Goal: Task Accomplishment & Management: Complete application form

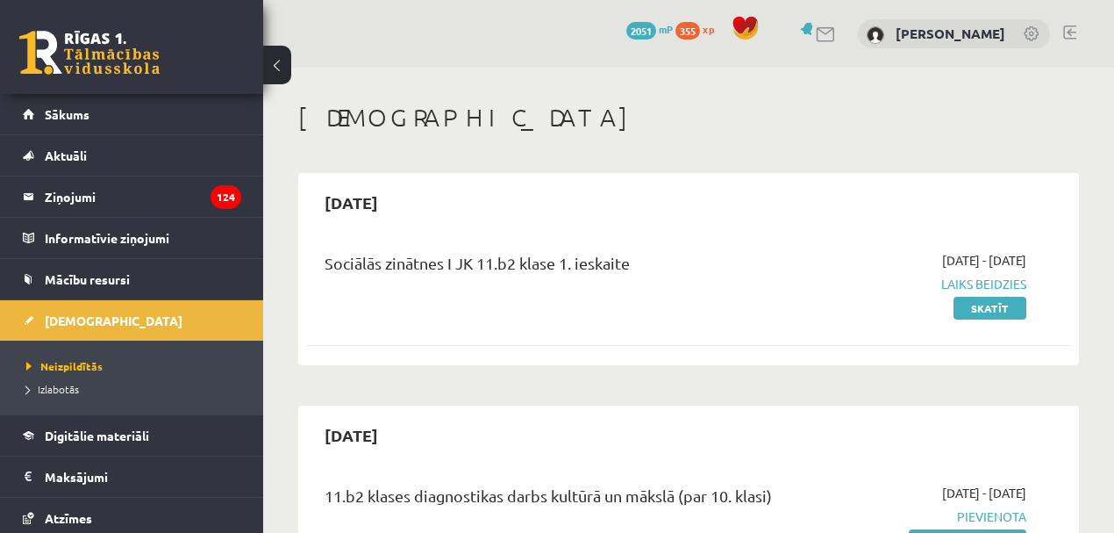
scroll to position [45030, 0]
click at [50, 311] on link "[DEMOGRAPHIC_DATA]" at bounding box center [132, 320] width 218 height 40
click at [68, 118] on span "Sākums" at bounding box center [67, 114] width 45 height 16
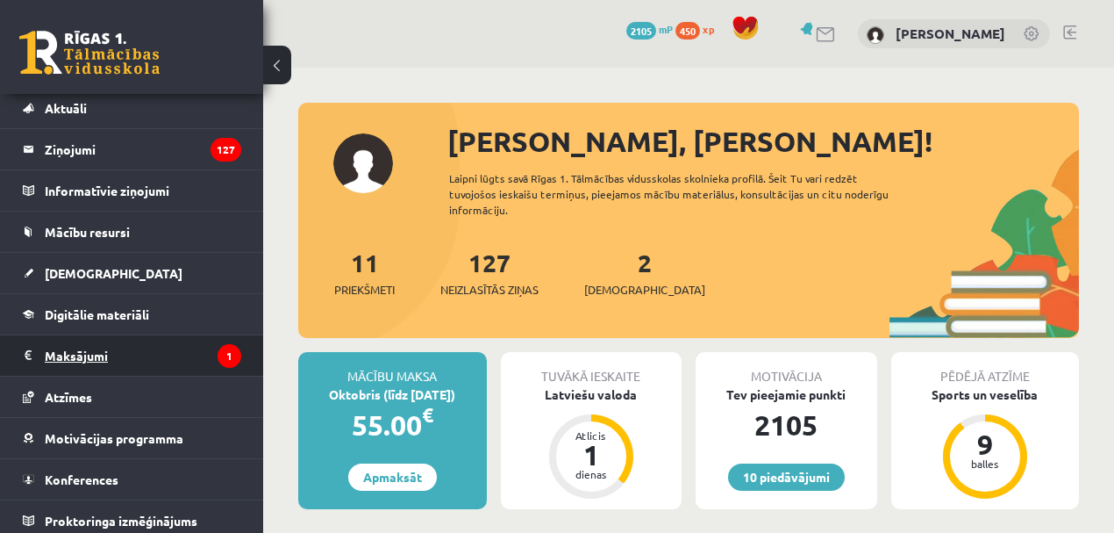
scroll to position [51, 0]
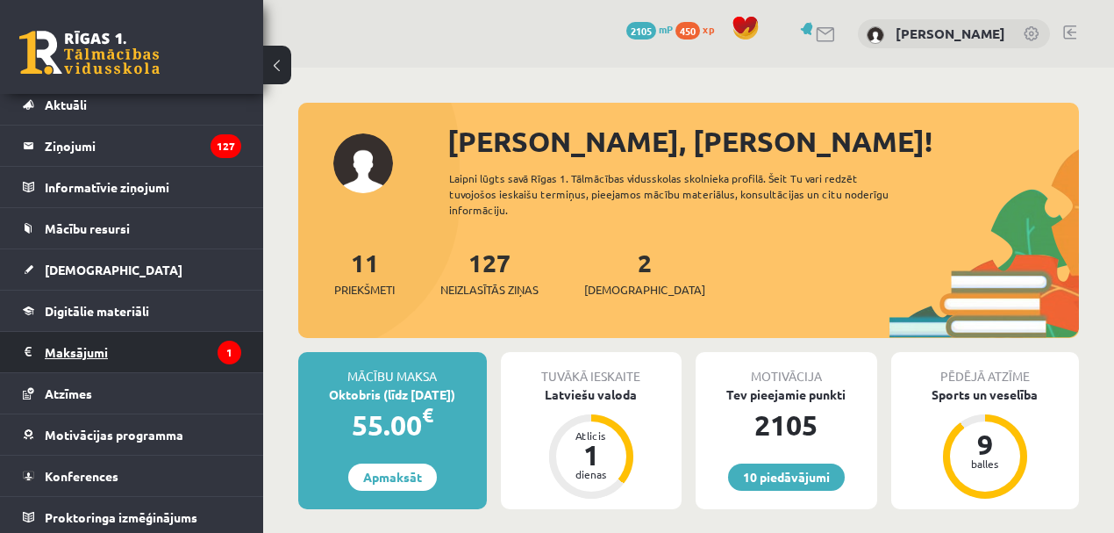
click at [109, 340] on legend "Maksājumi 1" at bounding box center [143, 352] width 197 height 40
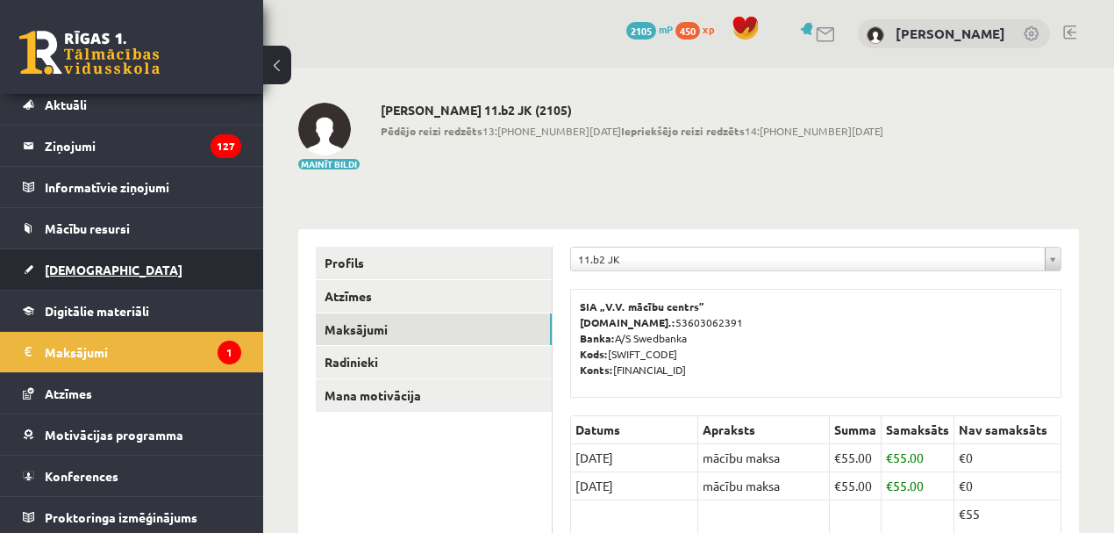
click at [75, 262] on span "[DEMOGRAPHIC_DATA]" at bounding box center [114, 269] width 138 height 16
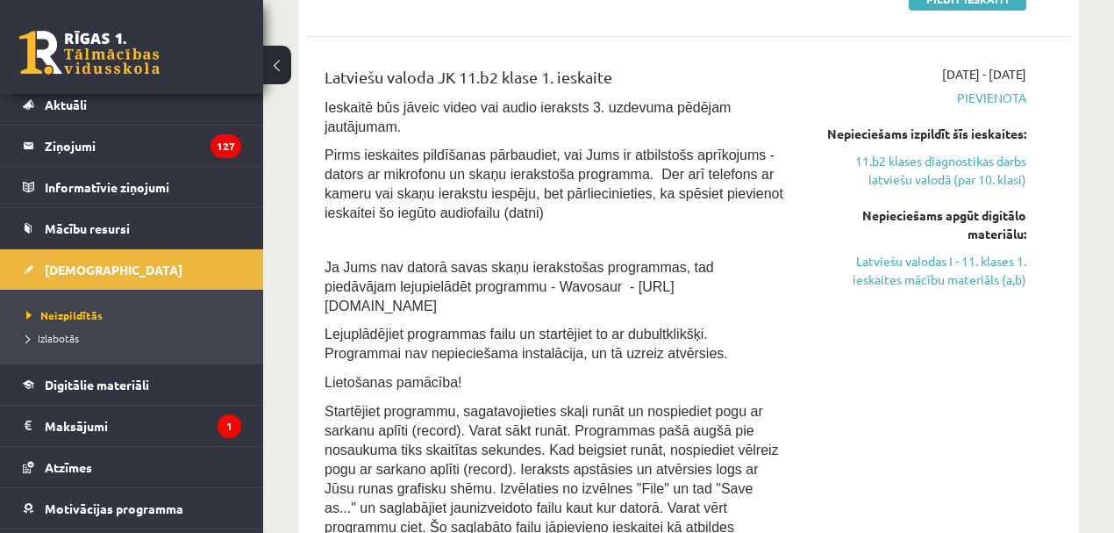
scroll to position [507, 0]
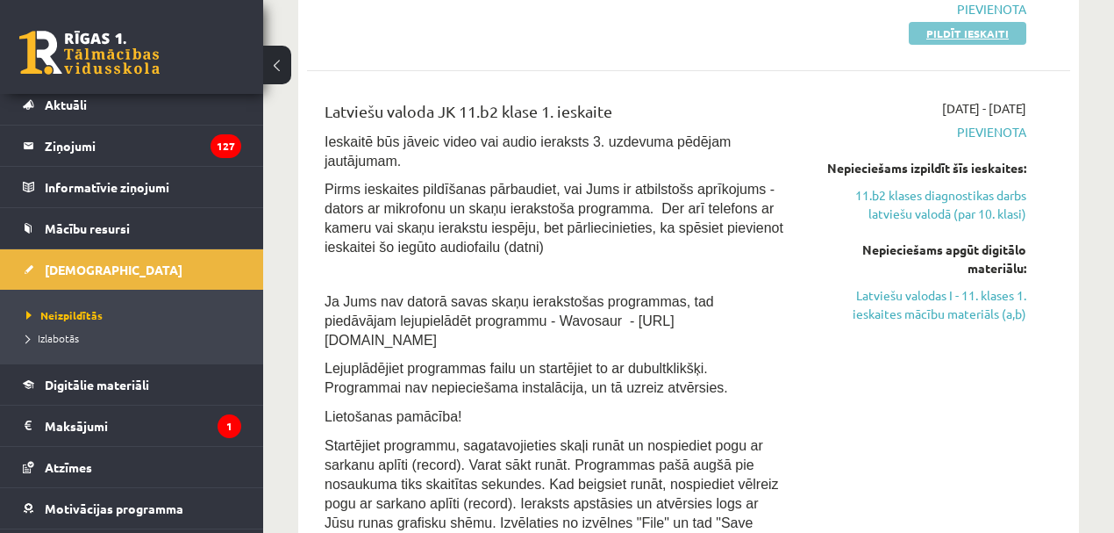
click at [977, 32] on link "Pildīt ieskaiti" at bounding box center [968, 33] width 118 height 23
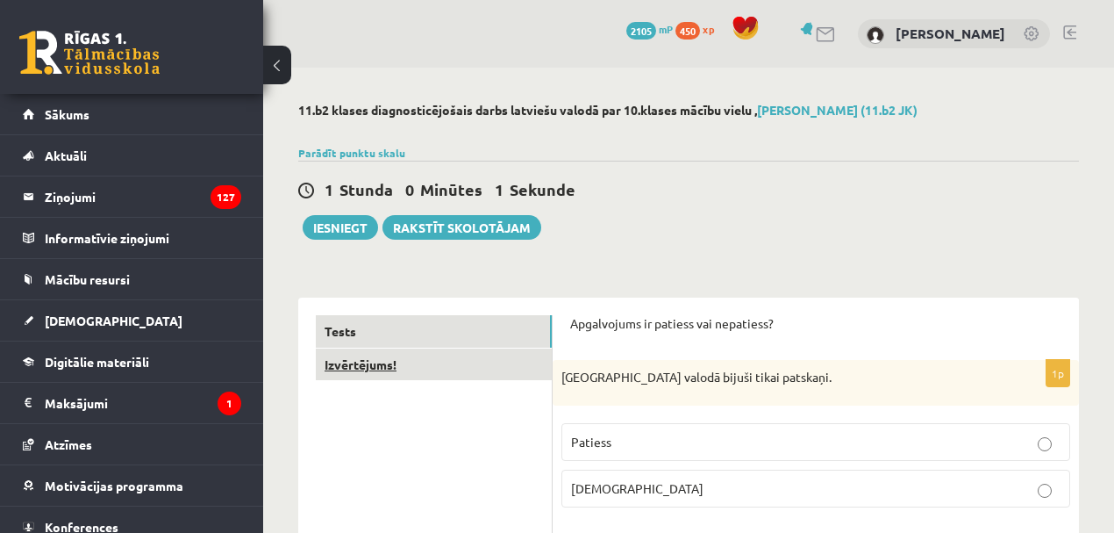
scroll to position [253, 0]
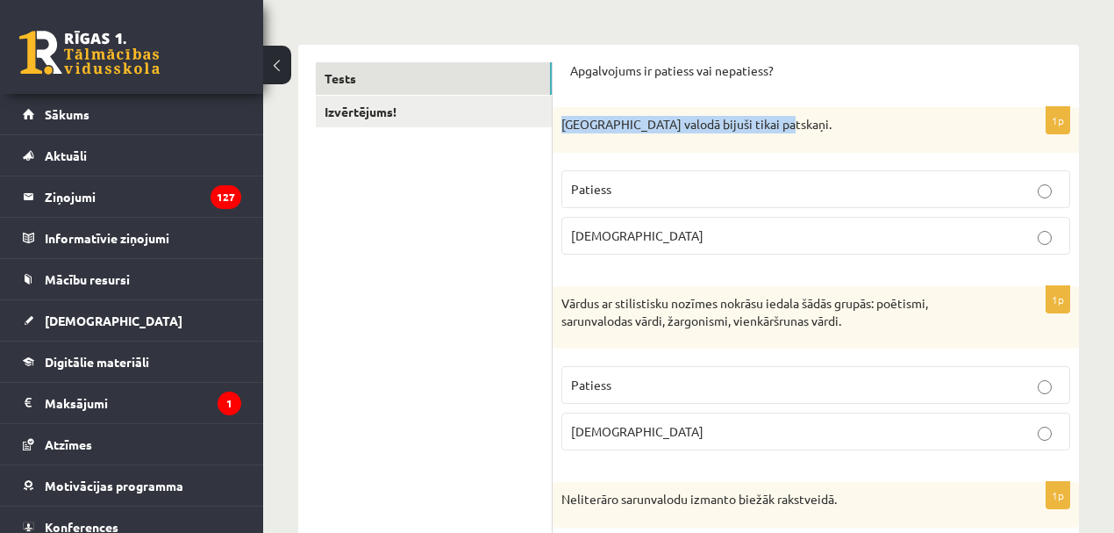
drag, startPoint x: 777, startPoint y: 120, endPoint x: 555, endPoint y: 130, distance: 222.2
type textarea "**********"
click at [555, 130] on div "Pirmatnējā valodā bijuši tikai patskaņi." at bounding box center [816, 130] width 526 height 46
copy p "Pirmatnējā valodā bijuši tikai patskaņi."
click at [624, 190] on p "Patiess" at bounding box center [816, 189] width 490 height 18
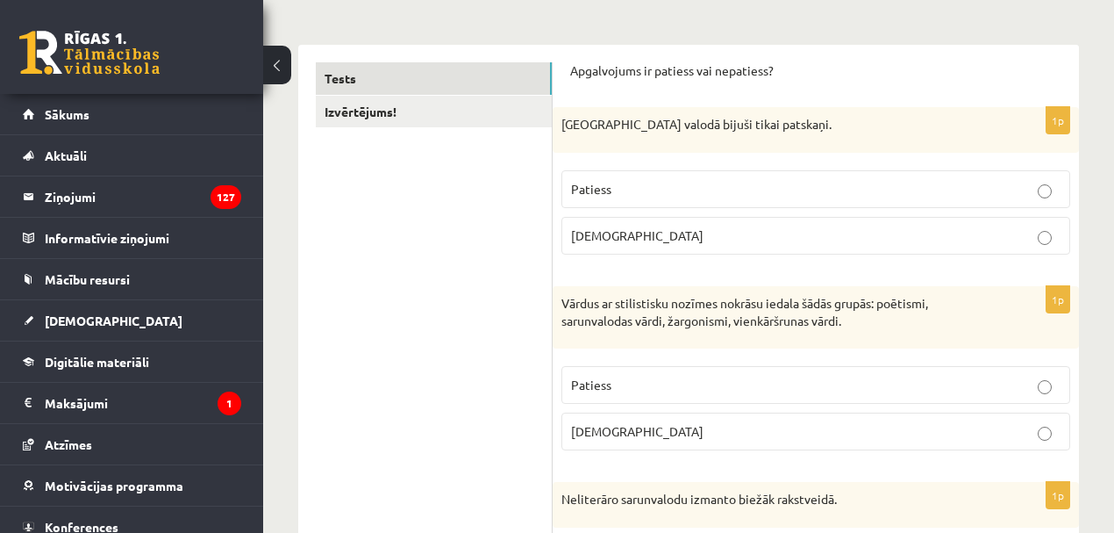
scroll to position [507, 0]
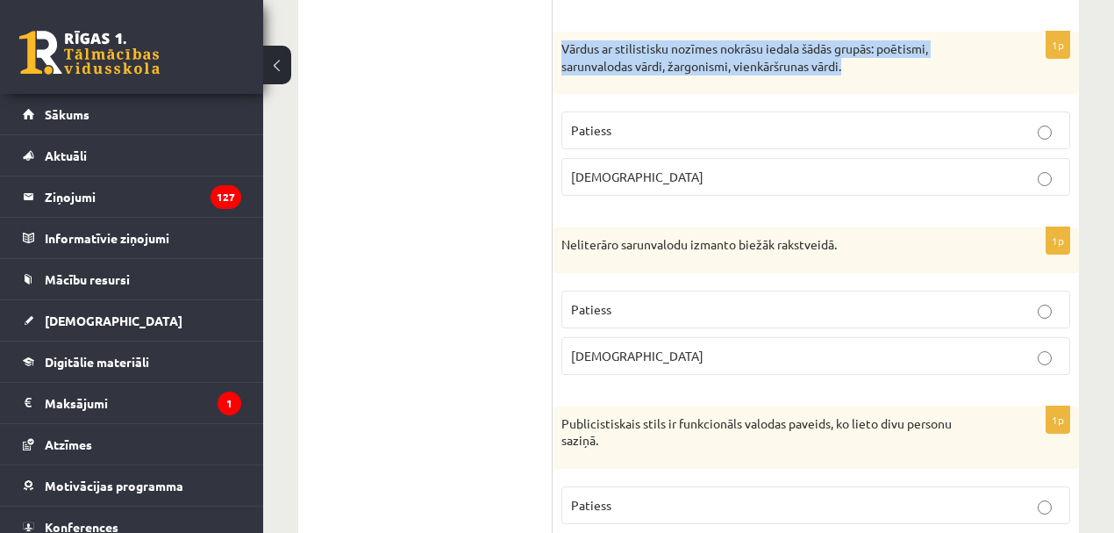
drag, startPoint x: 560, startPoint y: 46, endPoint x: 877, endPoint y: 81, distance: 318.7
click at [877, 81] on div "Vārdus ar stilistisku nozīmes nokrāsu iedala šādās grupās: poētismi, sarunvalod…" at bounding box center [816, 63] width 526 height 62
copy p "Vārdus ar stilistisku nozīmes nokrāsu iedala šādās grupās: poētismi, sarunvalod…"
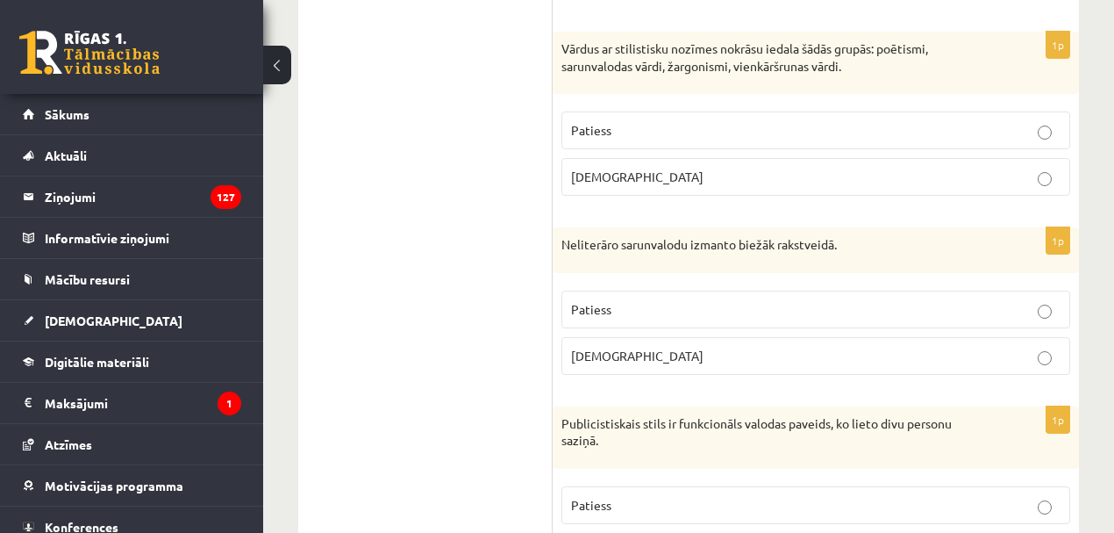
click at [600, 128] on span "Patiess" at bounding box center [591, 130] width 40 height 16
drag, startPoint x: 560, startPoint y: 242, endPoint x: 863, endPoint y: 254, distance: 303.0
click at [863, 254] on div "Neliterāro sarunvalodu izmanto biežāk rakstveidā." at bounding box center [816, 250] width 526 height 46
copy p "Neliterāro sarunvalodu izmanto biežāk rakstveidā."
drag, startPoint x: 512, startPoint y: 277, endPoint x: 569, endPoint y: 257, distance: 59.7
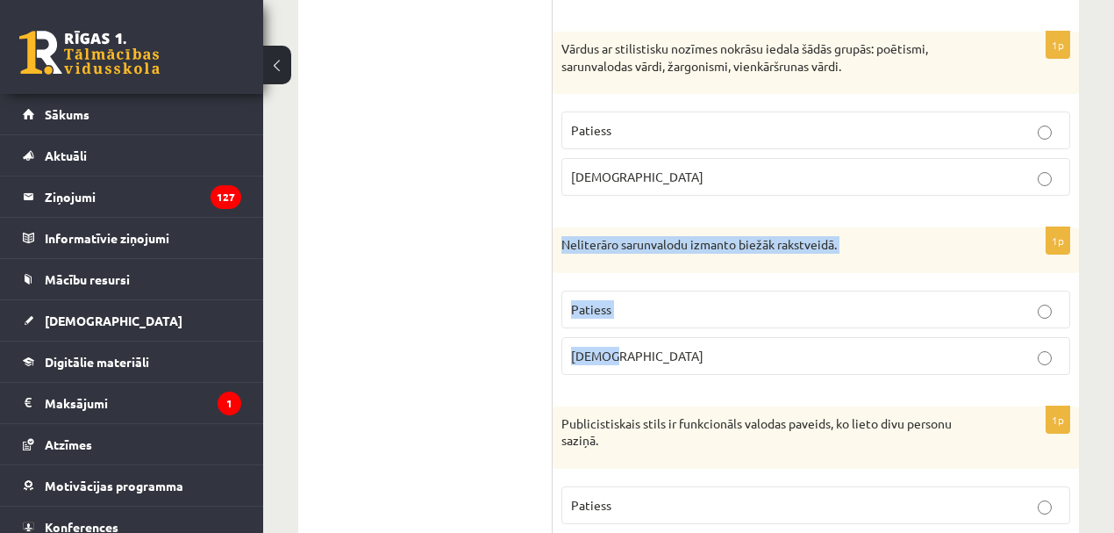
drag, startPoint x: 559, startPoint y: 243, endPoint x: 641, endPoint y: 360, distance: 142.4
click at [639, 362] on div "1p Neliterāro sarunvalodu izmanto biežāk rakstveidā. Patiess Aplams" at bounding box center [816, 307] width 526 height 161
copy div "Neliterāro sarunvalodu izmanto biežāk rakstveidā. Patiess Aplams"
click at [584, 361] on p "Aplams" at bounding box center [816, 356] width 490 height 18
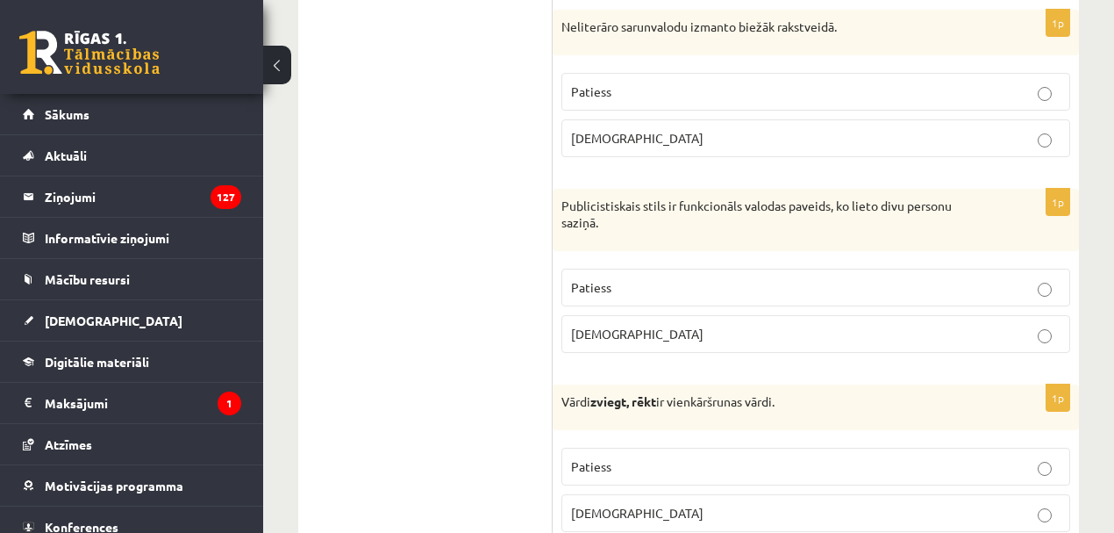
scroll to position [760, 0]
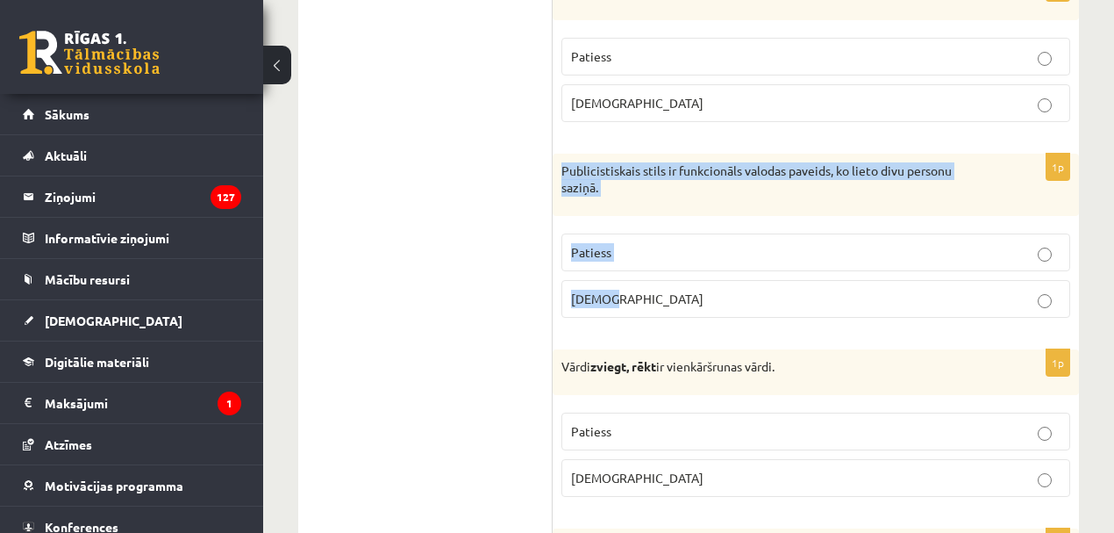
drag, startPoint x: 562, startPoint y: 168, endPoint x: 676, endPoint y: 282, distance: 160.7
click at [672, 283] on div "1p Publicistiskais stils ir funkcionāls valodas paveids, ko lieto divu personu …" at bounding box center [816, 243] width 526 height 178
copy div "Publicistiskais stils ir funkcionāls valodas paveids, ko lieto divu personu saz…"
click at [671, 297] on p "Aplams" at bounding box center [816, 299] width 490 height 18
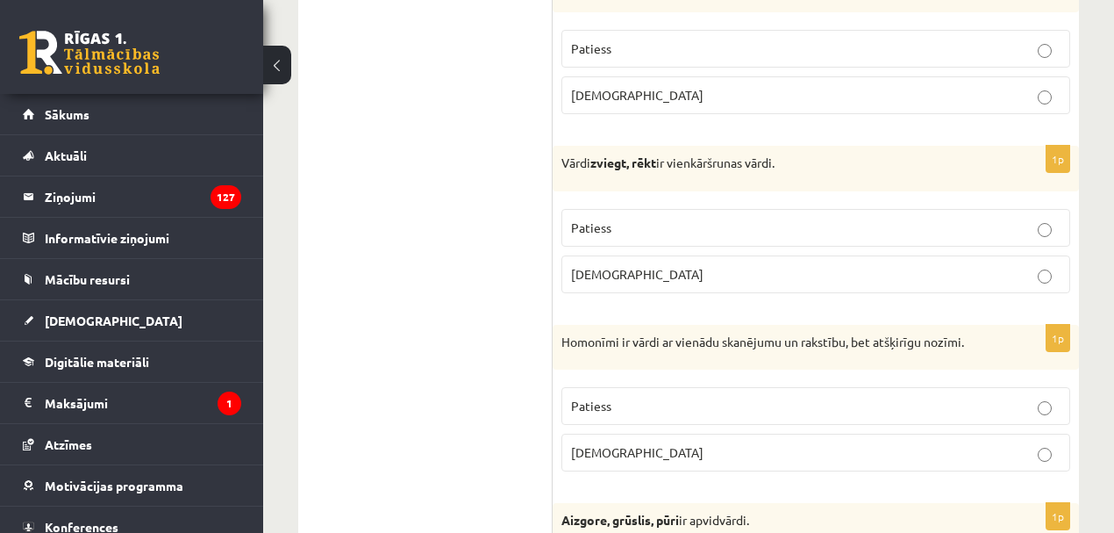
scroll to position [1013, 0]
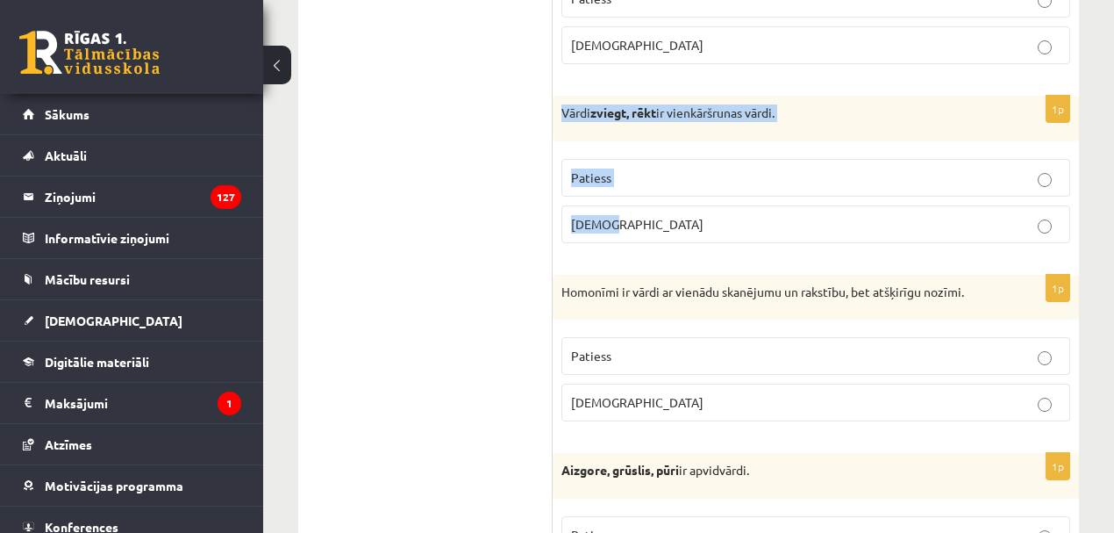
drag, startPoint x: 557, startPoint y: 103, endPoint x: 644, endPoint y: 231, distance: 154.8
click at [644, 231] on div "1p Vārdi zviegt, rēkt ir vienkāršrunas vārdi. Patiess Aplams" at bounding box center [816, 176] width 526 height 161
copy div "Vārdi zviegt, rēkt ir vienkāršrunas vārdi. Patiess Aplams"
click at [646, 222] on p "Aplams" at bounding box center [816, 224] width 490 height 18
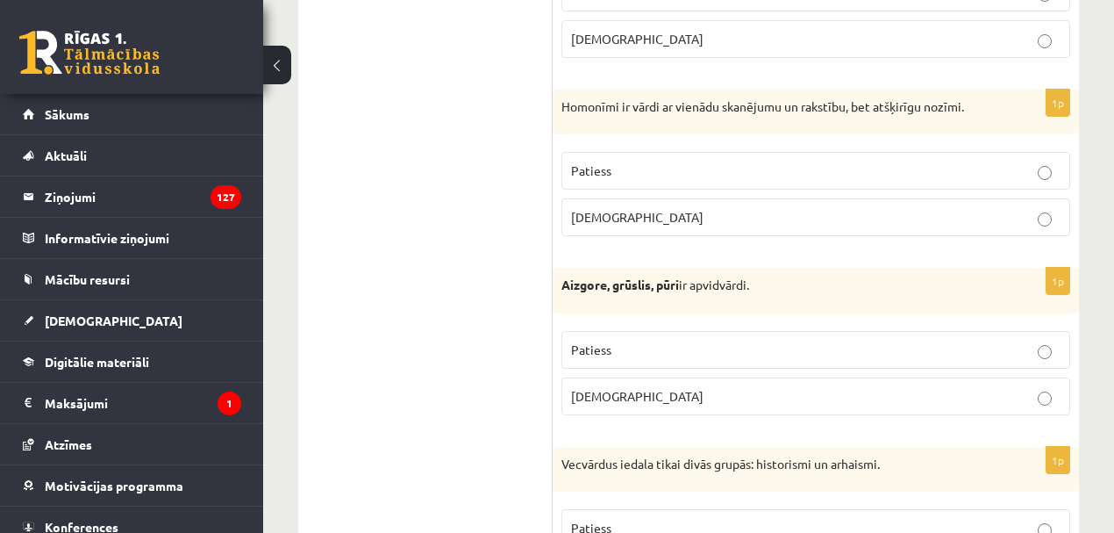
scroll to position [1267, 0]
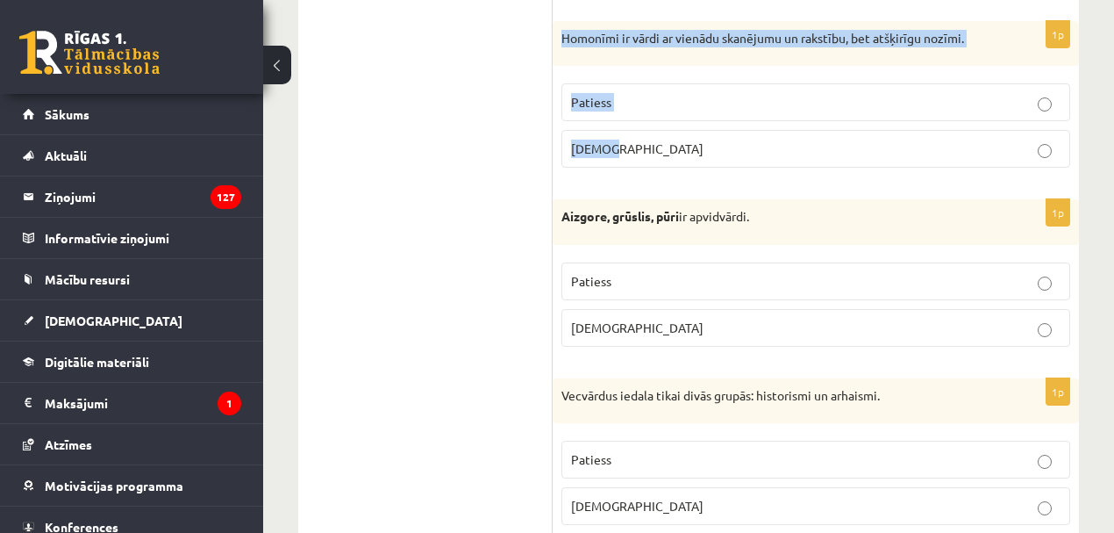
drag, startPoint x: 563, startPoint y: 32, endPoint x: 651, endPoint y: 131, distance: 131.7
click at [651, 132] on div "1p Homonīmi ir vārdi ar vienādu skanējumu un rakstību, bet atšķirīgu nozīmi. Pa…" at bounding box center [816, 101] width 526 height 161
copy div "Homonīmi ir vārdi ar vienādu skanējumu un rakstību, bet atšķirīgu nozīmi. Patie…"
click at [612, 93] on p "Patiess" at bounding box center [816, 102] width 490 height 18
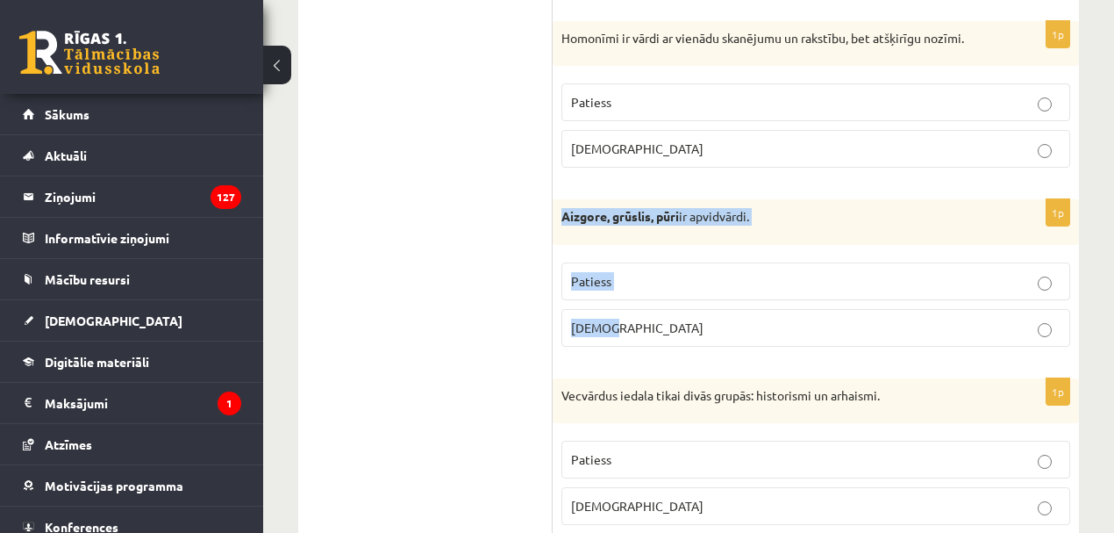
drag, startPoint x: 565, startPoint y: 211, endPoint x: 790, endPoint y: 302, distance: 242.5
click at [784, 304] on div "1p Aizgore, grūslis, pūri ir apvidvārdi. Patiess Aplams" at bounding box center [816, 279] width 526 height 161
copy div "Aizgore, grūslis, pūri ir apvidvārdi. Patiess Aplams"
click at [587, 280] on p "Patiess" at bounding box center [816, 281] width 490 height 18
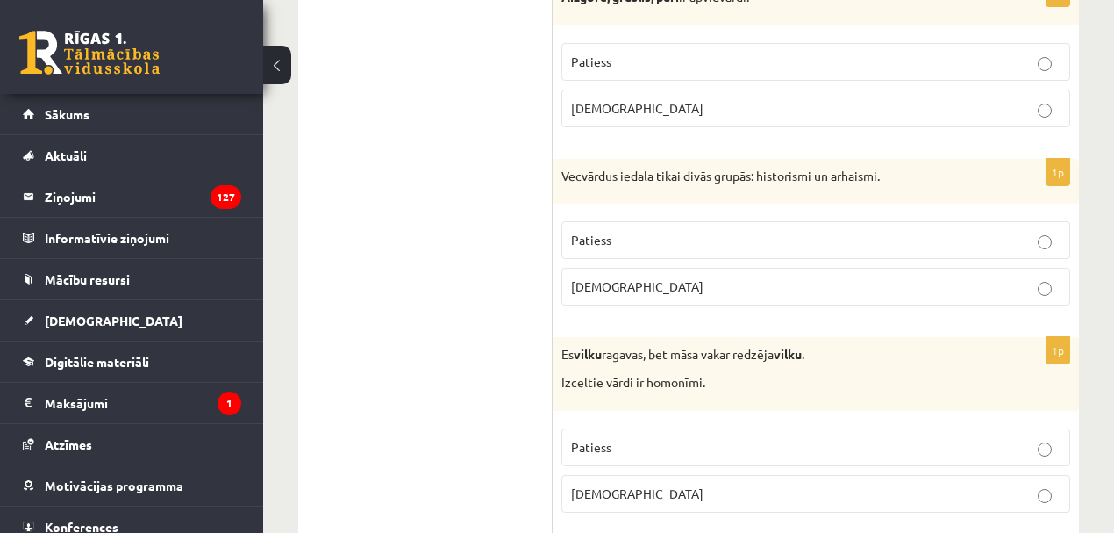
scroll to position [1521, 0]
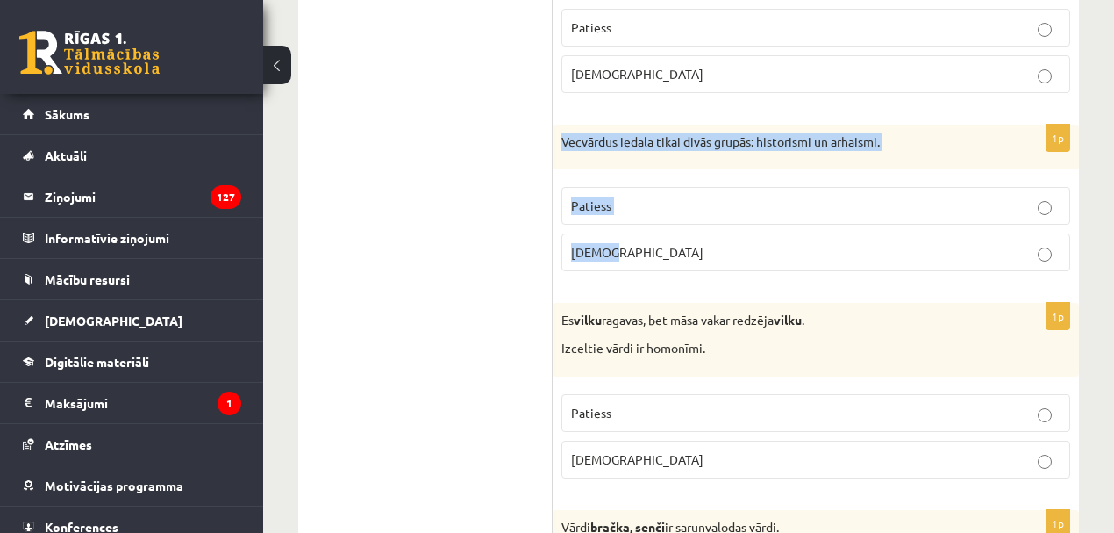
drag, startPoint x: 556, startPoint y: 131, endPoint x: 660, endPoint y: 249, distance: 157.3
click at [660, 249] on div "1p Vecvārdus iedala tikai divās grupās: historismi un arhaismi. Patiess Aplams" at bounding box center [816, 205] width 526 height 161
copy div "Vecvārdus iedala tikai divās grupās: historismi un arhaismi. Patiess Aplams"
click at [616, 197] on p "Patiess" at bounding box center [816, 206] width 490 height 18
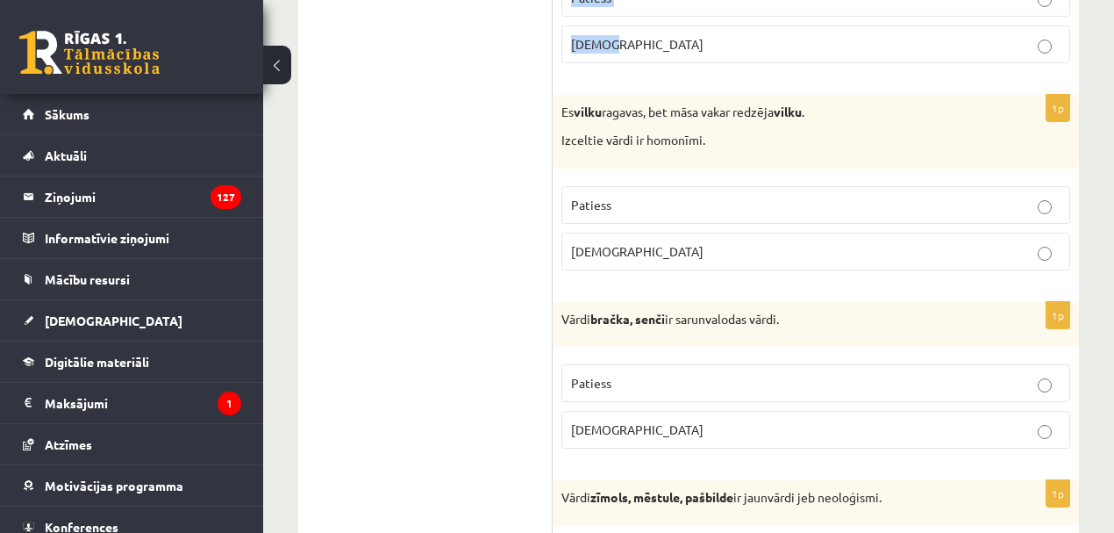
scroll to position [1774, 0]
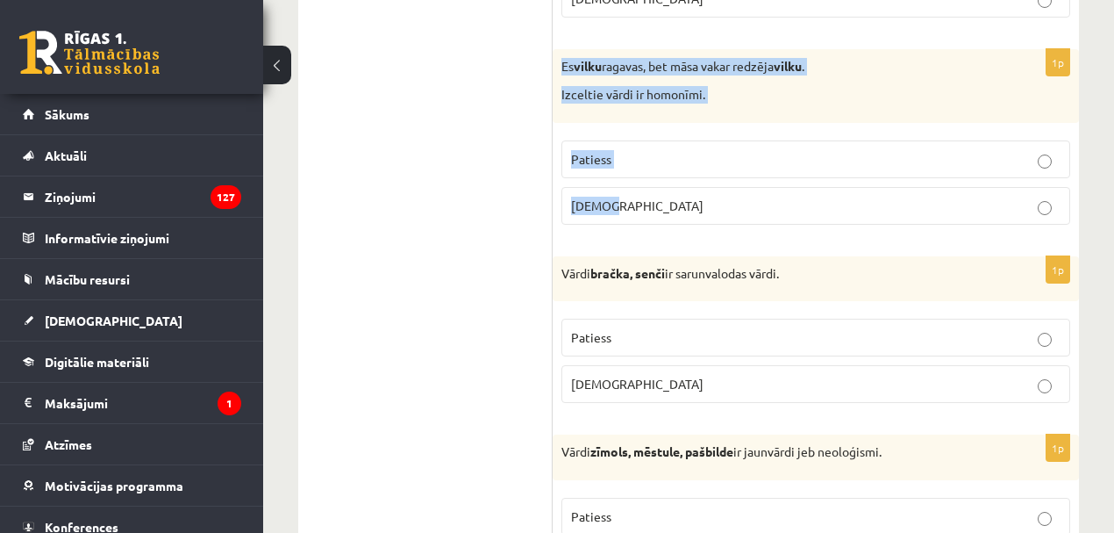
drag, startPoint x: 590, startPoint y: 53, endPoint x: 676, endPoint y: 214, distance: 182.9
click at [676, 215] on div "1p Es vilku ragavas, bet māsa vakar redzēja vilku . Izceltie vārdi ir homonīmi.…" at bounding box center [816, 143] width 526 height 189
copy div "Es vilku ragavas, bet māsa vakar redzēja vilku . Izceltie vārdi ir homonīmi. Pa…"
click at [612, 151] on p "Patiess" at bounding box center [816, 159] width 490 height 18
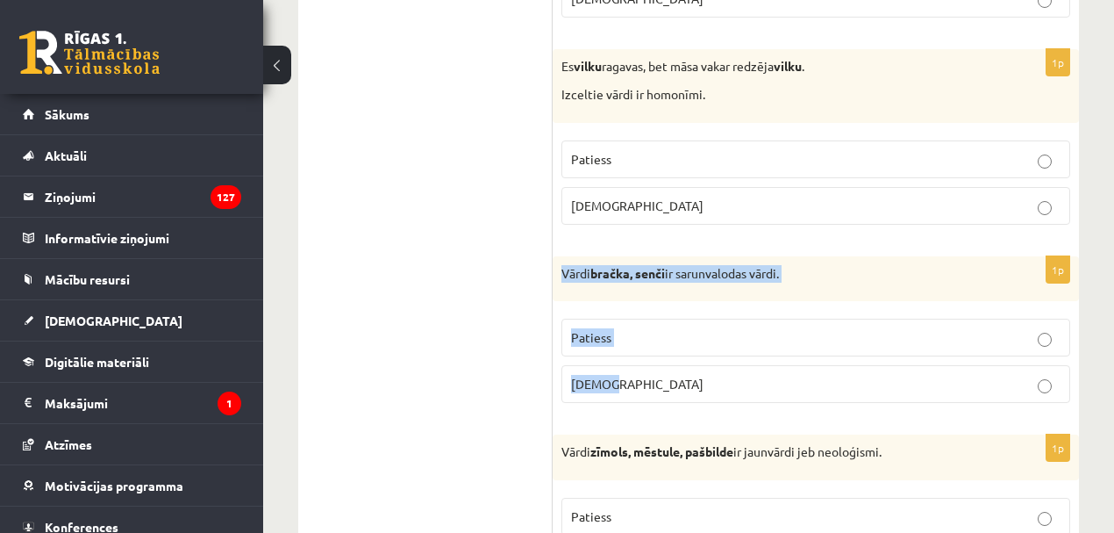
drag, startPoint x: 562, startPoint y: 256, endPoint x: 639, endPoint y: 379, distance: 144.6
click at [635, 379] on div "1p Vārdi bračka, senči ir sarunvalodas vārdi. Patiess Aplams" at bounding box center [816, 336] width 526 height 161
click at [583, 329] on span "Patiess" at bounding box center [591, 337] width 40 height 16
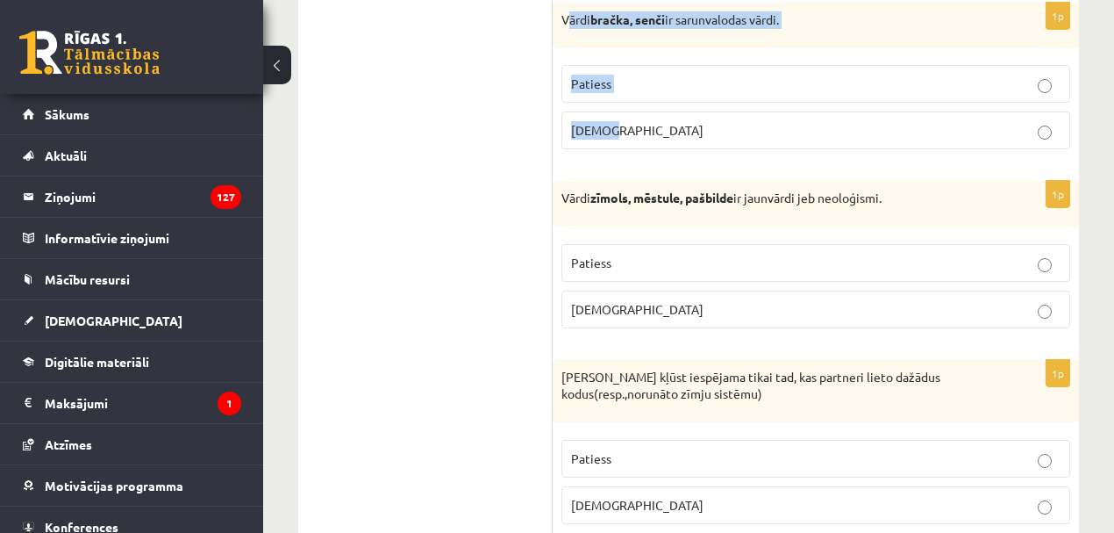
drag, startPoint x: 566, startPoint y: 7, endPoint x: 633, endPoint y: 111, distance: 123.9
click at [633, 111] on div "1p Vārdi bračka, senči ir sarunvalodas vārdi. Patiess Aplams" at bounding box center [816, 83] width 526 height 161
click at [584, 25] on div "Vārdi bračka, senči ir sarunvalodas vārdi." at bounding box center [816, 26] width 526 height 46
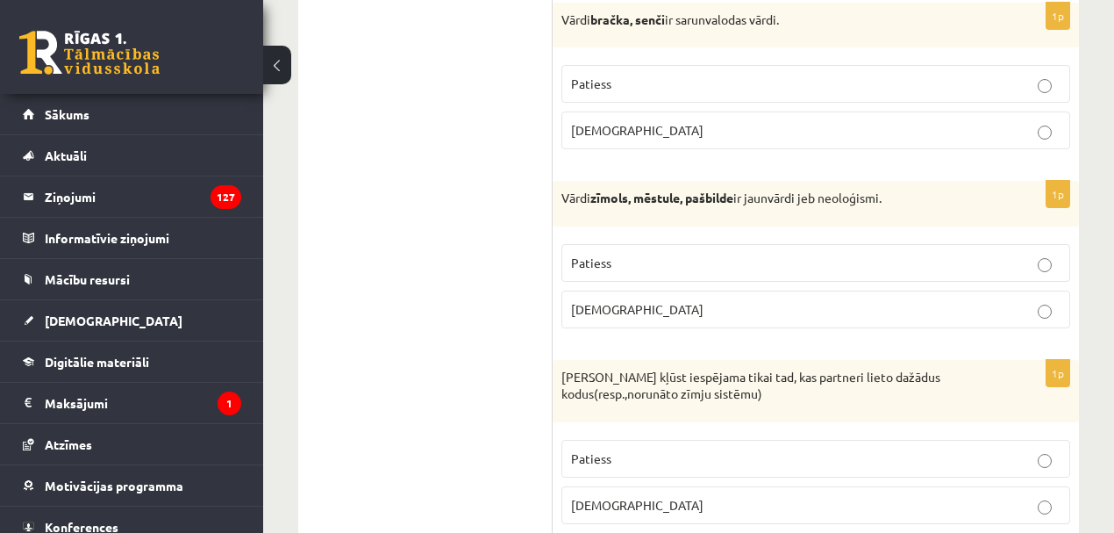
scroll to position [2005, 0]
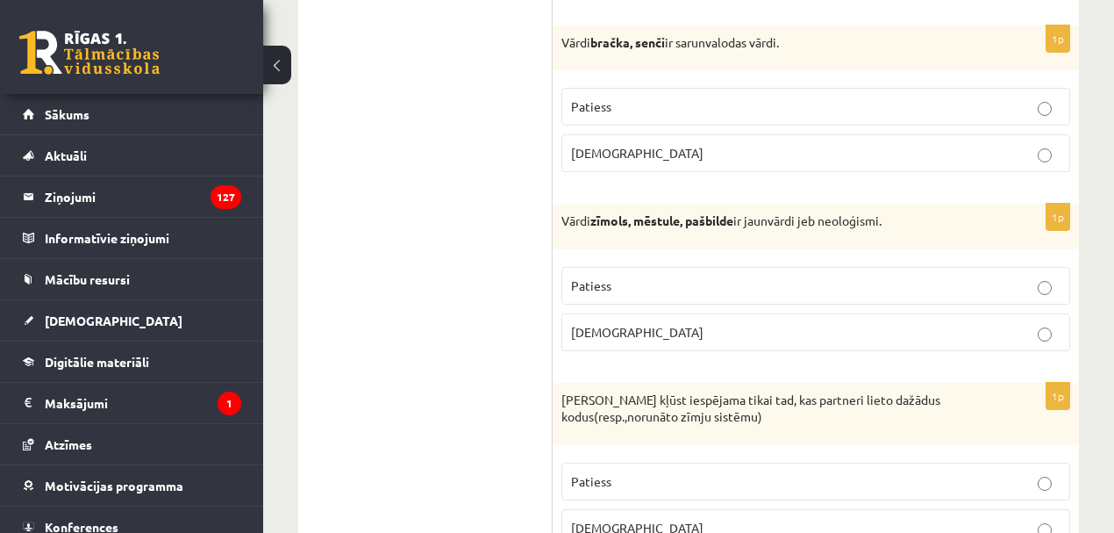
drag, startPoint x: 551, startPoint y: 5, endPoint x: 642, endPoint y: 141, distance: 163.8
click at [570, 34] on p "Vārdi bračka, senči ir sarunvalodas vārdi." at bounding box center [772, 43] width 421 height 18
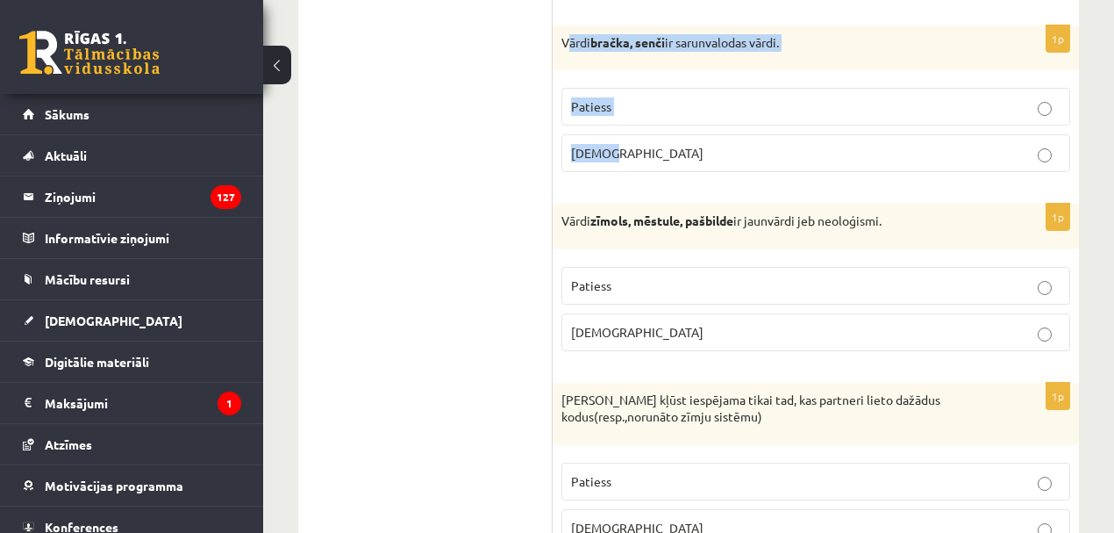
drag, startPoint x: 566, startPoint y: 29, endPoint x: 583, endPoint y: 68, distance: 42.9
click at [623, 111] on div "1p Vārdi bračka, senči ir sarunvalodas vārdi. Patiess Aplams" at bounding box center [816, 105] width 526 height 161
click at [579, 44] on div "Vārdi bračka, senči ir sarunvalodas vārdi." at bounding box center [816, 48] width 526 height 46
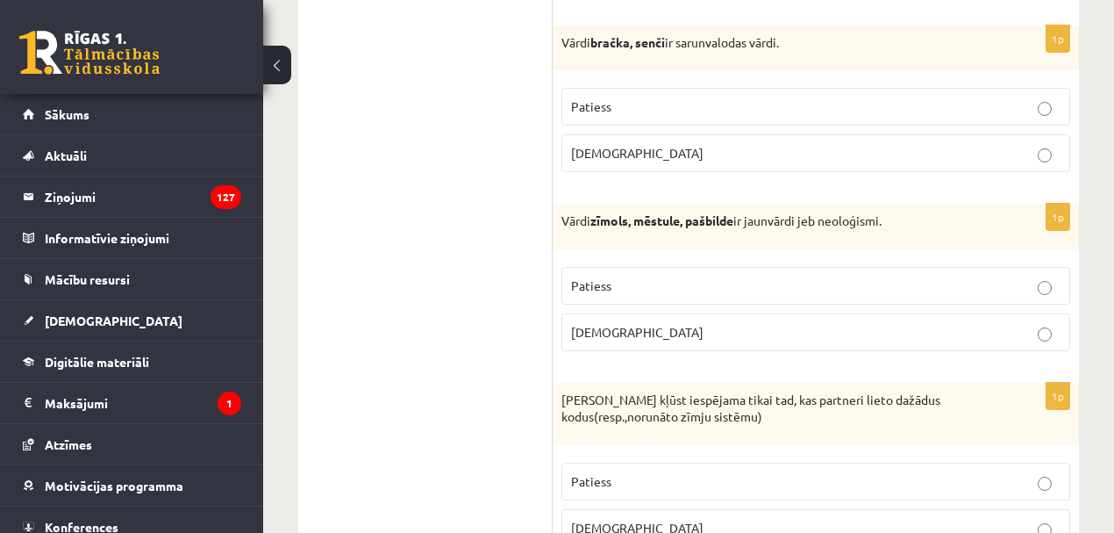
click at [563, 34] on p "Vārdi bračka, senči ir sarunvalodas vārdi." at bounding box center [772, 43] width 421 height 18
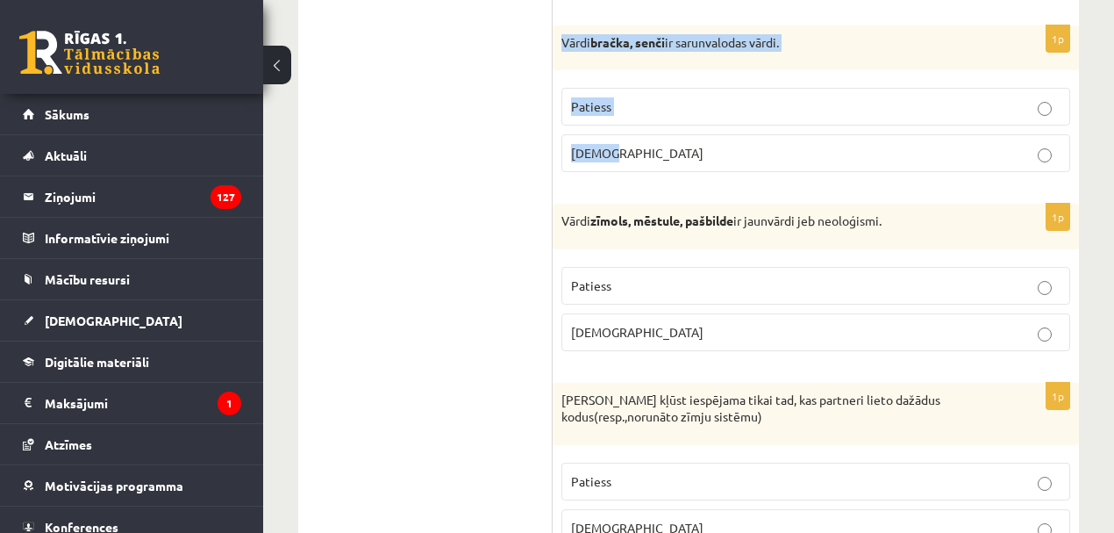
drag, startPoint x: 563, startPoint y: 27, endPoint x: 640, endPoint y: 133, distance: 130.8
click at [640, 133] on div "1p Vārdi bračka, senči ir sarunvalodas vārdi. Patiess Aplams" at bounding box center [816, 105] width 526 height 161
click at [617, 97] on p "Patiess" at bounding box center [816, 106] width 490 height 18
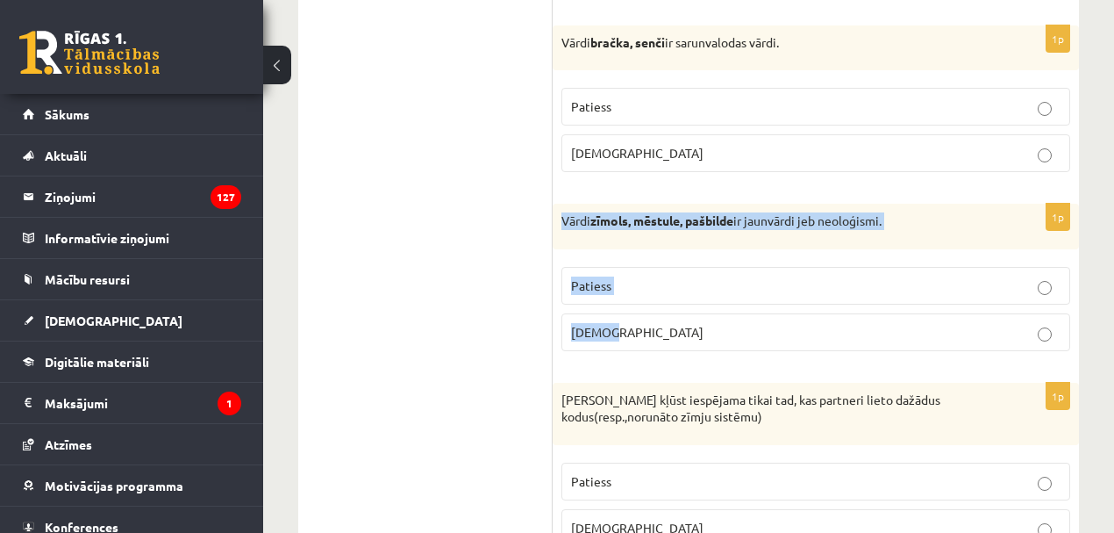
drag, startPoint x: 557, startPoint y: 209, endPoint x: 631, endPoint y: 321, distance: 134.3
click at [631, 321] on div "1p Vārdi zīmols, mēstule, pašbilde ir jaunvārdi jeb neoloģismi. Patiess Aplams" at bounding box center [816, 284] width 526 height 161
click at [580, 277] on span "Patiess" at bounding box center [591, 285] width 40 height 16
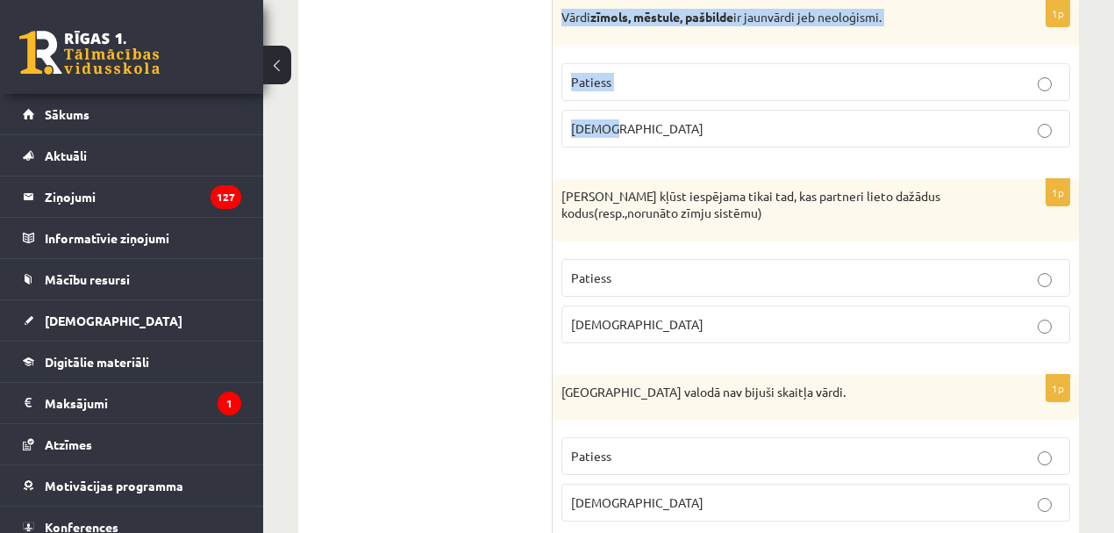
scroll to position [2259, 0]
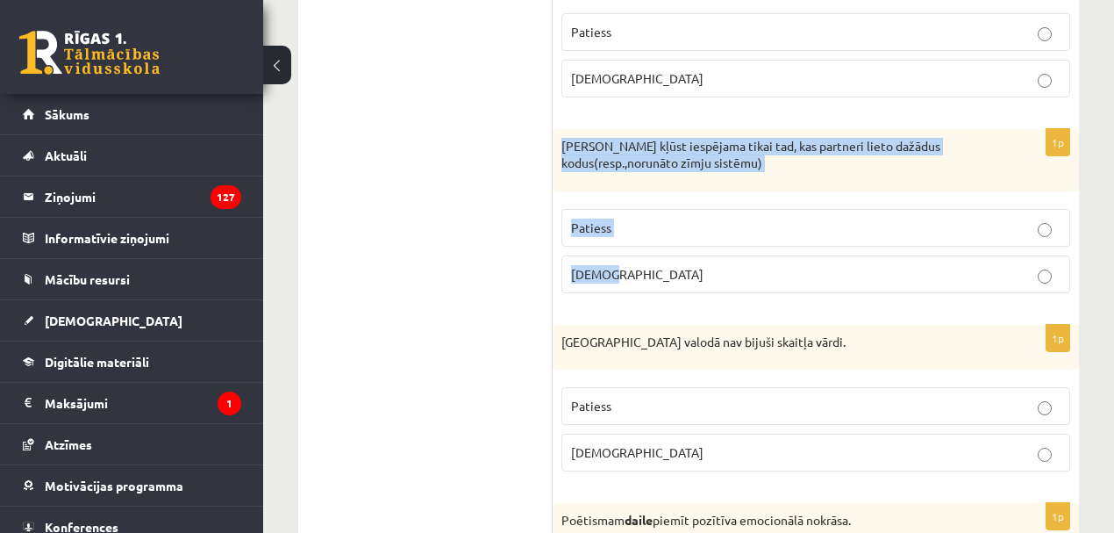
drag, startPoint x: 563, startPoint y: 134, endPoint x: 637, endPoint y: 267, distance: 151.6
click at [637, 267] on div "1p Saziņa kļūst iespējama tikai tad, kas partneri lieto dažādus kodus(resp.,nor…" at bounding box center [816, 218] width 526 height 178
click at [625, 265] on p "Aplams" at bounding box center [816, 274] width 490 height 18
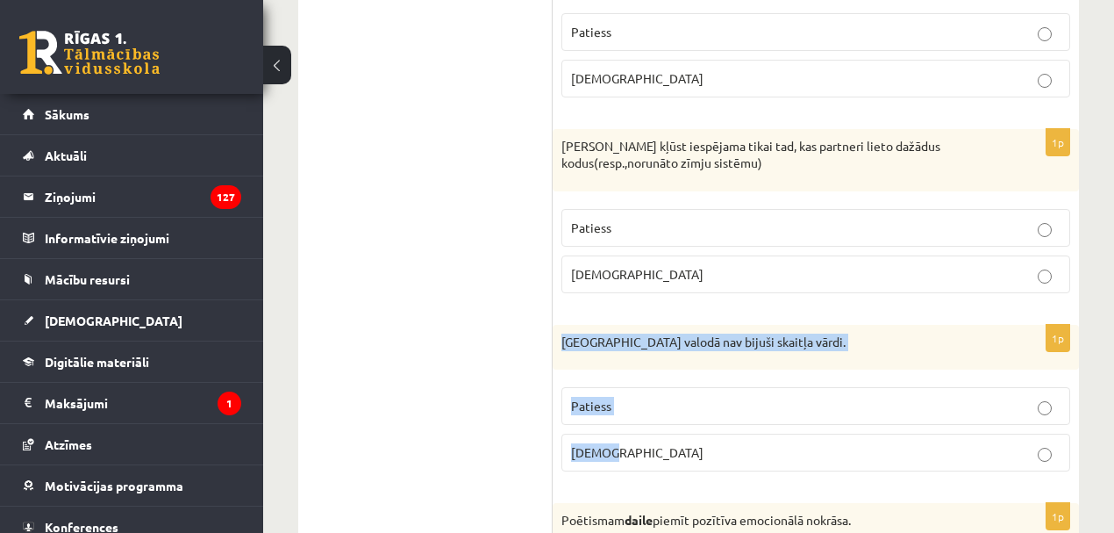
drag, startPoint x: 564, startPoint y: 324, endPoint x: 630, endPoint y: 433, distance: 127.2
click at [630, 433] on div "1p Pirmatnējā valodā nav bijuši skaitļa vārdi. Patiess Aplams" at bounding box center [816, 405] width 526 height 161
click at [588, 397] on span "Patiess" at bounding box center [591, 405] width 40 height 16
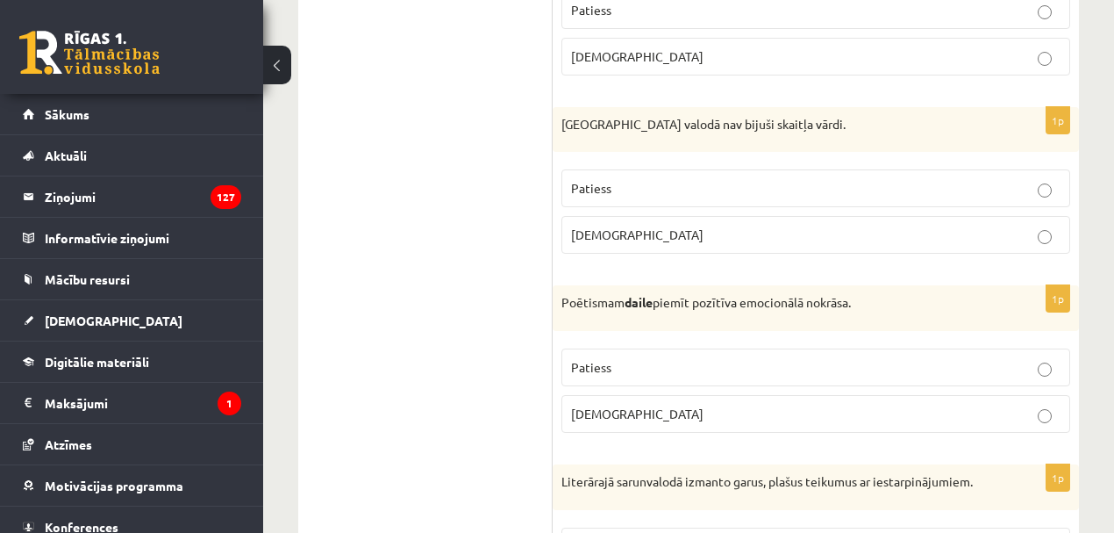
scroll to position [2511, 0]
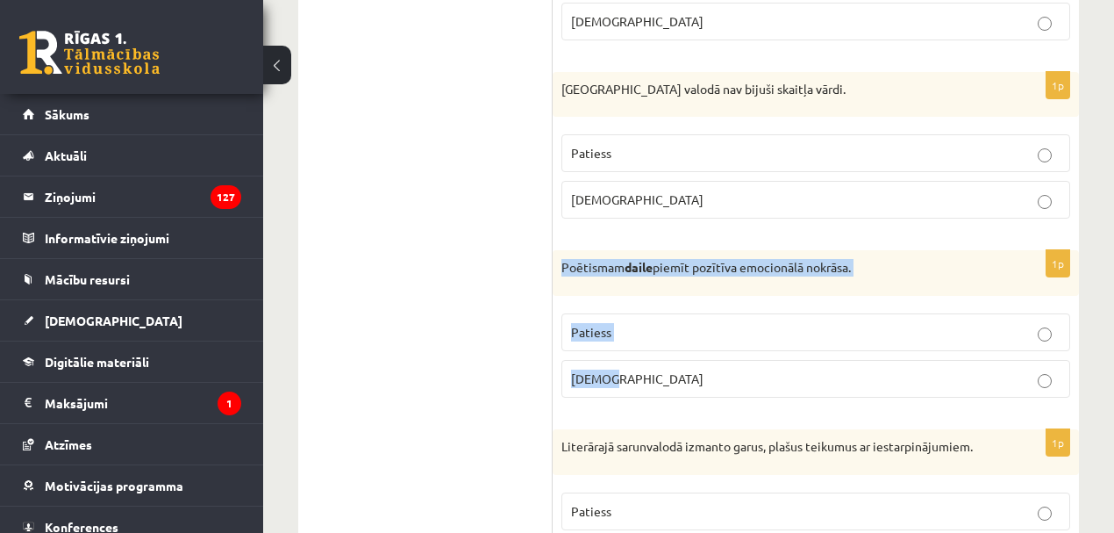
drag, startPoint x: 565, startPoint y: 245, endPoint x: 630, endPoint y: 359, distance: 131.3
click at [630, 359] on div "1p Poētismam daile piemīt pozītīva emocionālā nokrāsa. Patiess Aplams" at bounding box center [816, 330] width 526 height 161
click at [604, 370] on span "Aplams" at bounding box center [637, 378] width 132 height 16
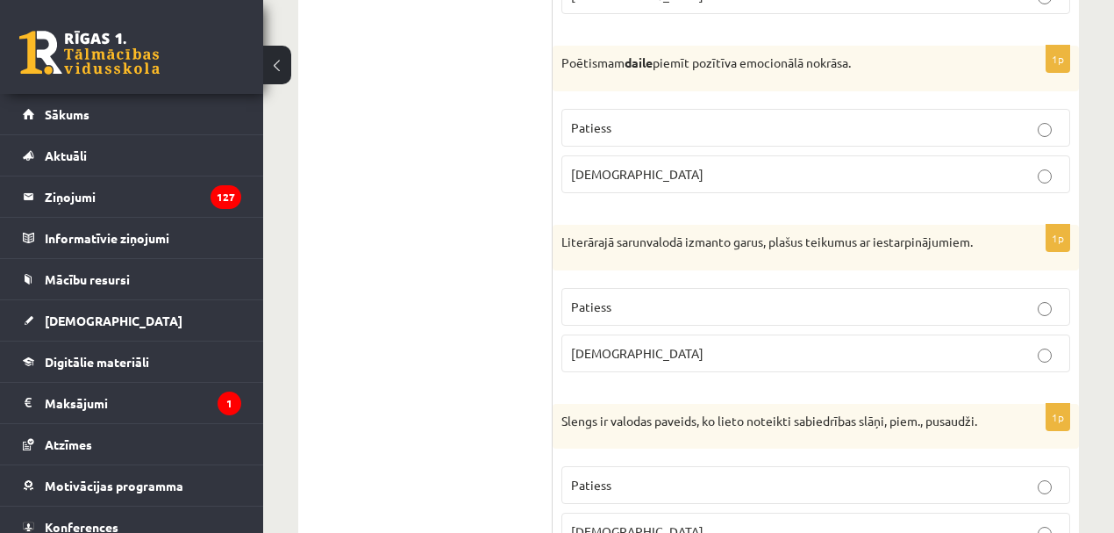
scroll to position [2766, 0]
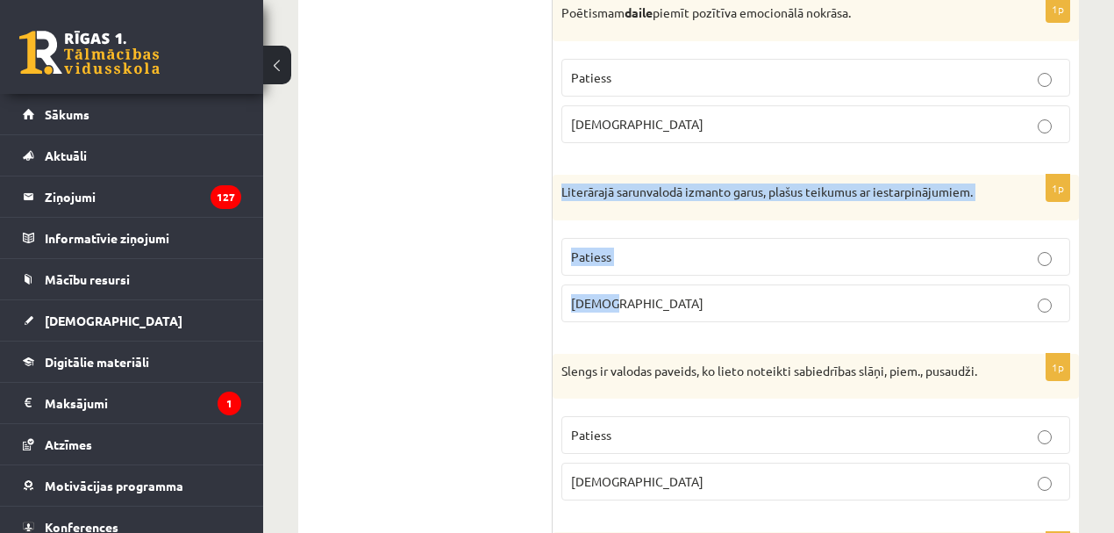
drag, startPoint x: 558, startPoint y: 174, endPoint x: 611, endPoint y: 284, distance: 122.5
click at [611, 284] on div "1p Literārajā sarunvalodā izmanto garus, plašus teikumus ar iestarpinājumiem. P…" at bounding box center [816, 255] width 526 height 161
click at [598, 295] on span "Aplams" at bounding box center [637, 303] width 132 height 16
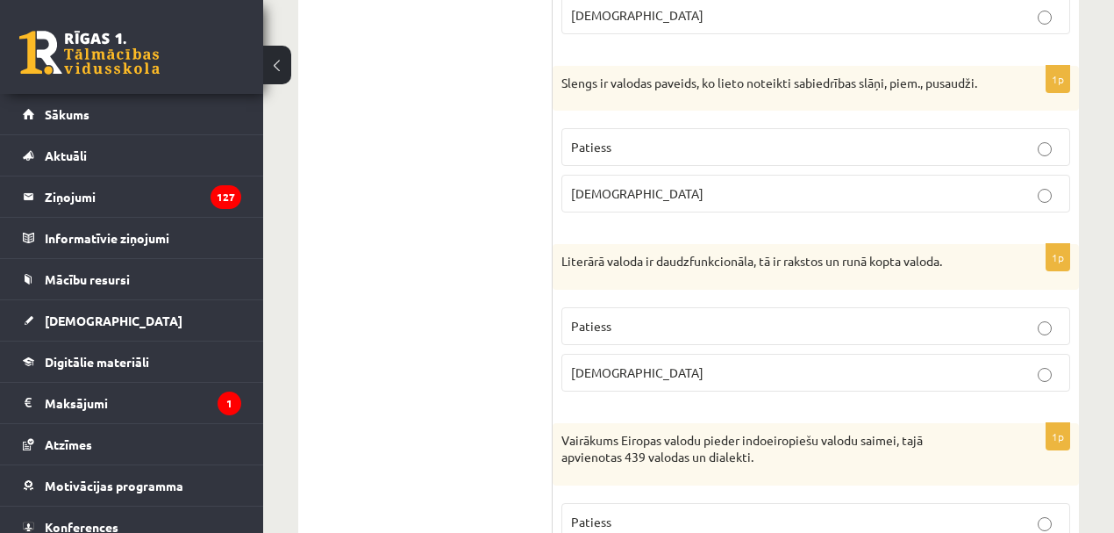
scroll to position [3018, 0]
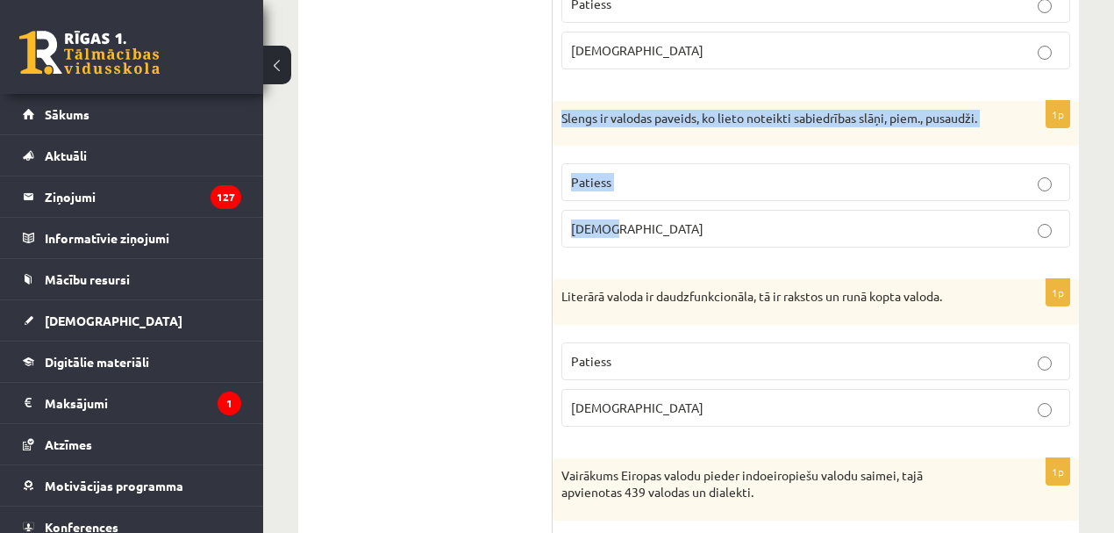
drag, startPoint x: 563, startPoint y: 104, endPoint x: 624, endPoint y: 205, distance: 118.4
click at [623, 205] on div "1p Slengs ir valodas paveids, ko lieto noteikti sabiedrības slāņi, piem., pusau…" at bounding box center [816, 181] width 526 height 161
click at [598, 174] on span "Patiess" at bounding box center [591, 182] width 40 height 16
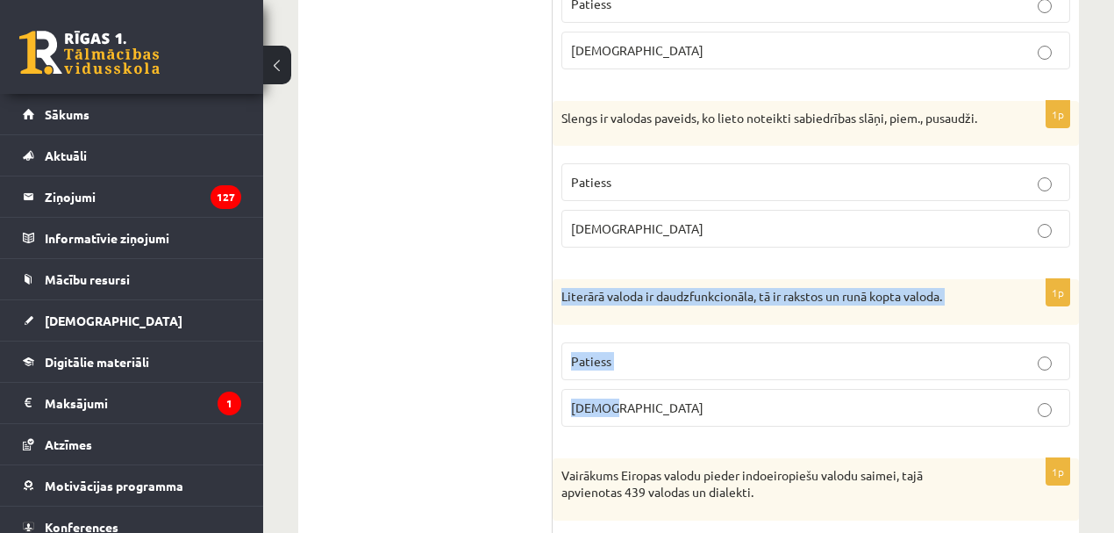
drag, startPoint x: 562, startPoint y: 272, endPoint x: 634, endPoint y: 377, distance: 127.5
click at [634, 377] on div "1p Literārā valoda ir daudzfunkcionāla, tā ir rakstos un runā kopta valoda. Pat…" at bounding box center [816, 359] width 526 height 161
click at [612, 352] on p "Patiess" at bounding box center [816, 361] width 490 height 18
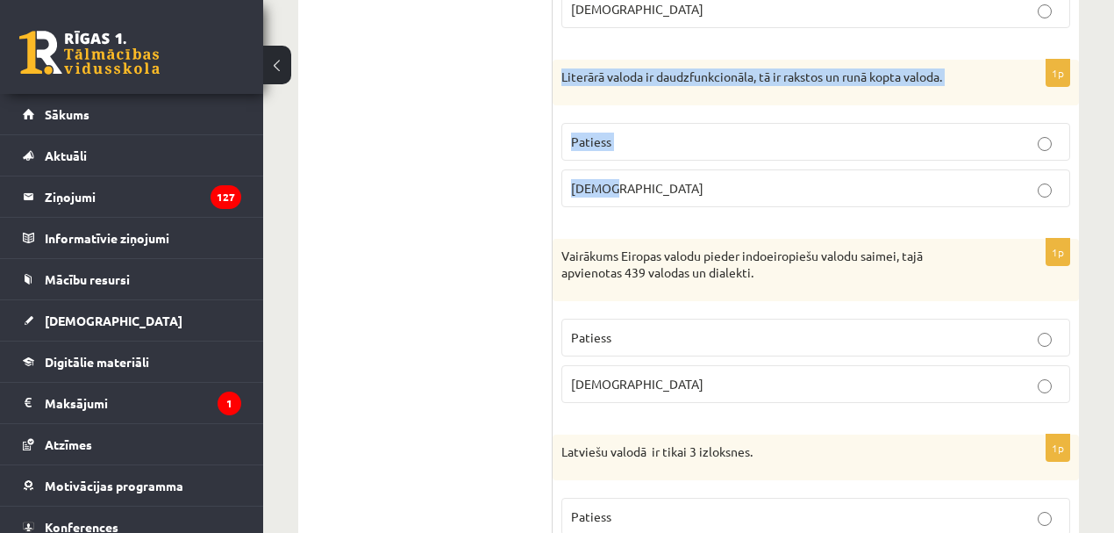
scroll to position [3272, 0]
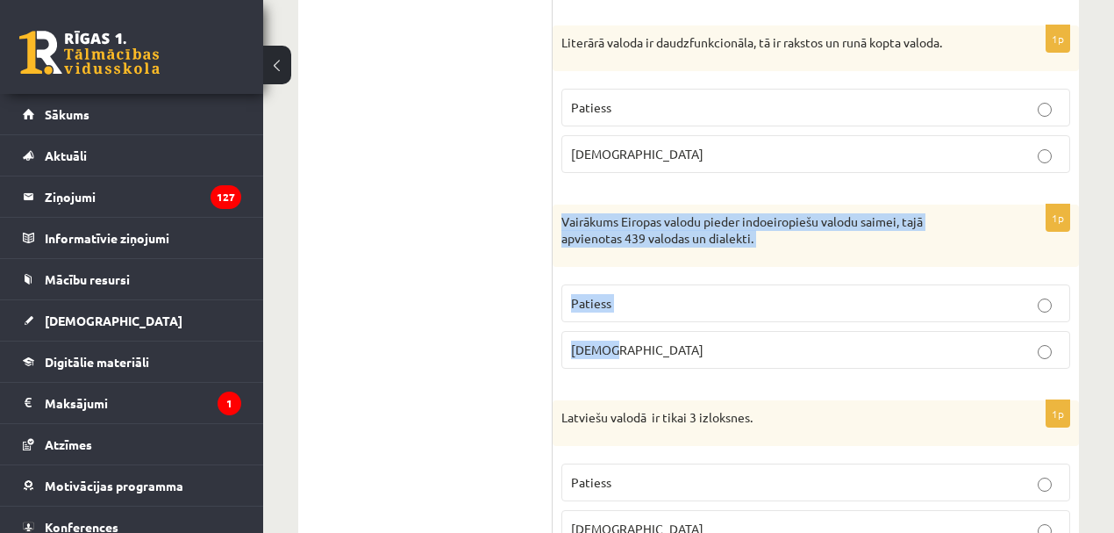
drag, startPoint x: 562, startPoint y: 196, endPoint x: 632, endPoint y: 323, distance: 145.3
click at [632, 323] on div "1p Vairākums Eiropas valodu pieder indoeiropiešu valodu saimei, tajā apvienotas…" at bounding box center [816, 293] width 526 height 178
click at [605, 295] on span "Patiess" at bounding box center [591, 303] width 40 height 16
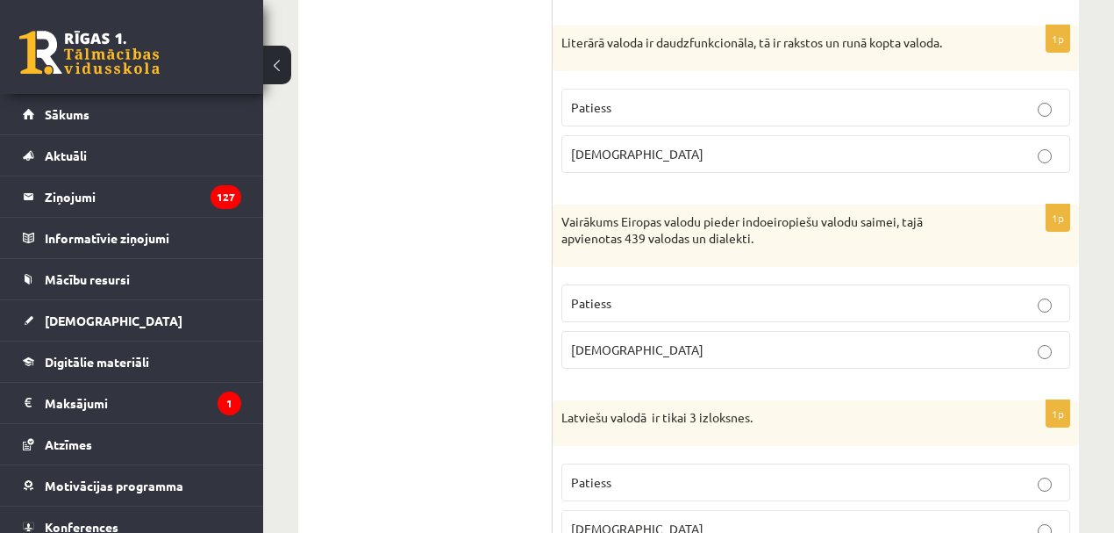
scroll to position [3526, 0]
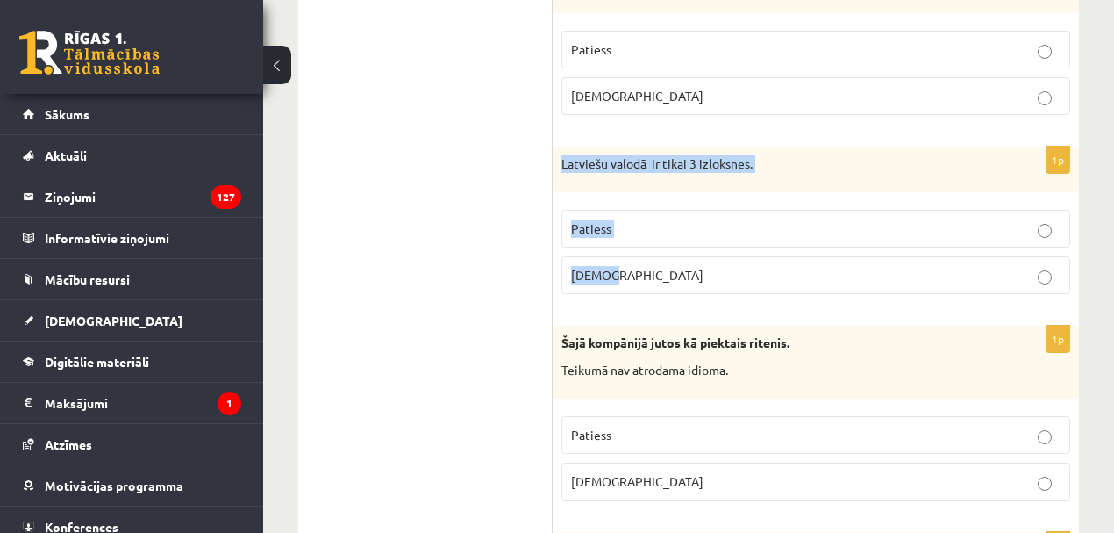
drag, startPoint x: 576, startPoint y: 157, endPoint x: 621, endPoint y: 243, distance: 96.9
click at [621, 243] on div "1p Latviešu valodā ir tikai 3 izloksnes. Patiess Aplams" at bounding box center [816, 227] width 526 height 161
click at [598, 267] on span "Aplams" at bounding box center [637, 275] width 132 height 16
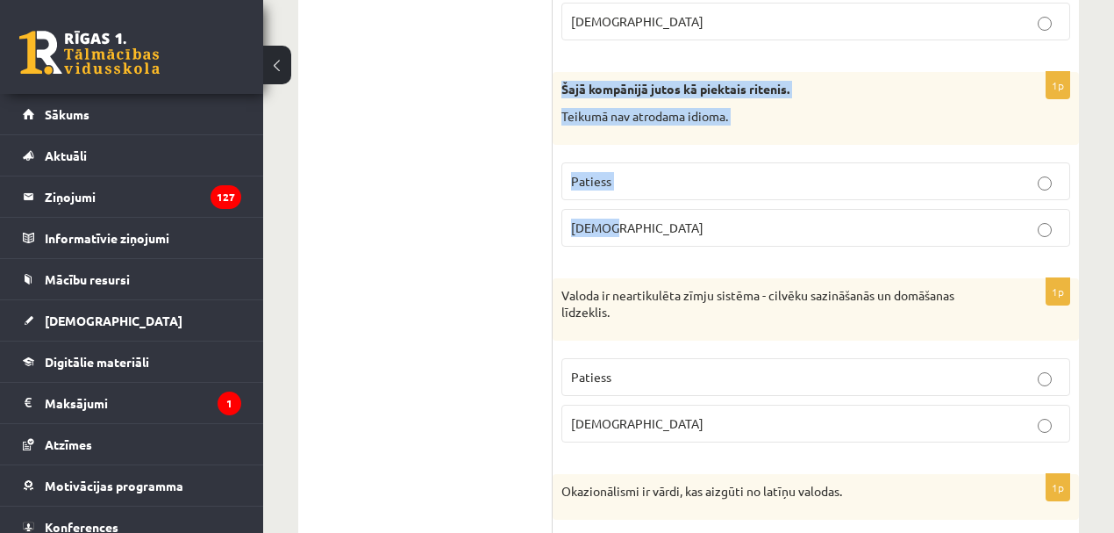
drag, startPoint x: 563, startPoint y: 63, endPoint x: 663, endPoint y: 189, distance: 160.5
click at [663, 189] on div "1p Šajā kompānijā jutos kā piektais ritenis. Teikumā nav atrodama idioma. Patie…" at bounding box center [816, 166] width 526 height 189
click at [597, 219] on span "Aplams" at bounding box center [637, 227] width 132 height 16
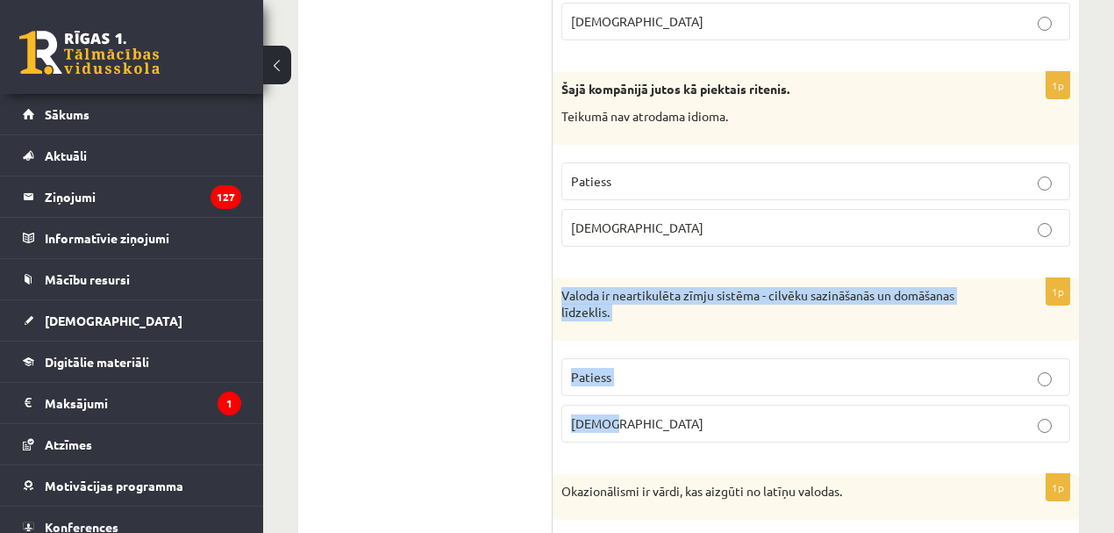
drag, startPoint x: 564, startPoint y: 263, endPoint x: 655, endPoint y: 393, distance: 158.2
click at [655, 393] on div "1p Valoda ir neartikulēta zīmju sistēma - cilvēku sazināšanās un domāšanas līdz…" at bounding box center [816, 367] width 526 height 178
click at [611, 414] on p "Aplams" at bounding box center [816, 423] width 490 height 18
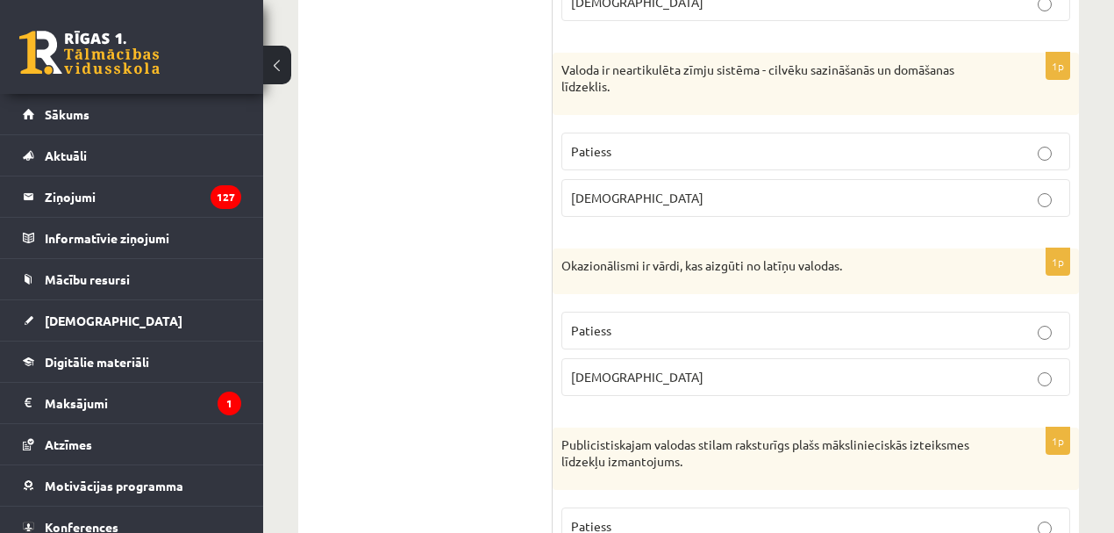
scroll to position [4033, 0]
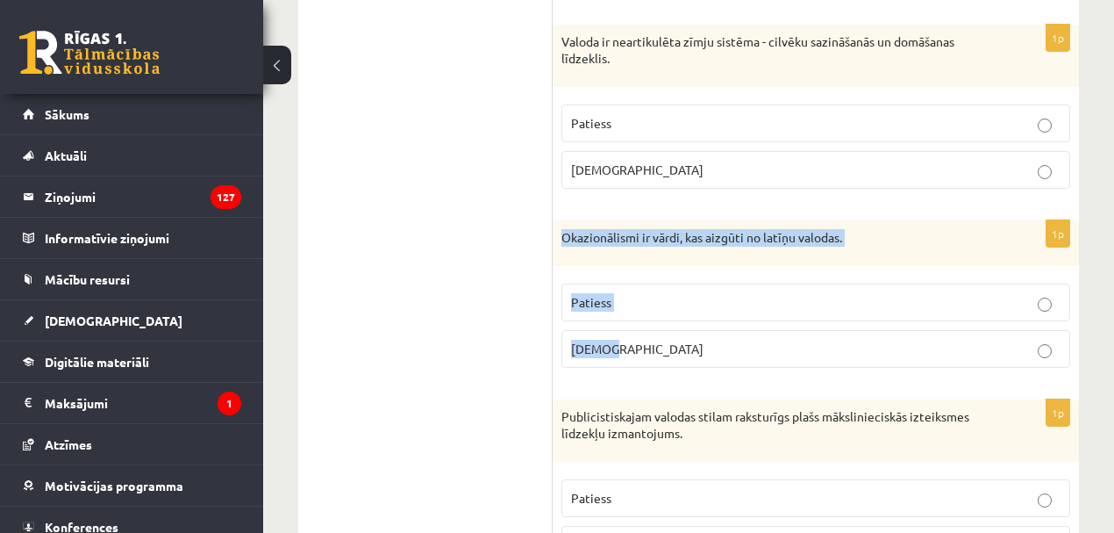
drag, startPoint x: 564, startPoint y: 209, endPoint x: 633, endPoint y: 315, distance: 126.3
click at [633, 315] on div "1p Okazionālismi ir vārdi, kas aizgūti no latīņu valodas. Patiess Aplams" at bounding box center [816, 300] width 526 height 161
click at [574, 340] on span "Aplams" at bounding box center [637, 348] width 132 height 16
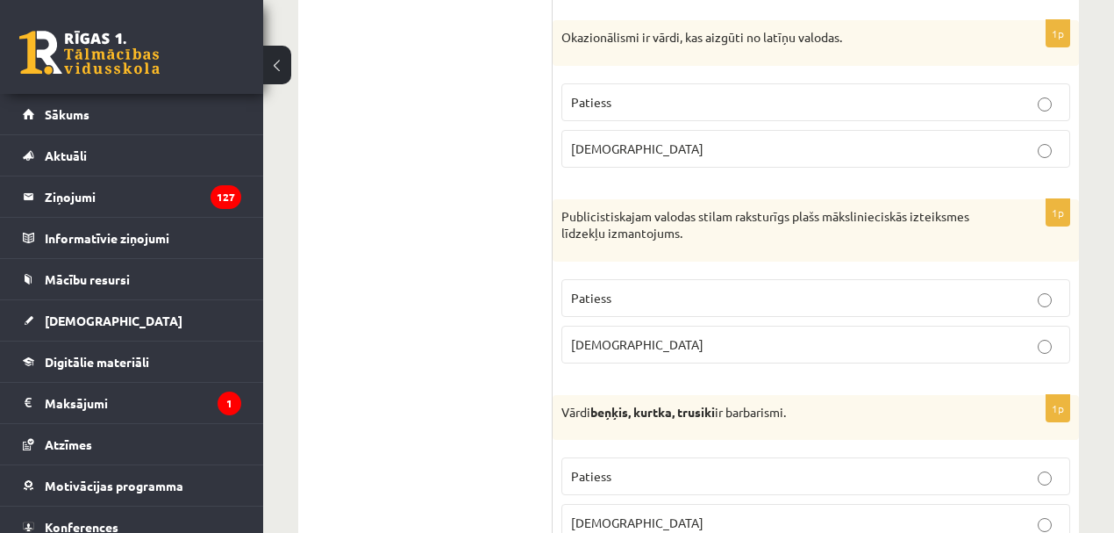
scroll to position [4286, 0]
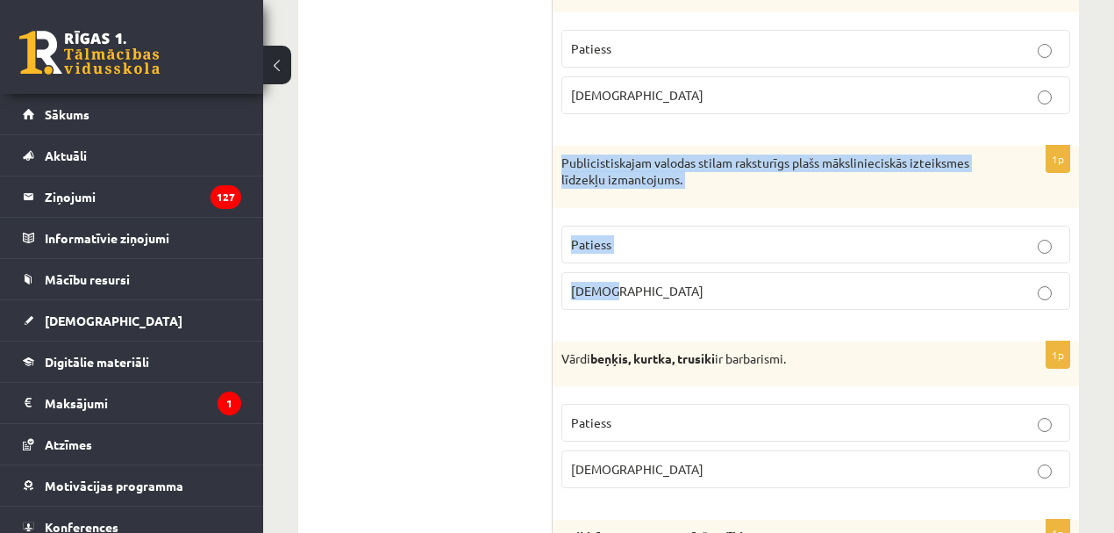
drag, startPoint x: 561, startPoint y: 126, endPoint x: 639, endPoint y: 271, distance: 164.5
click at [639, 271] on div "1p Publicistiskajam valodas stilam raksturīgs plašs mākslinieciskās izteiksmes …" at bounding box center [816, 235] width 526 height 178
click at [614, 282] on p "Aplams" at bounding box center [816, 291] width 490 height 18
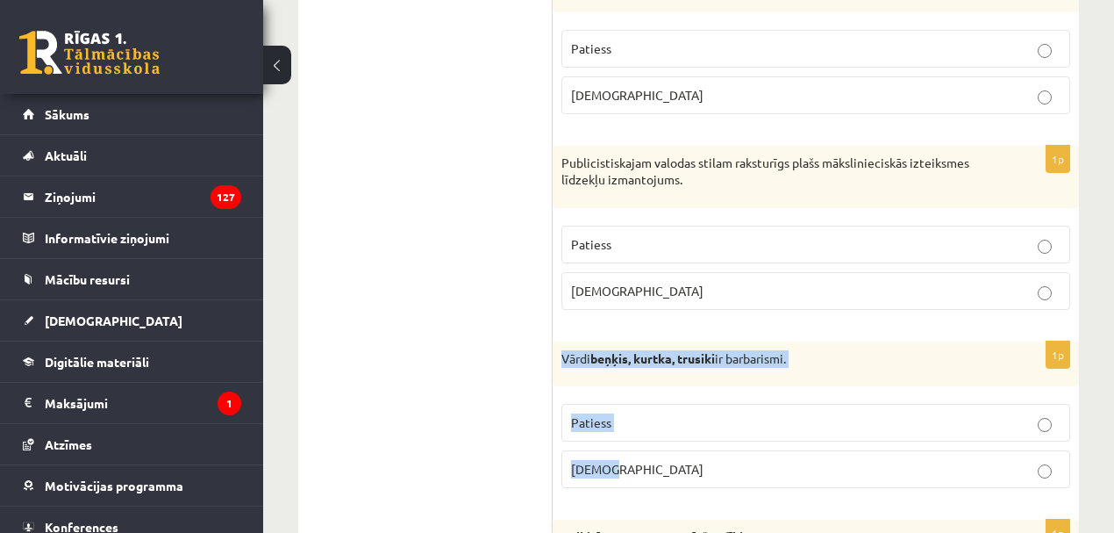
drag, startPoint x: 564, startPoint y: 332, endPoint x: 630, endPoint y: 430, distance: 118.3
click at [630, 430] on div "1p Vārdi beņķis, kurtka, trusiki ir barbarismi. Patiess Aplams" at bounding box center [816, 421] width 526 height 161
click at [598, 414] on span "Patiess" at bounding box center [591, 422] width 40 height 16
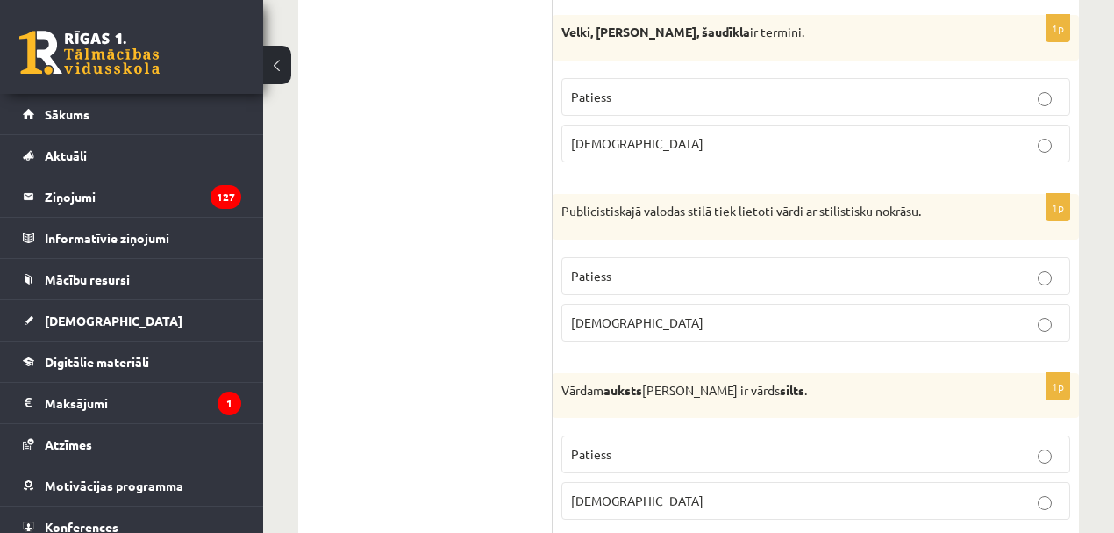
scroll to position [4540, 0]
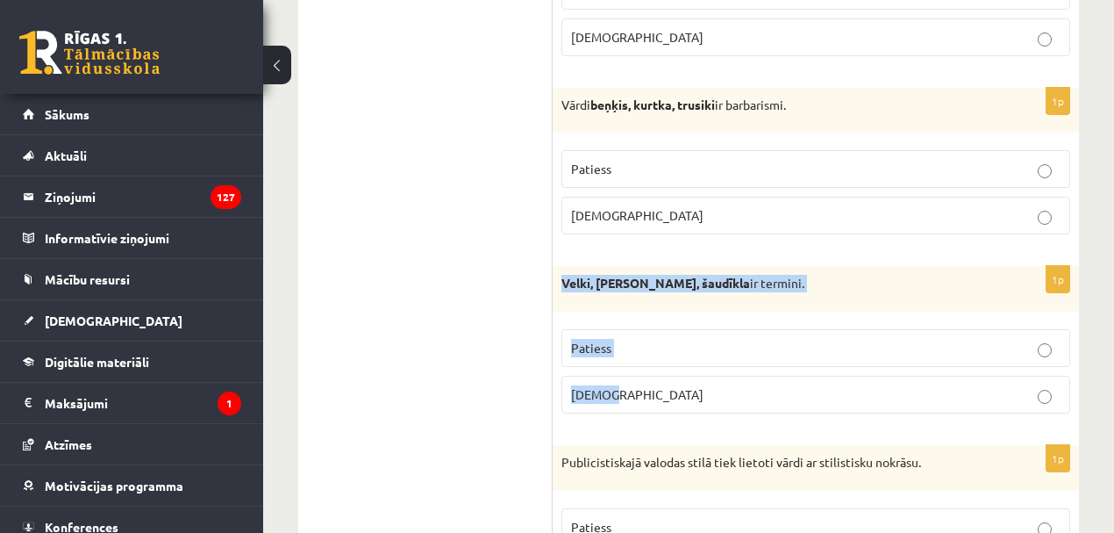
drag, startPoint x: 559, startPoint y: 251, endPoint x: 625, endPoint y: 365, distance: 131.7
click at [625, 365] on div "1p Velki, meti, šaudīkla ir termini. Patiess Aplams" at bounding box center [816, 346] width 526 height 161
click at [626, 339] on p "Patiess" at bounding box center [816, 348] width 490 height 18
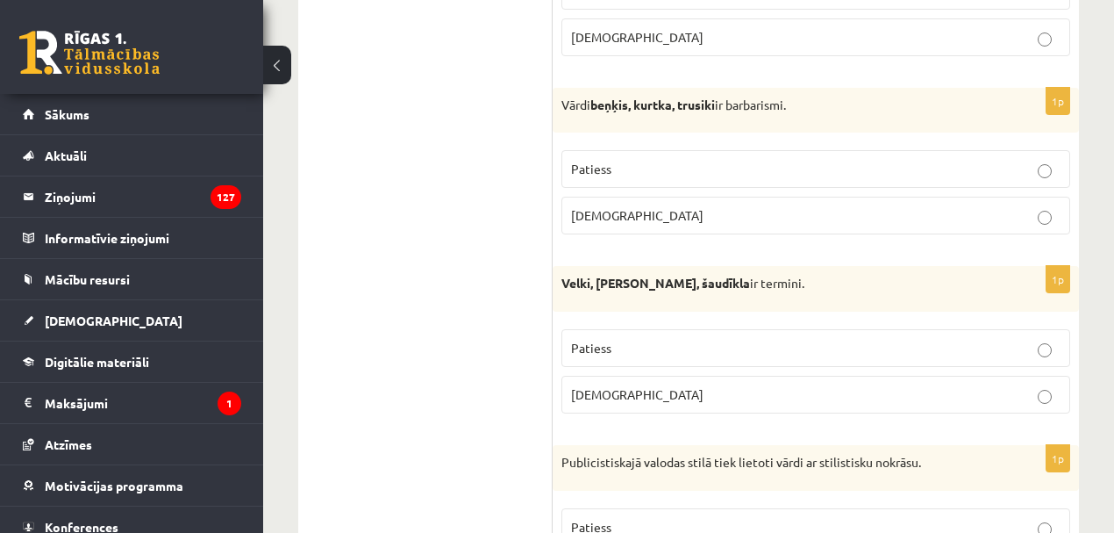
scroll to position [4793, 0]
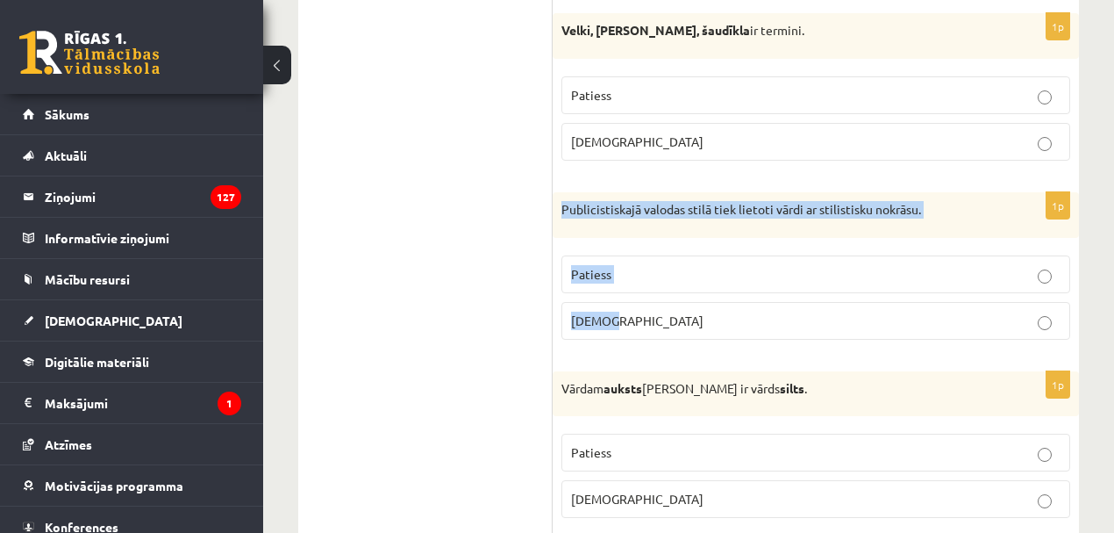
drag, startPoint x: 562, startPoint y: 179, endPoint x: 639, endPoint y: 287, distance: 132.7
click at [639, 287] on div "1p Publicistiskajā valodas stilā tiek lietoti vārdi ar stilistisku nokrāsu. Pat…" at bounding box center [816, 272] width 526 height 161
click at [612, 265] on p "Patiess" at bounding box center [816, 274] width 490 height 18
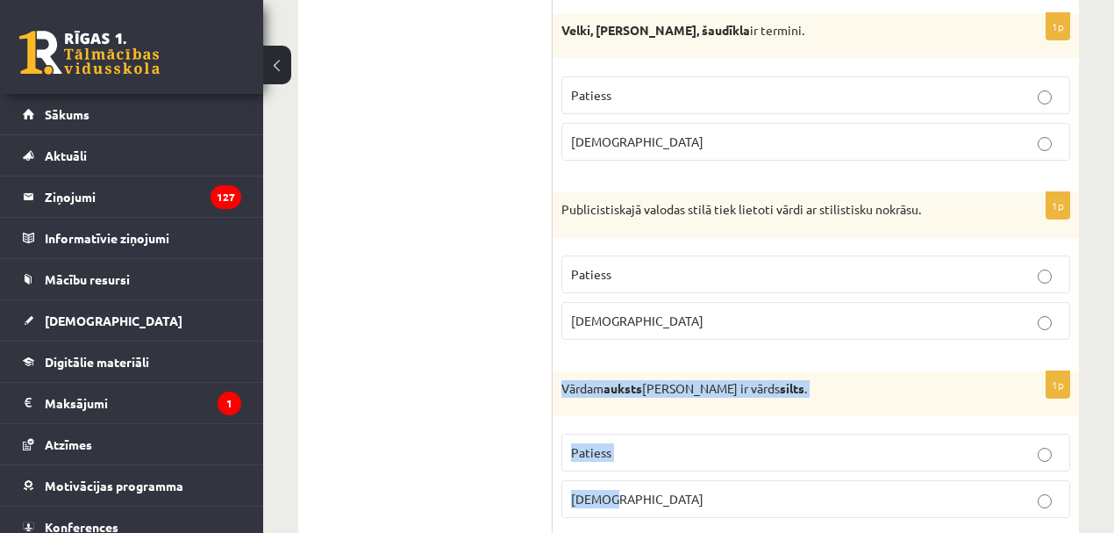
drag, startPoint x: 560, startPoint y: 356, endPoint x: 634, endPoint y: 460, distance: 127.6
click at [634, 460] on div "1p Vārdam auksts antonīms ir vārds silts . Patiess Aplams" at bounding box center [816, 451] width 526 height 161
click at [586, 435] on label "Patiess" at bounding box center [816, 452] width 509 height 38
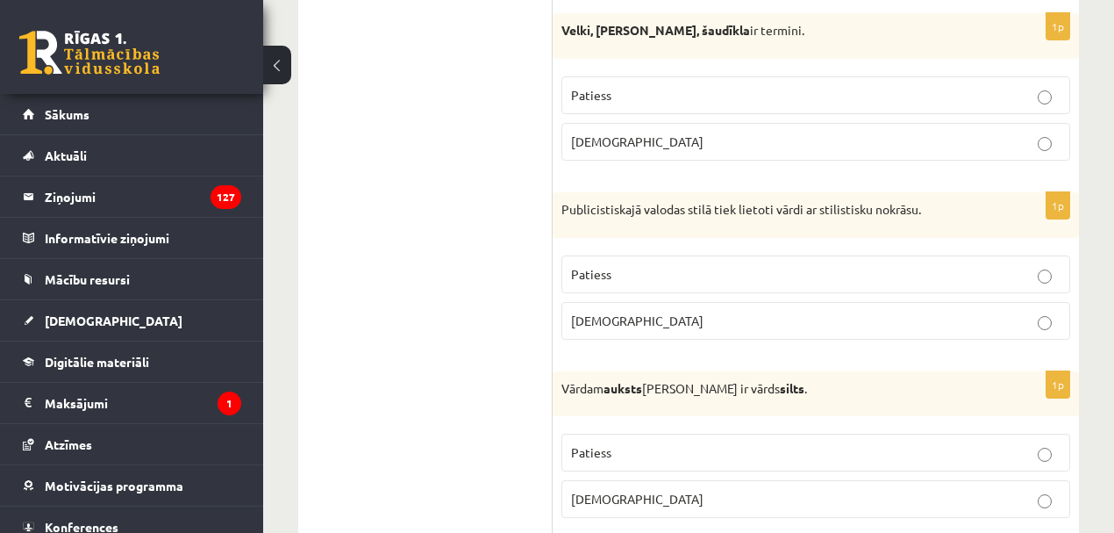
scroll to position [5047, 0]
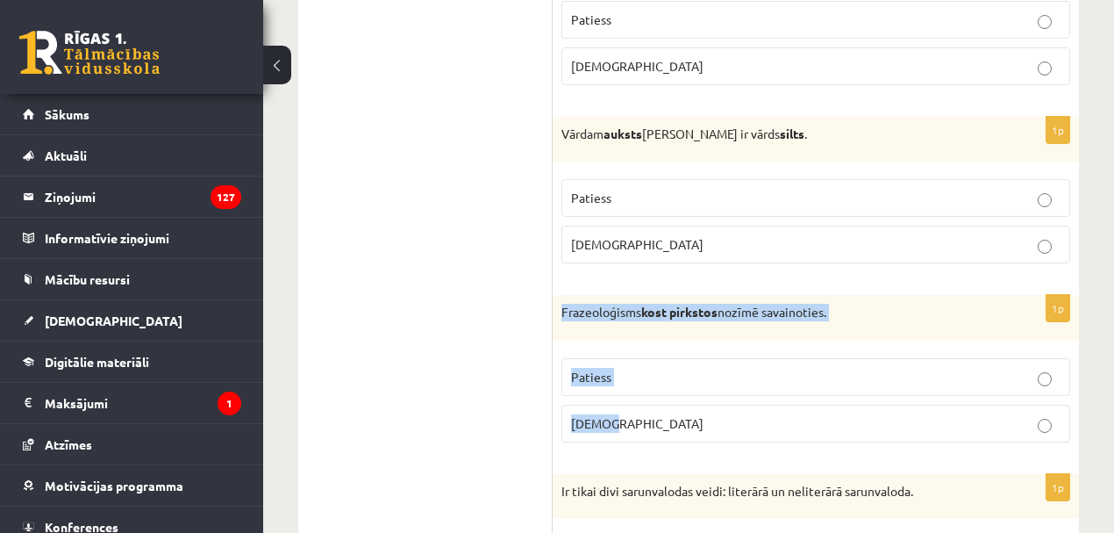
drag, startPoint x: 562, startPoint y: 274, endPoint x: 645, endPoint y: 379, distance: 133.8
click at [641, 381] on div "1p Frazeoloģisms kost pirkstos nozīmē savainoties. Patiess Aplams" at bounding box center [816, 375] width 526 height 161
click at [605, 415] on span "Aplams" at bounding box center [637, 423] width 132 height 16
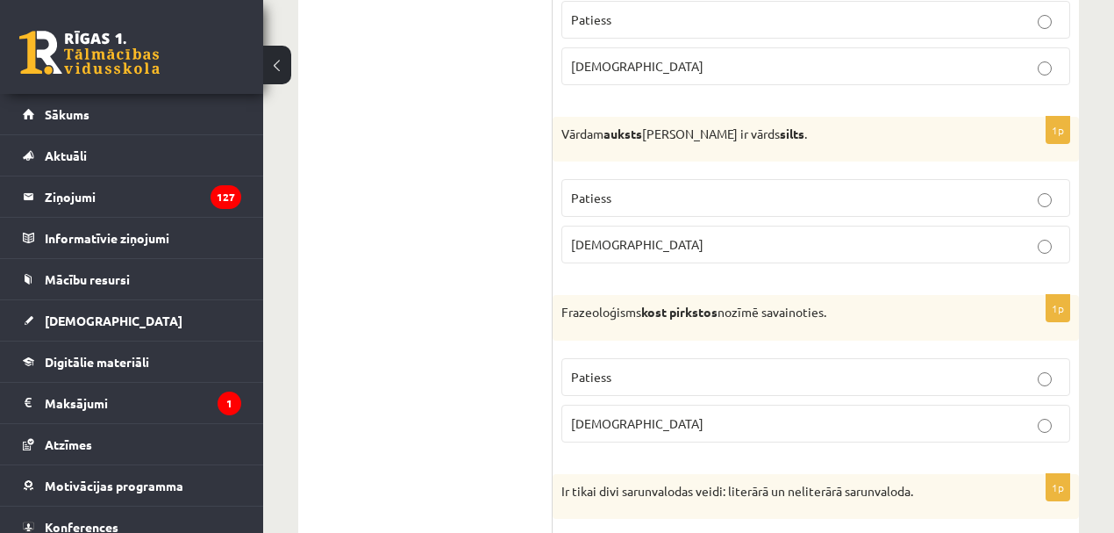
scroll to position [5300, 0]
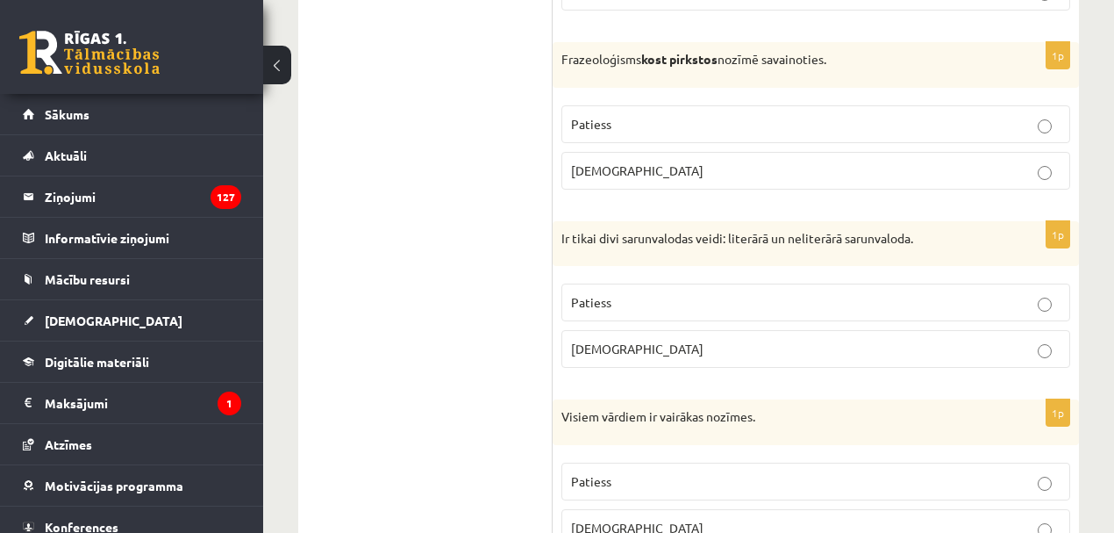
drag, startPoint x: 550, startPoint y: 197, endPoint x: 677, endPoint y: 326, distance: 180.6
click at [677, 330] on label "Aplams" at bounding box center [816, 349] width 509 height 38
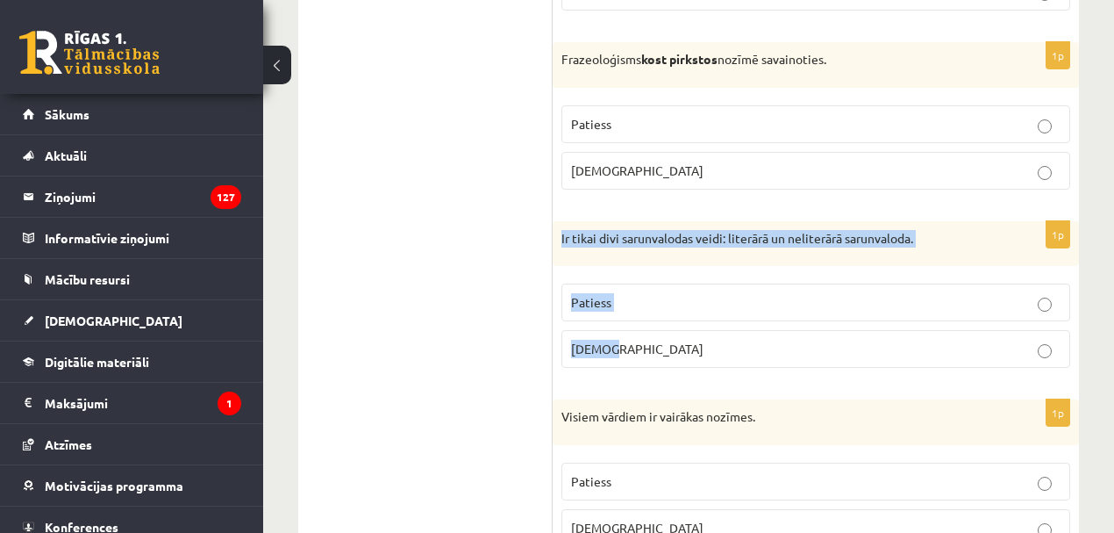
drag, startPoint x: 572, startPoint y: 209, endPoint x: 637, endPoint y: 312, distance: 122.2
click at [637, 312] on div "1p Ir tikai divi sarunvalodas veidi: literārā un neliterārā sarunvaloda. Paties…" at bounding box center [816, 301] width 526 height 161
click at [600, 340] on span "Aplams" at bounding box center [637, 348] width 132 height 16
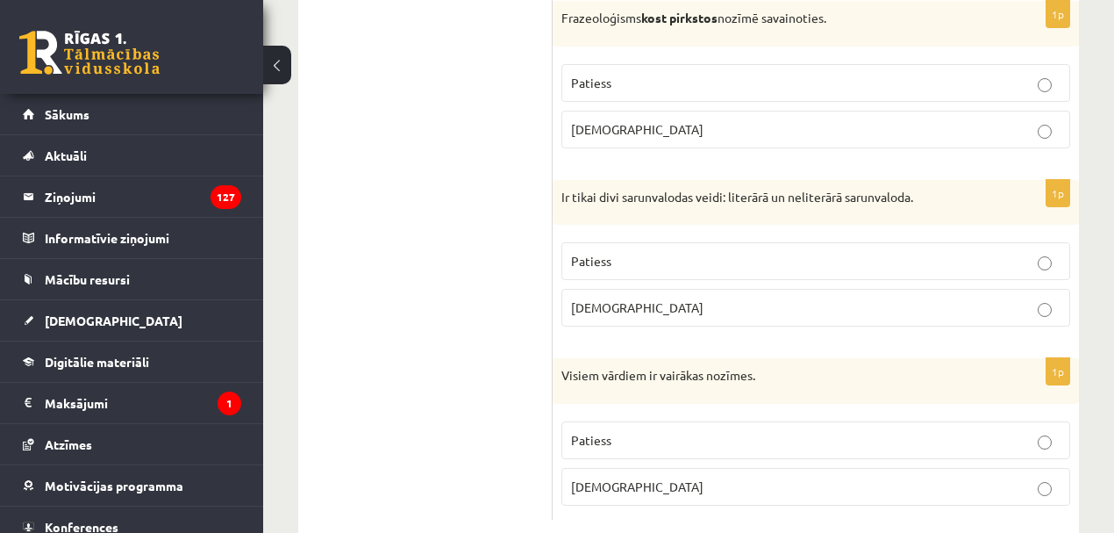
scroll to position [5344, 0]
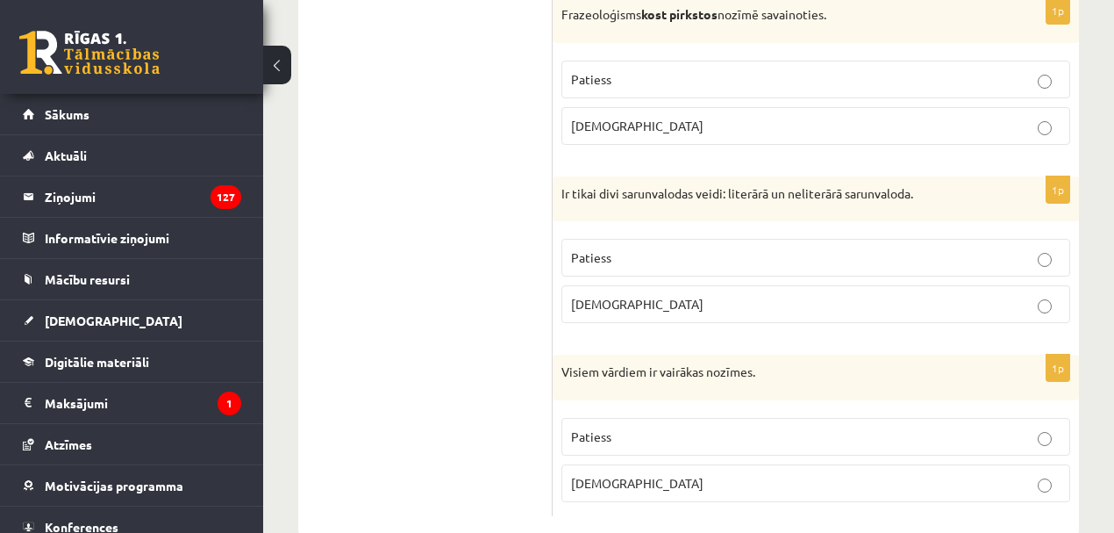
click at [616, 427] on p "Patiess" at bounding box center [816, 436] width 490 height 18
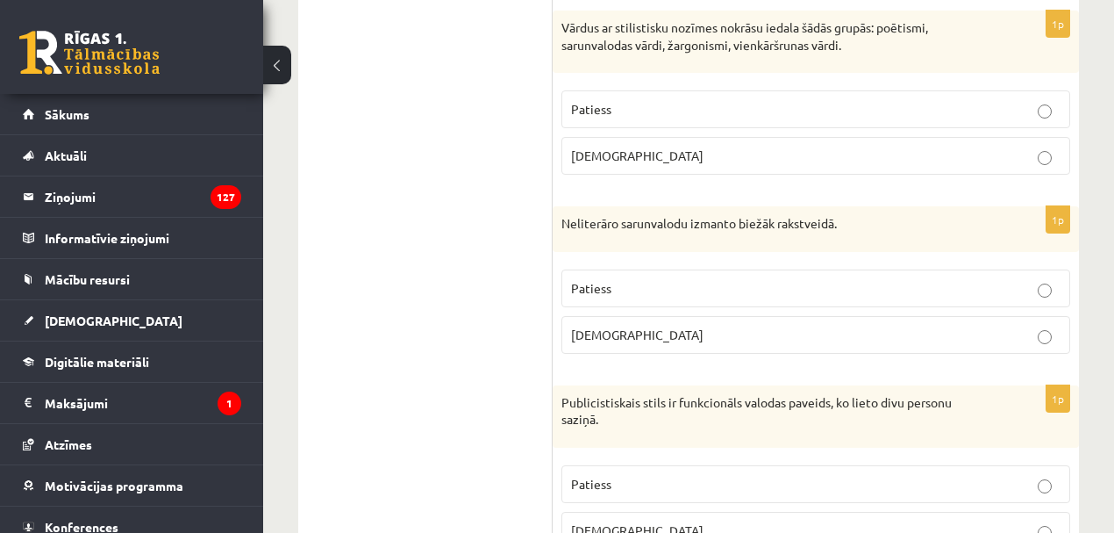
scroll to position [0, 0]
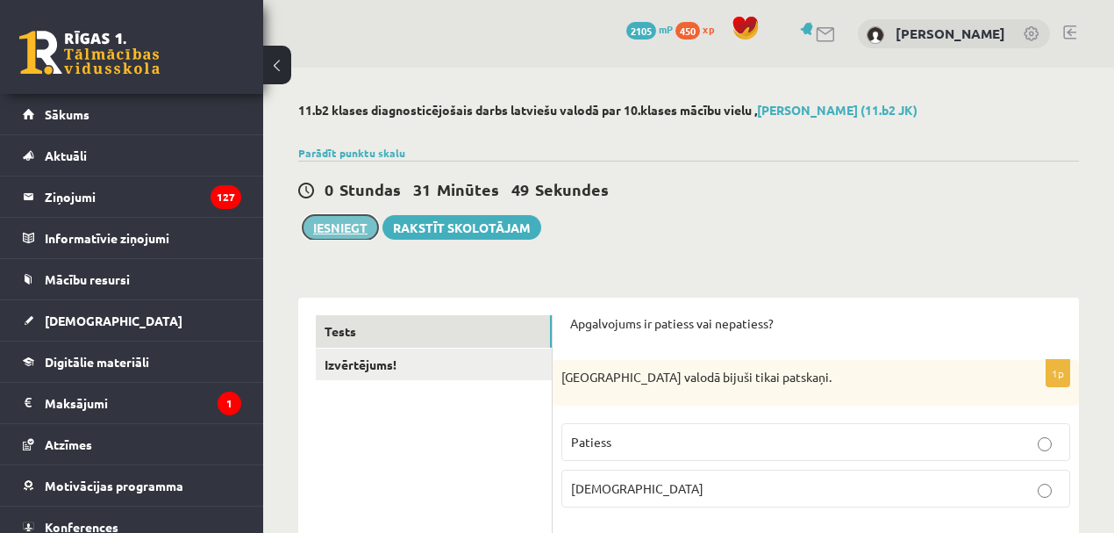
click at [344, 230] on button "Iesniegt" at bounding box center [340, 227] width 75 height 25
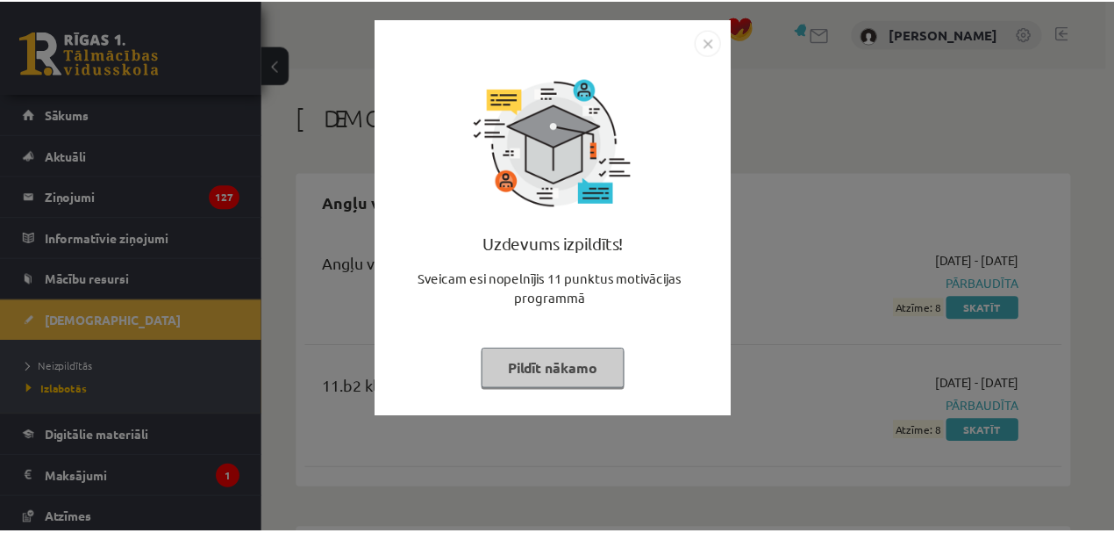
scroll to position [45030, 0]
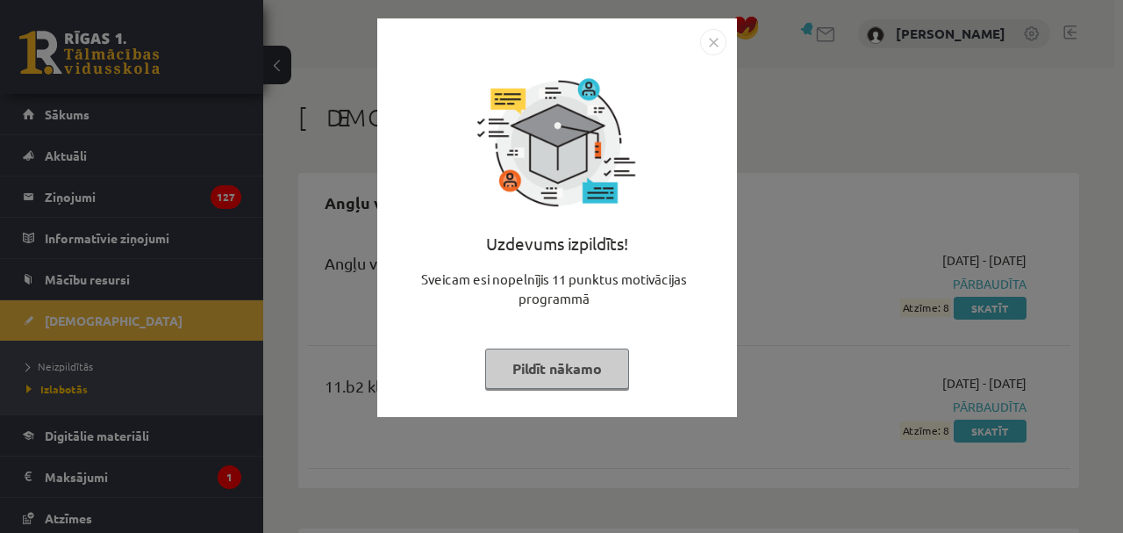
click at [586, 365] on button "Pildīt nākamo" at bounding box center [557, 368] width 144 height 40
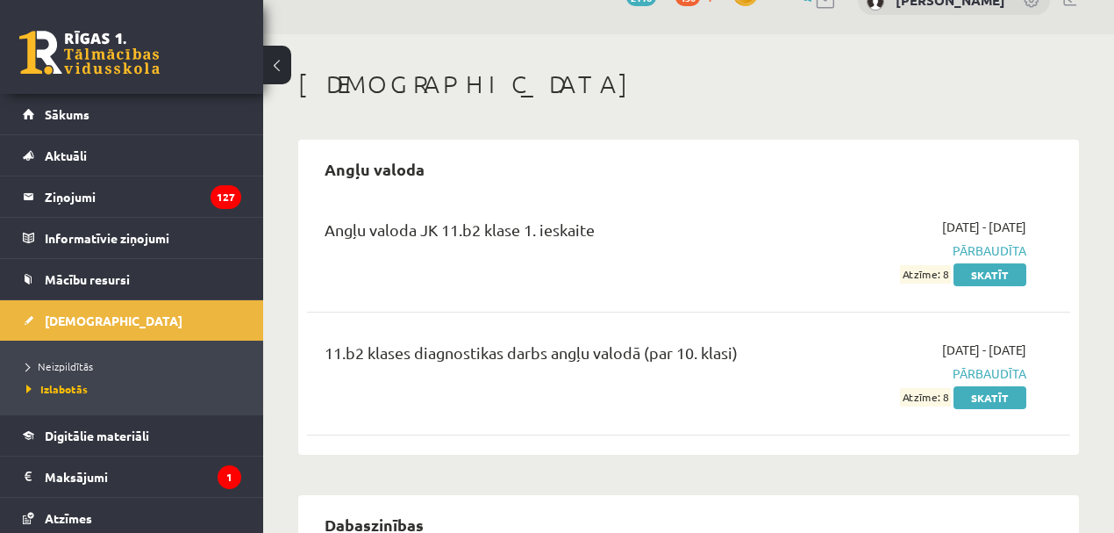
scroll to position [0, 0]
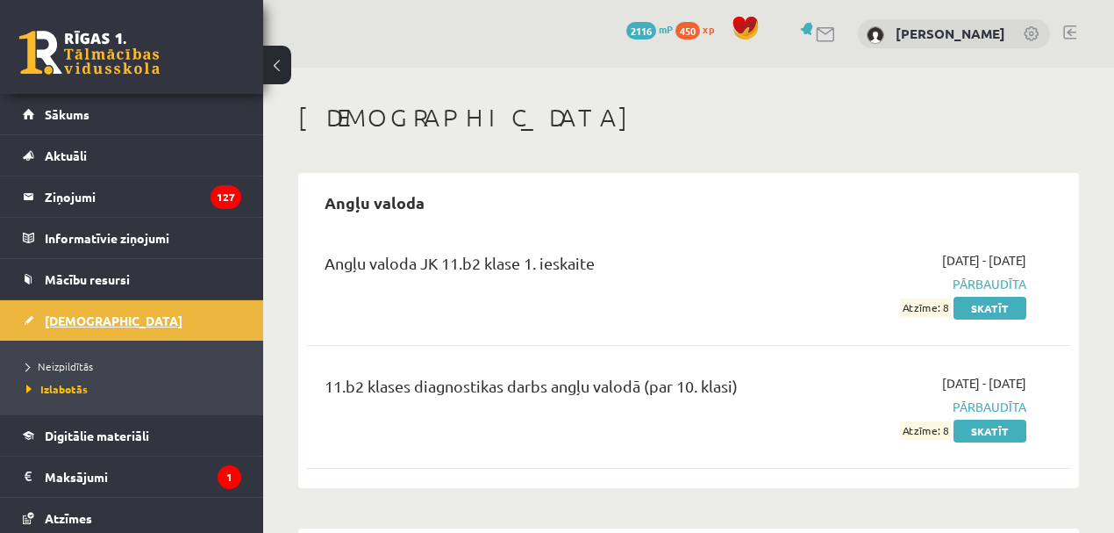
click at [61, 319] on span "[DEMOGRAPHIC_DATA]" at bounding box center [114, 320] width 138 height 16
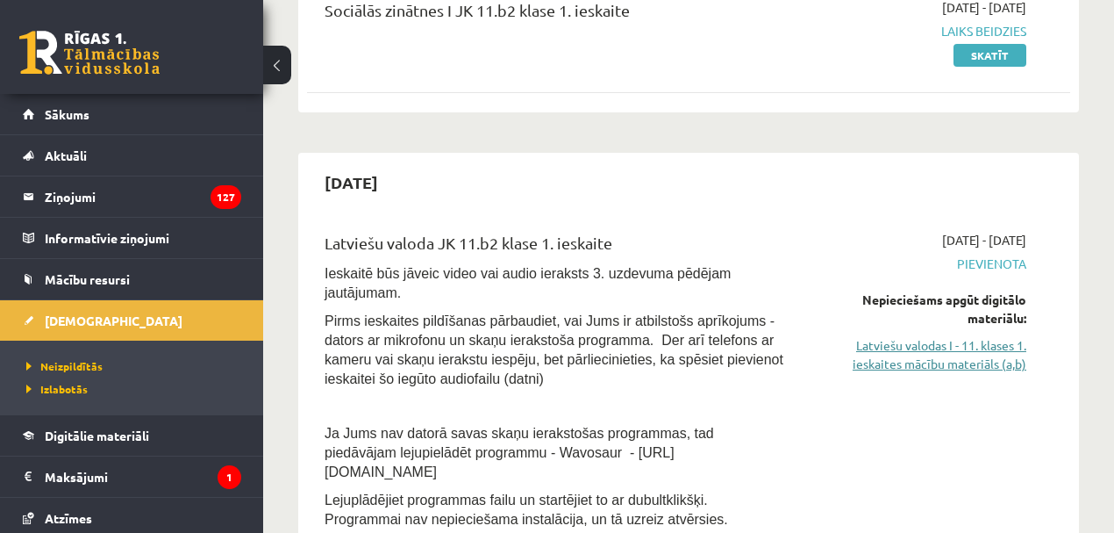
scroll to position [507, 0]
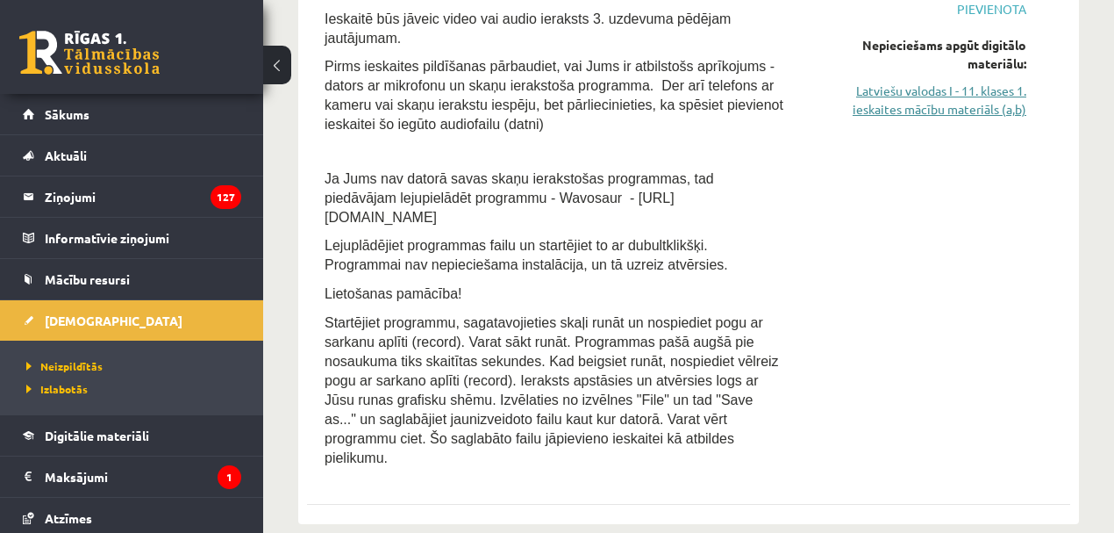
click at [891, 95] on link "Latviešu valodas I - 11. klases 1. ieskaites mācību materiāls (a,b)" at bounding box center [918, 100] width 217 height 37
drag, startPoint x: 921, startPoint y: 109, endPoint x: 612, endPoint y: 44, distance: 315.6
click at [921, 109] on link "Latviešu valodas I - 11. klases 1. ieskaites mācību materiāls (a,b)" at bounding box center [918, 100] width 217 height 37
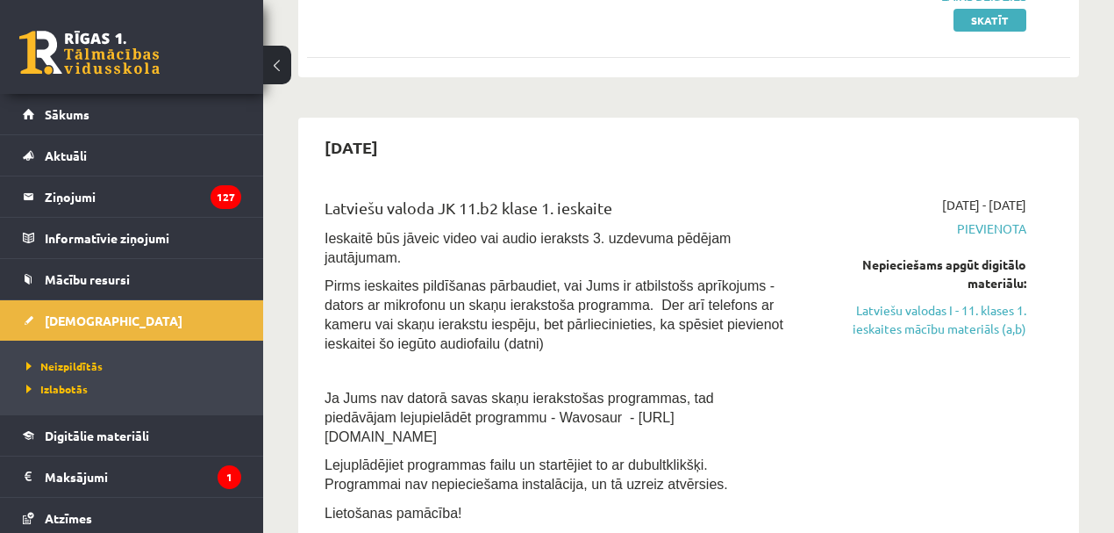
scroll to position [253, 0]
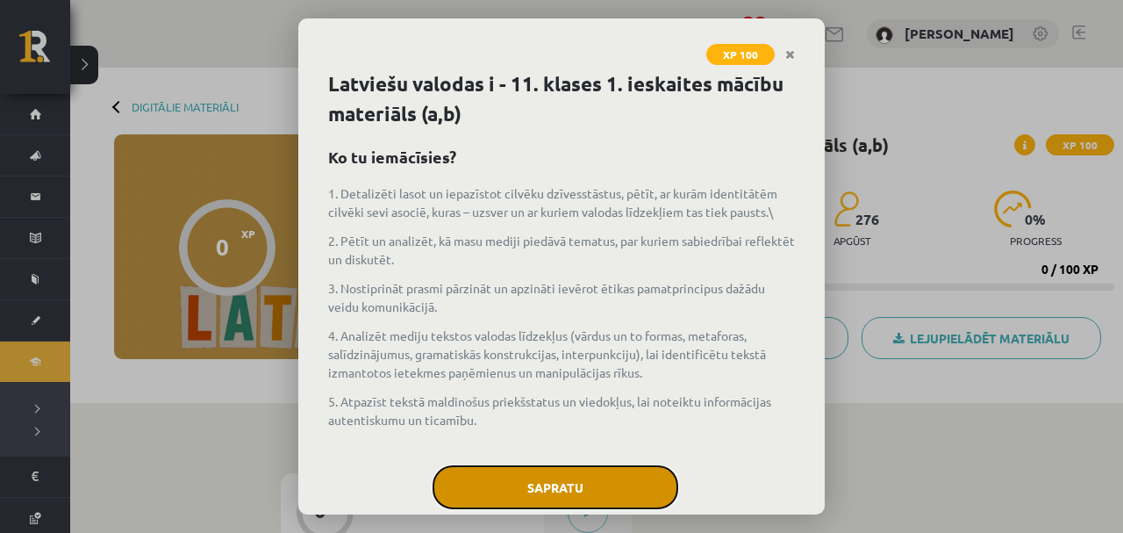
click at [608, 483] on button "Sapratu" at bounding box center [556, 487] width 246 height 44
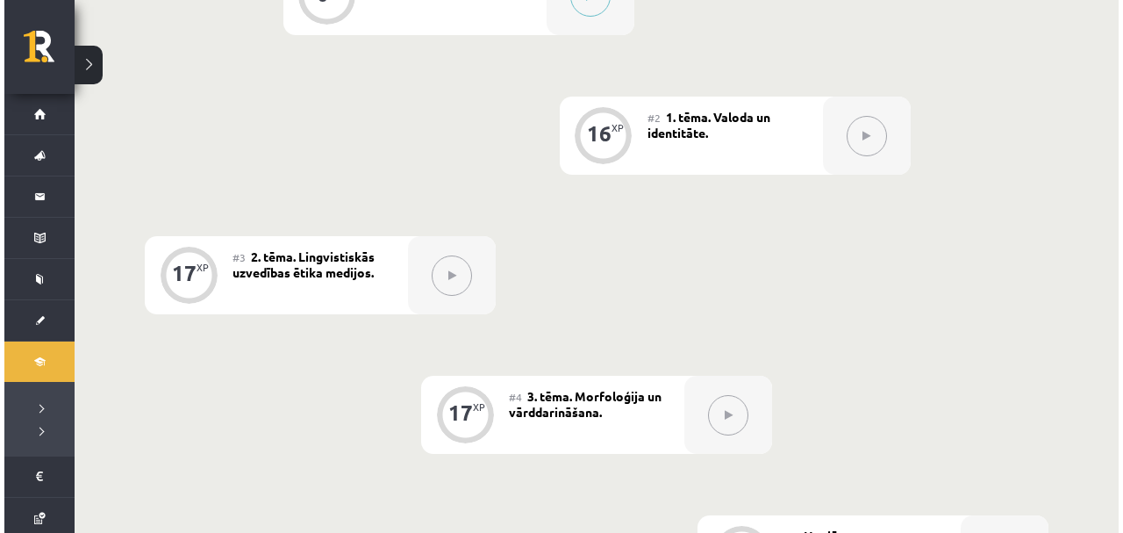
scroll to position [262, 0]
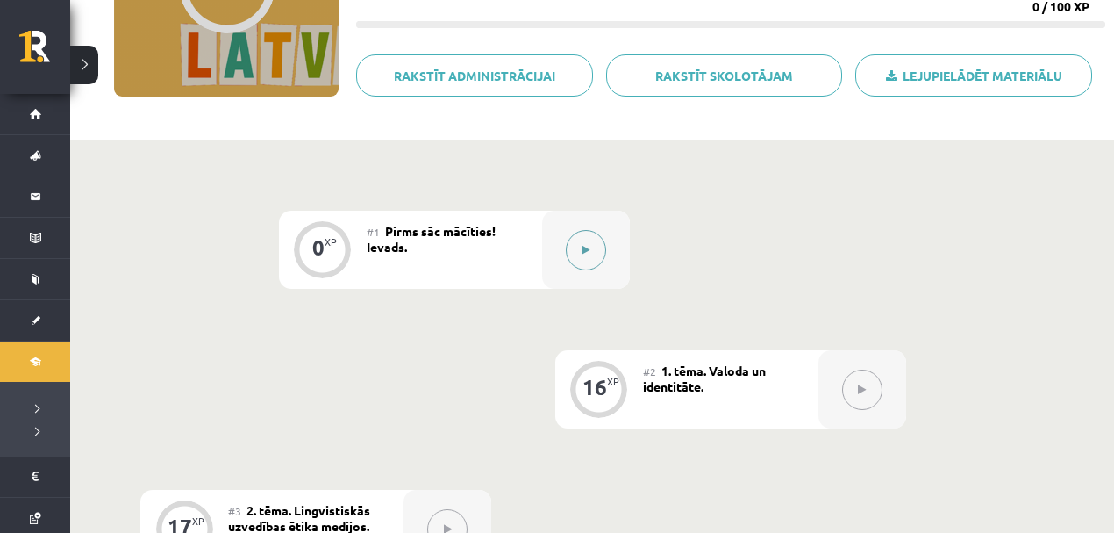
click at [569, 252] on button at bounding box center [586, 250] width 40 height 40
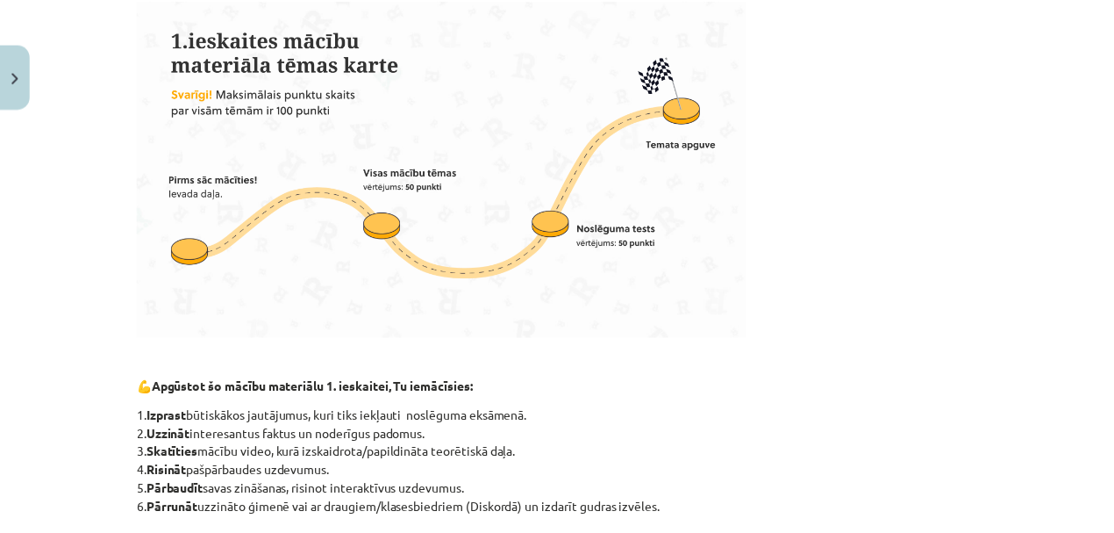
scroll to position [0, 0]
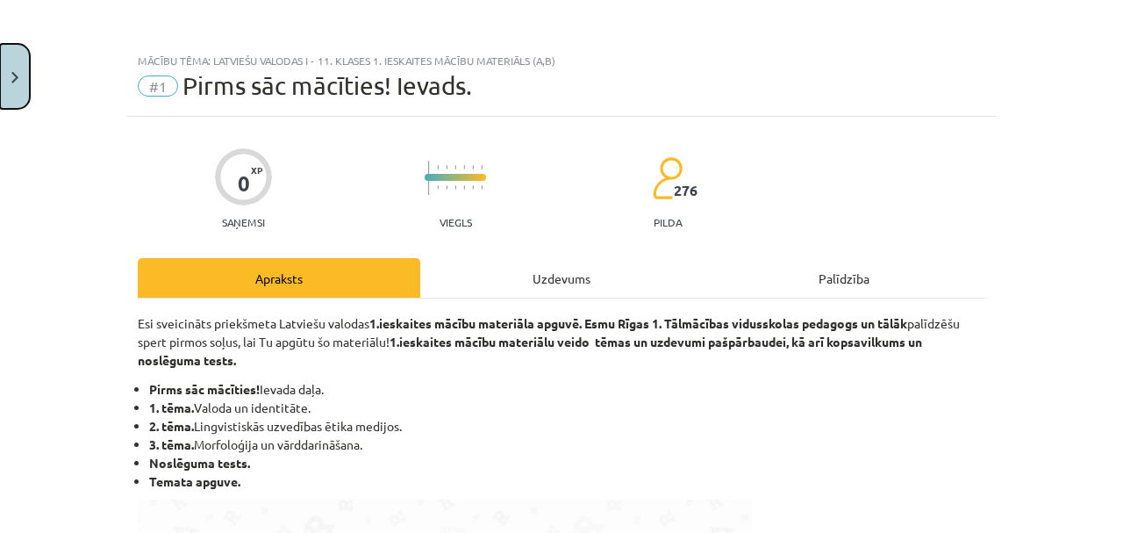
click at [23, 69] on button "Close" at bounding box center [15, 76] width 30 height 65
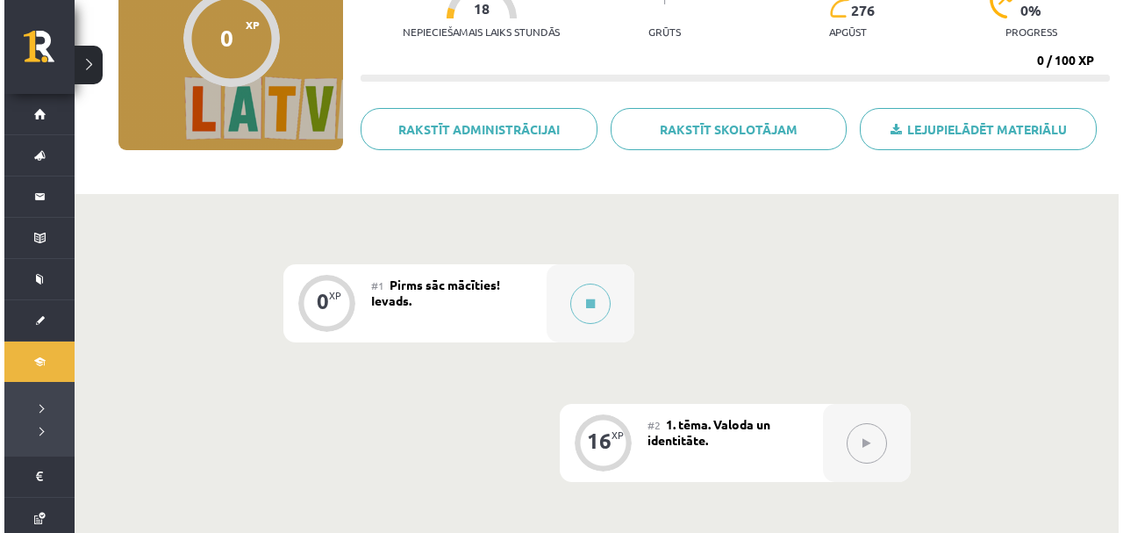
scroll to position [262, 0]
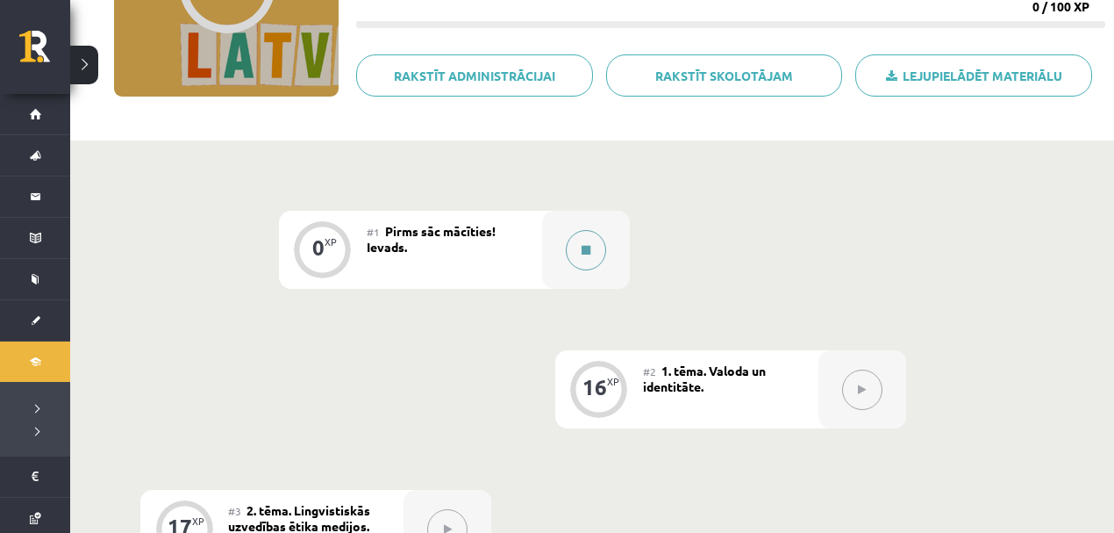
click at [590, 260] on button at bounding box center [586, 250] width 40 height 40
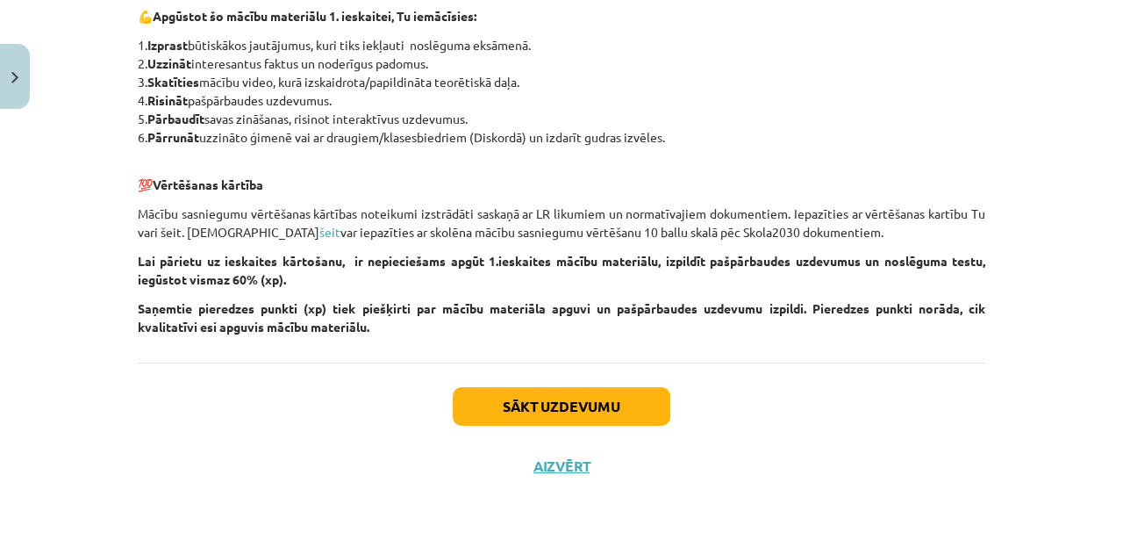
scroll to position [883, 0]
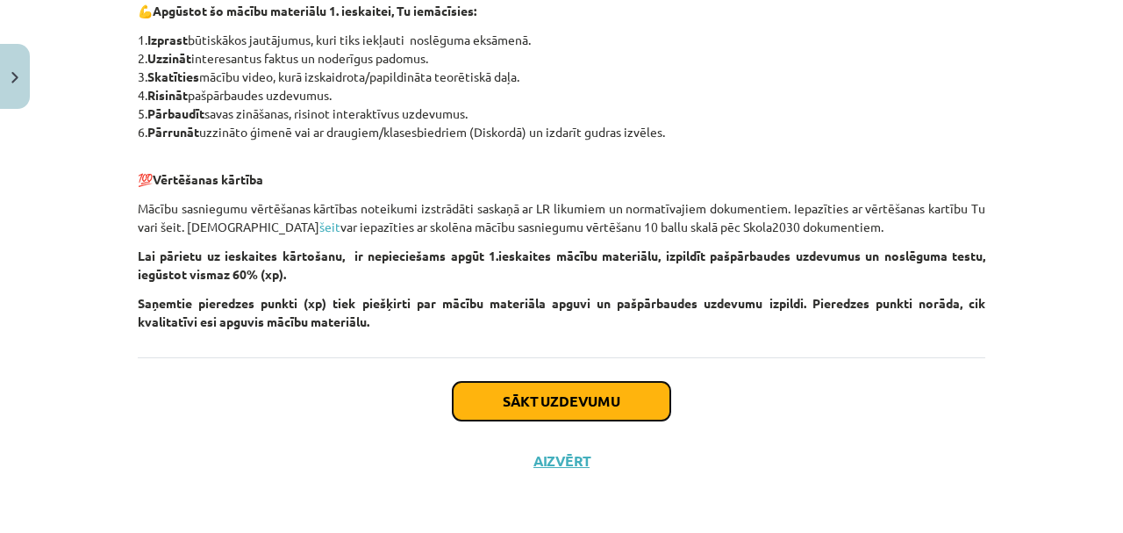
click at [597, 404] on button "Sākt uzdevumu" at bounding box center [562, 401] width 218 height 39
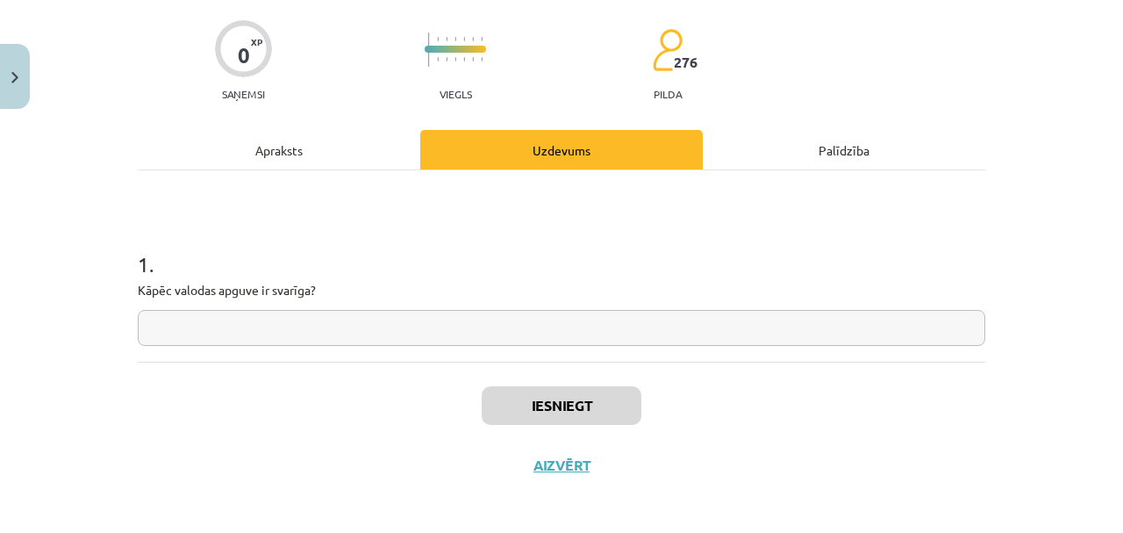
scroll to position [133, 0]
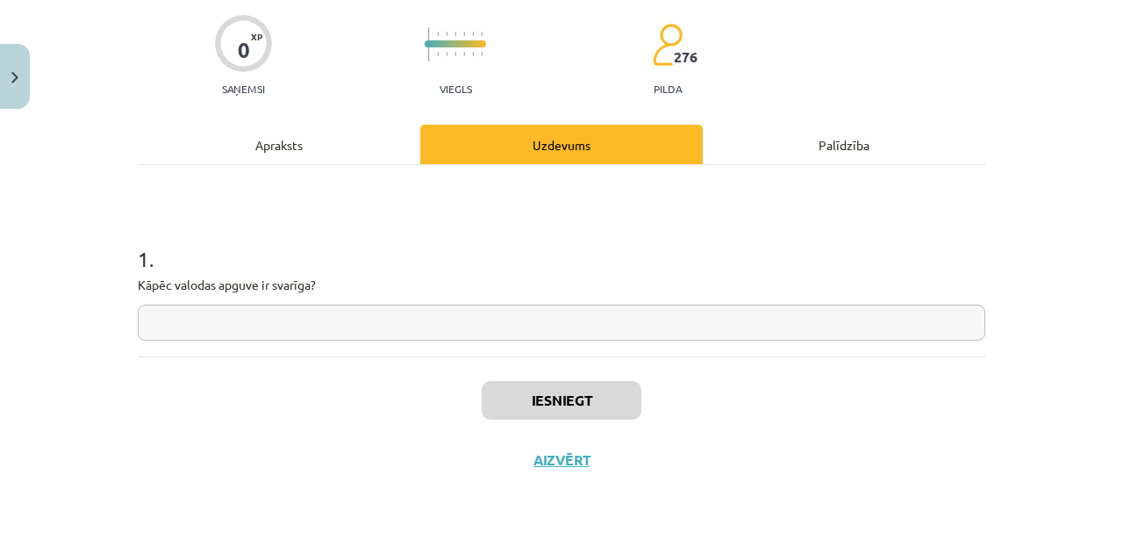
click at [266, 318] on input "text" at bounding box center [562, 322] width 848 height 36
click at [240, 311] on input "text" at bounding box center [562, 322] width 848 height 36
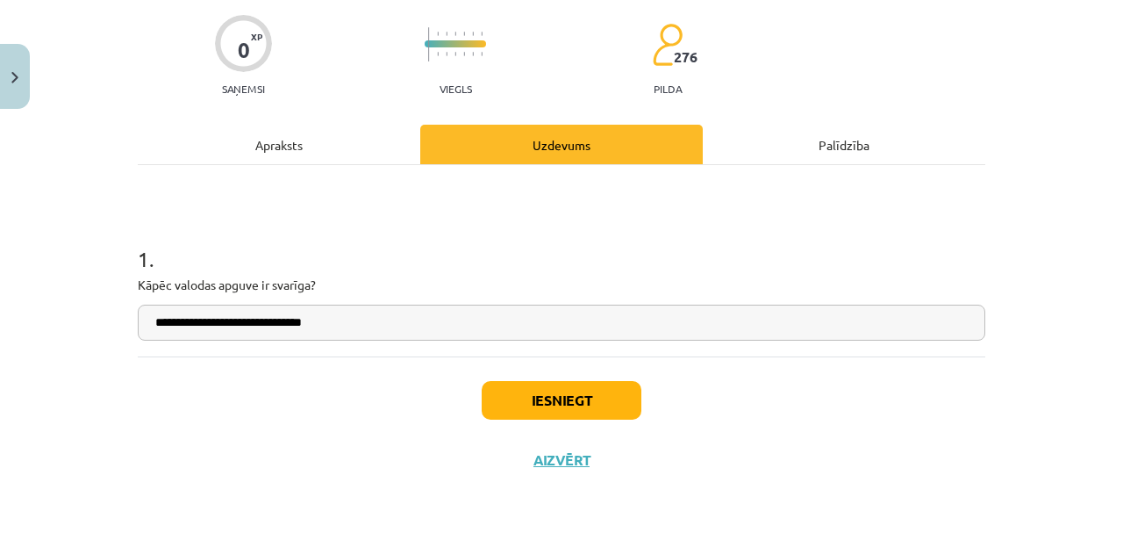
drag, startPoint x: 202, startPoint y: 323, endPoint x: 216, endPoint y: 323, distance: 14.0
click at [203, 323] on input "**********" at bounding box center [562, 322] width 848 height 36
click at [387, 326] on input "**********" at bounding box center [562, 322] width 848 height 36
type input "**********"
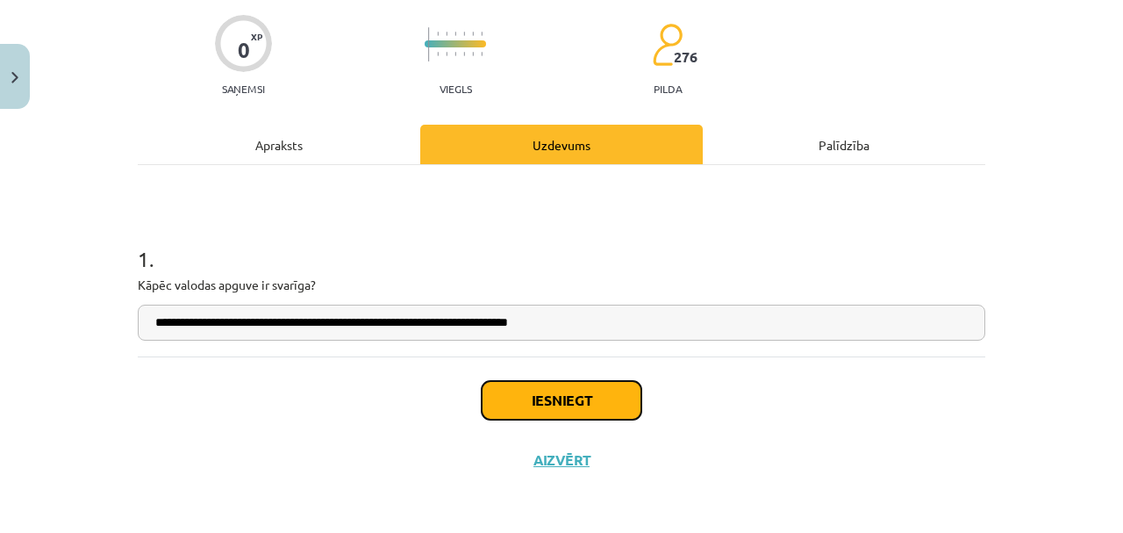
click at [568, 412] on button "Iesniegt" at bounding box center [562, 400] width 160 height 39
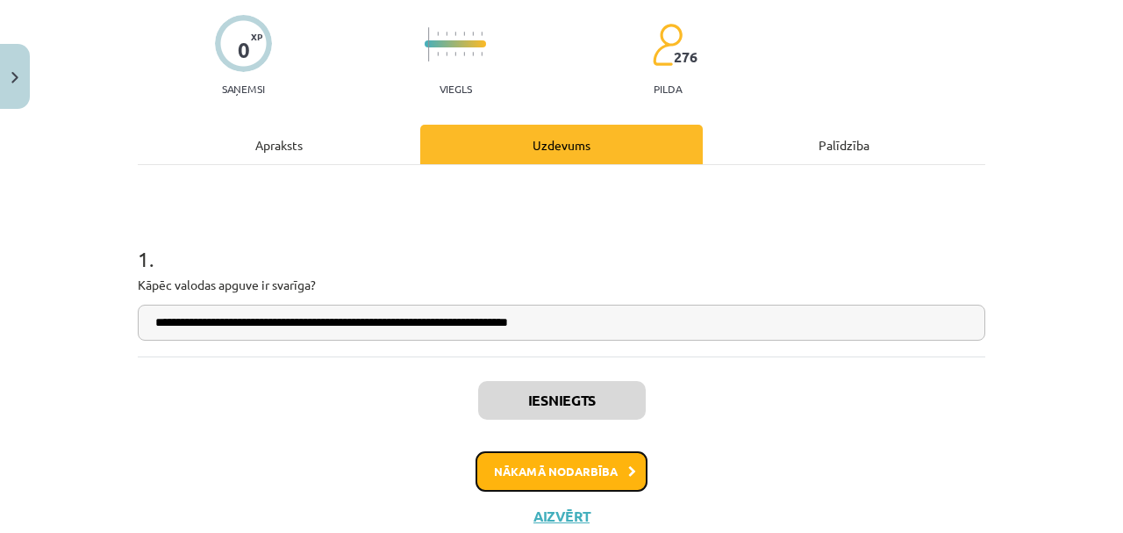
click at [583, 476] on button "Nākamā nodarbība" at bounding box center [562, 471] width 172 height 40
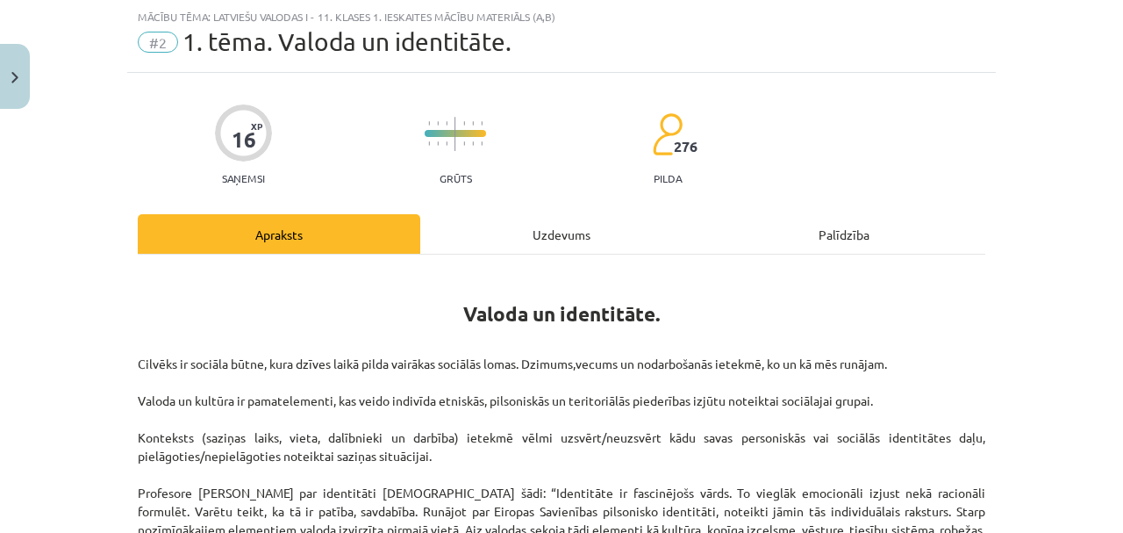
scroll to position [297, 0]
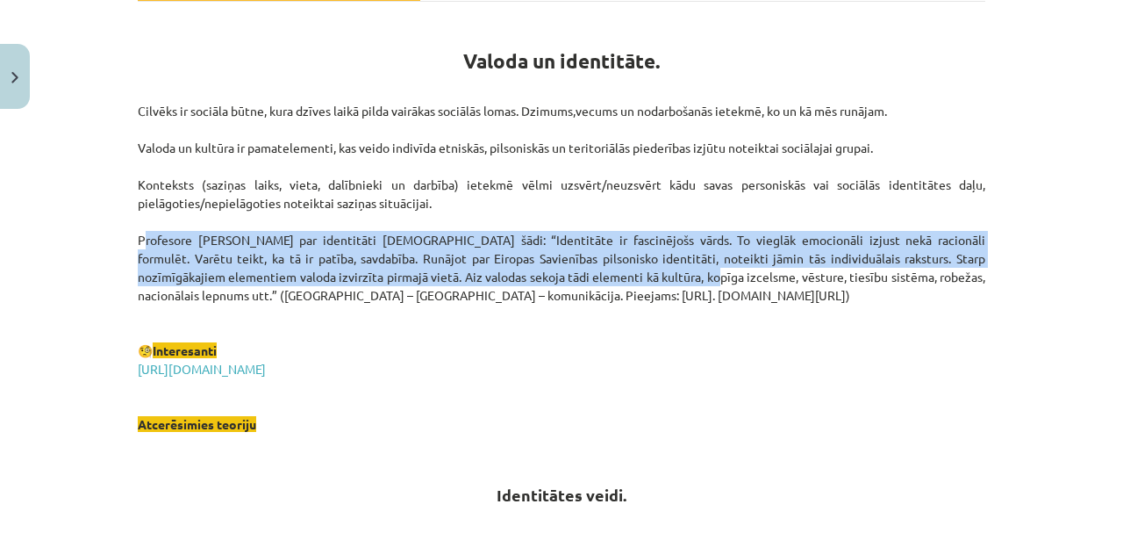
drag, startPoint x: 133, startPoint y: 233, endPoint x: 619, endPoint y: 274, distance: 487.8
type textarea "**********"
click at [619, 274] on p "Cilvēks ir sociāla būtne, kura dzīves laikā pilda vairākas sociālās lomas. Dzim…" at bounding box center [562, 268] width 848 height 332
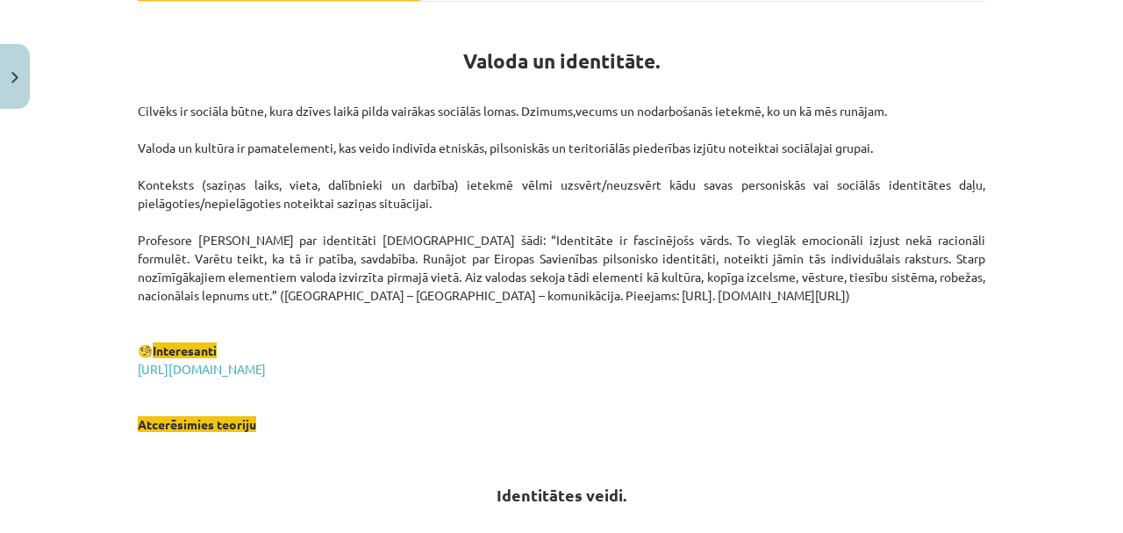
click at [630, 358] on p "Cilvēks ir sociāla būtne, kura dzīves laikā pilda vairākas sociālās lomas. Dzim…" at bounding box center [562, 268] width 848 height 332
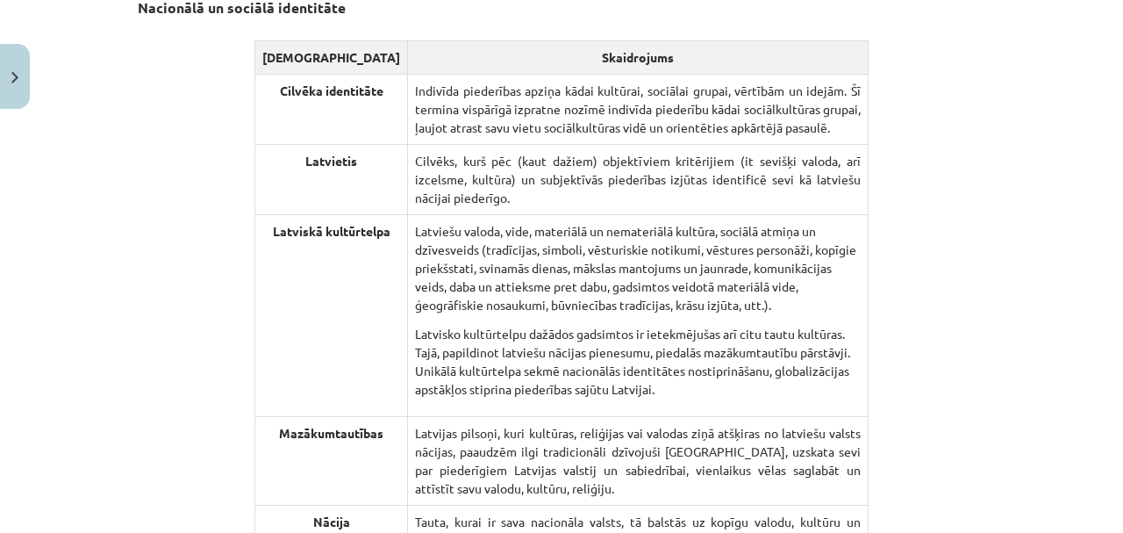
scroll to position [2325, 0]
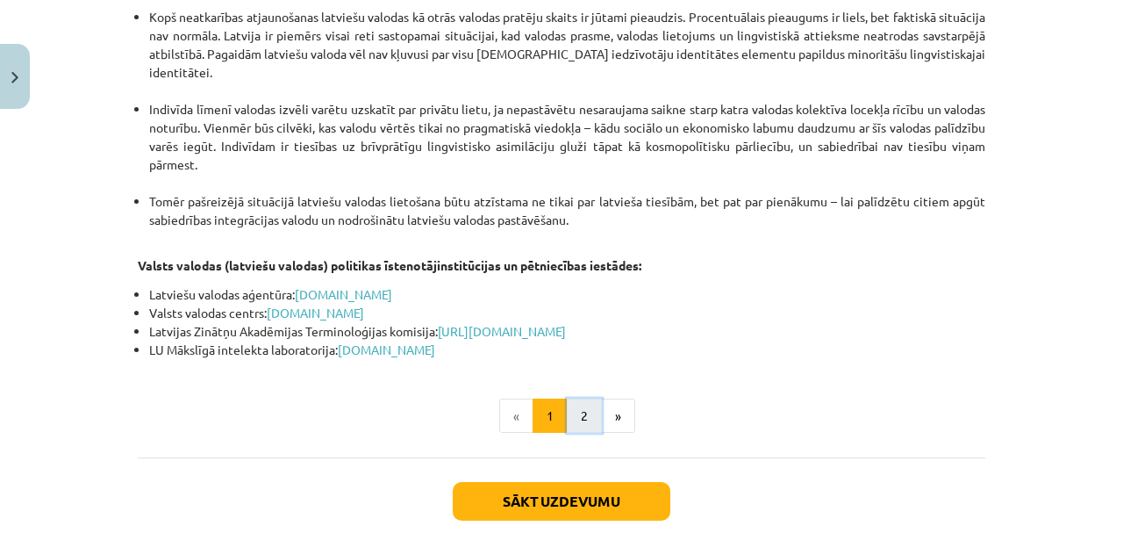
click at [583, 398] on button "2" at bounding box center [584, 415] width 35 height 35
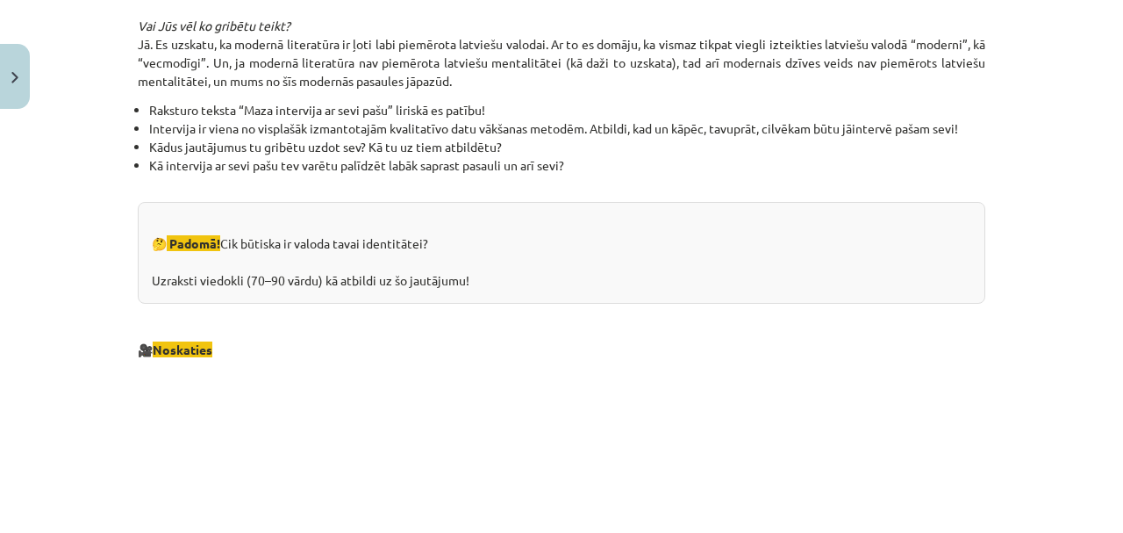
scroll to position [2012, 0]
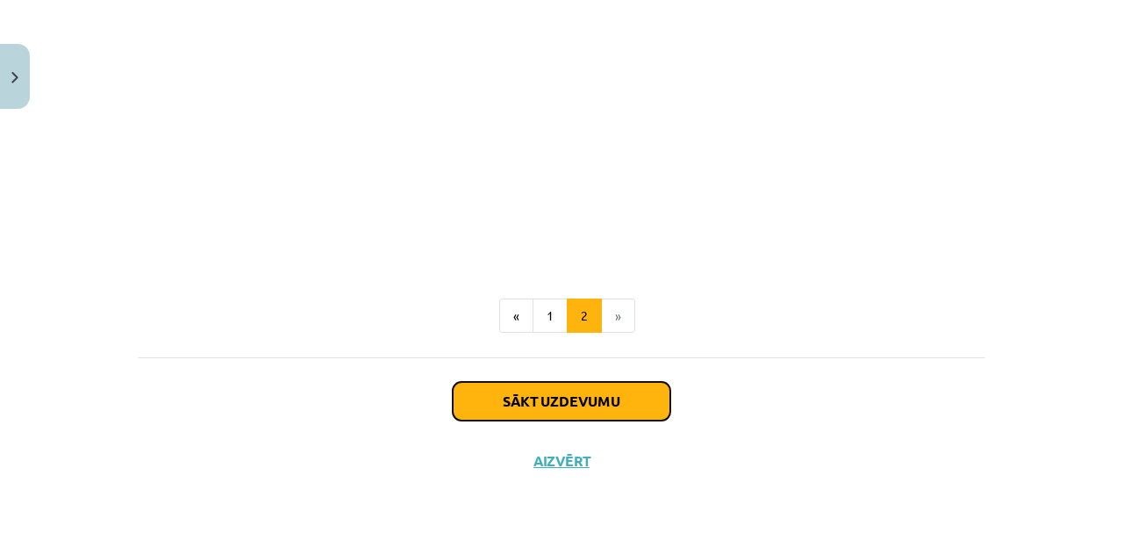
click at [572, 404] on button "Sākt uzdevumu" at bounding box center [562, 401] width 218 height 39
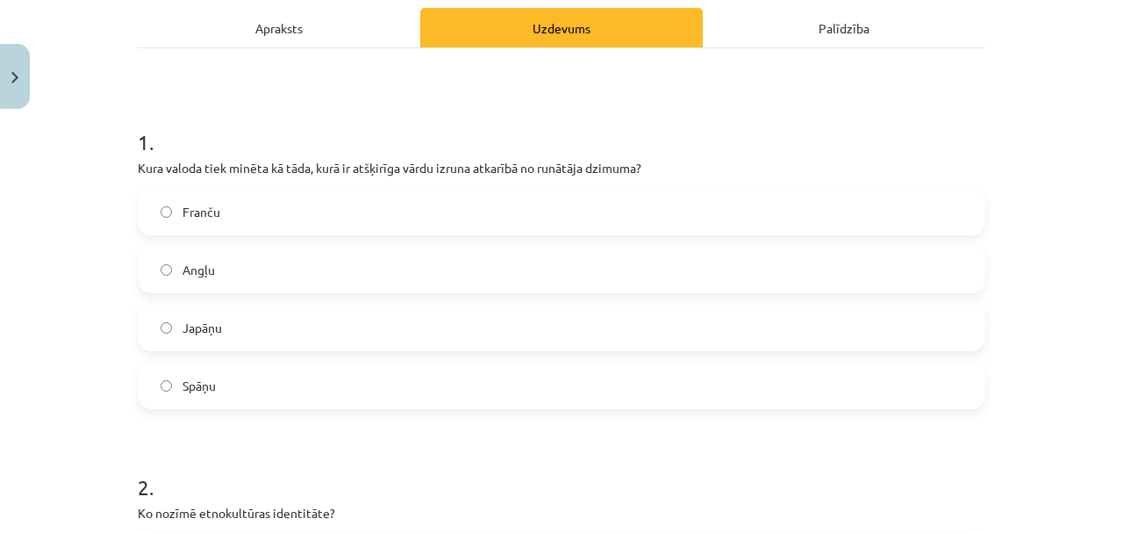
scroll to position [297, 0]
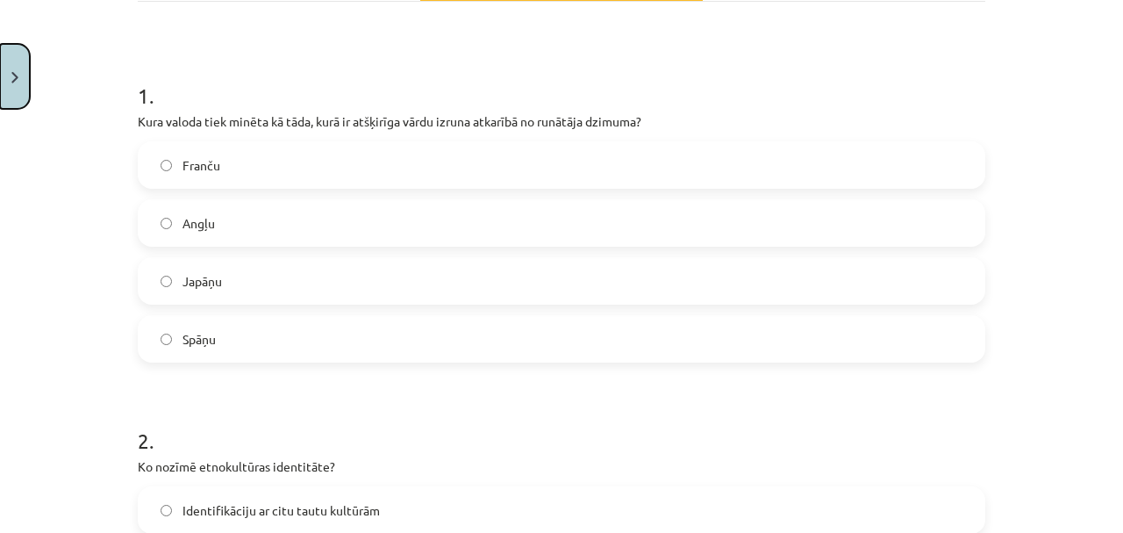
click at [24, 79] on button "Close" at bounding box center [15, 76] width 30 height 65
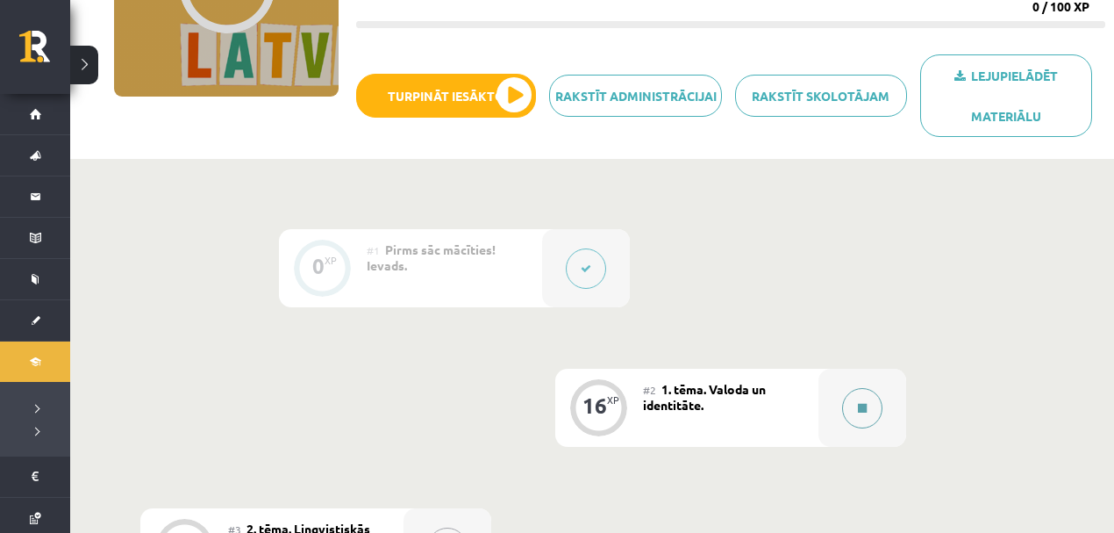
click at [863, 405] on icon at bounding box center [862, 408] width 9 height 11
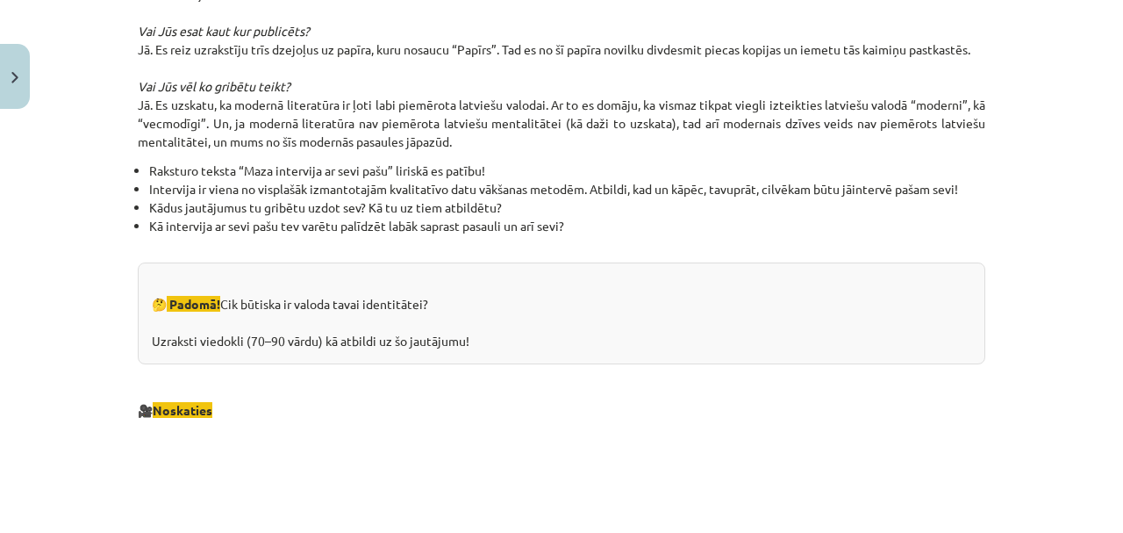
scroll to position [2012, 0]
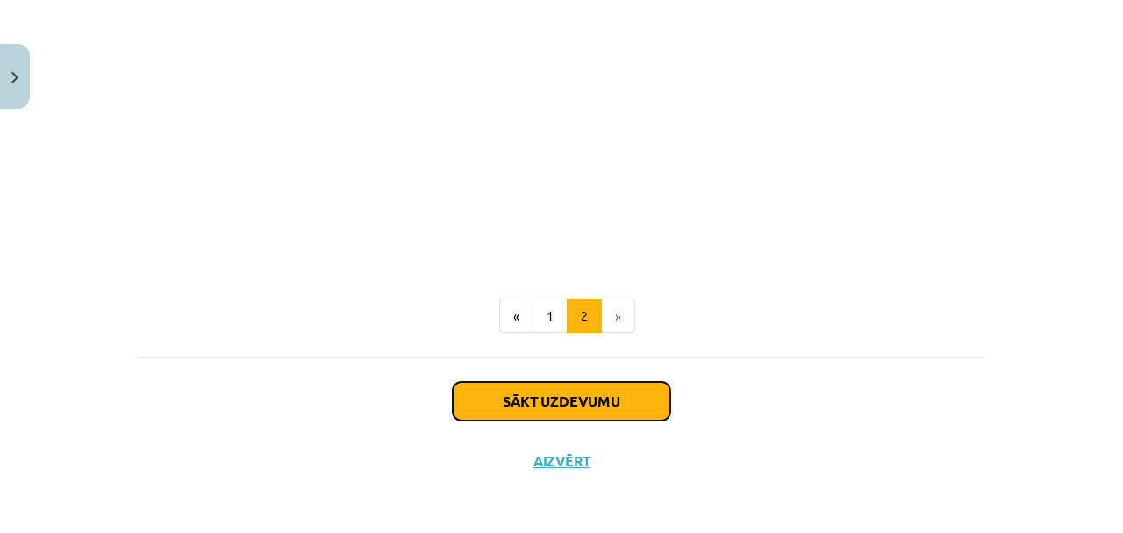
click at [602, 402] on button "Sākt uzdevumu" at bounding box center [562, 401] width 218 height 39
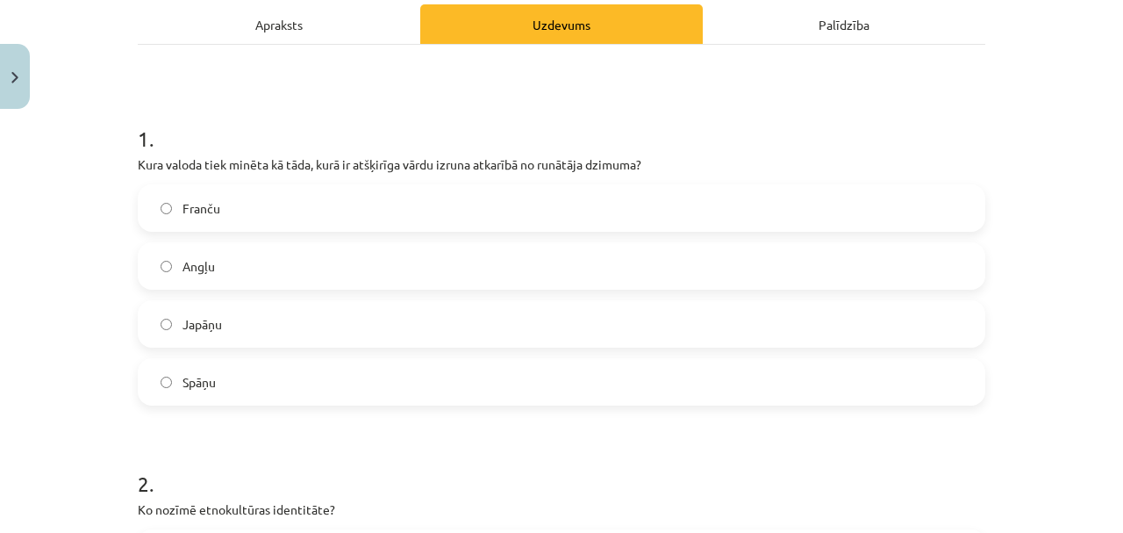
scroll to position [297, 0]
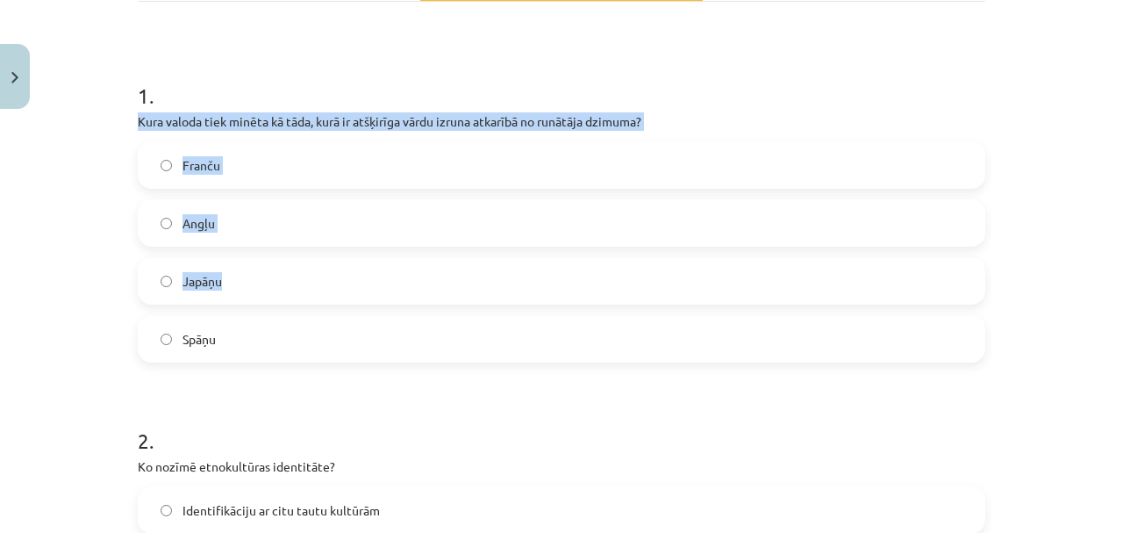
drag, startPoint x: 125, startPoint y: 114, endPoint x: 267, endPoint y: 269, distance: 210.5
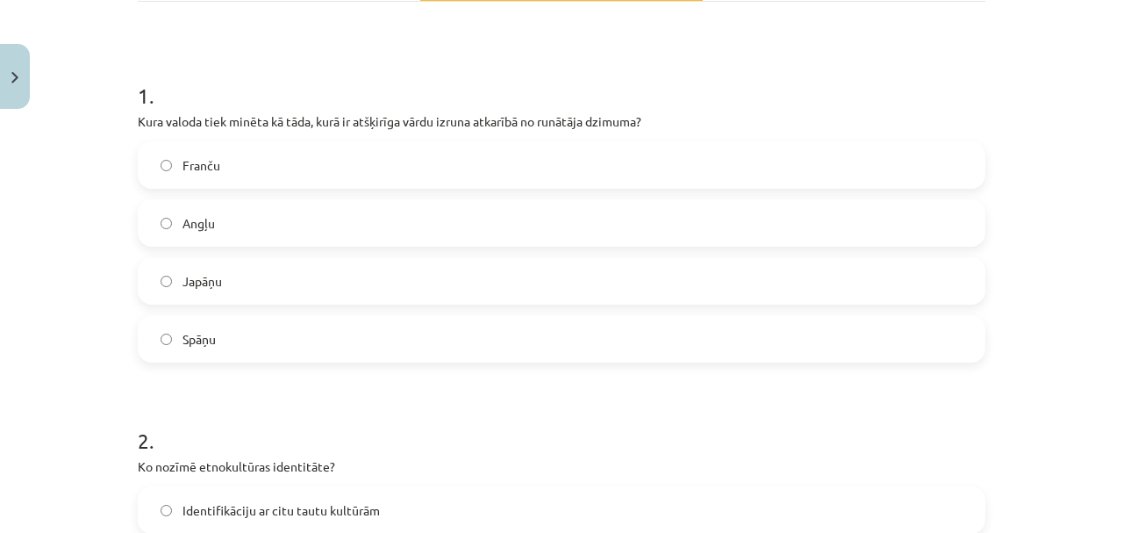
click at [489, 82] on h1 "1 ." at bounding box center [562, 80] width 848 height 54
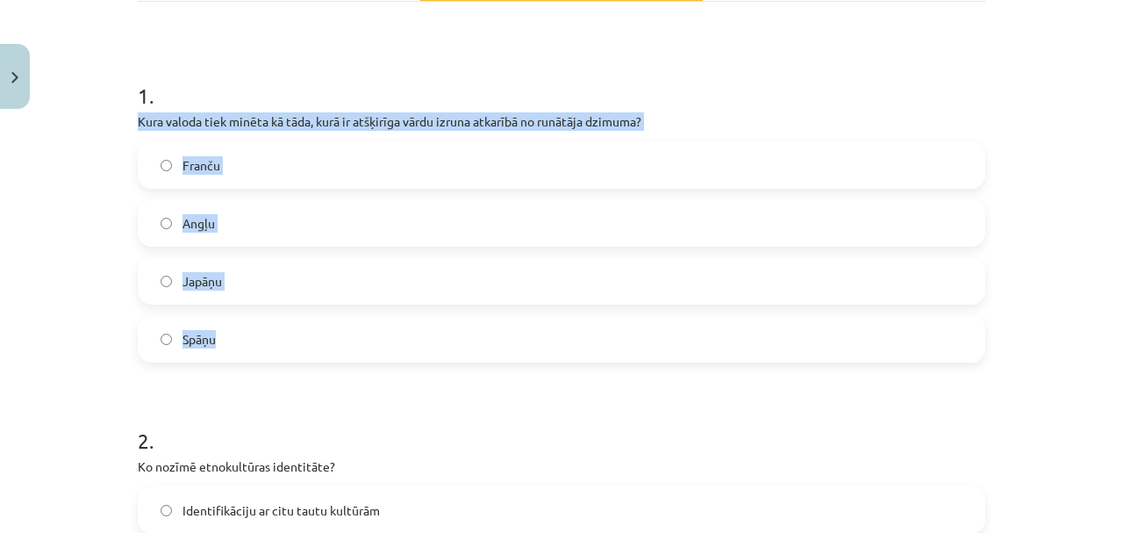
drag, startPoint x: 123, startPoint y: 114, endPoint x: 249, endPoint y: 325, distance: 245.6
copy div "Kura valoda tiek minēta kā tāda, kurā ir atšķirīga vārdu izruna atkarībā no run…"
click at [33, 267] on div "Mācību tēma: Latviešu valodas i - 11. klases 1. ieskaites mācību materiāls (a,b…" at bounding box center [561, 266] width 1123 height 533
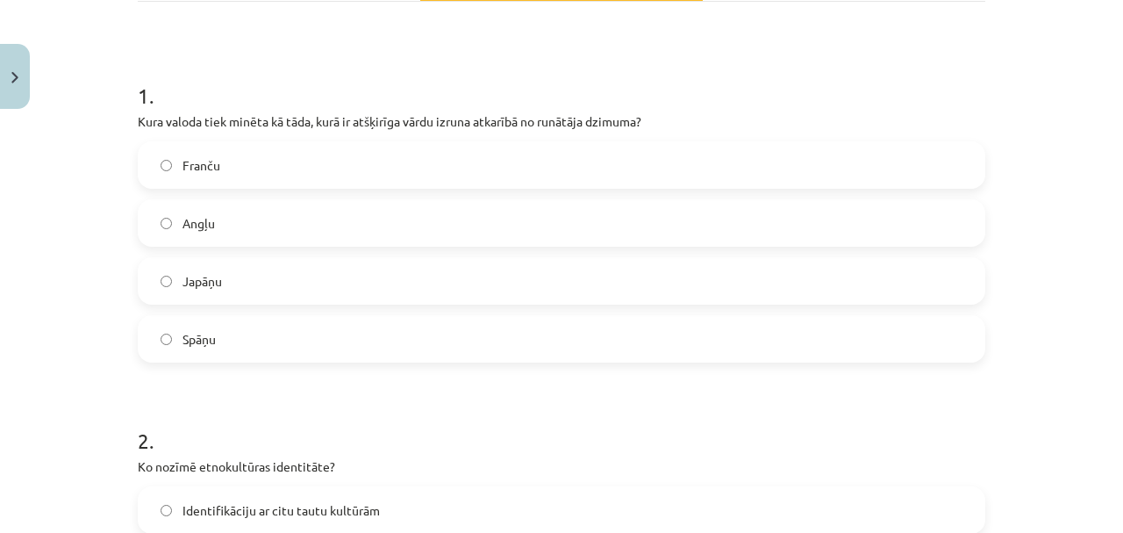
click at [223, 279] on label "Japāņu" at bounding box center [562, 281] width 844 height 44
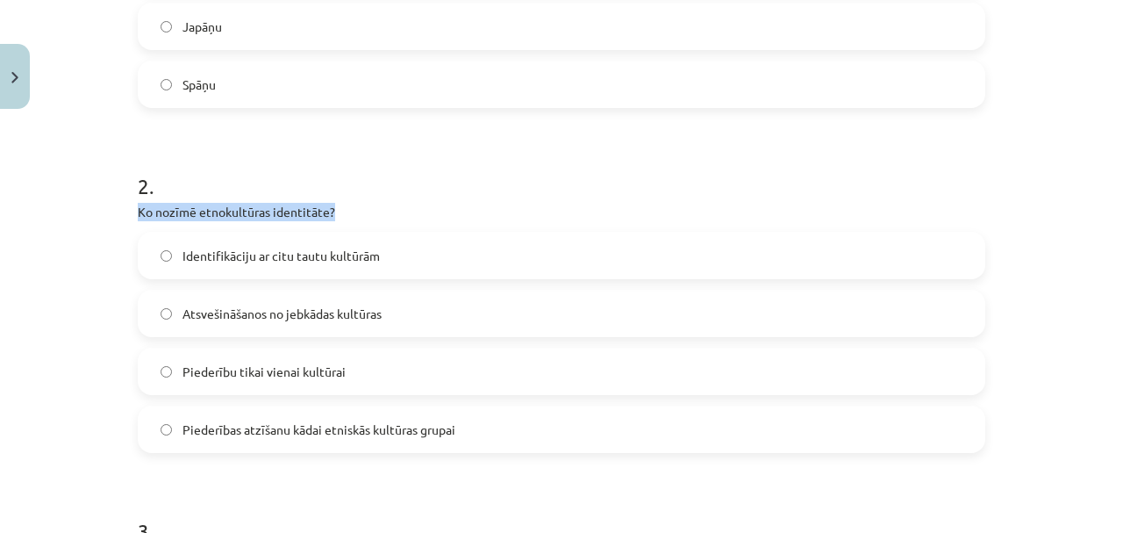
drag, startPoint x: 131, startPoint y: 207, endPoint x: 348, endPoint y: 197, distance: 217.9
copy p "Ko nozīmē etnokultūras identitāte?"
click at [220, 239] on label "Identifikāciju ar citu tautu kultūrām" at bounding box center [562, 255] width 844 height 44
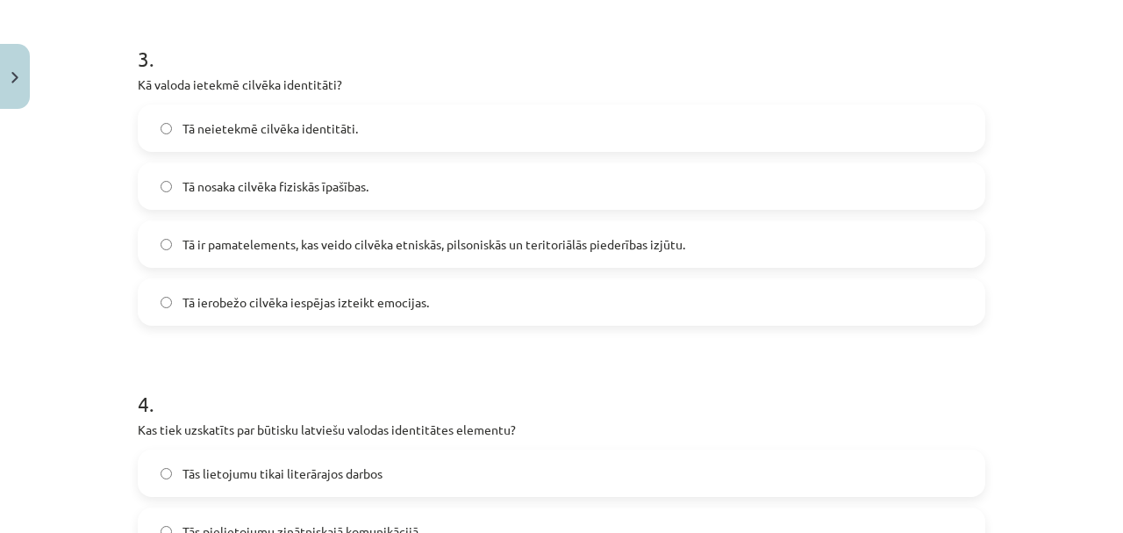
scroll to position [1057, 0]
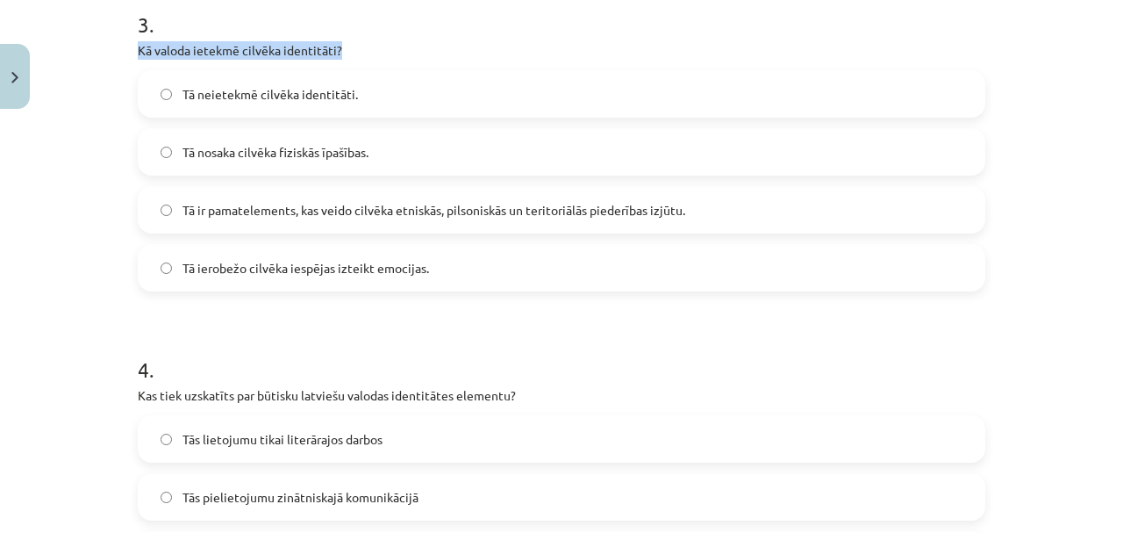
drag, startPoint x: 131, startPoint y: 51, endPoint x: 357, endPoint y: 46, distance: 226.4
click at [357, 46] on div "16 XP Saņemsi Grūts 276 pilda Apraksts Uzdevums Palīdzība 1 . Kura valoda tiek …" at bounding box center [561, 99] width 869 height 2081
copy p "Kā valoda ietekmē cilvēka identitāti?"
click at [218, 202] on span "Tā ir pamatelements, kas veido cilvēka etniskās, pilsoniskās un teritoriālās pi…" at bounding box center [434, 210] width 503 height 18
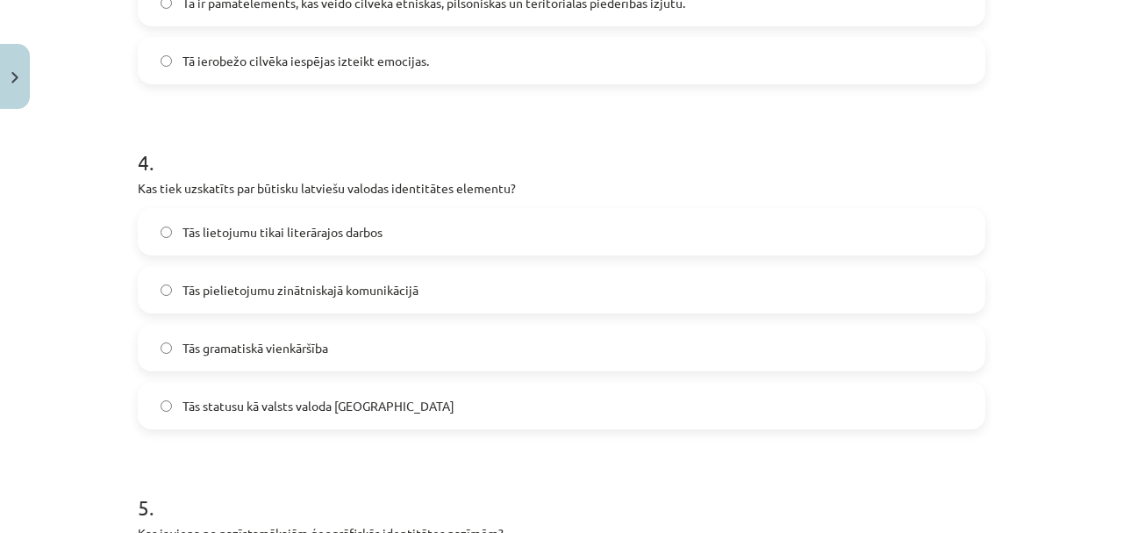
scroll to position [1311, 0]
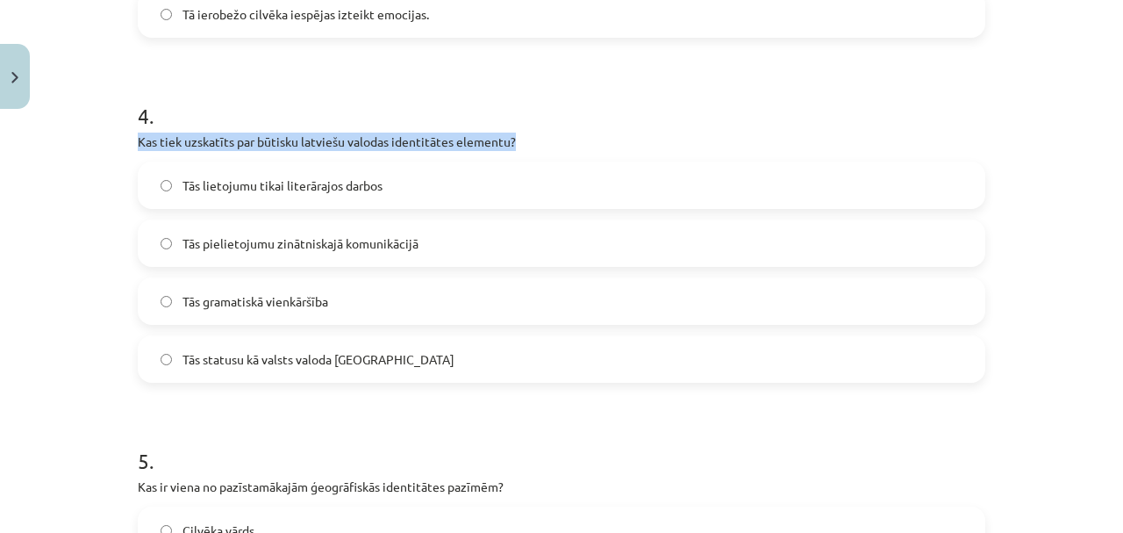
drag, startPoint x: 127, startPoint y: 139, endPoint x: 544, endPoint y: 128, distance: 416.9
copy p "Kas tiek uzskatīts par būtisku latviešu valodas identitātes elementu?"
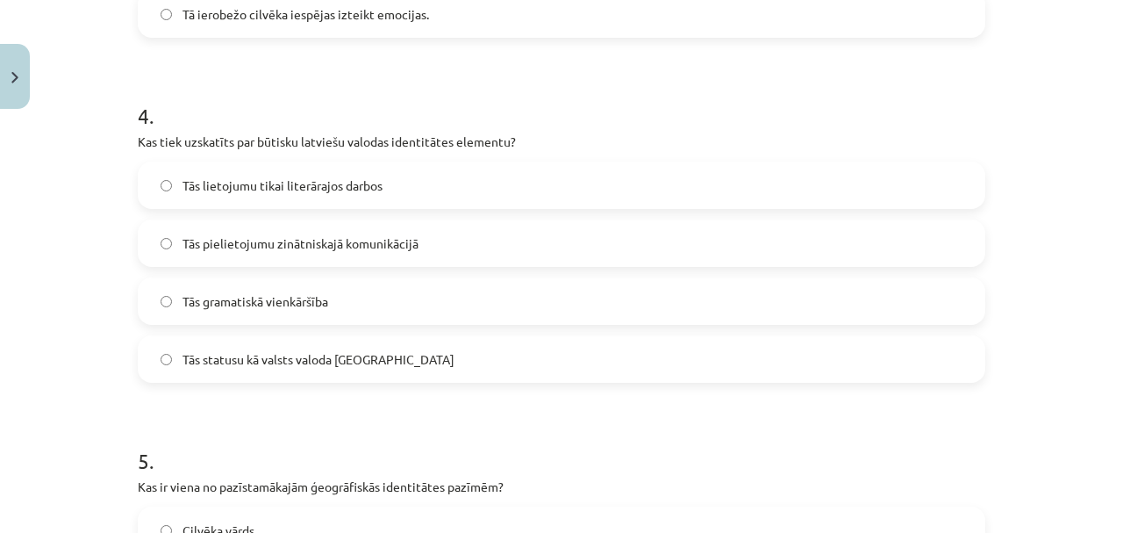
drag, startPoint x: 111, startPoint y: 151, endPoint x: 122, endPoint y: 144, distance: 12.7
click at [114, 149] on div "Mācību tēma: Latviešu valodas i - 11. klases 1. ieskaites mācību materiāls (a,b…" at bounding box center [561, 266] width 1123 height 533
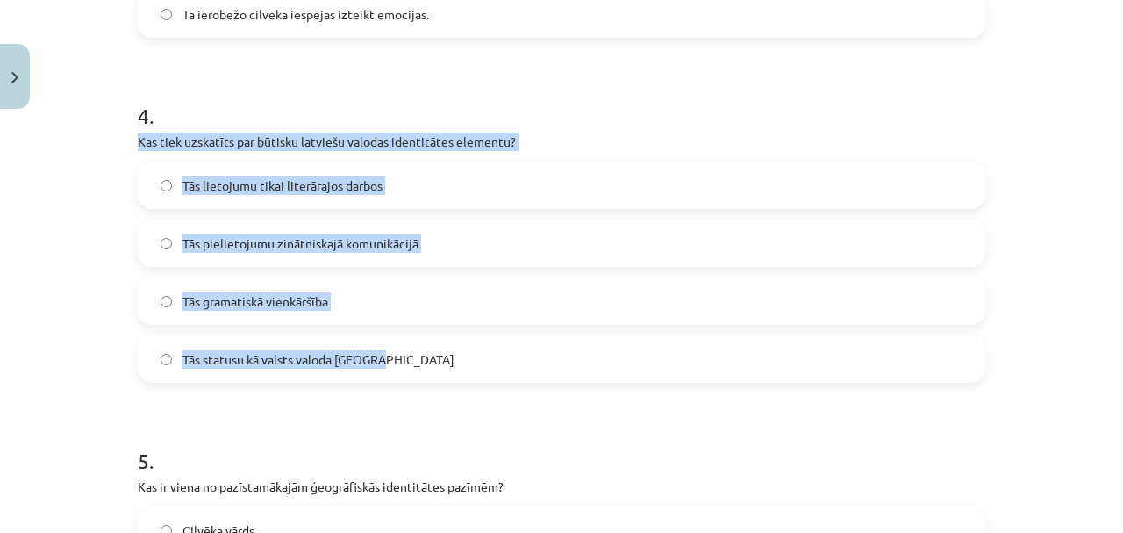
drag, startPoint x: 379, startPoint y: 356, endPoint x: 135, endPoint y: 140, distance: 325.7
click at [138, 140] on div "4 . Kas tiek uzskatīts par būtisku latviešu valodas identitātes elementu? Tās l…" at bounding box center [562, 228] width 848 height 310
copy div "Kas tiek uzskatīts par būtisku latviešu valodas identitātes elementu? Tās lieto…"
click at [77, 298] on div "Mācību tēma: Latviešu valodas i - 11. klases 1. ieskaites mācību materiāls (a,b…" at bounding box center [561, 266] width 1123 height 533
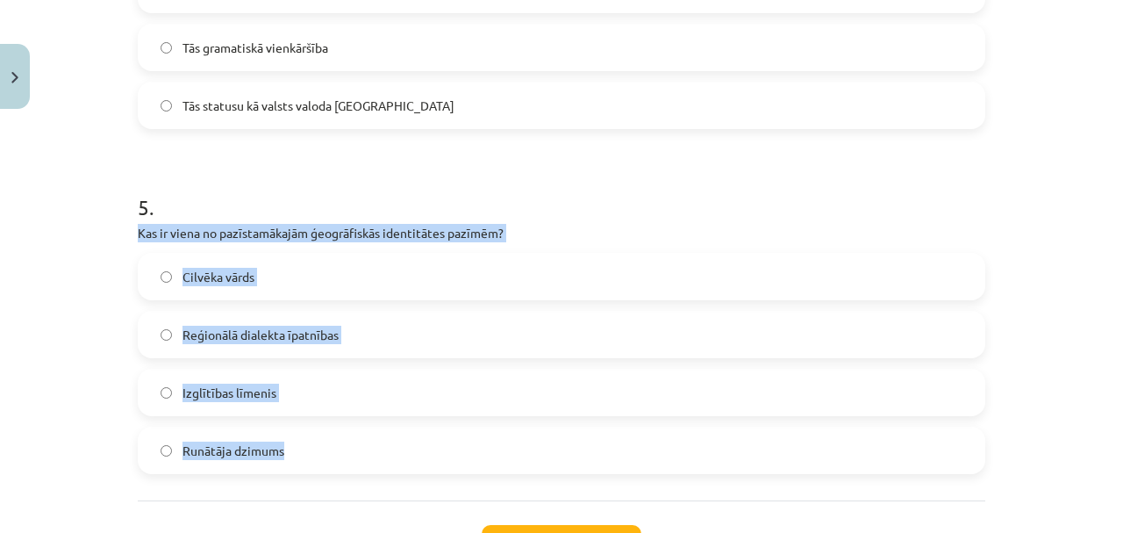
drag, startPoint x: 125, startPoint y: 218, endPoint x: 328, endPoint y: 447, distance: 306.5
copy div "Kas ir viena no pazīstamākajām ģeogrāfiskās identitātes pazīmēm? Cilvēka vārds …"
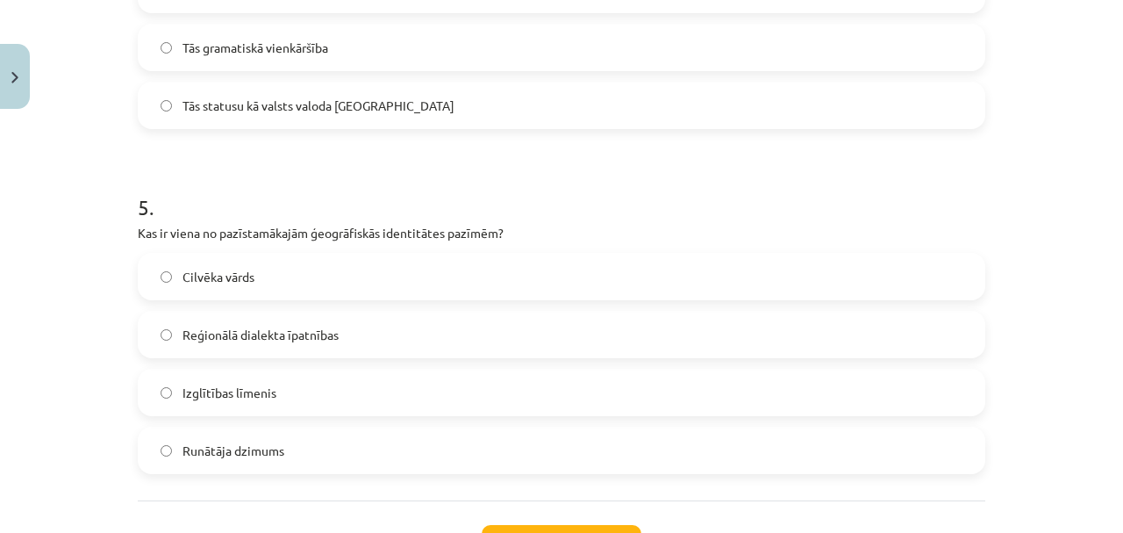
click at [341, 112] on span "Tās statusu kā valsts valoda Latvijā" at bounding box center [319, 106] width 272 height 18
click at [259, 323] on label "Reģionālā dialekta īpatnības" at bounding box center [562, 334] width 844 height 44
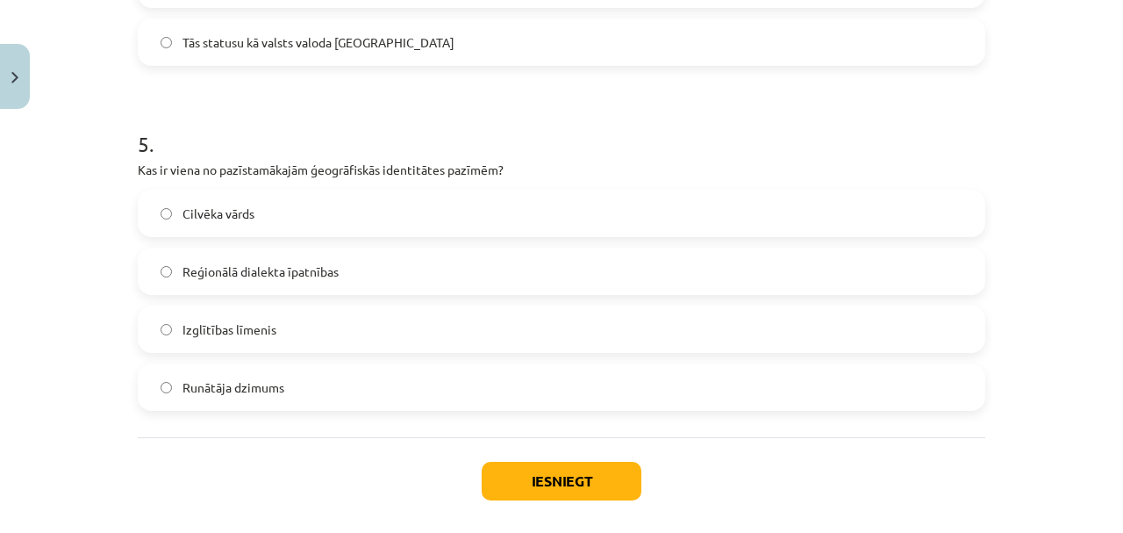
scroll to position [1708, 0]
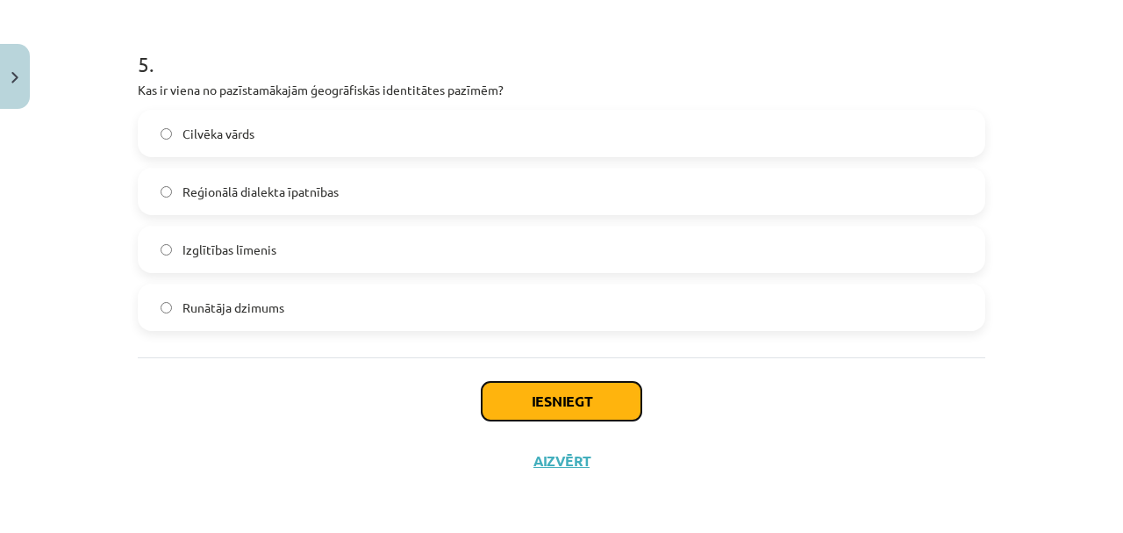
click at [555, 391] on button "Iesniegt" at bounding box center [562, 401] width 160 height 39
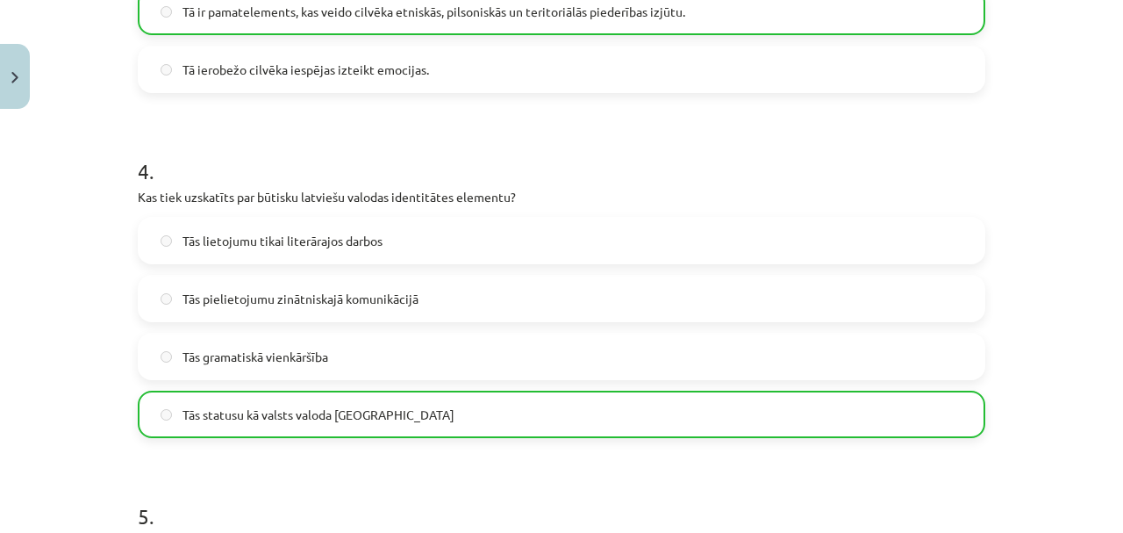
scroll to position [1763, 0]
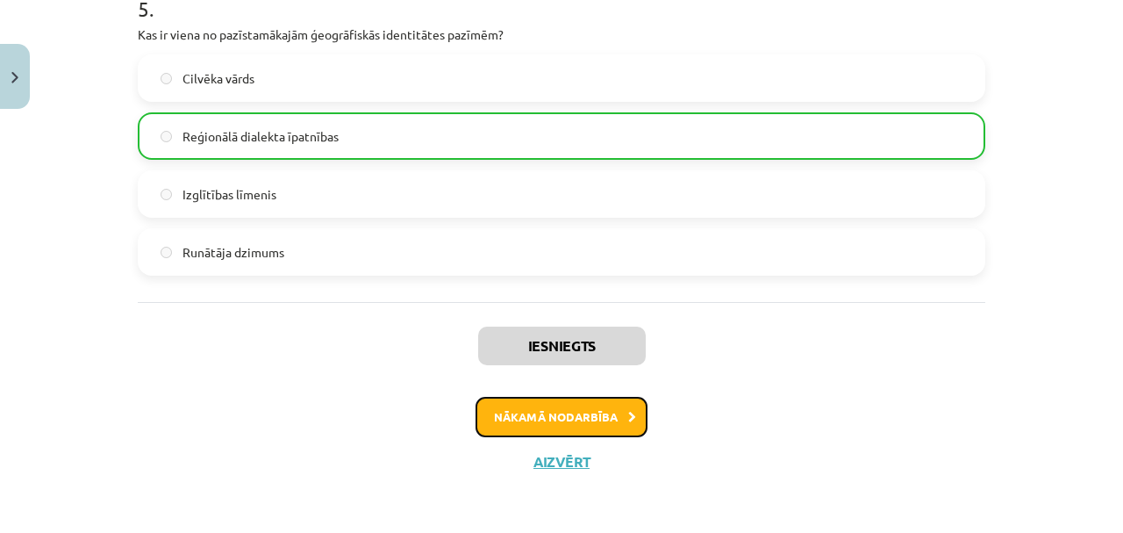
click at [592, 418] on button "Nākamā nodarbība" at bounding box center [562, 417] width 172 height 40
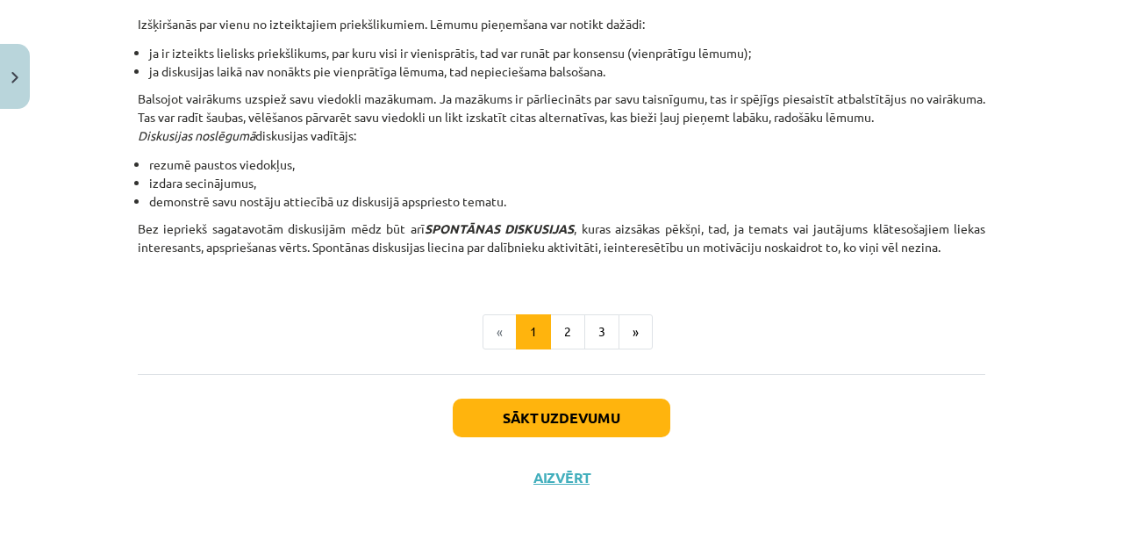
scroll to position [1696, 0]
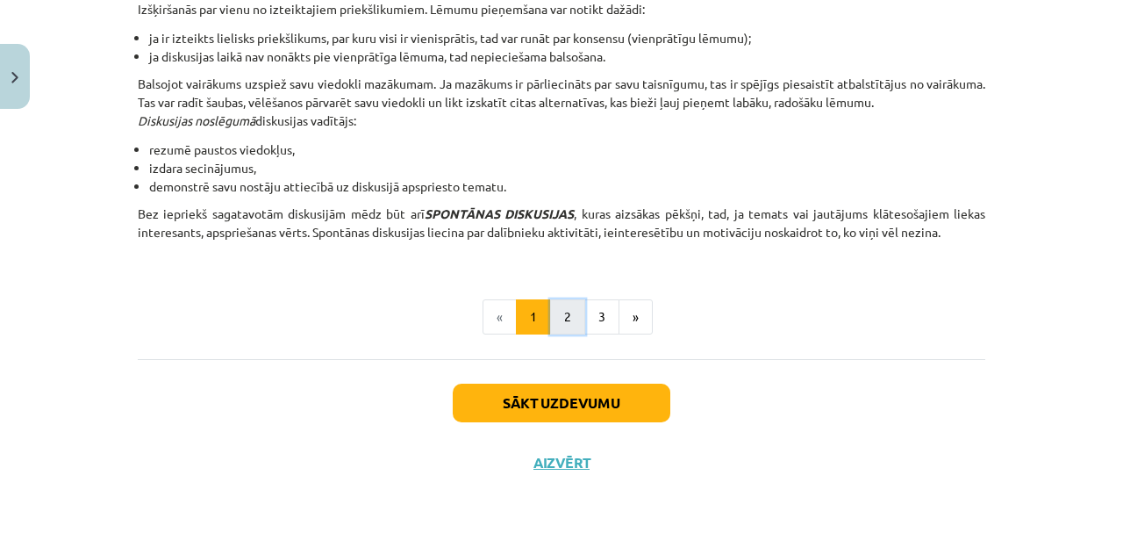
click at [555, 323] on button "2" at bounding box center [567, 316] width 35 height 35
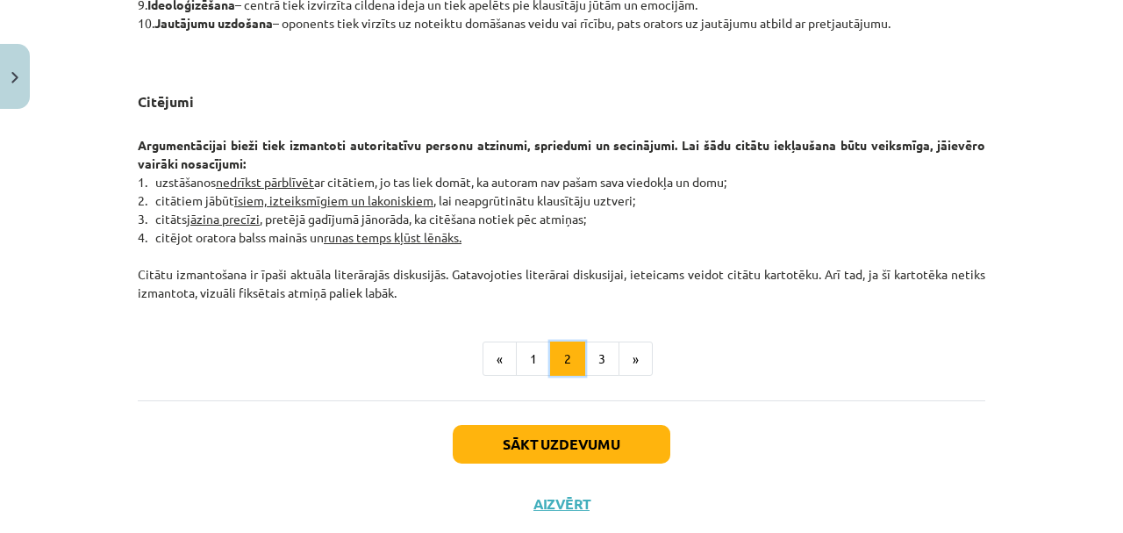
scroll to position [1519, 0]
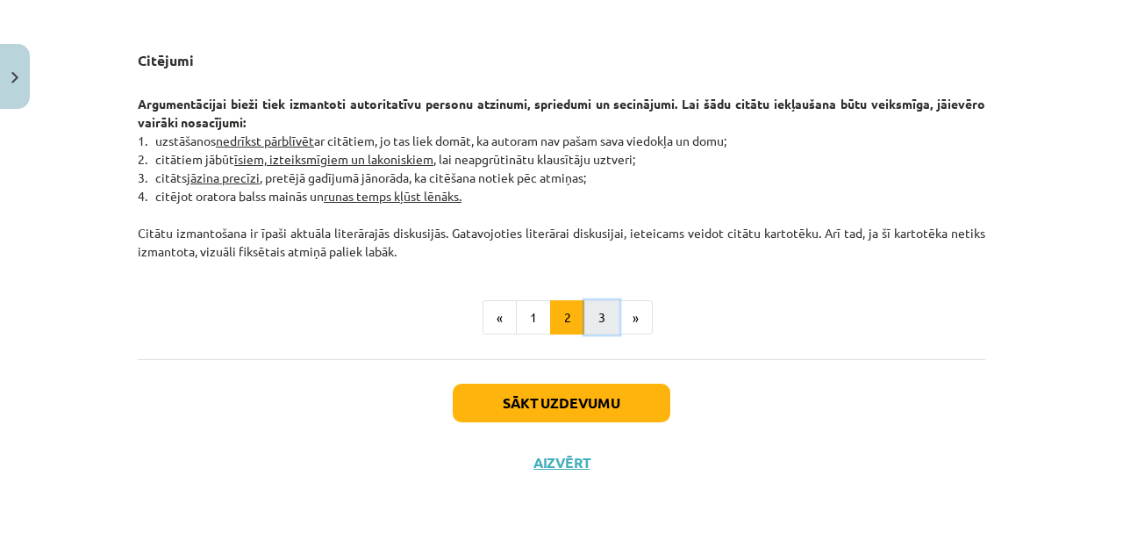
click at [607, 321] on button "3" at bounding box center [601, 317] width 35 height 35
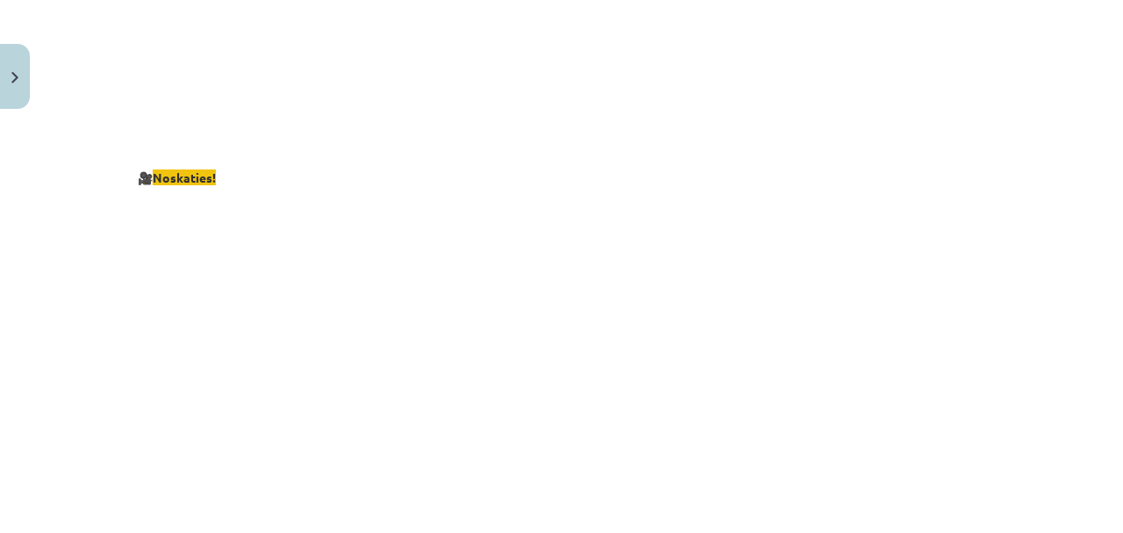
scroll to position [3373, 0]
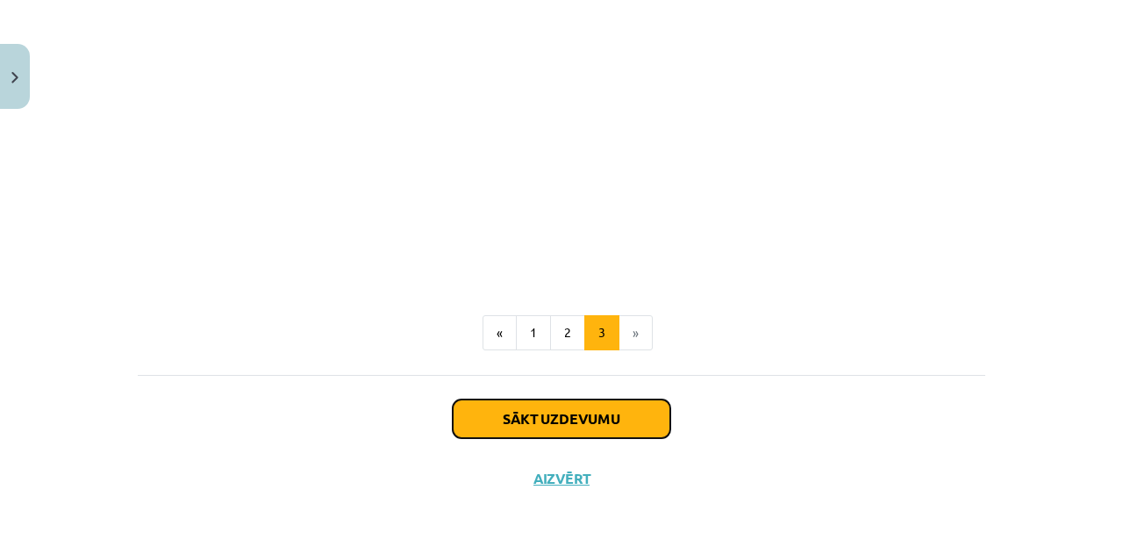
click at [579, 400] on button "Sākt uzdevumu" at bounding box center [562, 418] width 218 height 39
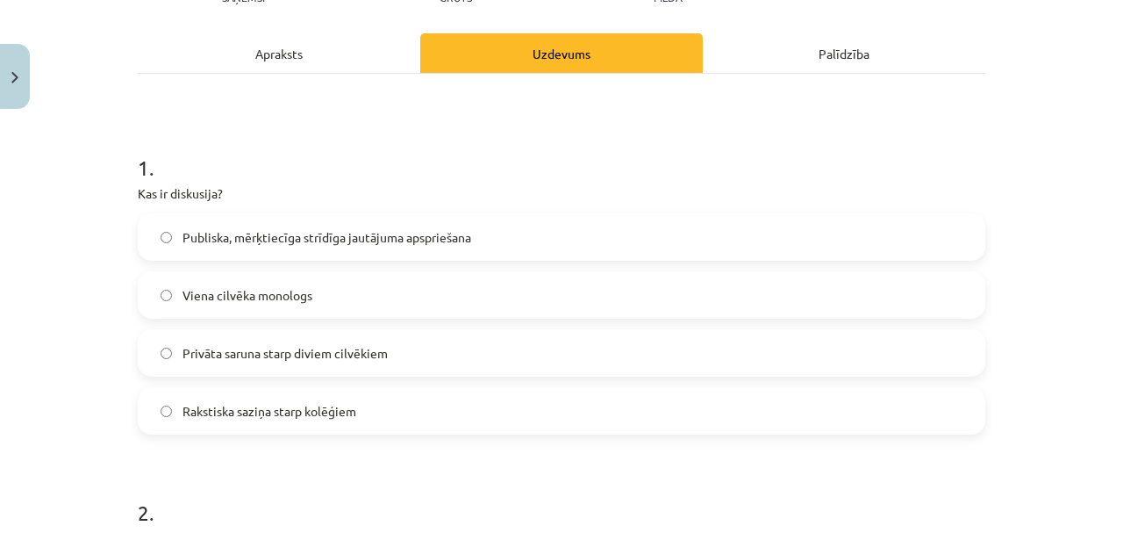
scroll to position [297, 0]
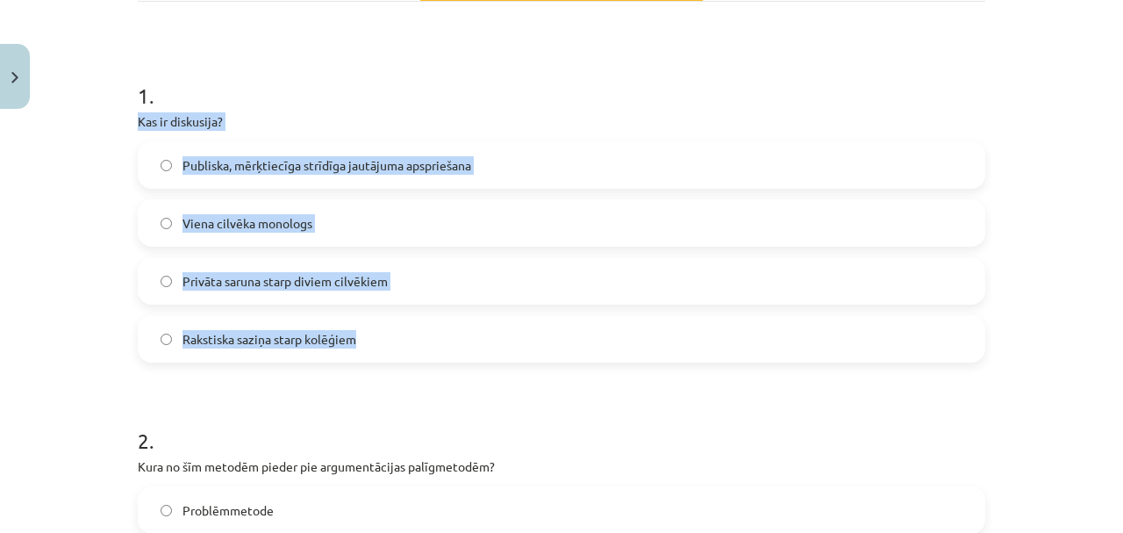
drag, startPoint x: 119, startPoint y: 120, endPoint x: 414, endPoint y: 338, distance: 366.4
click at [414, 338] on div "Mācību tēma: Latviešu valodas i - 11. klases 1. ieskaites mācību materiāls (a,b…" at bounding box center [561, 266] width 1123 height 533
copy div "Kas ir diskusija? Publiska, mērķtiecīga strīdīga jautājuma apspriešana Viena ci…"
click at [279, 162] on span "Publiska, mērķtiecīga strīdīga jautājuma apspriešana" at bounding box center [327, 165] width 289 height 18
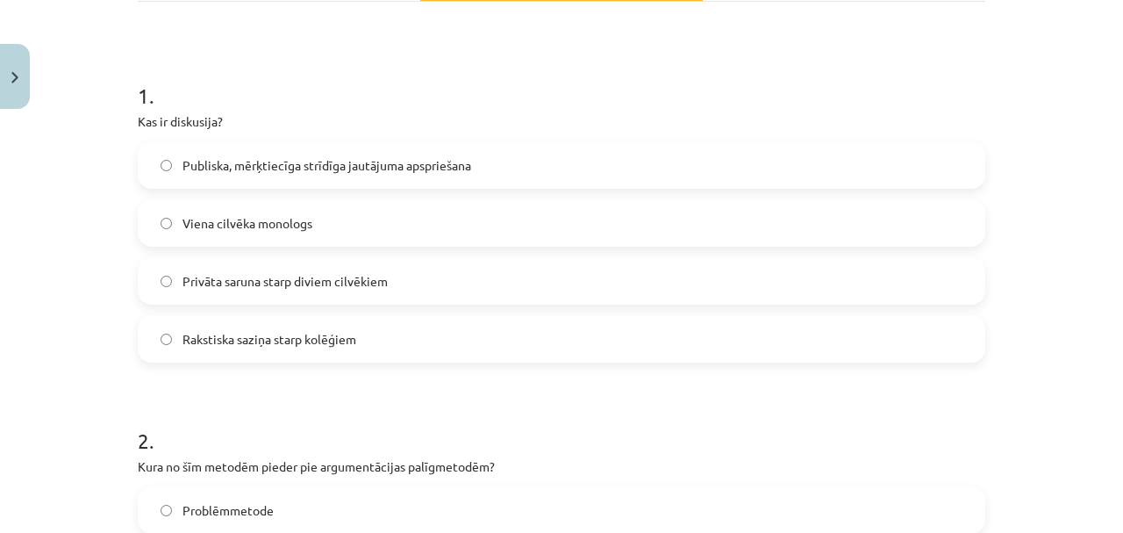
scroll to position [551, 0]
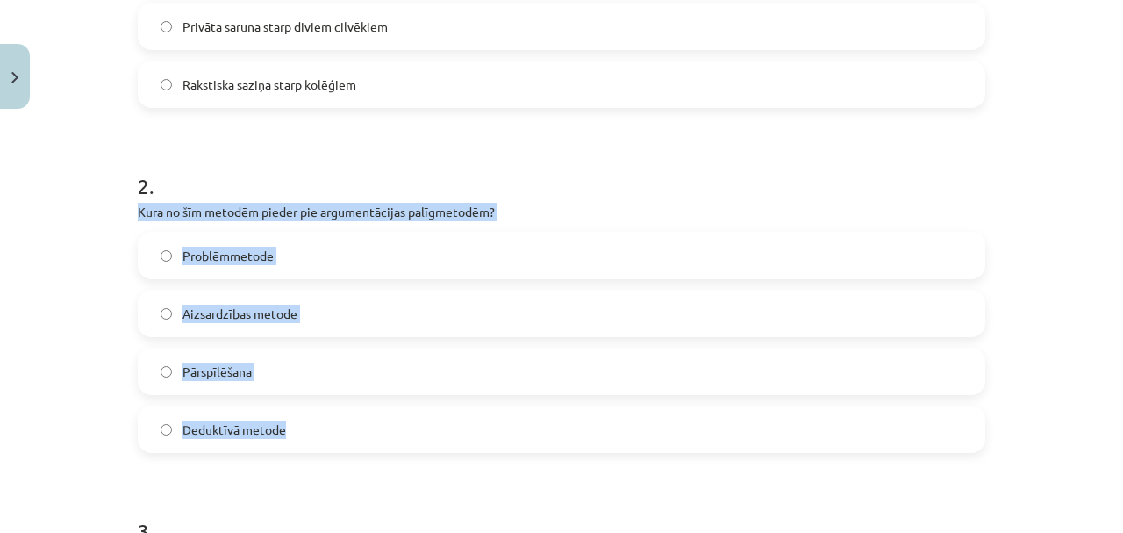
drag, startPoint x: 119, startPoint y: 211, endPoint x: 312, endPoint y: 442, distance: 301.5
click at [312, 442] on div "Mācību tēma: Latviešu valodas i - 11. klases 1. ieskaites mācību materiāls (a,b…" at bounding box center [561, 266] width 1123 height 533
copy div "Kura no šīm metodēm pieder pie argumentācijas palīgmetodēm? Problēmmetode Aizsa…"
click at [221, 376] on span "Pārspīlēšana" at bounding box center [217, 371] width 69 height 18
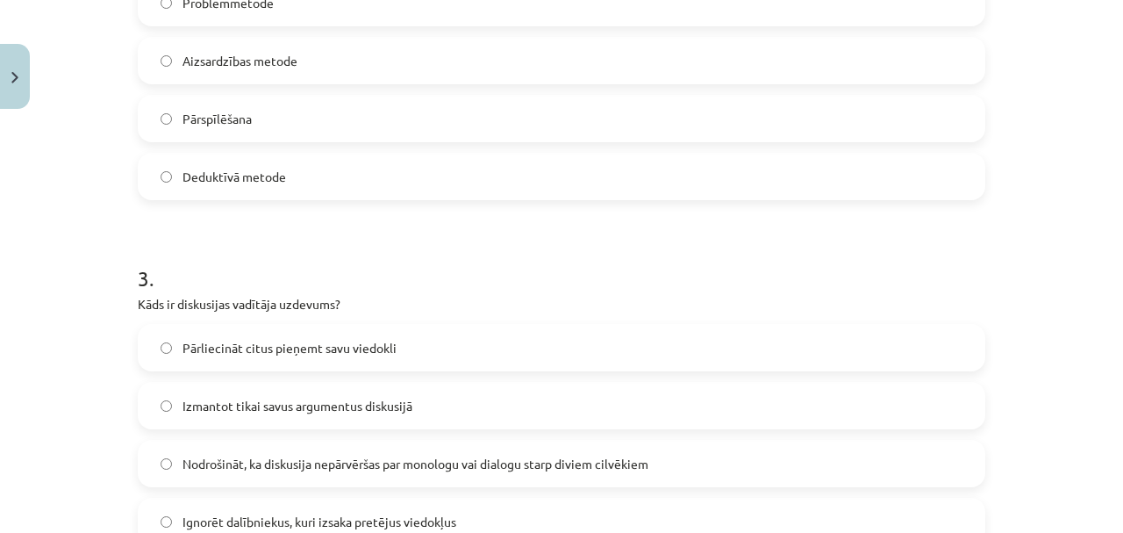
scroll to position [1057, 0]
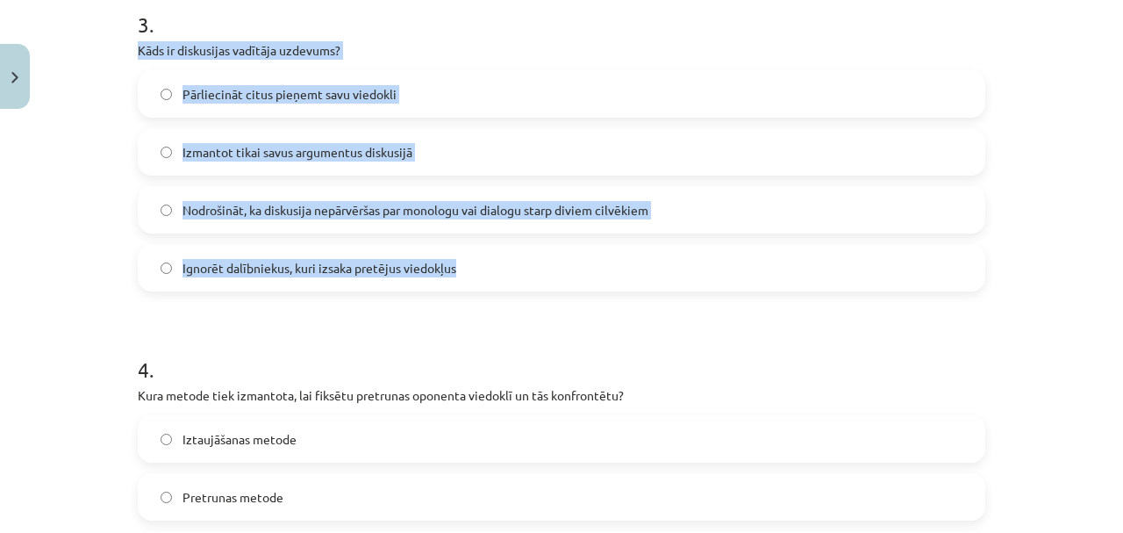
drag, startPoint x: 151, startPoint y: 68, endPoint x: 526, endPoint y: 277, distance: 429.7
click at [526, 277] on div "17 XP Saņemsi Grūts 276 pilda Apraksts Uzdevums Palīdzība 1 . Kas ir diskusija?…" at bounding box center [561, 99] width 869 height 2081
copy div "Kāds ir diskusijas vadītāja uzdevums? Pārliecināt citus pieņemt savu viedokli I…"
click at [219, 205] on span "Nodrošināt, ka diskusija nepārvēršas par monologu vai dialogu starp diviem cilv…" at bounding box center [416, 210] width 466 height 18
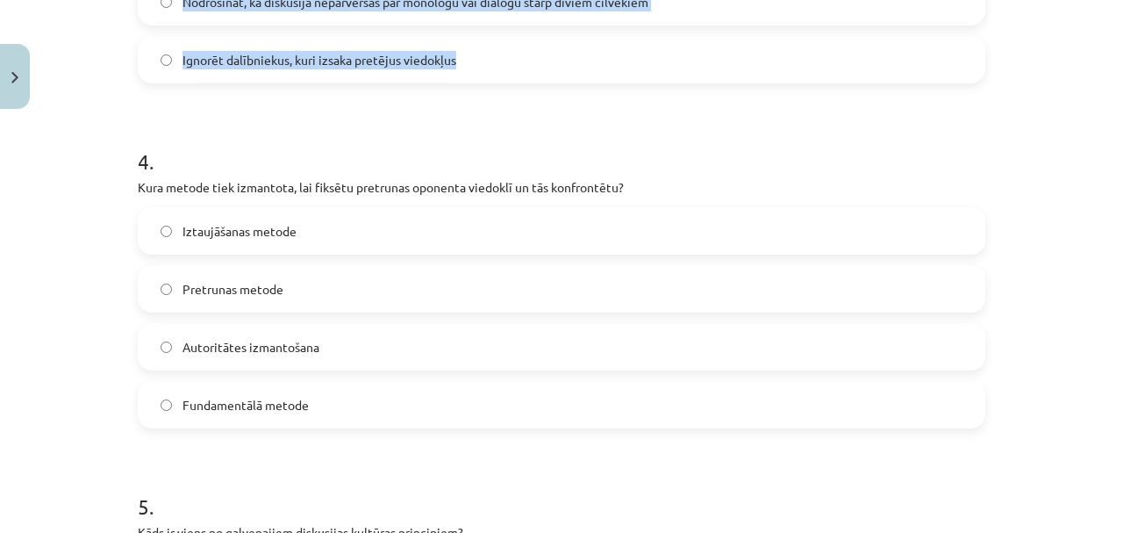
scroll to position [1311, 0]
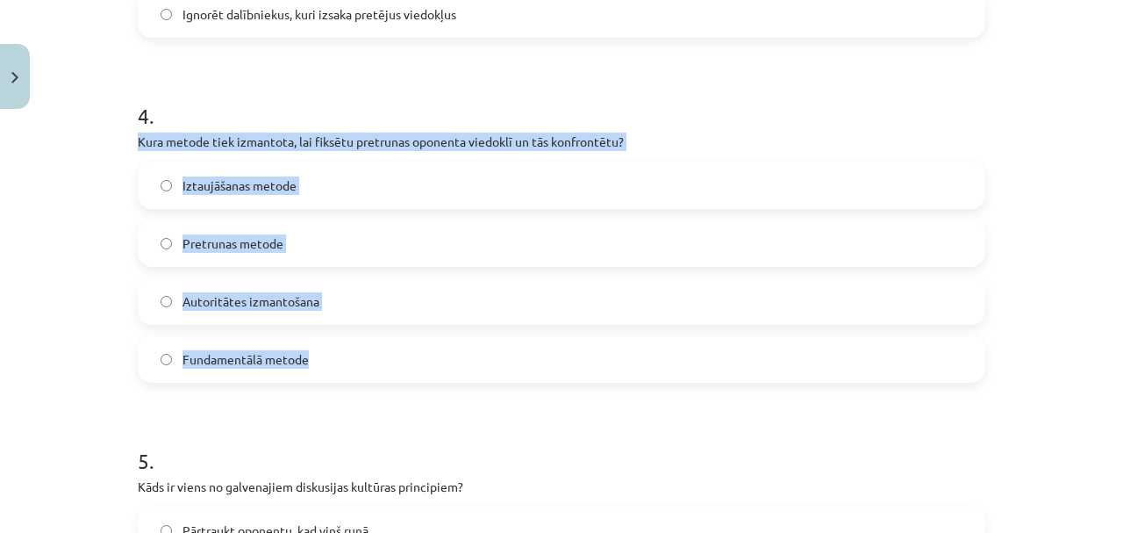
drag, startPoint x: 127, startPoint y: 140, endPoint x: 391, endPoint y: 362, distance: 345.0
copy div "Kura metode tiek izmantota, lai fiksētu pretrunas oponenta viedoklī un tās konf…"
click at [249, 242] on span "Pretrunas metode" at bounding box center [233, 243] width 101 height 18
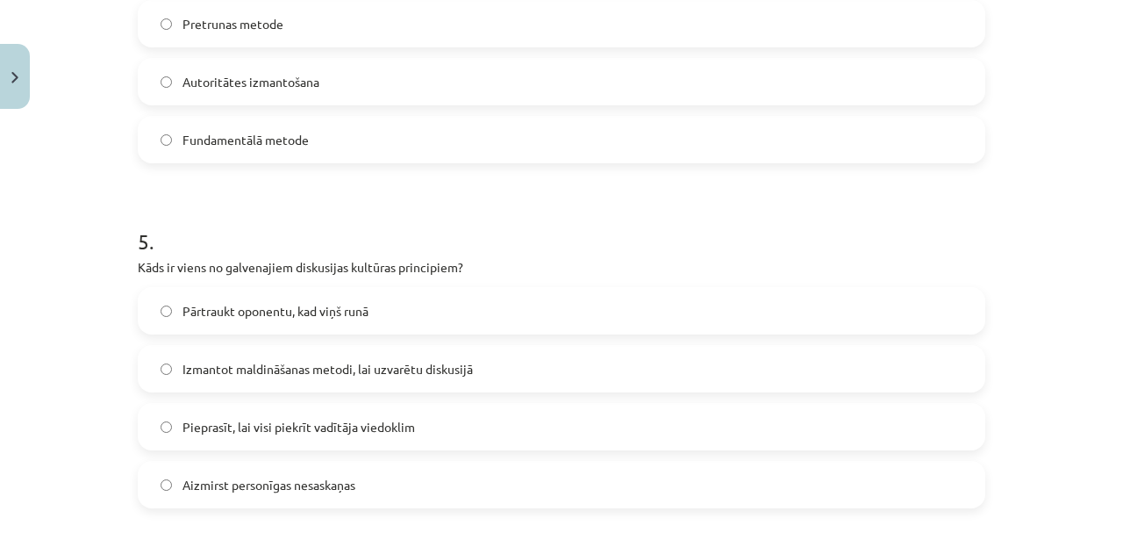
scroll to position [1564, 0]
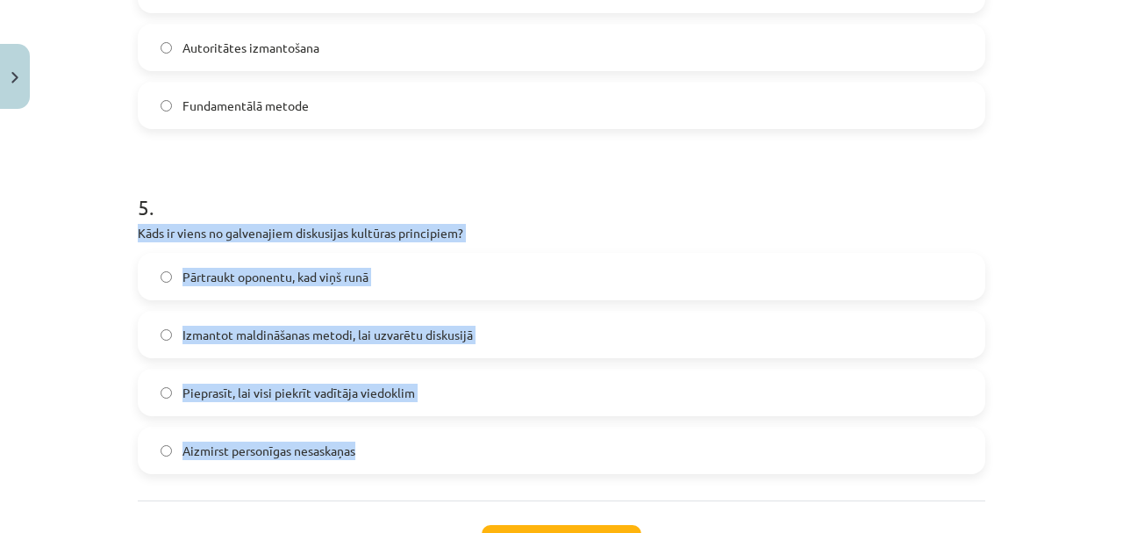
drag, startPoint x: 121, startPoint y: 230, endPoint x: 412, endPoint y: 465, distance: 373.7
click at [412, 465] on div "Mācību tēma: Latviešu valodas i - 11. klases 1. ieskaites mācību materiāls (a,b…" at bounding box center [561, 266] width 1123 height 533
click at [218, 453] on span "Aizmirst personīgas nesaskaņas" at bounding box center [269, 450] width 173 height 18
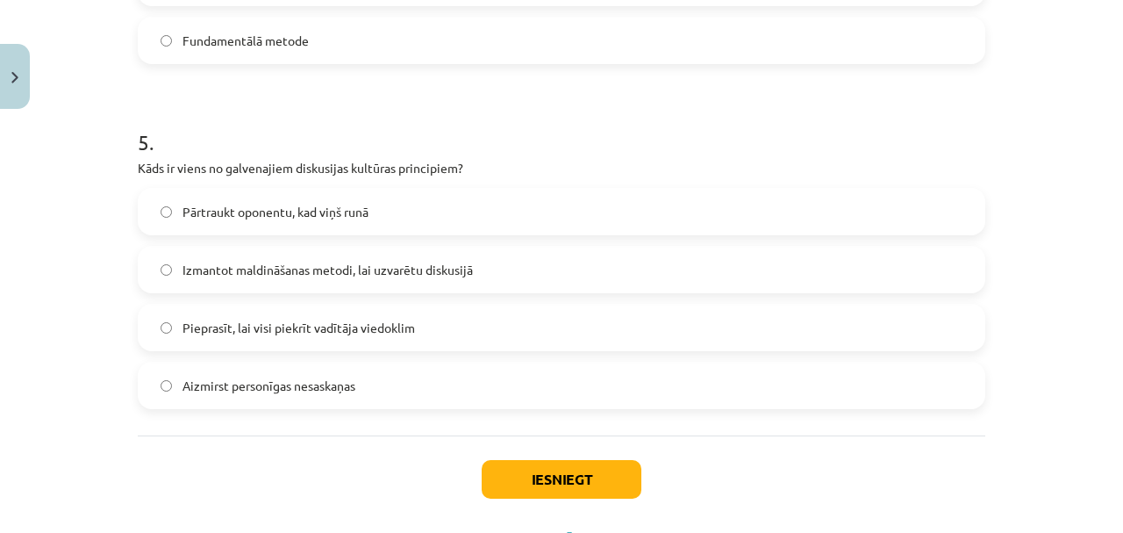
scroll to position [1708, 0]
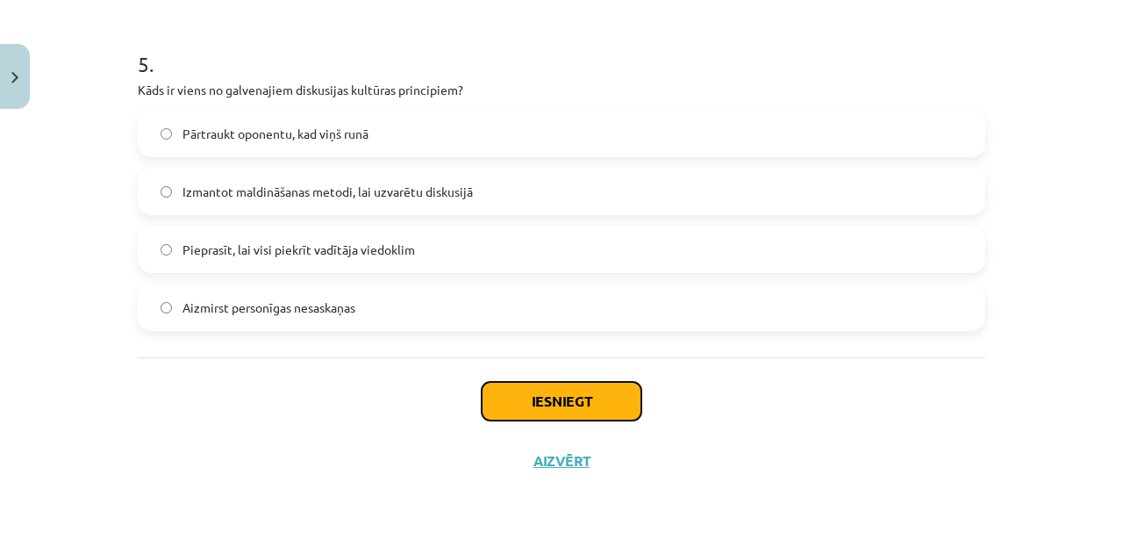
click at [572, 405] on button "Iesniegt" at bounding box center [562, 401] width 160 height 39
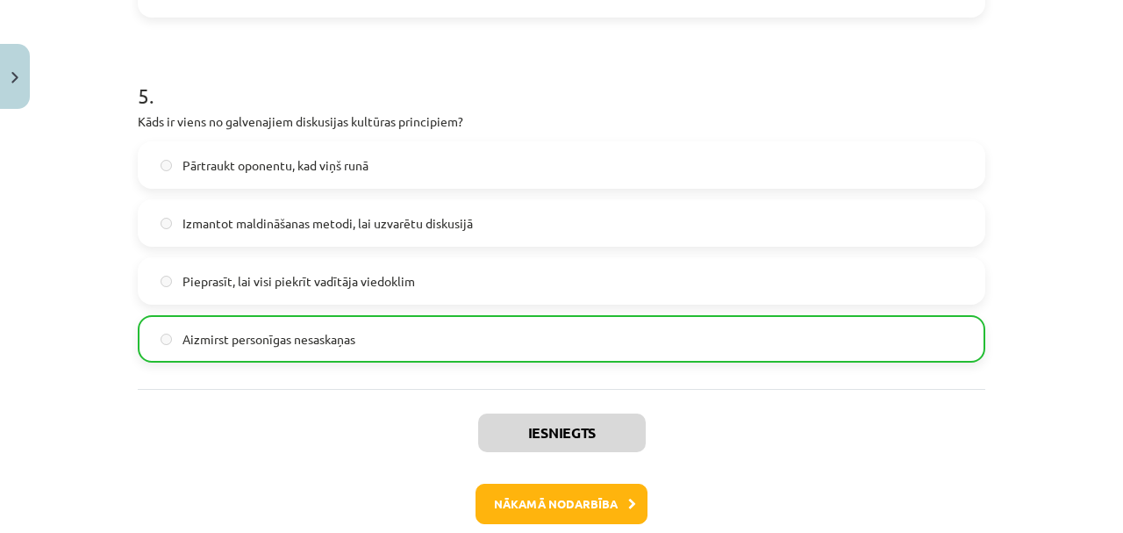
scroll to position [1763, 0]
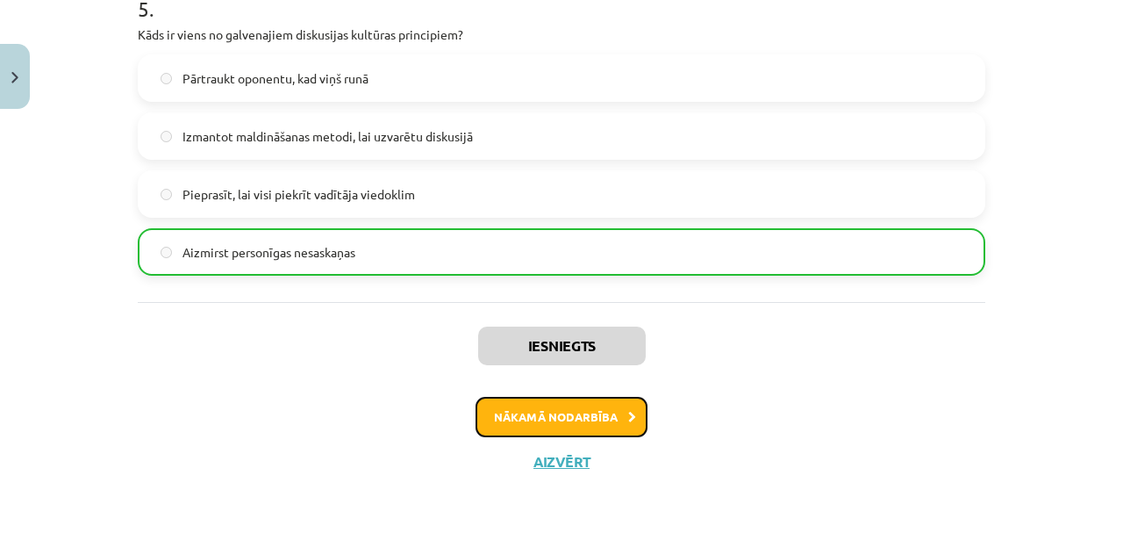
click at [571, 421] on button "Nākamā nodarbība" at bounding box center [562, 417] width 172 height 40
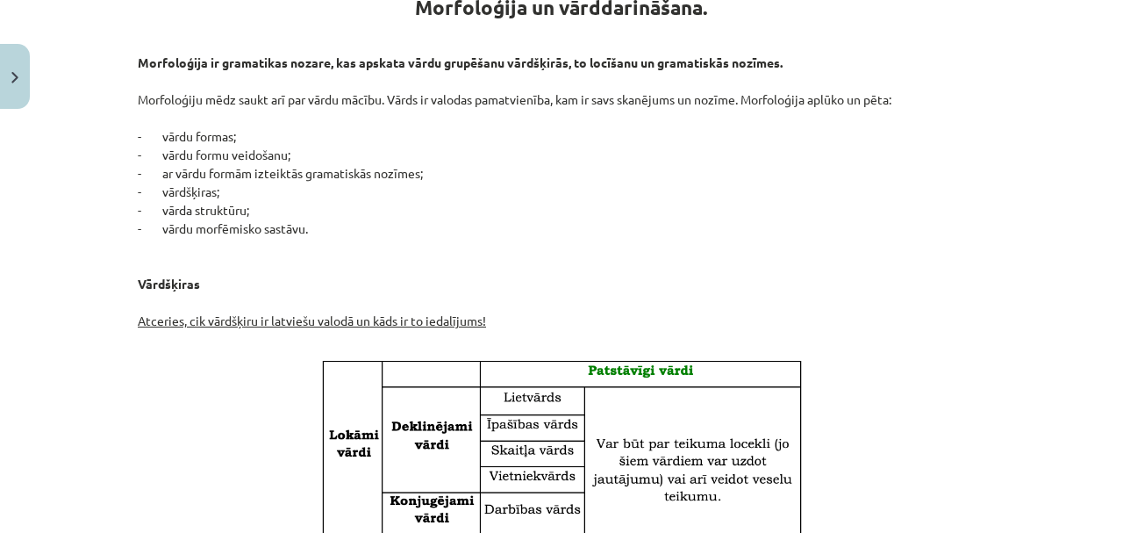
scroll to position [551, 0]
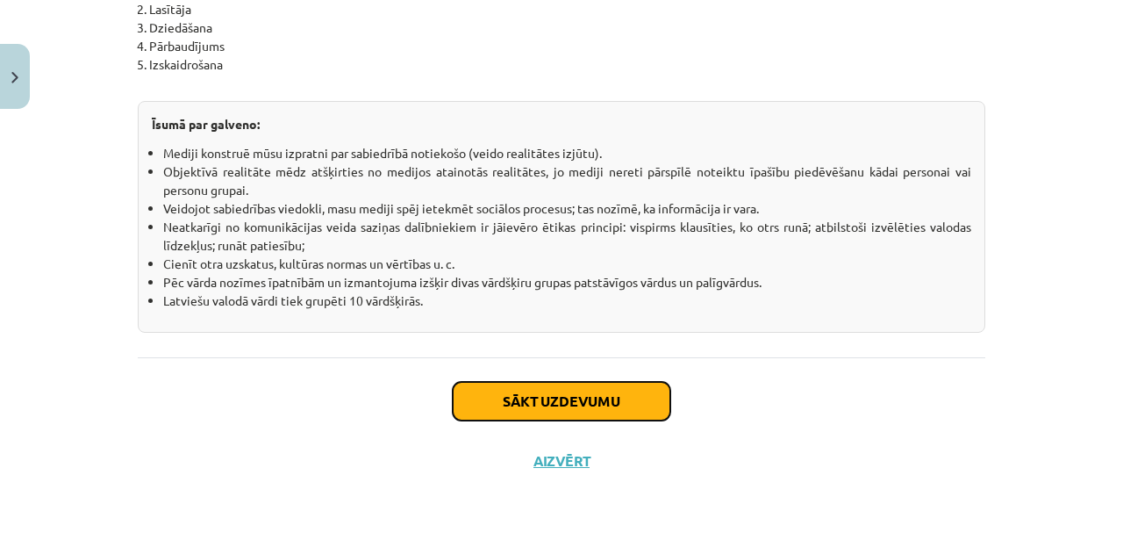
click at [600, 395] on button "Sākt uzdevumu" at bounding box center [562, 401] width 218 height 39
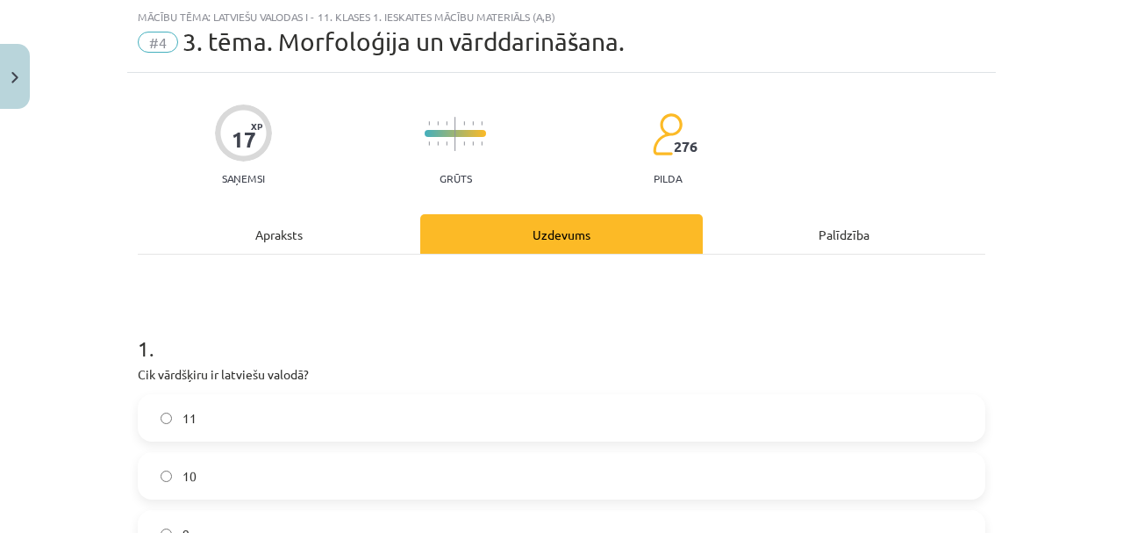
scroll to position [297, 0]
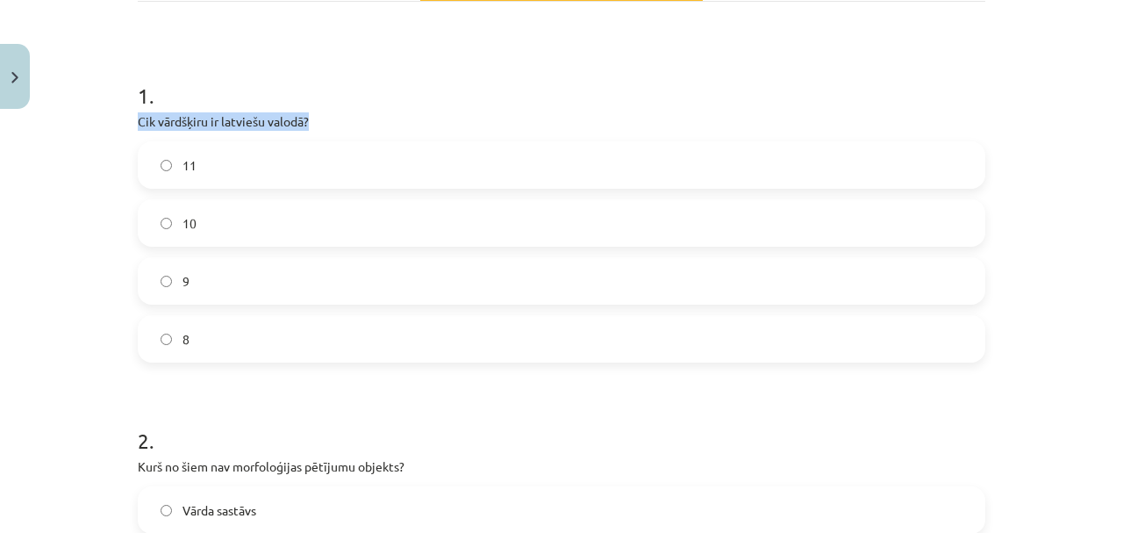
drag, startPoint x: 130, startPoint y: 119, endPoint x: 379, endPoint y: 118, distance: 249.2
click at [172, 199] on div "10" at bounding box center [562, 222] width 848 height 47
click at [170, 224] on label "10" at bounding box center [562, 223] width 844 height 44
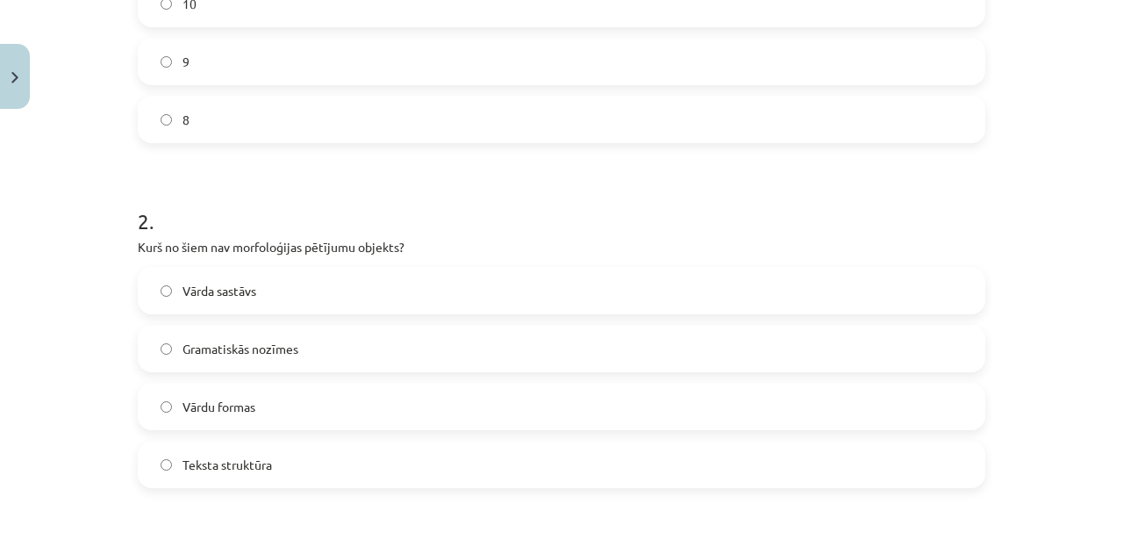
scroll to position [551, 0]
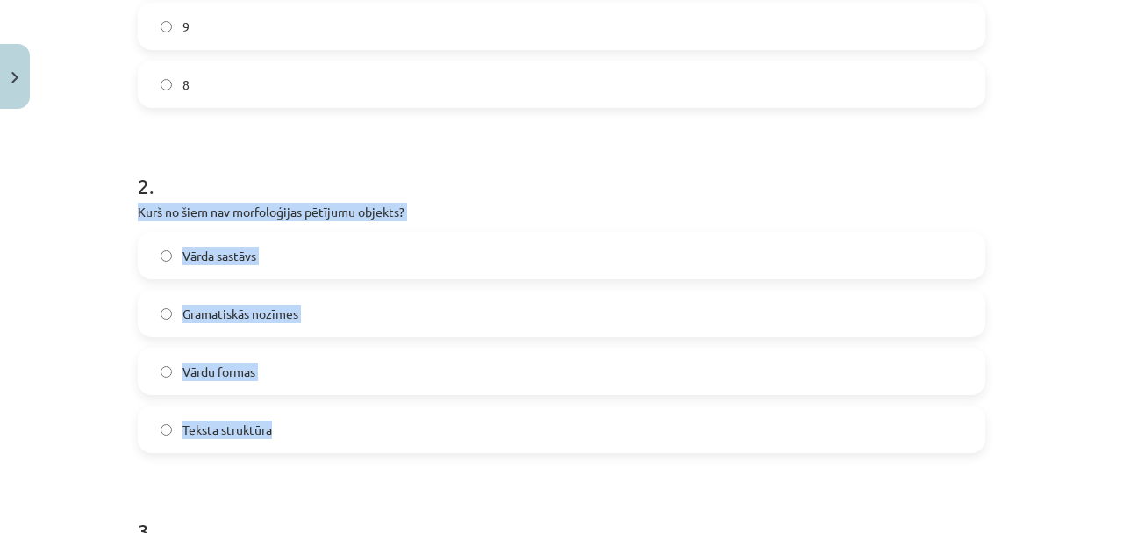
drag, startPoint x: 119, startPoint y: 218, endPoint x: 291, endPoint y: 415, distance: 261.8
click at [291, 415] on div "Mācību tēma: Latviešu valodas i - 11. klases 1. ieskaites mācību materiāls (a,b…" at bounding box center [561, 266] width 1123 height 533
click at [230, 427] on span "Teksta struktūra" at bounding box center [227, 429] width 89 height 18
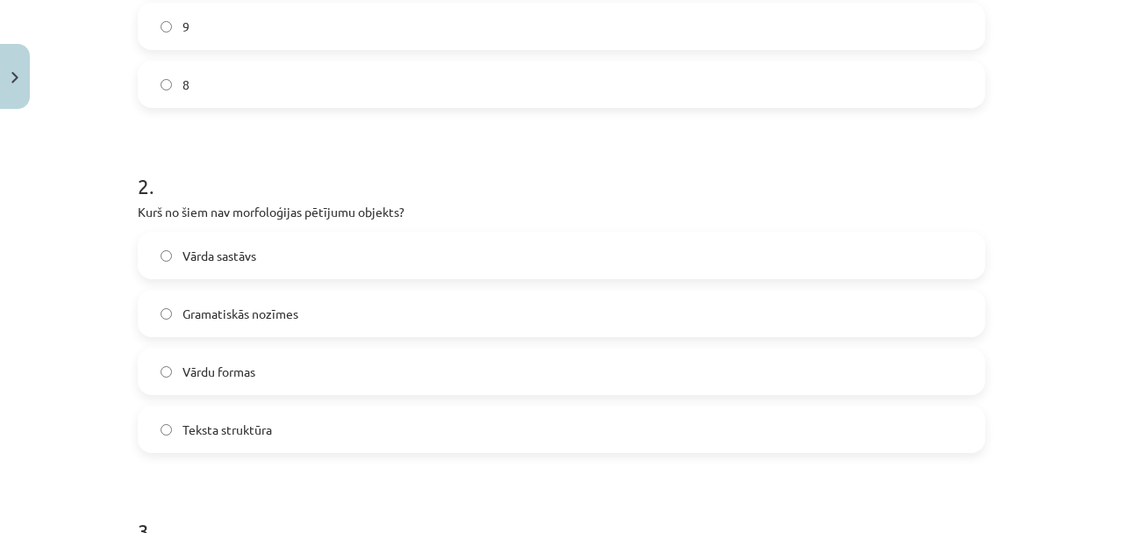
scroll to position [1057, 0]
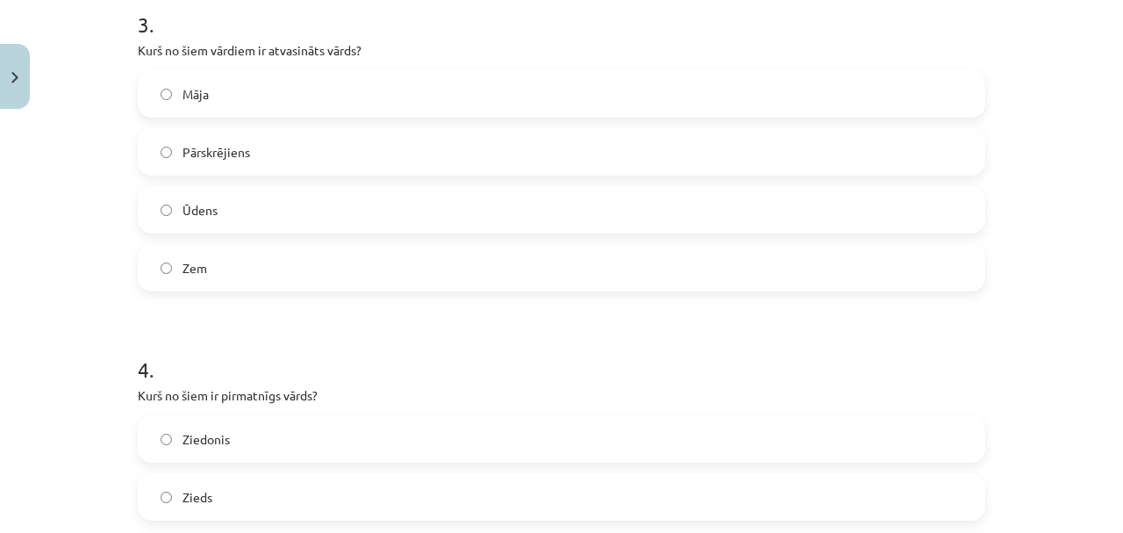
click at [183, 151] on span "Pārskrējiens" at bounding box center [217, 152] width 68 height 18
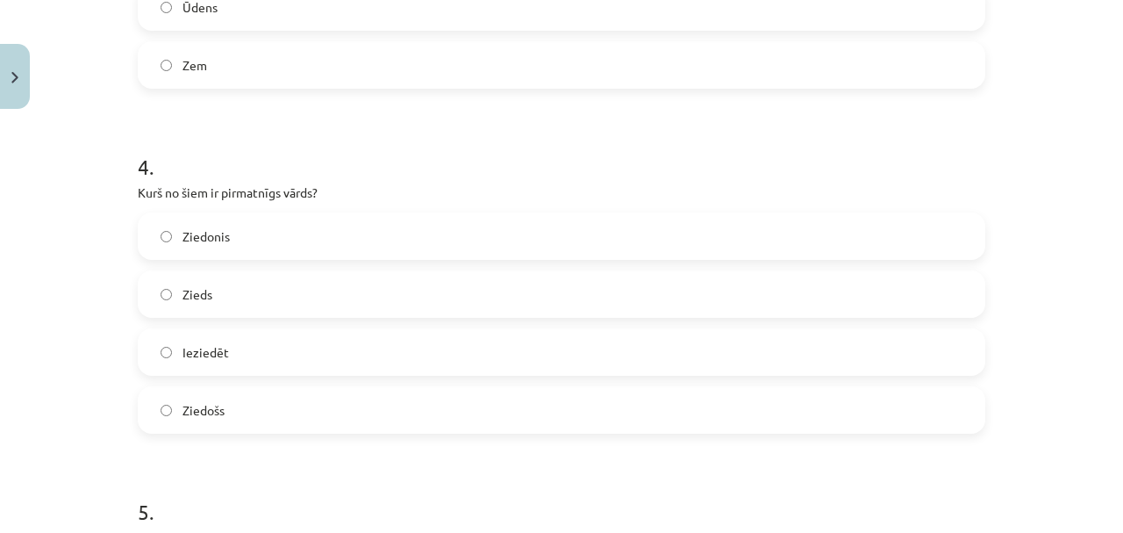
scroll to position [1311, 0]
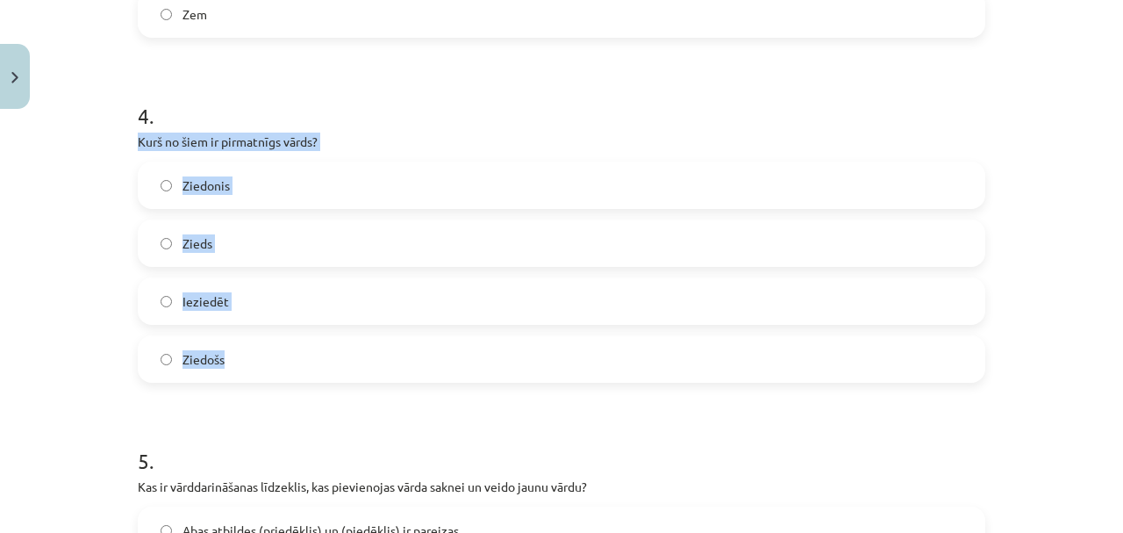
drag, startPoint x: 98, startPoint y: 140, endPoint x: 221, endPoint y: 353, distance: 245.3
click at [221, 353] on div "Mācību tēma: Latviešu valodas i - 11. klases 1. ieskaites mācību materiāls (a,b…" at bounding box center [561, 266] width 1123 height 533
click at [195, 244] on span "Zieds" at bounding box center [198, 243] width 30 height 18
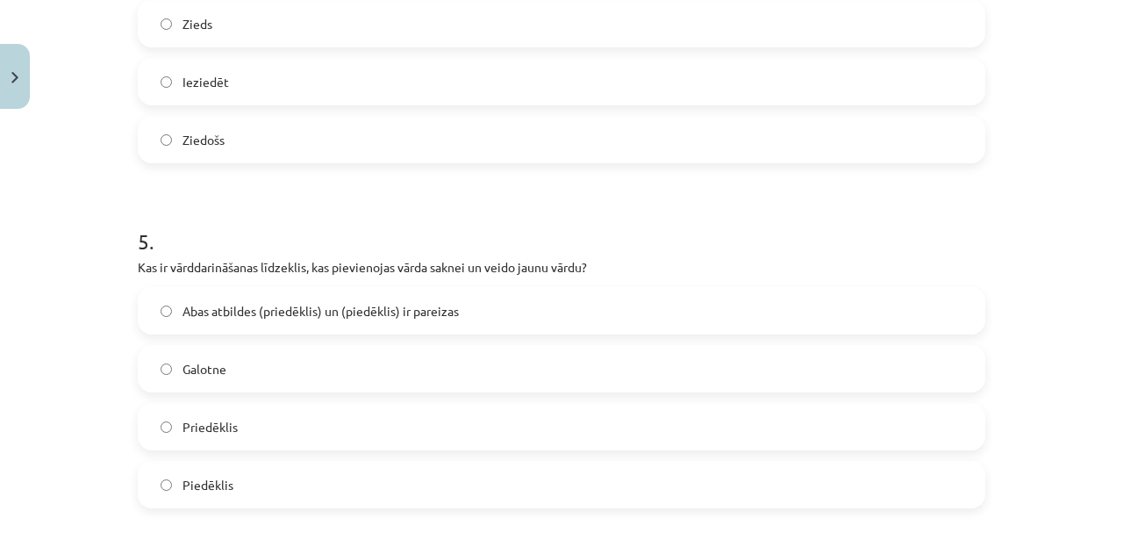
scroll to position [1564, 0]
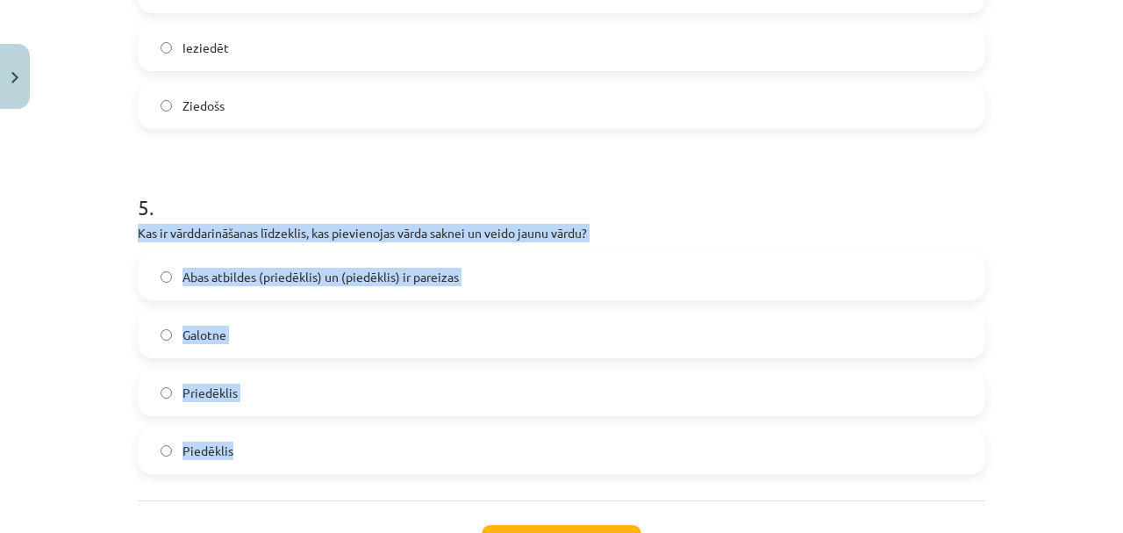
drag, startPoint x: 125, startPoint y: 232, endPoint x: 270, endPoint y: 435, distance: 250.3
click at [284, 274] on span "Abas atbildes (priedēklis) un (piedēklis) ir pareizas" at bounding box center [321, 277] width 276 height 18
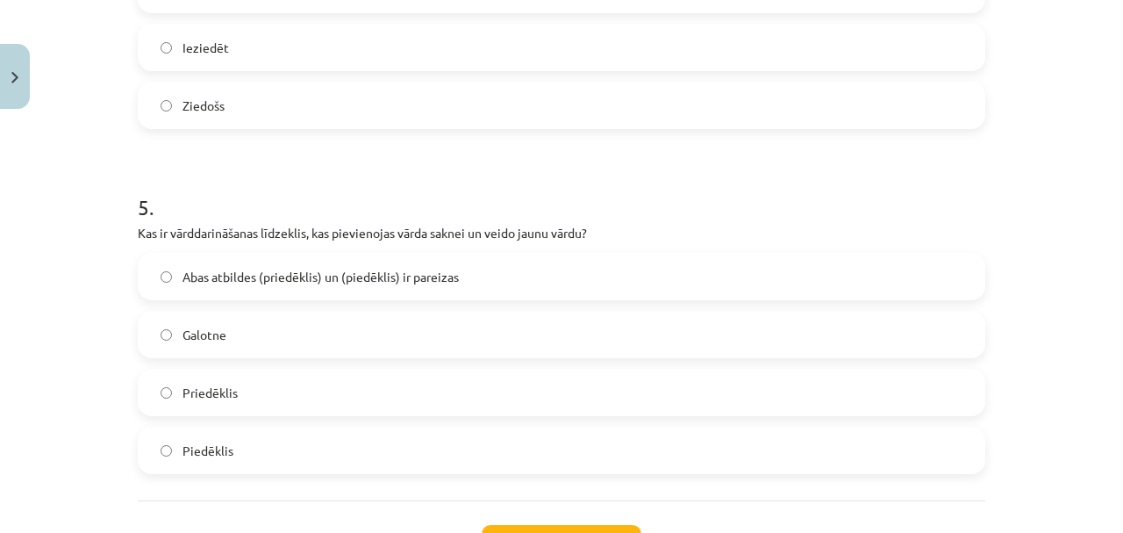
scroll to position [1708, 0]
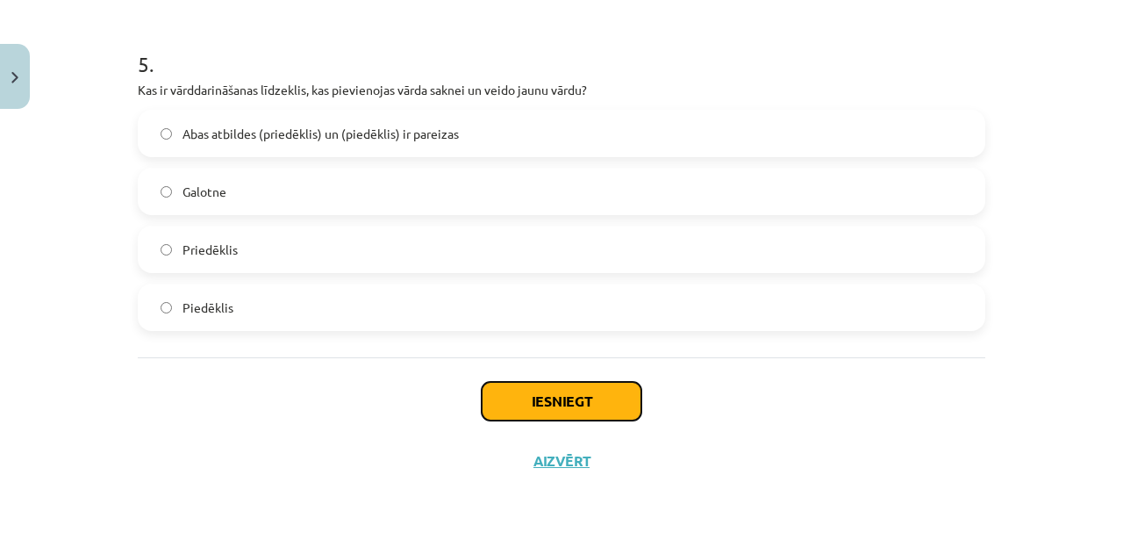
click at [532, 396] on button "Iesniegt" at bounding box center [562, 401] width 160 height 39
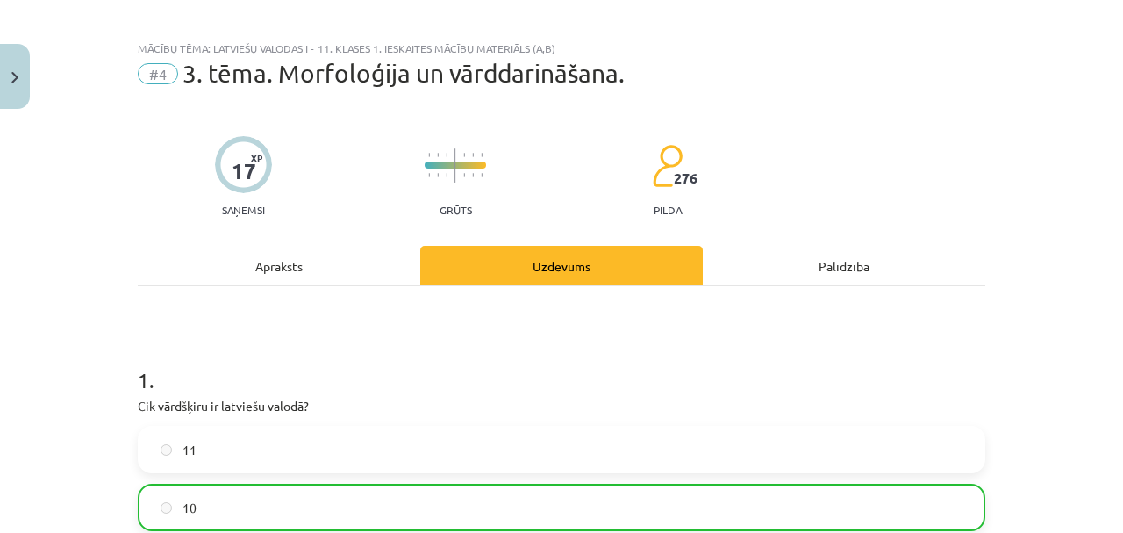
scroll to position [0, 0]
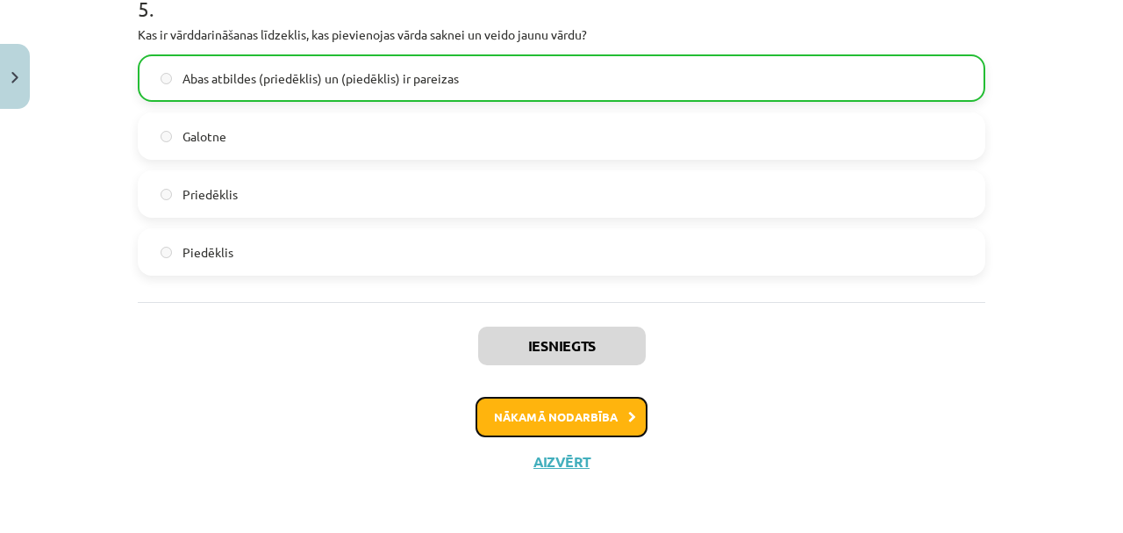
click at [554, 410] on button "Nākamā nodarbība" at bounding box center [562, 417] width 172 height 40
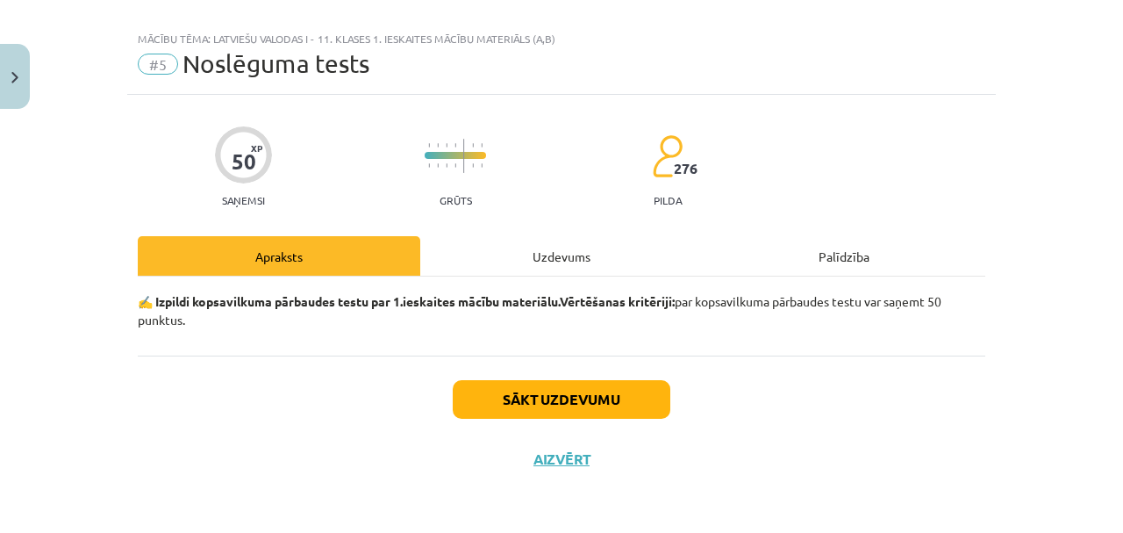
scroll to position [21, 0]
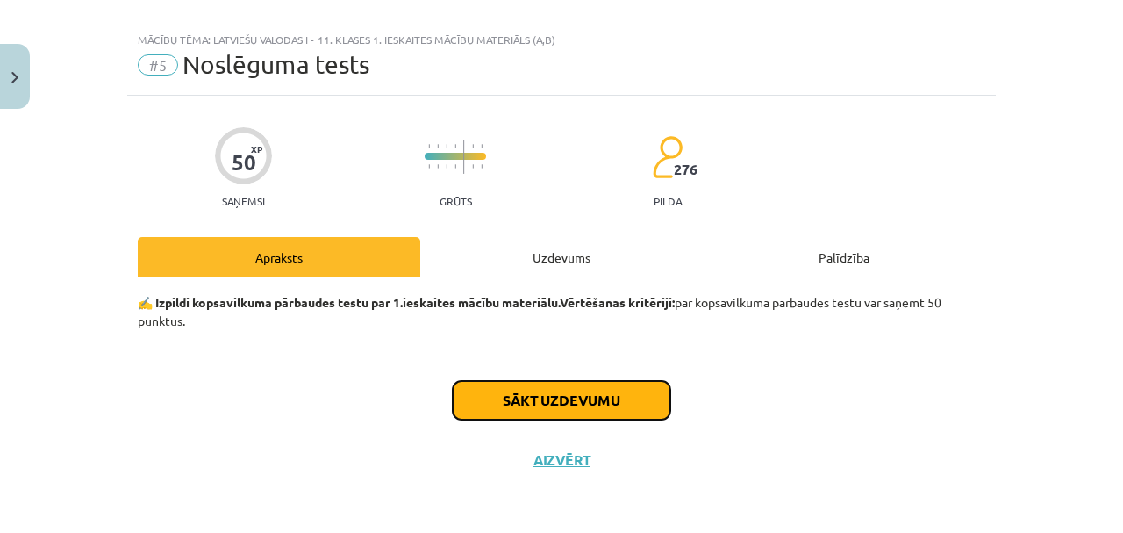
click at [566, 402] on button "Sākt uzdevumu" at bounding box center [562, 400] width 218 height 39
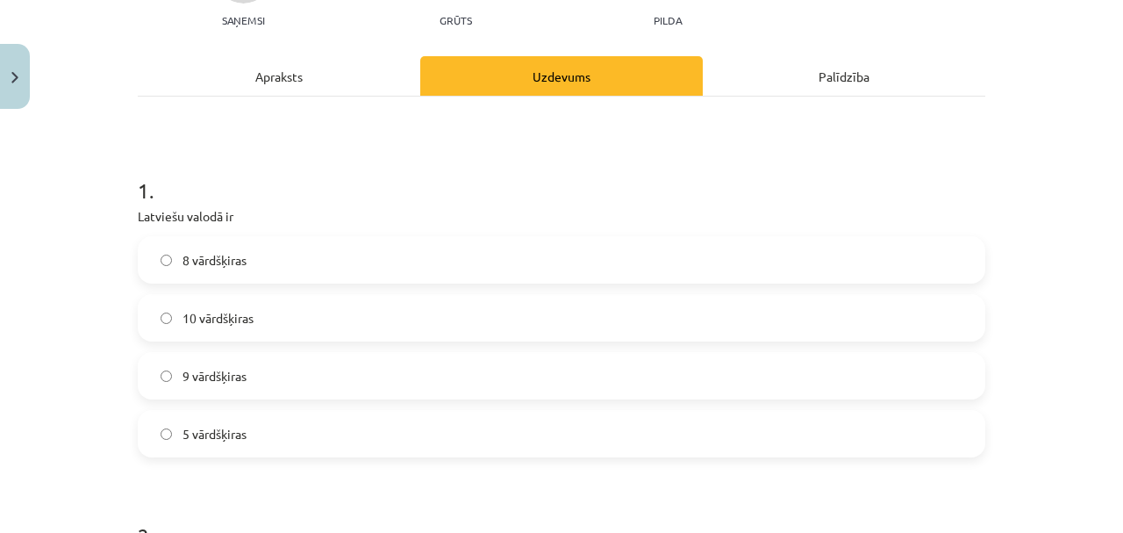
scroll to position [253, 0]
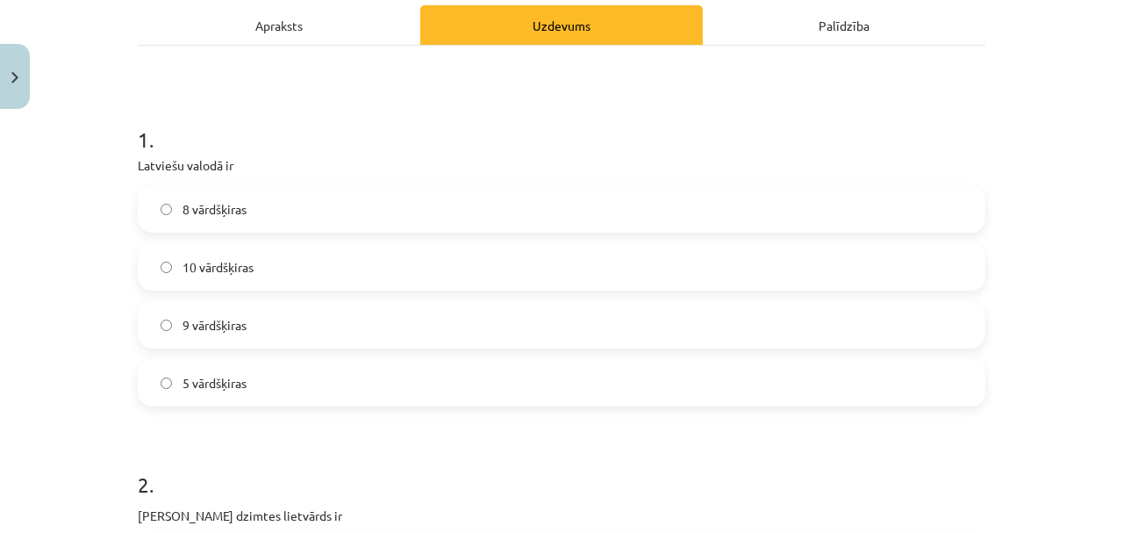
click at [222, 261] on span "10 vārdšķiras" at bounding box center [218, 267] width 71 height 18
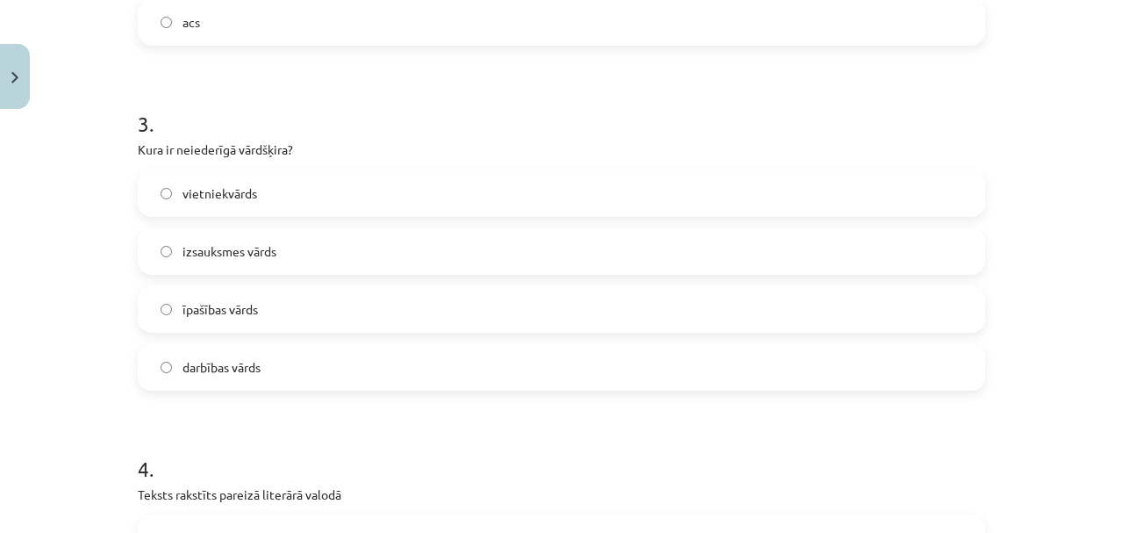
scroll to position [1013, 0]
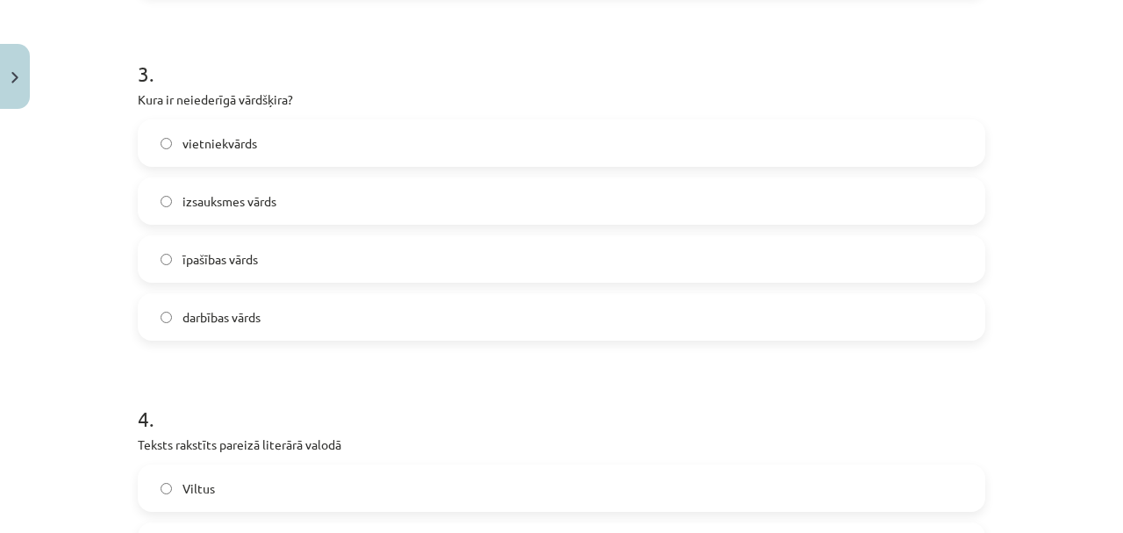
click at [184, 203] on span "izsauksmes vārds" at bounding box center [230, 201] width 94 height 18
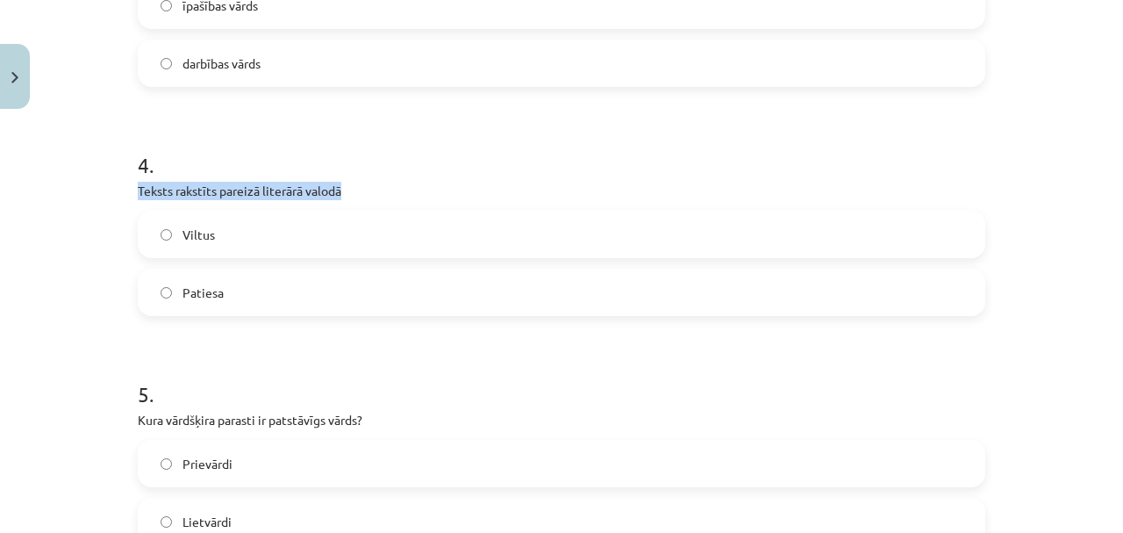
drag, startPoint x: 123, startPoint y: 190, endPoint x: 358, endPoint y: 194, distance: 235.2
click at [183, 291] on span "Patiesa" at bounding box center [203, 292] width 41 height 18
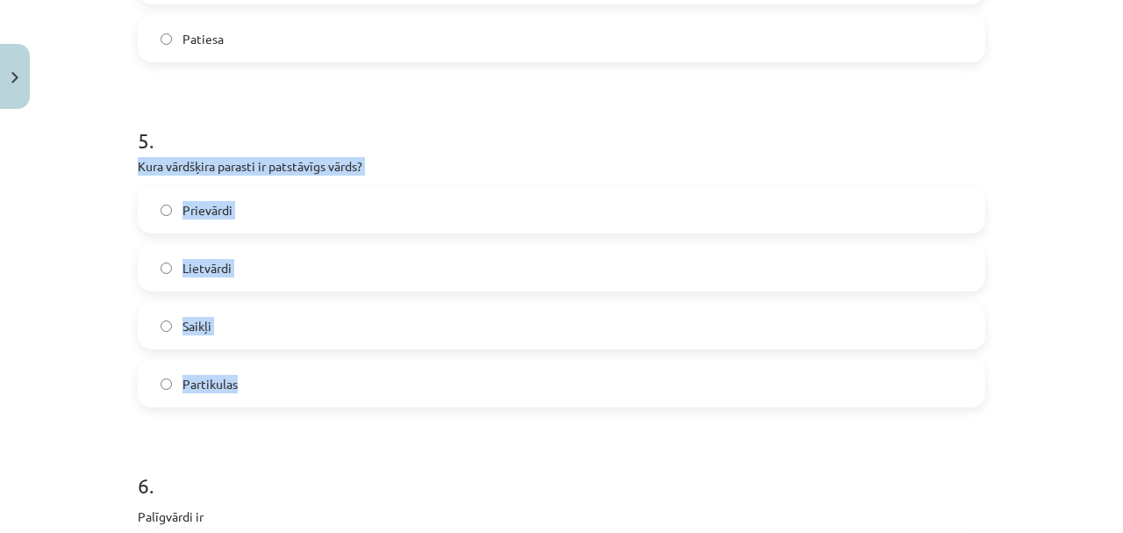
drag, startPoint x: 125, startPoint y: 166, endPoint x: 350, endPoint y: 392, distance: 319.5
click at [350, 392] on div "50 XP Saņemsi Grūts 276 pilda Apraksts Uzdevums Palīdzība 1 . Latviešu valodā i…" at bounding box center [561, 362] width 869 height 3532
click at [204, 263] on span "Lietvārdi" at bounding box center [207, 268] width 49 height 18
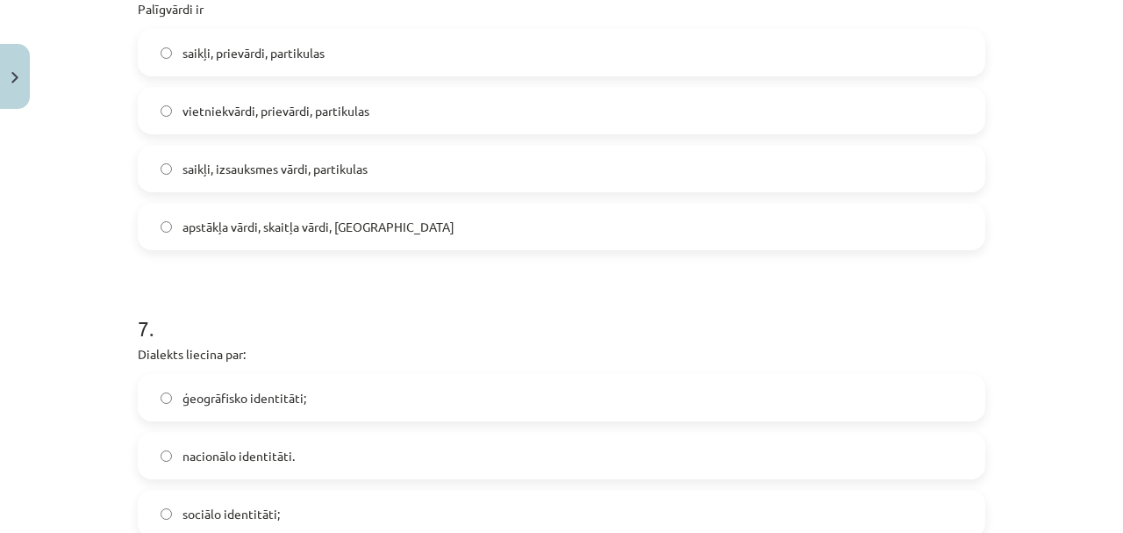
scroll to position [1774, 0]
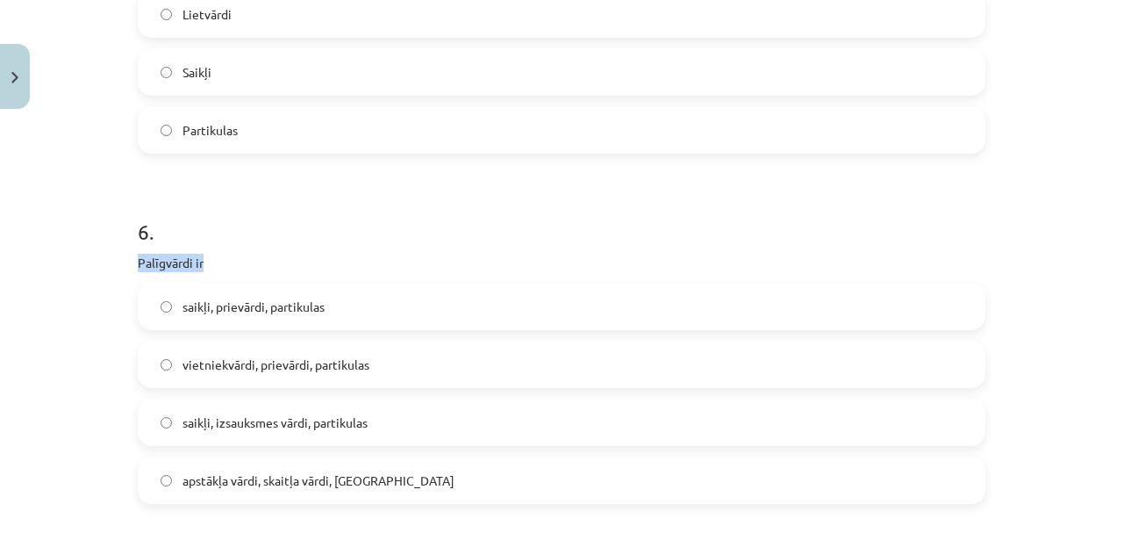
drag, startPoint x: 128, startPoint y: 259, endPoint x: 250, endPoint y: 266, distance: 122.2
click at [250, 266] on div "50 XP Saņemsi Grūts 276 pilda Apraksts Uzdevums Palīdzība 1 . Latviešu valodā i…" at bounding box center [561, 109] width 869 height 3532
click at [258, 305] on span "saikļi, prievārdi, partikulas" at bounding box center [254, 306] width 142 height 18
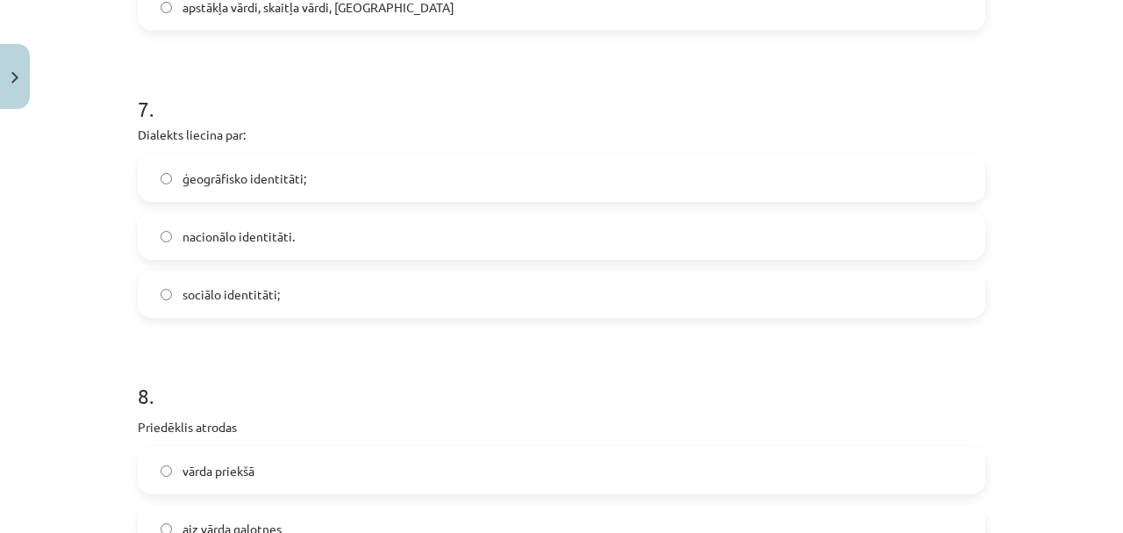
scroll to position [2281, 0]
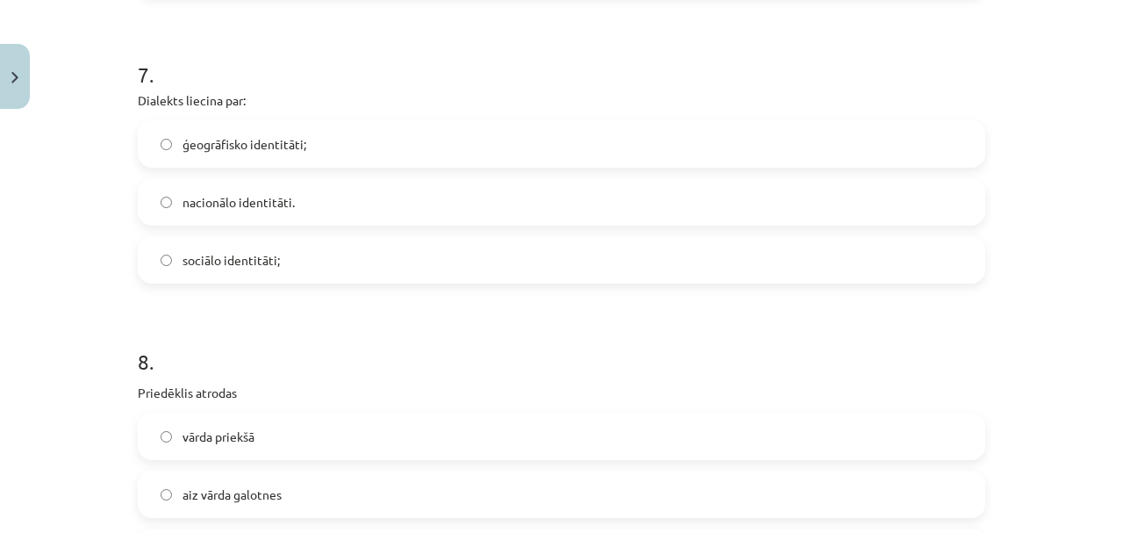
click at [214, 146] on span "ģeogrāfisko identitāti;" at bounding box center [245, 144] width 124 height 18
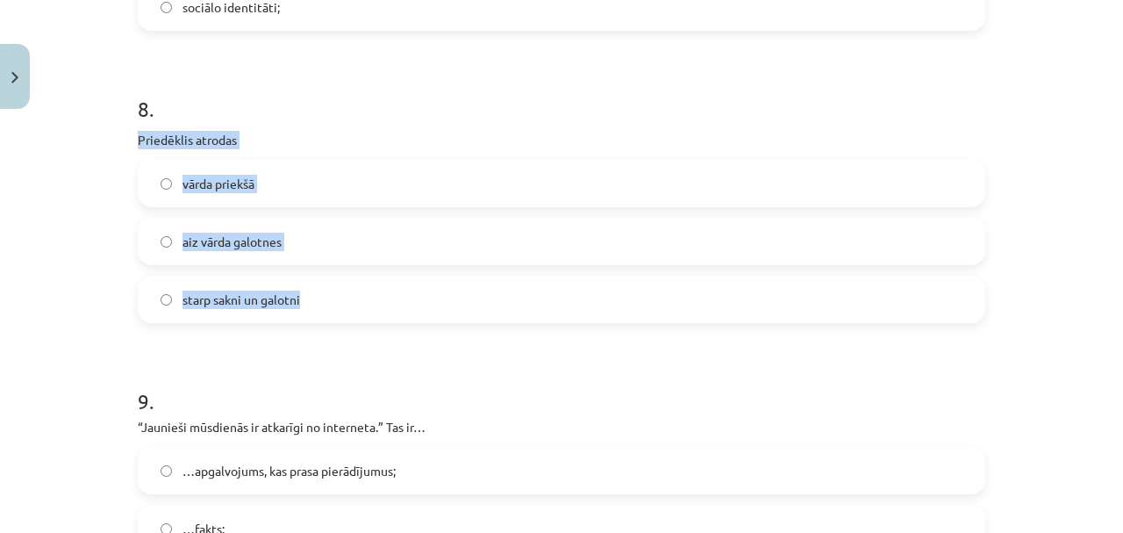
drag, startPoint x: 127, startPoint y: 130, endPoint x: 408, endPoint y: 297, distance: 327.0
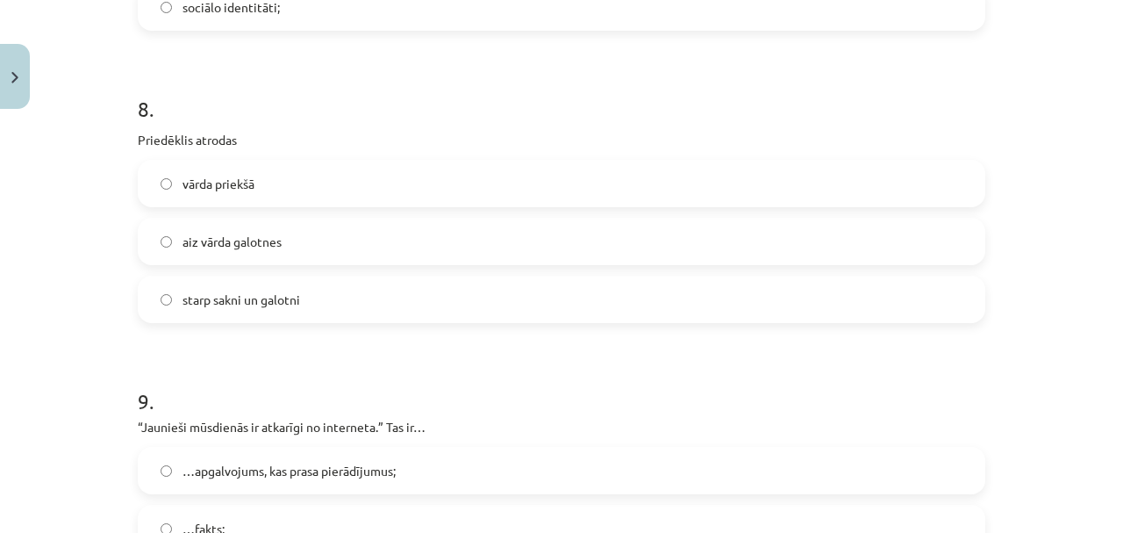
click at [119, 332] on div "Mācību tēma: Latviešu valodas i - 11. klases 1. ieskaites mācību materiāls (a,b…" at bounding box center [561, 266] width 1123 height 533
click at [216, 184] on span "vārda priekšā" at bounding box center [219, 184] width 72 height 18
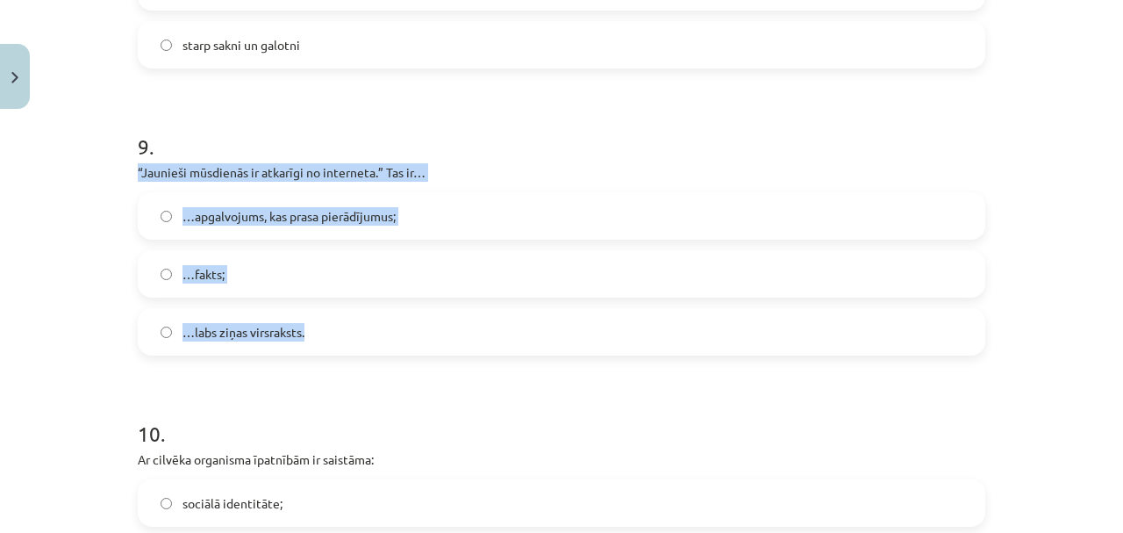
drag, startPoint x: 121, startPoint y: 170, endPoint x: 418, endPoint y: 309, distance: 327.4
click at [418, 309] on div "Mācību tēma: Latviešu valodas i - 11. klases 1. ieskaites mācību materiāls (a,b…" at bounding box center [561, 266] width 1123 height 533
click at [265, 215] on span "…apgalvojums, kas prasa pierādījumus;" at bounding box center [289, 216] width 213 height 18
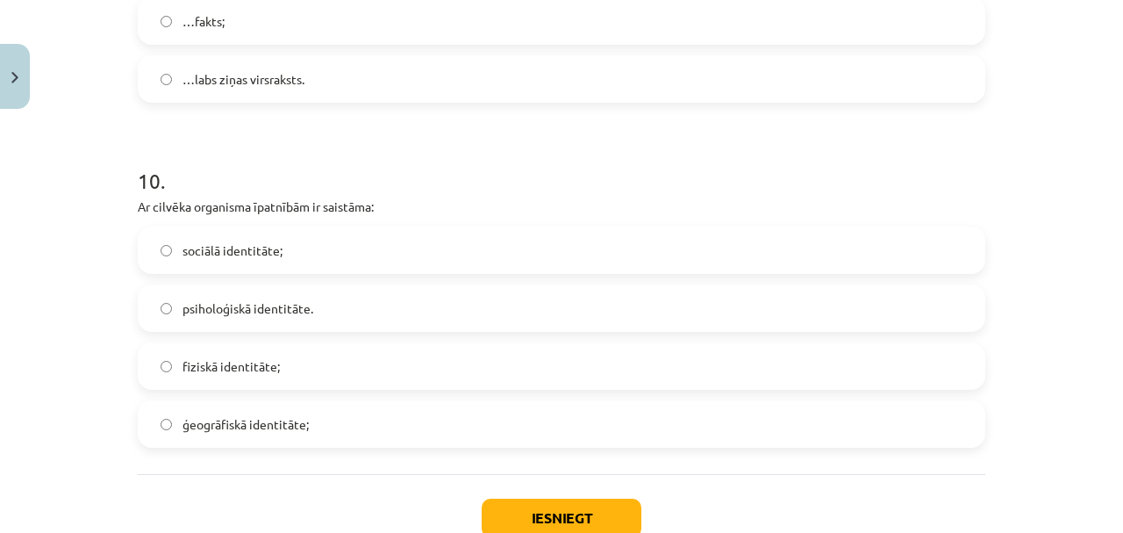
drag, startPoint x: 271, startPoint y: 357, endPoint x: 293, endPoint y: 363, distance: 22.8
click at [270, 357] on span "fiziskā identitāte;" at bounding box center [231, 366] width 97 height 18
click at [573, 487] on div "Iesniegt Aizvērt" at bounding box center [562, 535] width 848 height 123
click at [553, 504] on button "Iesniegt" at bounding box center [562, 517] width 160 height 39
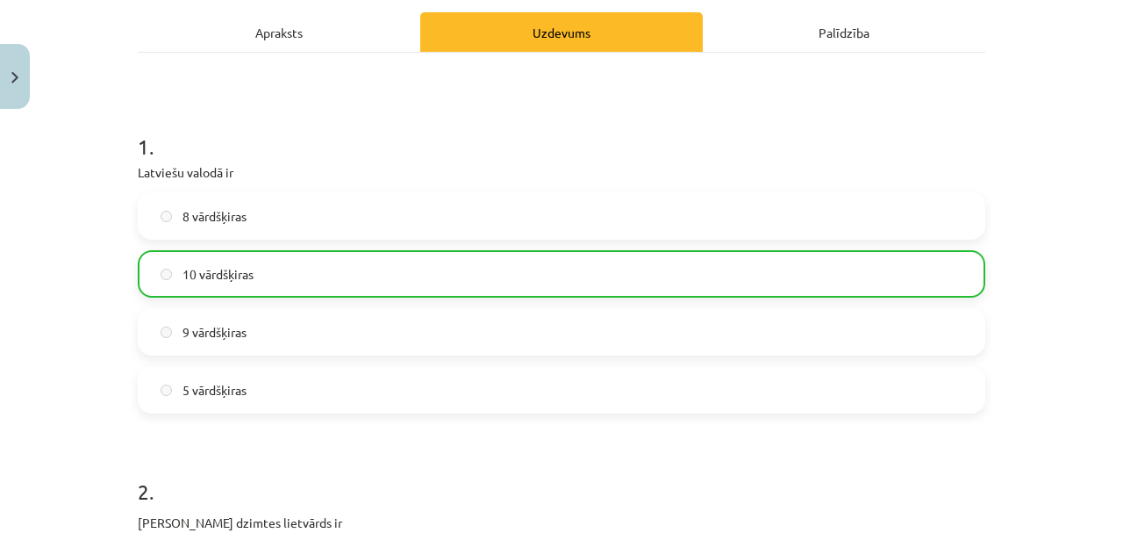
scroll to position [0, 0]
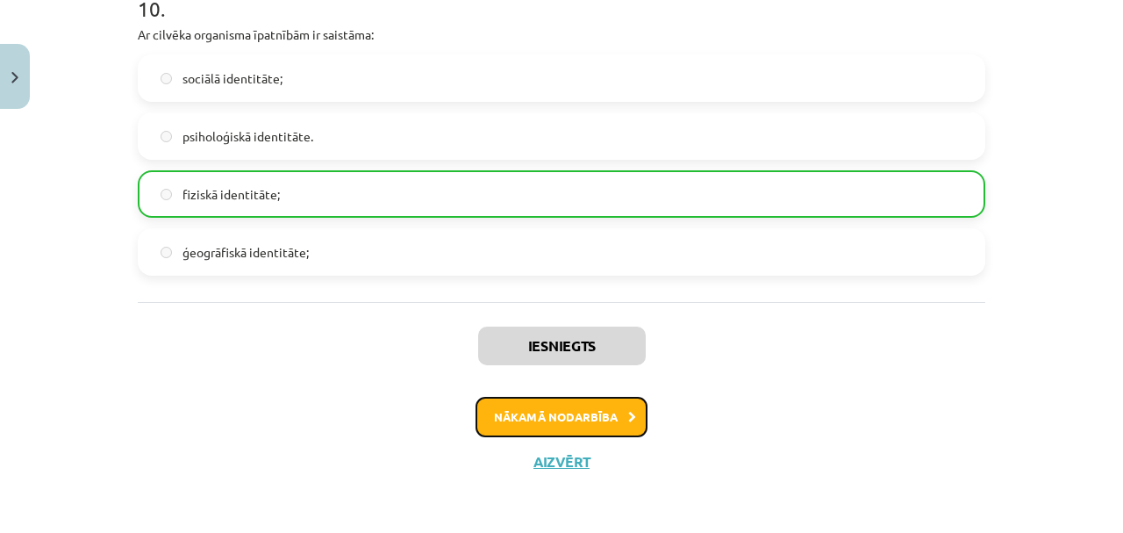
click at [570, 409] on button "Nākamā nodarbība" at bounding box center [562, 417] width 172 height 40
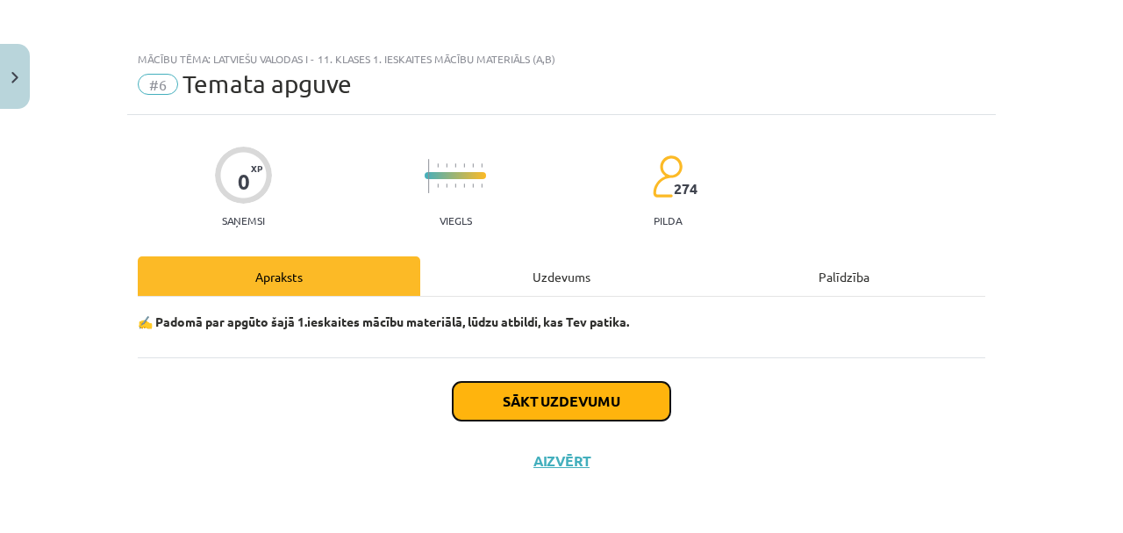
click at [581, 390] on button "Sākt uzdevumu" at bounding box center [562, 401] width 218 height 39
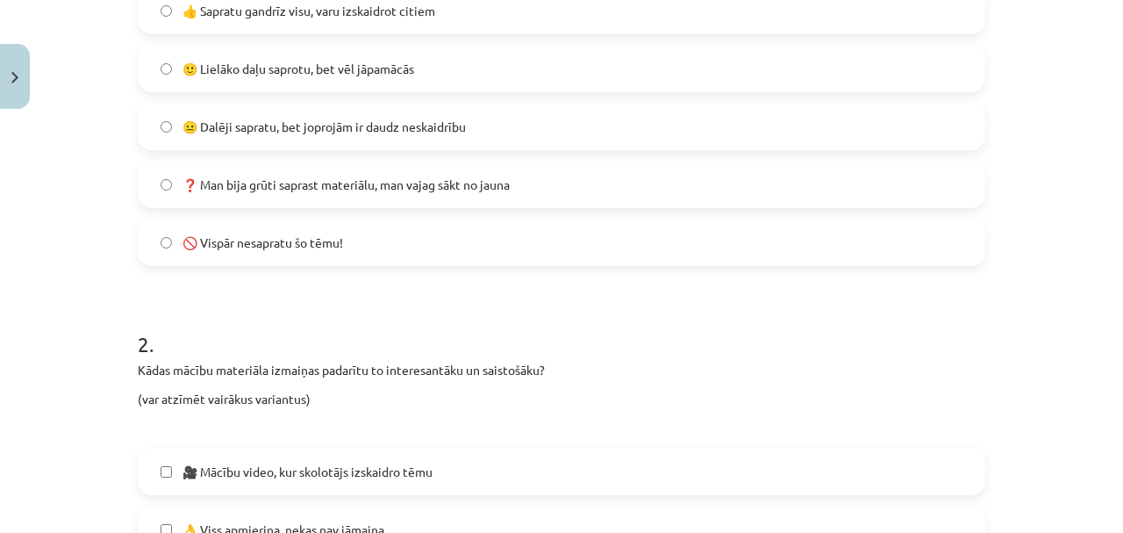
scroll to position [762, 0]
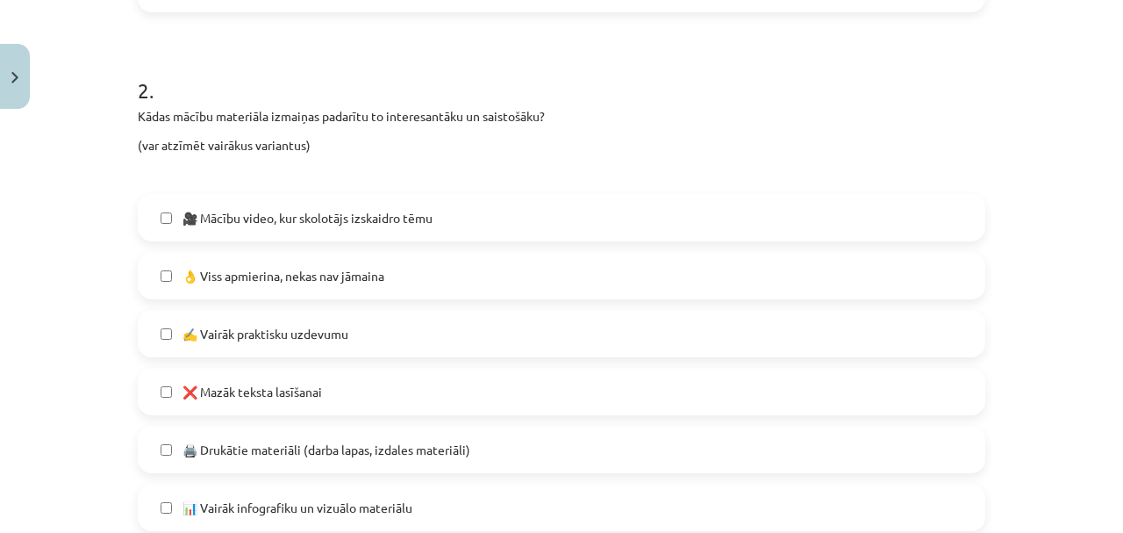
click at [151, 270] on label "👌 Viss apmierina, nekas nav jāmaina" at bounding box center [562, 276] width 844 height 44
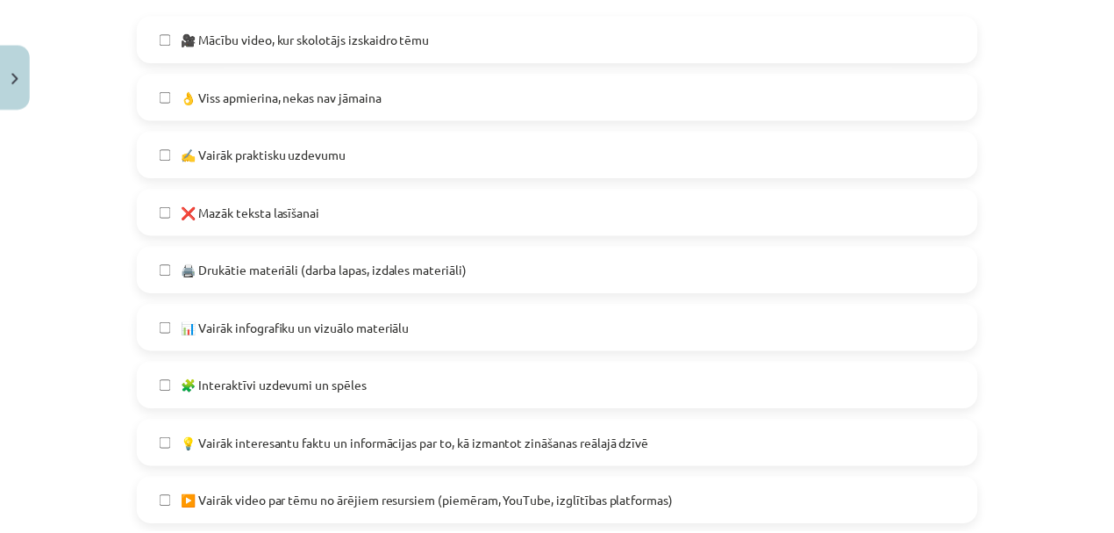
scroll to position [1195, 0]
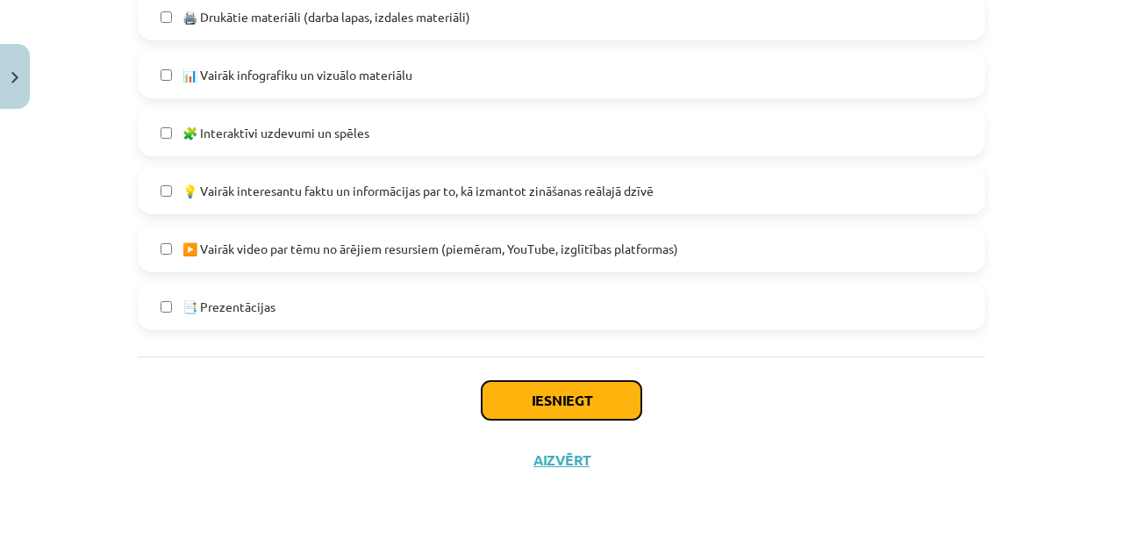
click at [559, 401] on button "Iesniegt" at bounding box center [562, 400] width 160 height 39
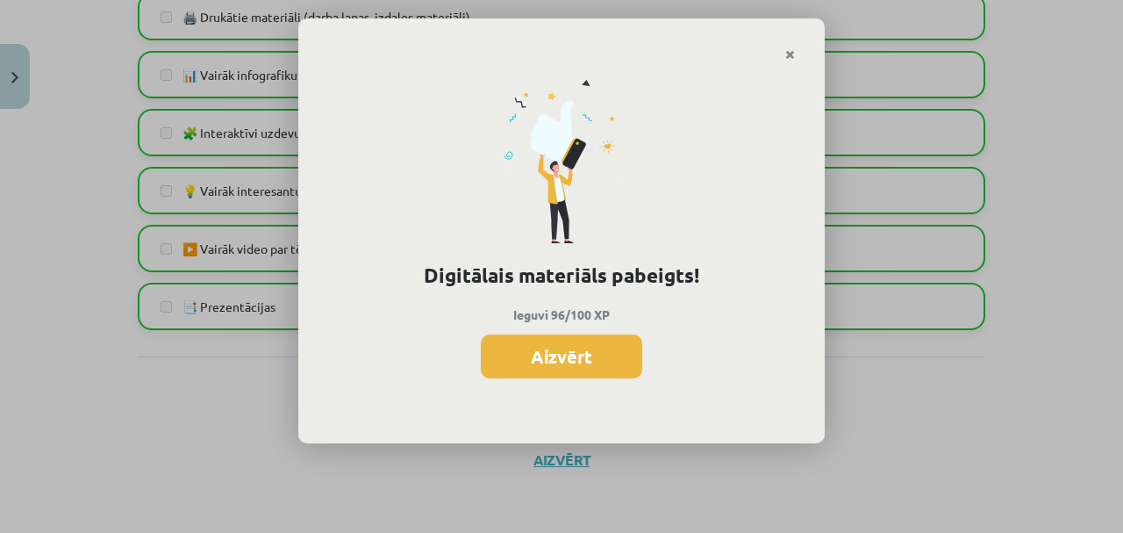
click at [604, 346] on button "Aizvērt" at bounding box center [561, 356] width 161 height 44
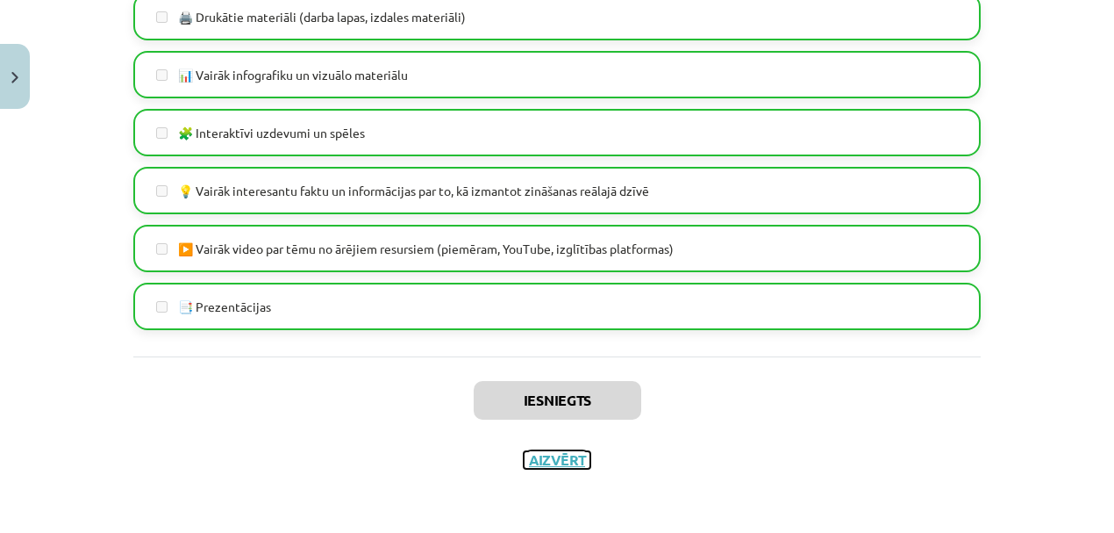
click at [569, 457] on button "Aizvērt" at bounding box center [557, 460] width 67 height 18
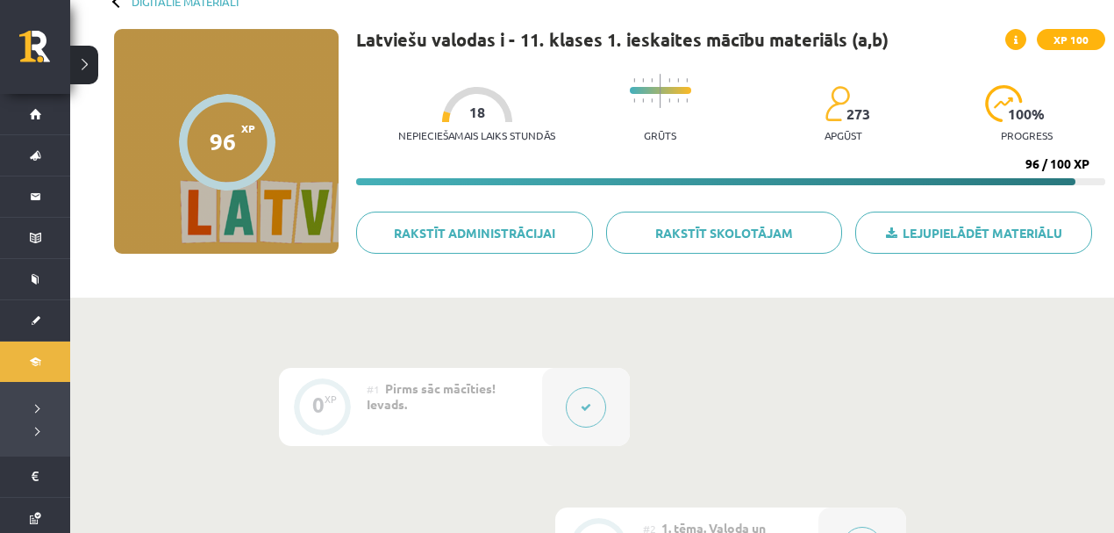
scroll to position [9, 0]
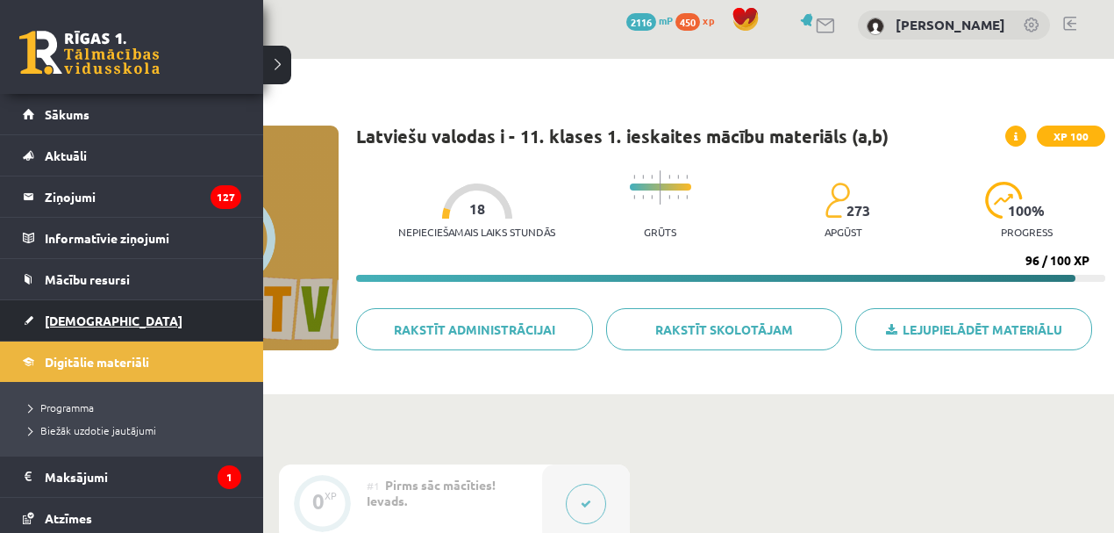
click at [86, 326] on link "[DEMOGRAPHIC_DATA]" at bounding box center [132, 320] width 218 height 40
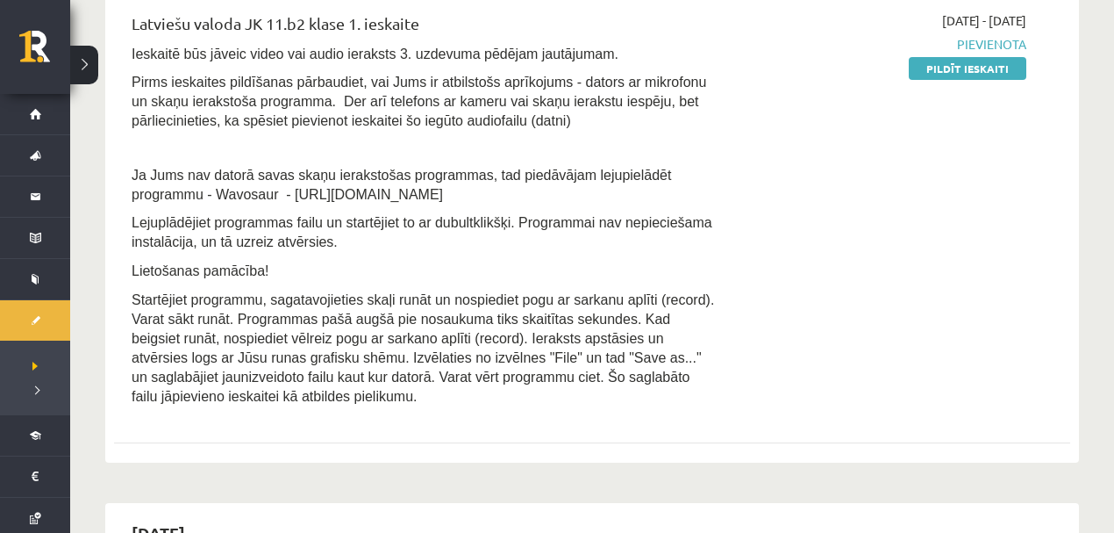
scroll to position [507, 0]
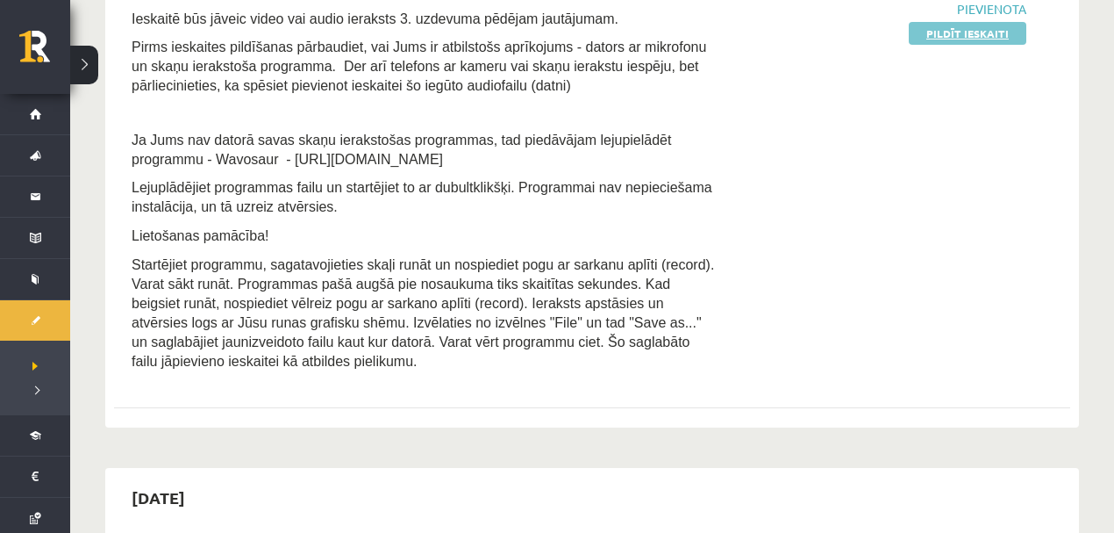
click at [935, 37] on link "Pildīt ieskaiti" at bounding box center [968, 33] width 118 height 23
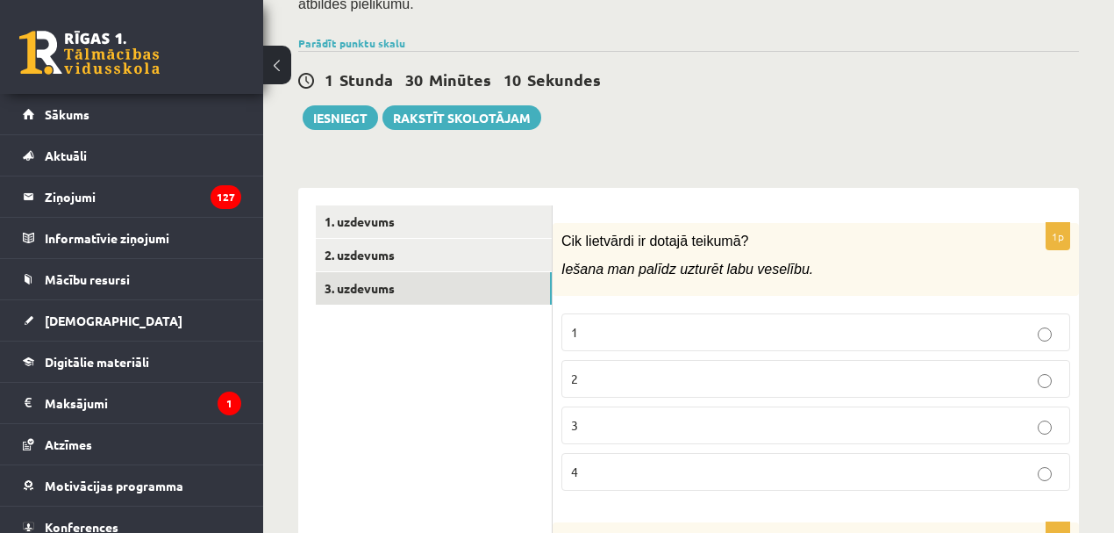
scroll to position [507, 0]
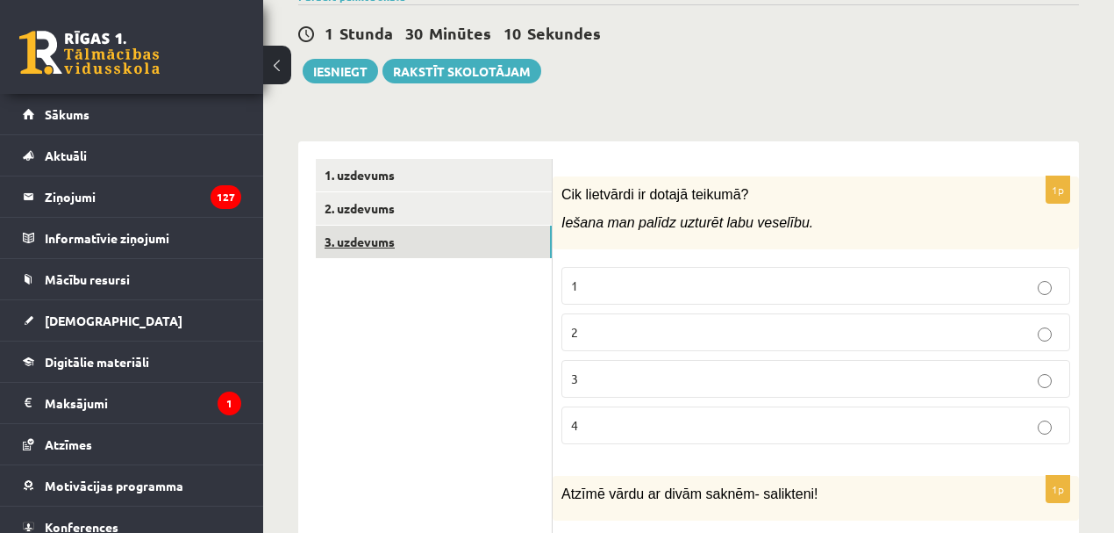
click at [343, 226] on link "3. uzdevums" at bounding box center [434, 242] width 236 height 32
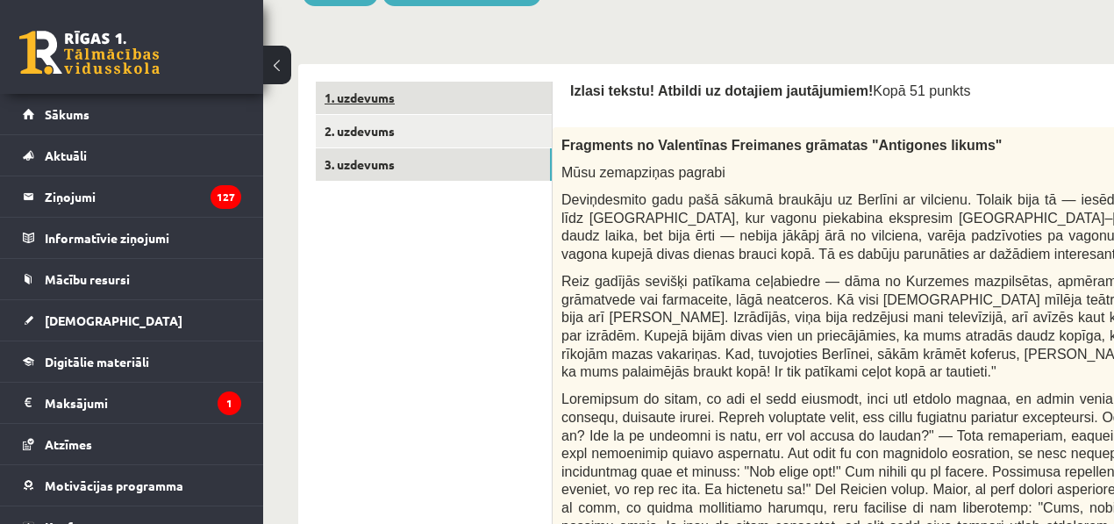
click at [369, 82] on link "1. uzdevums" at bounding box center [434, 98] width 236 height 32
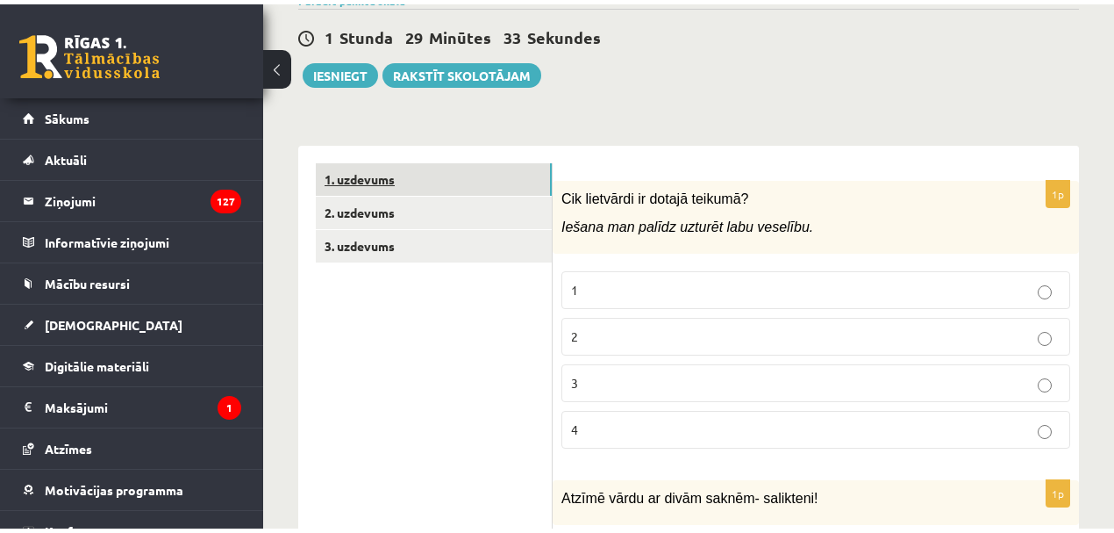
scroll to position [546, 0]
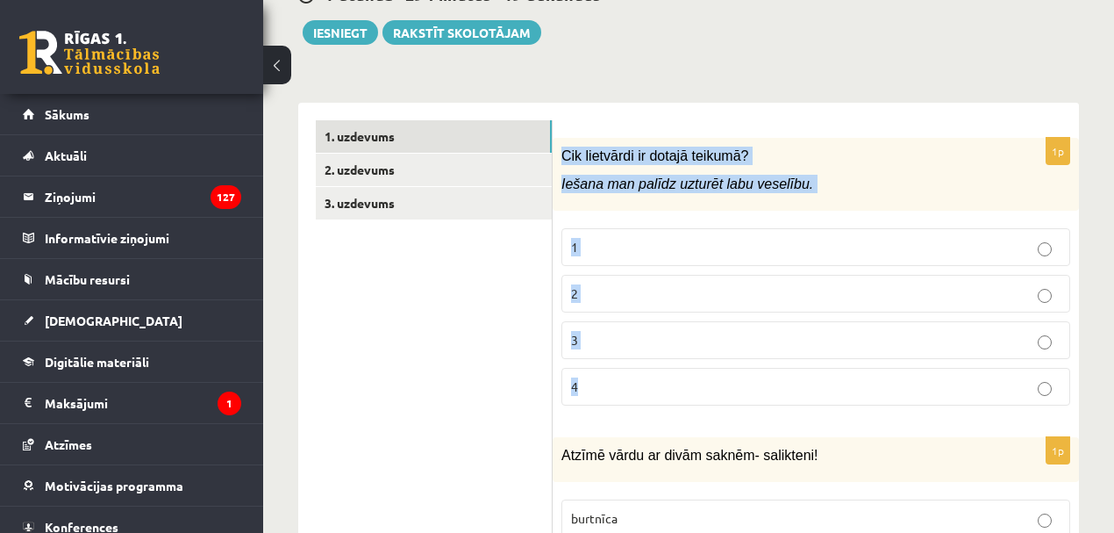
drag, startPoint x: 563, startPoint y: 95, endPoint x: 1055, endPoint y: 340, distance: 549.4
type textarea "**********"
click at [1055, 340] on div "1p Cik lietvārdi ir dotajā teikumā? Iešana man palīdz uzturēt labu veselību. 1 …" at bounding box center [816, 279] width 526 height 282
click at [890, 175] on p "Iešana man palīdz uzturēt labu veselību." at bounding box center [772, 184] width 421 height 18
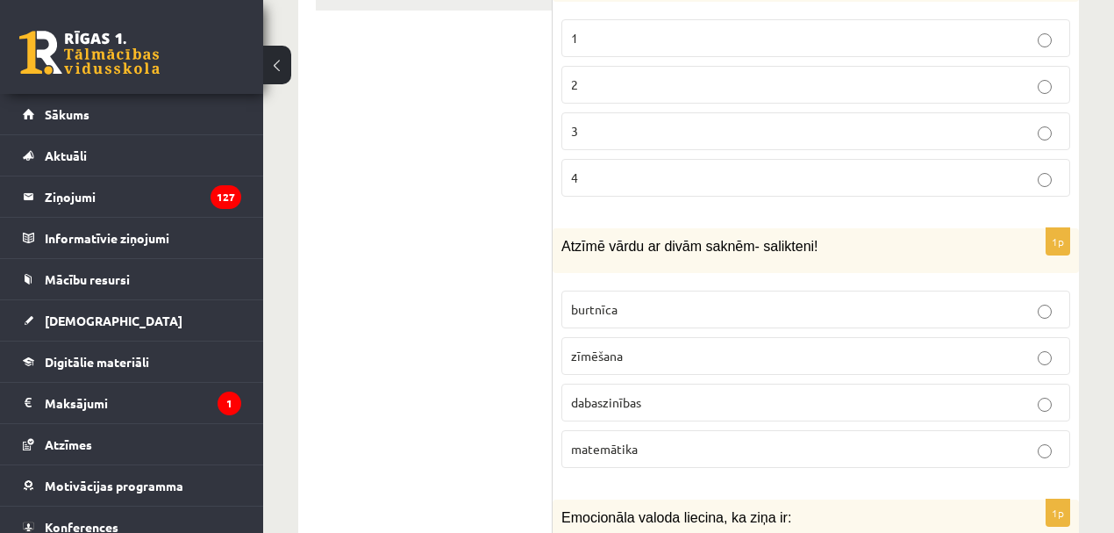
scroll to position [798, 0]
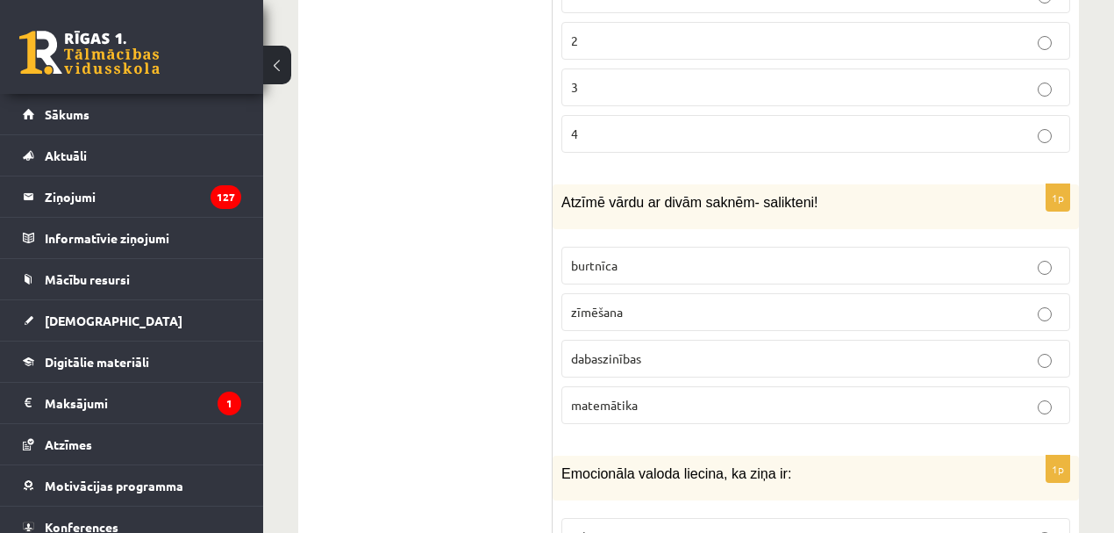
click at [630, 350] on span "dabaszinības" at bounding box center [606, 358] width 70 height 16
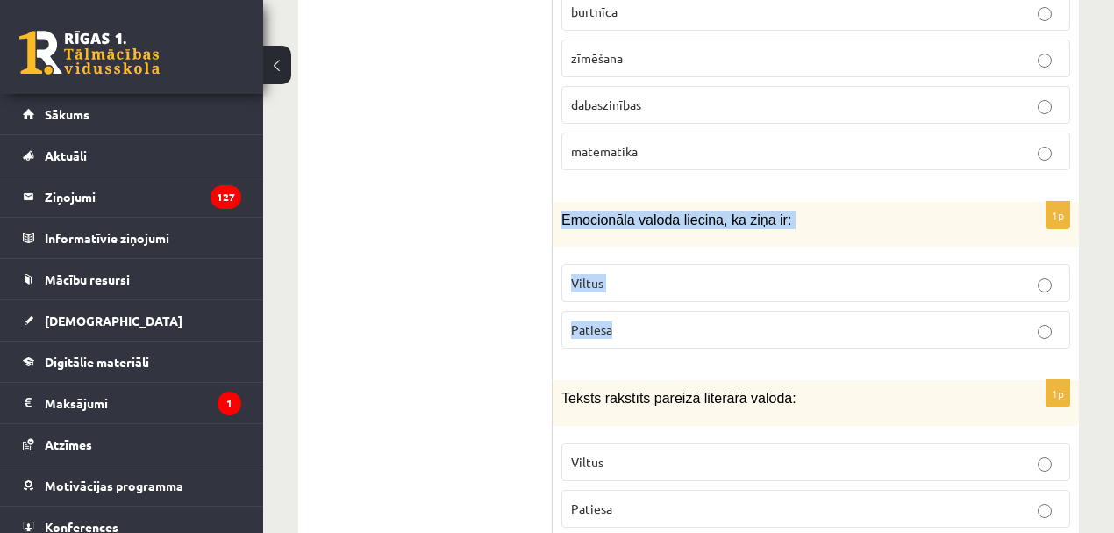
drag, startPoint x: 563, startPoint y: 154, endPoint x: 653, endPoint y: 251, distance: 131.6
click at [652, 253] on div "1p Emocionāla valoda liecina, ka ziņa ir: Viltus Patiesa" at bounding box center [816, 282] width 526 height 161
copy div "Emocionāla valoda liecina, ka ziņa ir: Viltus Patiesa"
drag, startPoint x: 582, startPoint y: 212, endPoint x: 549, endPoint y: 211, distance: 32.5
click at [581, 274] on p "Viltus" at bounding box center [816, 283] width 490 height 18
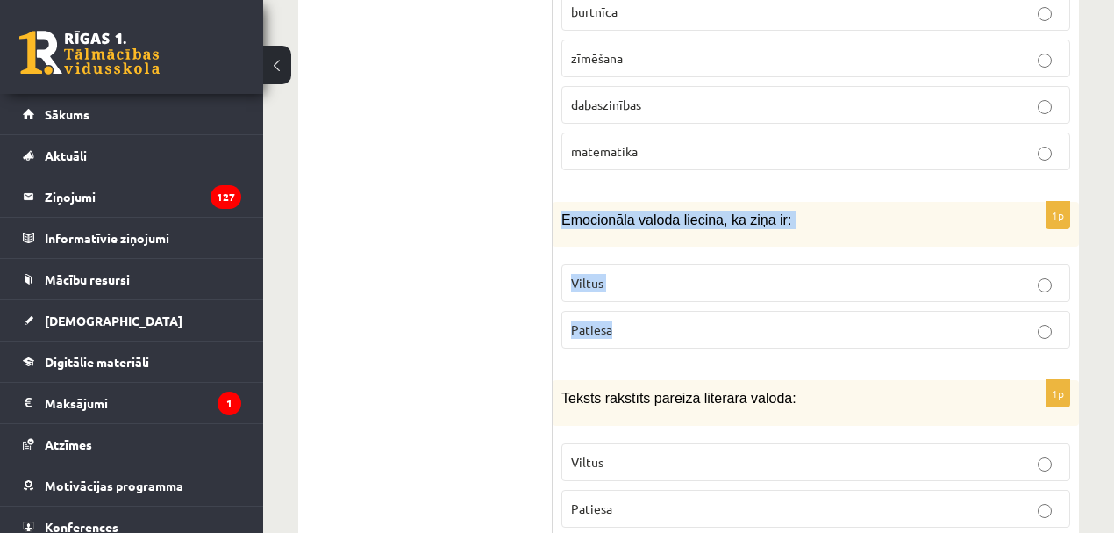
scroll to position [1306, 0]
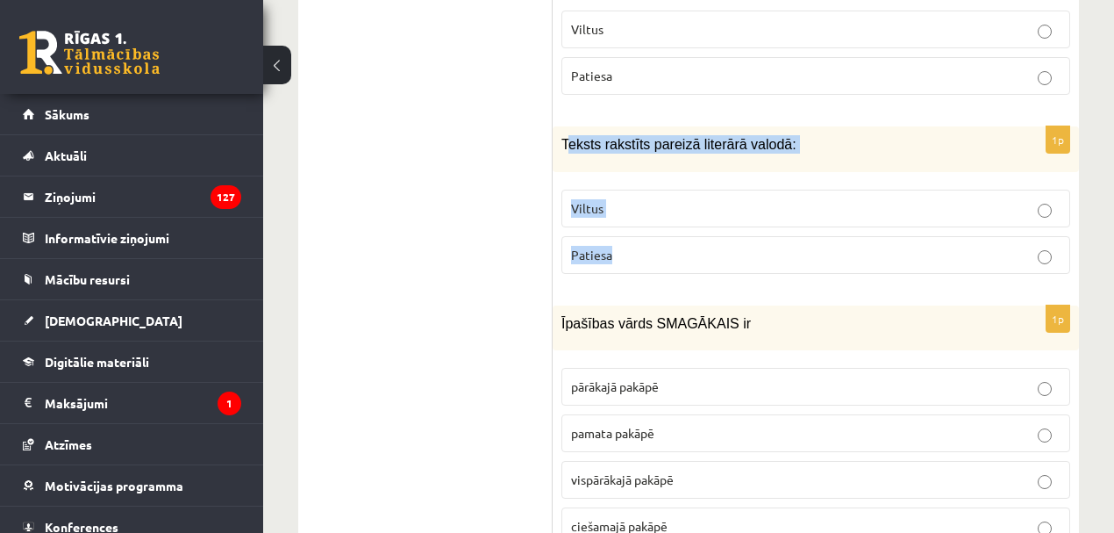
drag, startPoint x: 564, startPoint y: 75, endPoint x: 662, endPoint y: 191, distance: 151.9
click at [661, 193] on div "1p Teksts rakstīts pareizā literārā valodā: Viltus Patiesa" at bounding box center [816, 206] width 526 height 161
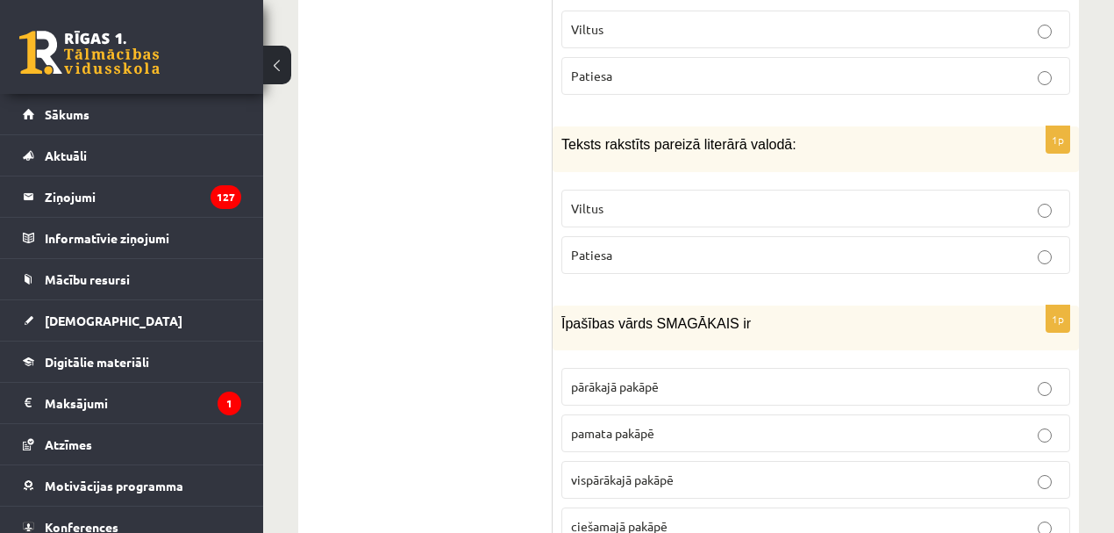
drag, startPoint x: 558, startPoint y: 77, endPoint x: 576, endPoint y: 86, distance: 19.6
click at [576, 126] on div "Teksts rakstīts pareizā literārā valodā:" at bounding box center [816, 148] width 526 height 45
click at [617, 126] on div "Teksts rakstīts pareizā literārā valodā:" at bounding box center [816, 148] width 526 height 45
click at [602, 247] on span "Patiesa" at bounding box center [591, 255] width 41 height 16
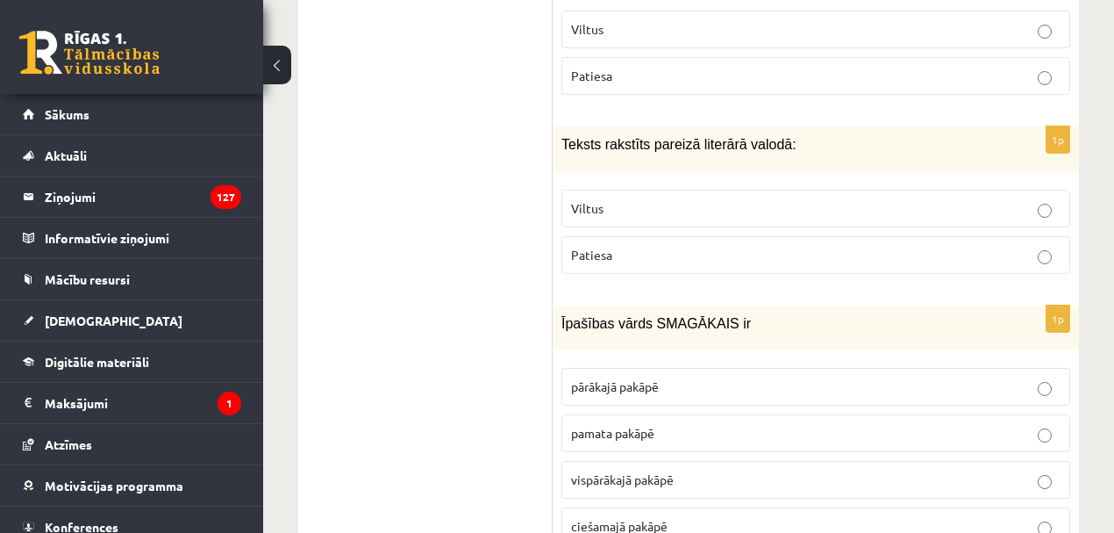
scroll to position [1559, 0]
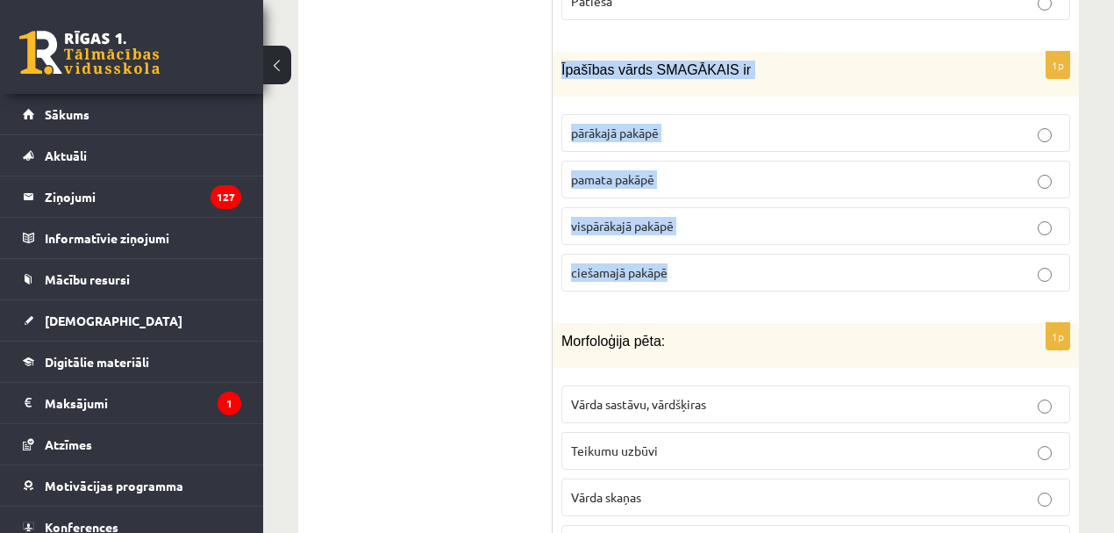
drag, startPoint x: 558, startPoint y: 5, endPoint x: 707, endPoint y: 216, distance: 258.1
click at [707, 216] on div "1p Īpašības vārds SMAGĀKAIS ir pārākajā pakāpē pamata pakāpē vispārākajā pakāpē…" at bounding box center [816, 179] width 526 height 254
copy div "Īpašības vārds SMAGĀKAIS ir pārākajā pakāpē pamata pakāpē vispārākajā pakāpē ci…"
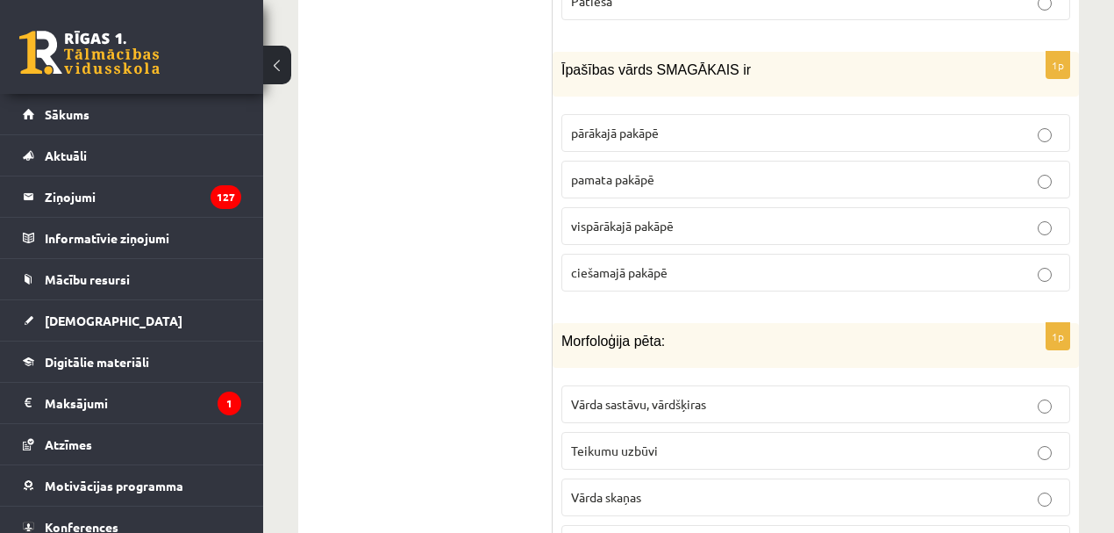
drag, startPoint x: 456, startPoint y: 198, endPoint x: 572, endPoint y: 186, distance: 116.5
click at [638, 217] on p "vispārākajā pakāpē" at bounding box center [816, 226] width 490 height 18
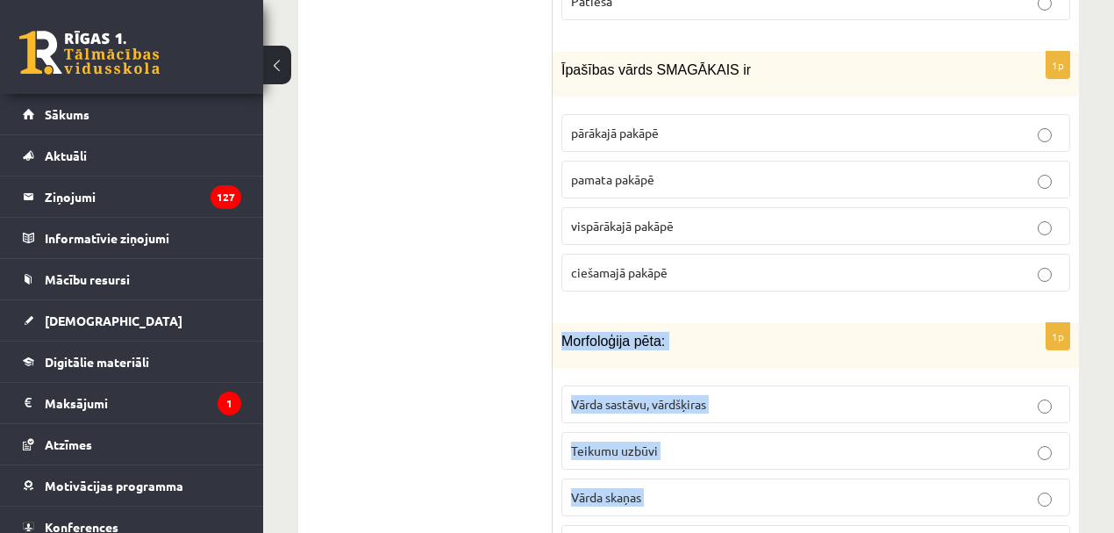
scroll to position [1813, 0]
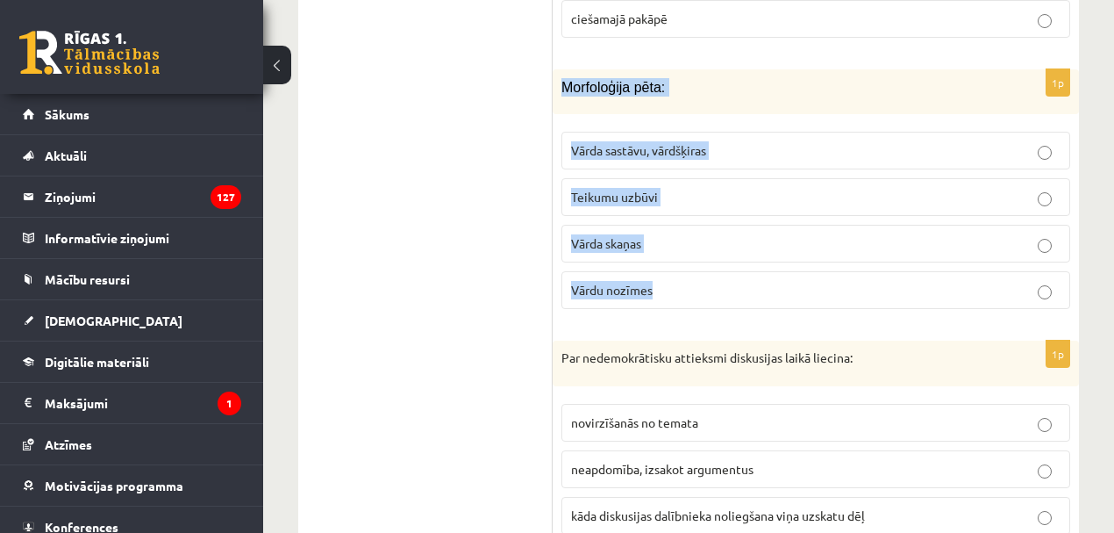
drag, startPoint x: 583, startPoint y: 293, endPoint x: 676, endPoint y: 228, distance: 113.4
click at [676, 228] on div "1p Morfoloģija pēta: Vārda sastāvu, vārdšķiras Teikumu uzbūvi Vārda skaņas Vārd…" at bounding box center [816, 196] width 526 height 254
copy div "Morfoloģija pēta: Vārda sastāvu, vārdšķiras Teikumu uzbūvi Vārda skaņas Vārdu n…"
click at [621, 142] on span "Vārda sastāvu, vārdšķiras" at bounding box center [638, 150] width 135 height 16
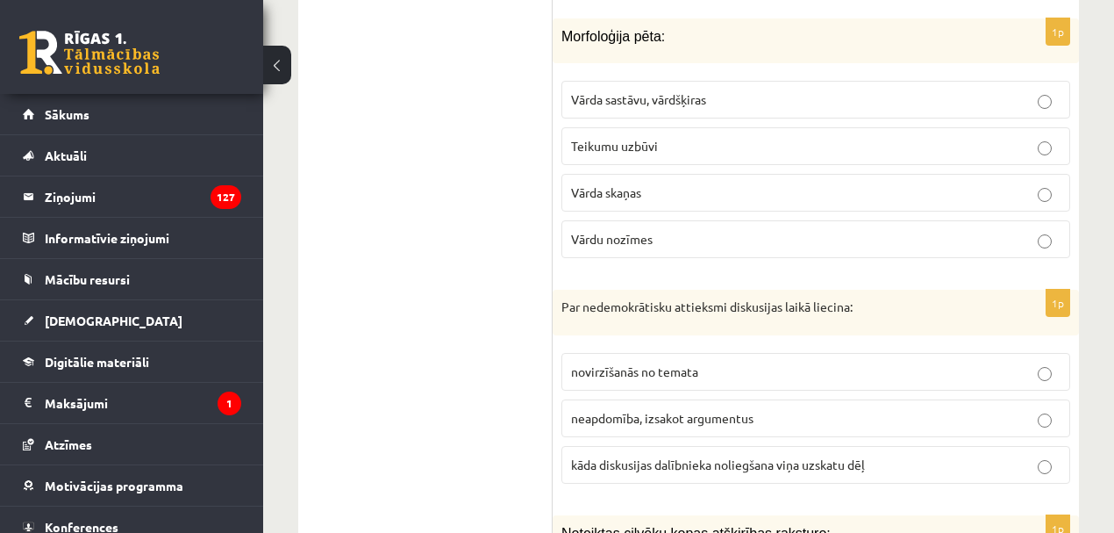
scroll to position [2066, 0]
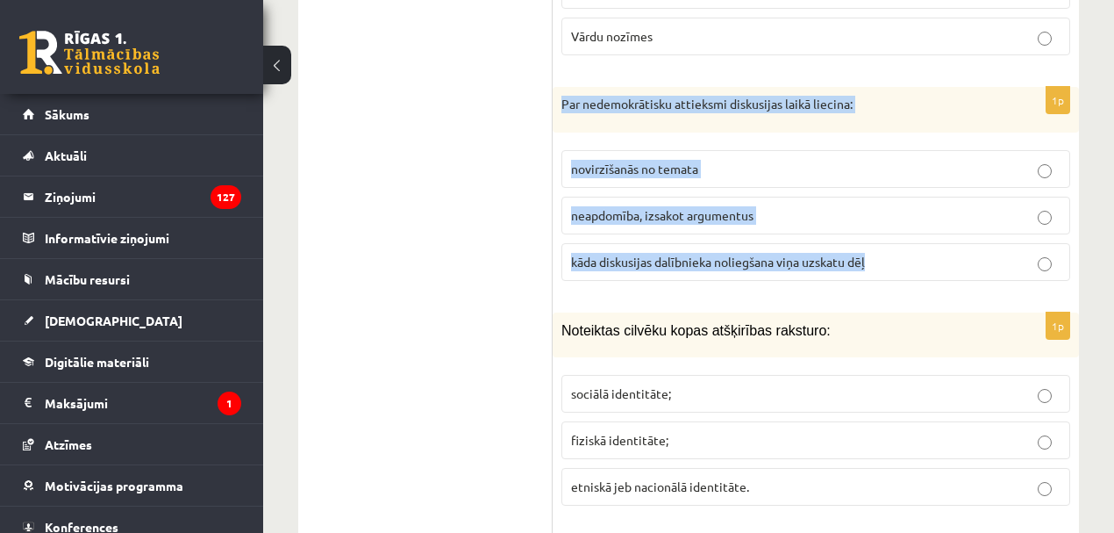
drag, startPoint x: 562, startPoint y: 29, endPoint x: 907, endPoint y: 188, distance: 380.4
click at [906, 188] on div "1p Par nedemokrātisku attieksmi diskusijas laikā liecina: novirzīšanās no temat…" at bounding box center [816, 191] width 526 height 208
copy div "Par nedemokrātisku attieksmi diskusijas laikā liecina: novirzīšanās no temata n…"
click at [658, 254] on span "kāda diskusijas dalībnieka noliegšana viņa uzskatu dēļ" at bounding box center [718, 262] width 294 height 16
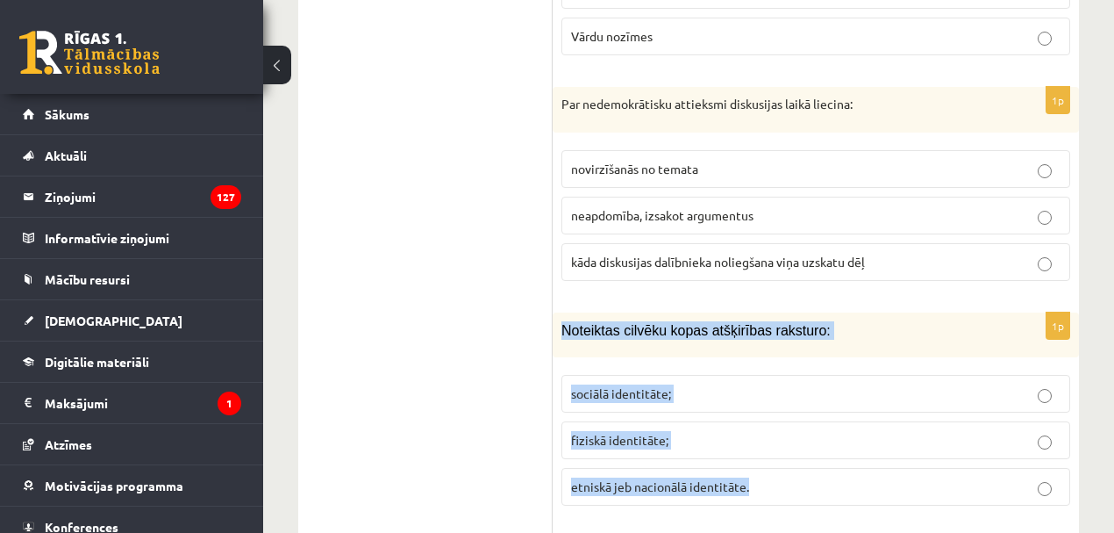
drag, startPoint x: 564, startPoint y: 261, endPoint x: 772, endPoint y: 411, distance: 256.4
click at [772, 411] on div "1p Noteiktas cilvēku kopas atšķirības raksturo: sociālā identitāte; fiziskā ide…" at bounding box center [816, 415] width 526 height 207
copy div "Noteiktas cilvēku kopas atšķirības raksturo: sociālā identitāte; fiziskā identi…"
click at [648, 385] on span "sociālā identitāte;" at bounding box center [621, 393] width 100 height 16
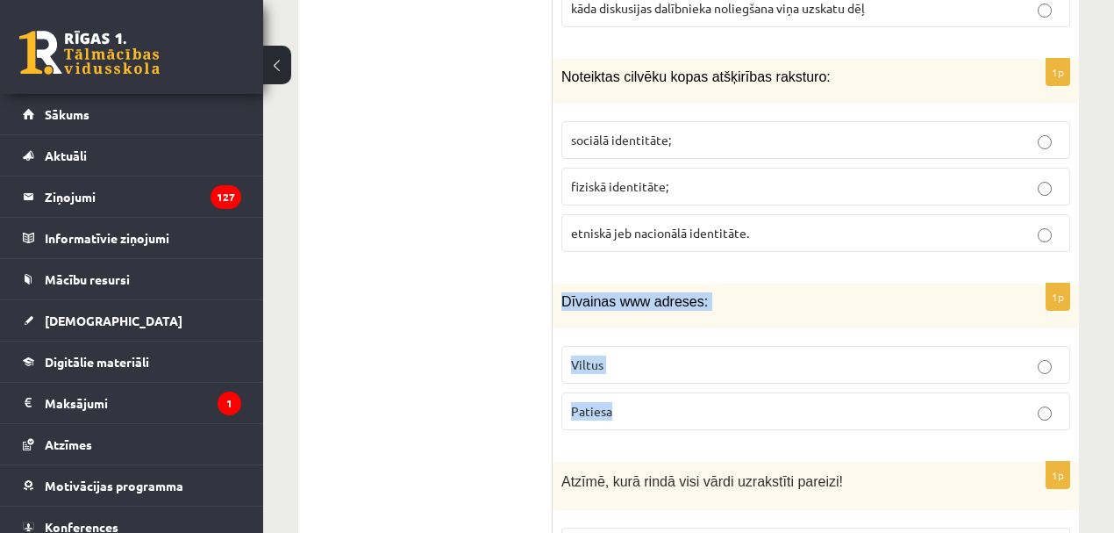
drag, startPoint x: 562, startPoint y: 226, endPoint x: 673, endPoint y: 332, distance: 153.9
click at [673, 332] on div "1p Dīvainas www adreses: Viltus Patiesa" at bounding box center [816, 363] width 526 height 161
copy div "Dīvainas www adreses: Viltus Patiesa"
drag, startPoint x: 598, startPoint y: 297, endPoint x: 588, endPoint y: 297, distance: 10.6
click at [597, 355] on p "Viltus" at bounding box center [816, 364] width 490 height 18
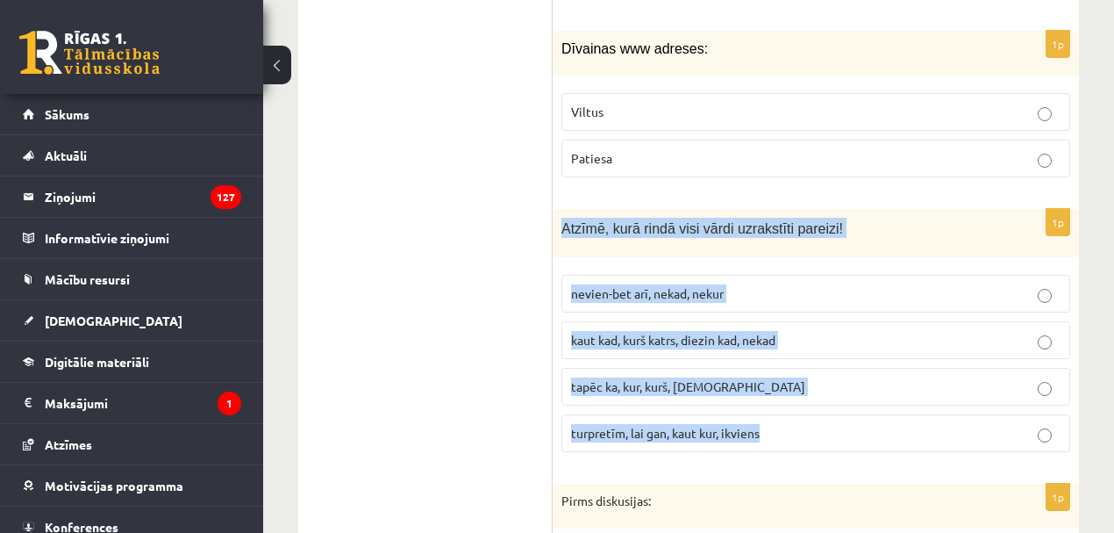
drag, startPoint x: 559, startPoint y: 147, endPoint x: 895, endPoint y: 341, distance: 388.0
click at [895, 341] on div "1p Atzīmē, kurā rindā visi vārdi uzrakstīti pareizi! nevien-bet arī, nekad, nek…" at bounding box center [816, 337] width 526 height 257
copy div "Atzīmē, kurā rindā visi vārdi uzrakstīti pareizi! nevien-bet arī, nekad, nekur …"
drag, startPoint x: 737, startPoint y: 350, endPoint x: 727, endPoint y: 341, distance: 13.7
click at [735, 425] on span "turpretīm, lai gan, kaut kur, ikviens" at bounding box center [665, 433] width 189 height 16
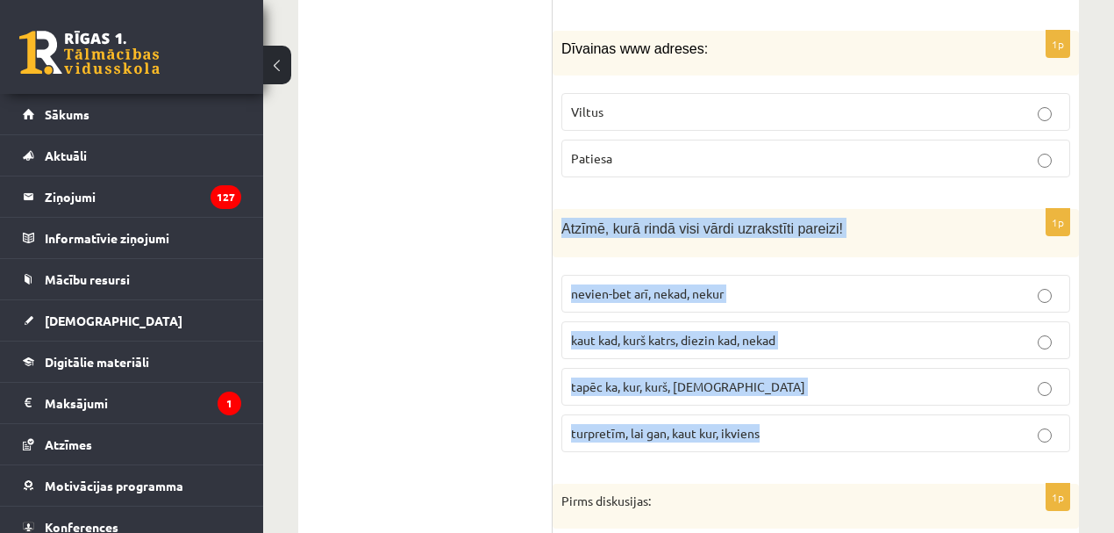
scroll to position [2827, 0]
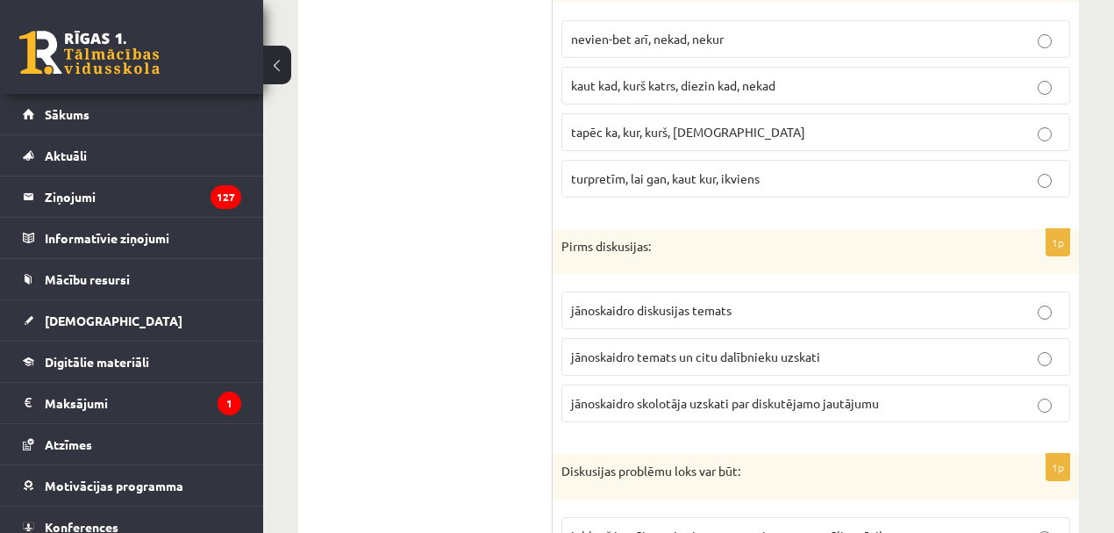
click at [612, 302] on span "jānoskaidro diskusijas temats" at bounding box center [651, 310] width 161 height 16
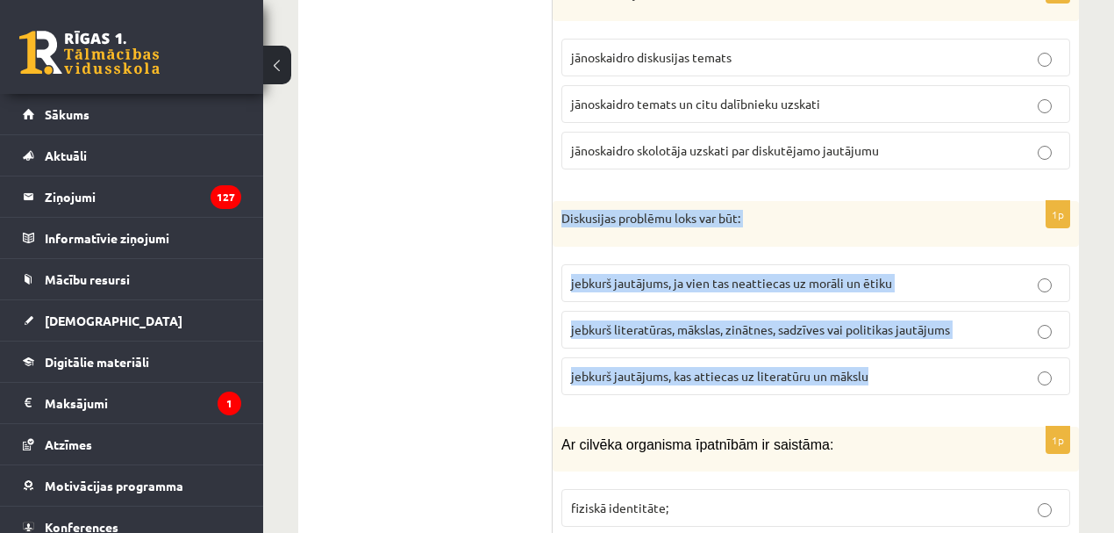
drag, startPoint x: 564, startPoint y: 137, endPoint x: 897, endPoint y: 306, distance: 373.2
click at [897, 306] on div "1p Diskusijas problēmu loks var būt: jebkurš jautājums, ja vien tas neattiecas …" at bounding box center [816, 305] width 526 height 208
copy div "Diskusijas problēmu loks var būt: jebkurš jautājums, ja vien tas neattiecas uz …"
click at [743, 321] on span "jebkurš literatūras, mākslas, zinātnes, sadzīves vai politikas jautājums" at bounding box center [760, 329] width 379 height 16
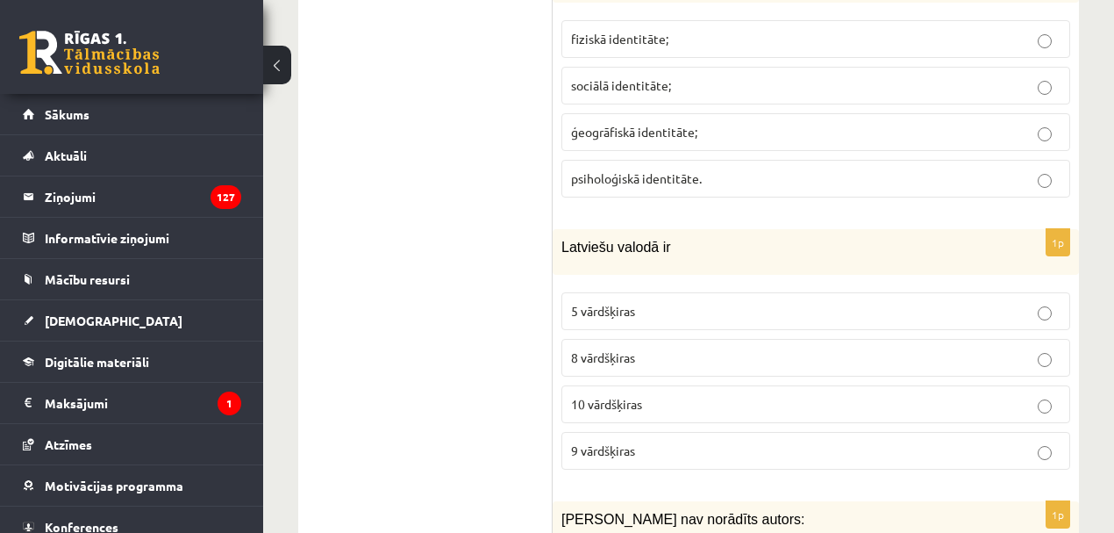
scroll to position [3295, 0]
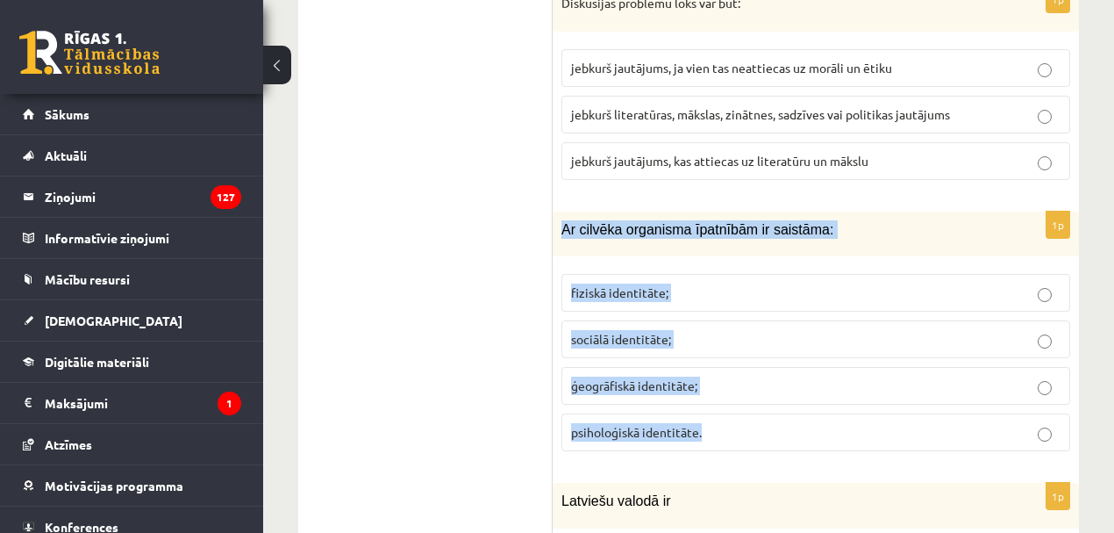
drag, startPoint x: 559, startPoint y: 147, endPoint x: 743, endPoint y: 339, distance: 265.6
click at [743, 339] on div "1p Ar cilvēka organisma īpatnībām ir saistāma: fiziskā identitāte; sociālā iden…" at bounding box center [816, 338] width 526 height 254
copy div "Ar cilvēka organisma īpatnībām ir saistāma: fiziskā identitāte; sociālā identit…"
click at [642, 274] on label "fiziskā identitāte;" at bounding box center [816, 293] width 509 height 38
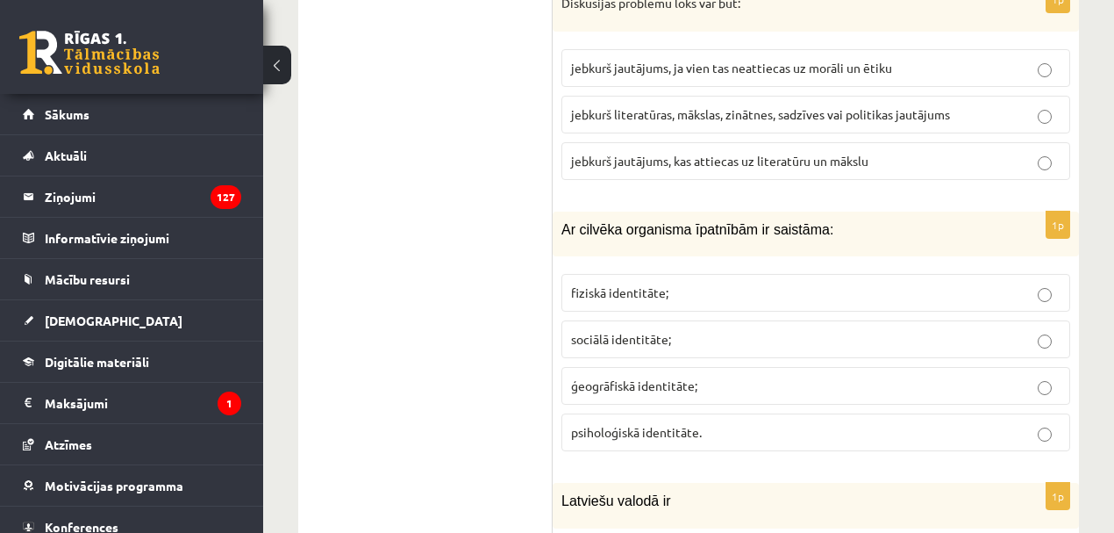
scroll to position [3548, 0]
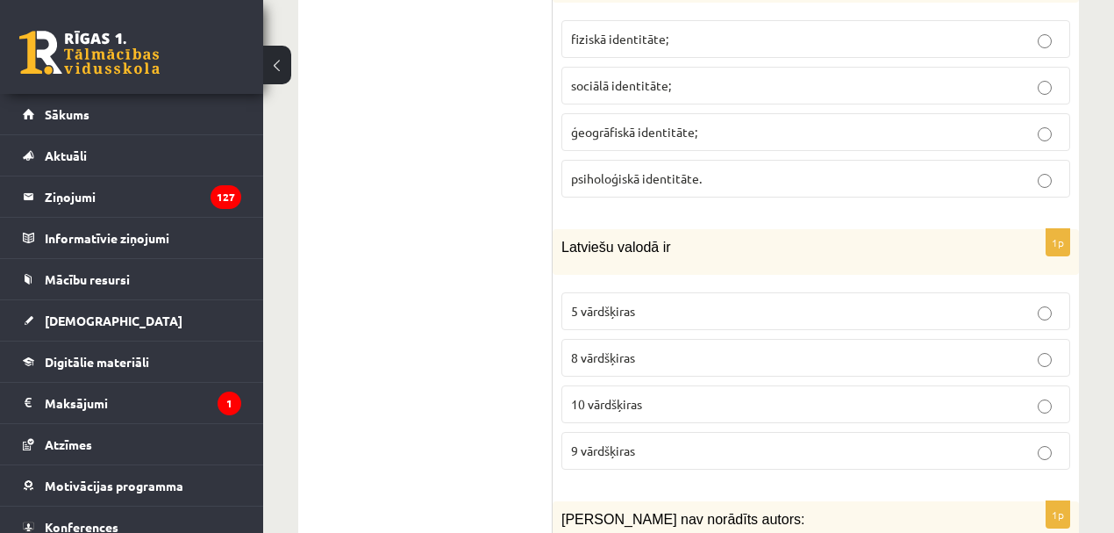
click at [630, 396] on span "10 vārdšķiras" at bounding box center [606, 404] width 71 height 16
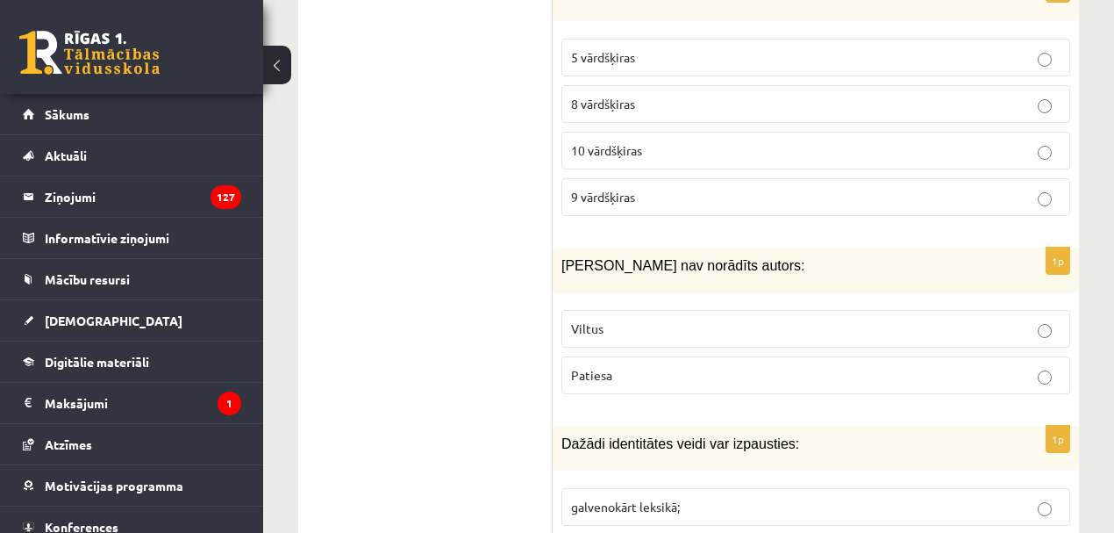
click at [598, 367] on span "Patiesa" at bounding box center [591, 375] width 41 height 16
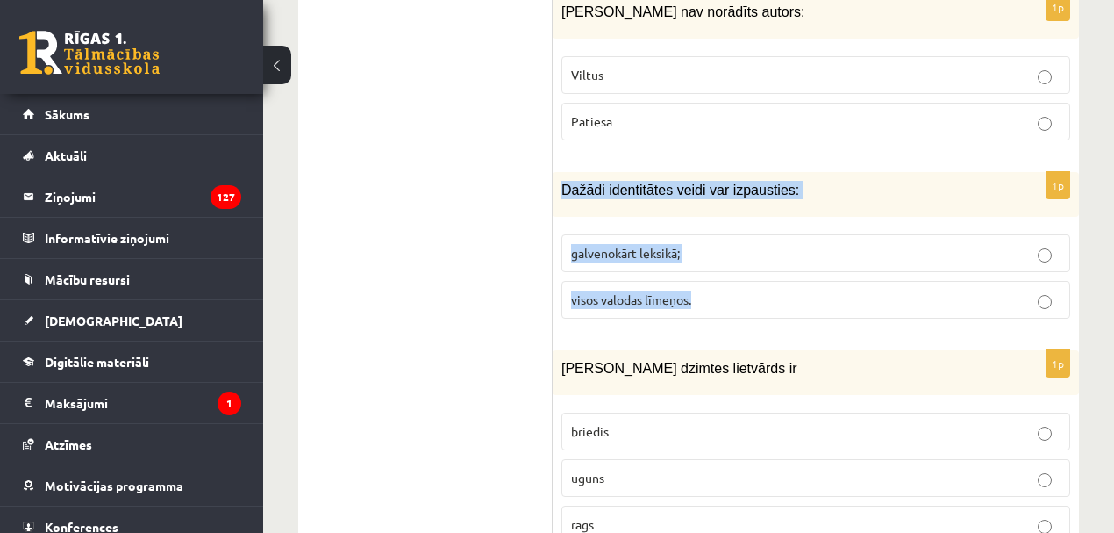
drag, startPoint x: 556, startPoint y: 97, endPoint x: 745, endPoint y: 230, distance: 231.0
click at [737, 233] on div "1p Dažādi identitātes veidi var izpausties: galvenokārt leksikā; visos valodas …" at bounding box center [816, 252] width 526 height 161
copy div "Dažādi identitātes veidi var izpausties: galvenokārt leksikā; visos valodas līm…"
click at [637, 281] on label "visos valodas līmeņos." at bounding box center [816, 300] width 509 height 38
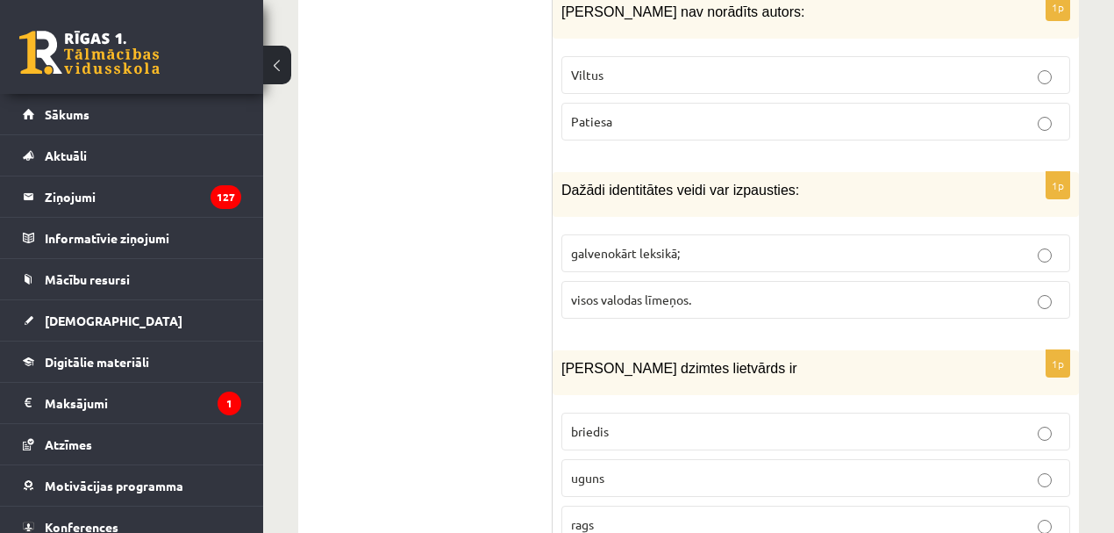
scroll to position [4309, 0]
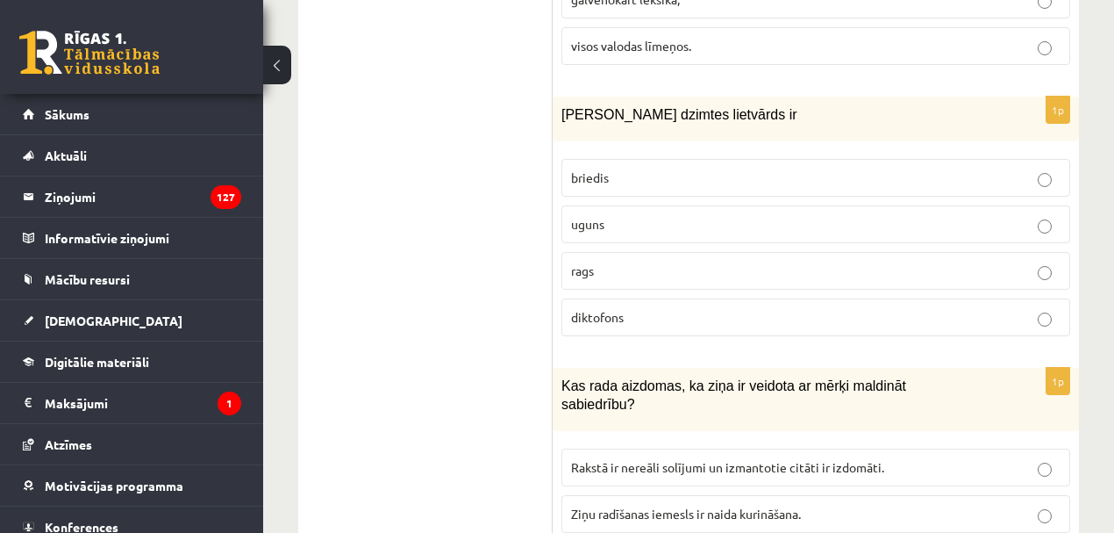
click at [639, 215] on p "uguns" at bounding box center [816, 224] width 490 height 18
click at [662, 252] on label "rags" at bounding box center [816, 271] width 509 height 38
drag, startPoint x: 565, startPoint y: 25, endPoint x: 725, endPoint y: 102, distance: 177.4
click at [720, 117] on div "1p Sieviešu dzimtes lietvārds ir briedis uguns rags diktofons" at bounding box center [816, 224] width 526 height 254
click at [726, 168] on p "briedis" at bounding box center [816, 177] width 490 height 18
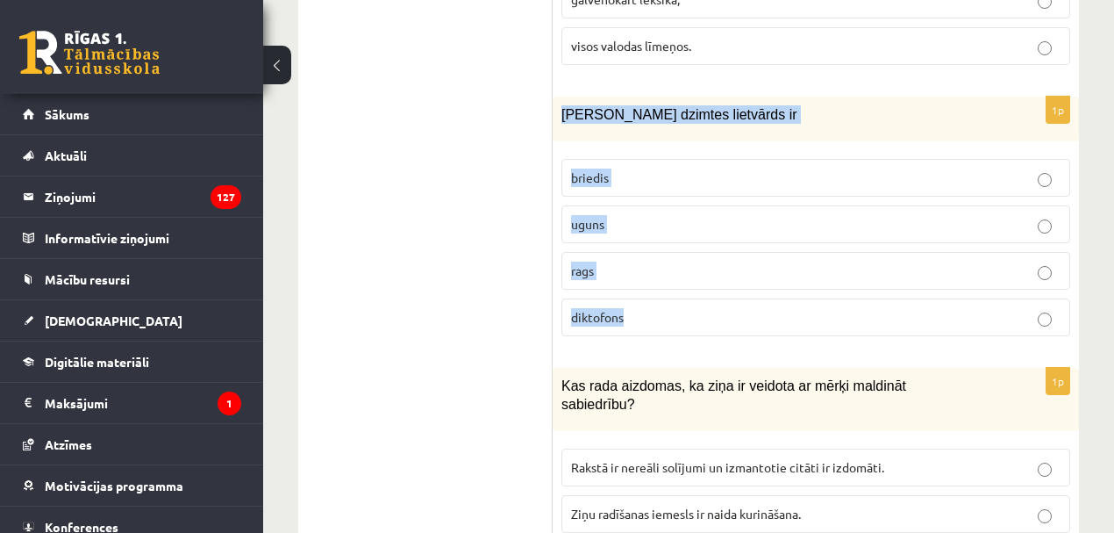
drag, startPoint x: 572, startPoint y: 33, endPoint x: 713, endPoint y: 220, distance: 234.3
click at [713, 220] on div "1p Sieviešu dzimtes lietvārds ir briedis uguns rags diktofons" at bounding box center [816, 224] width 526 height 254
click at [591, 215] on p "uguns" at bounding box center [816, 224] width 490 height 18
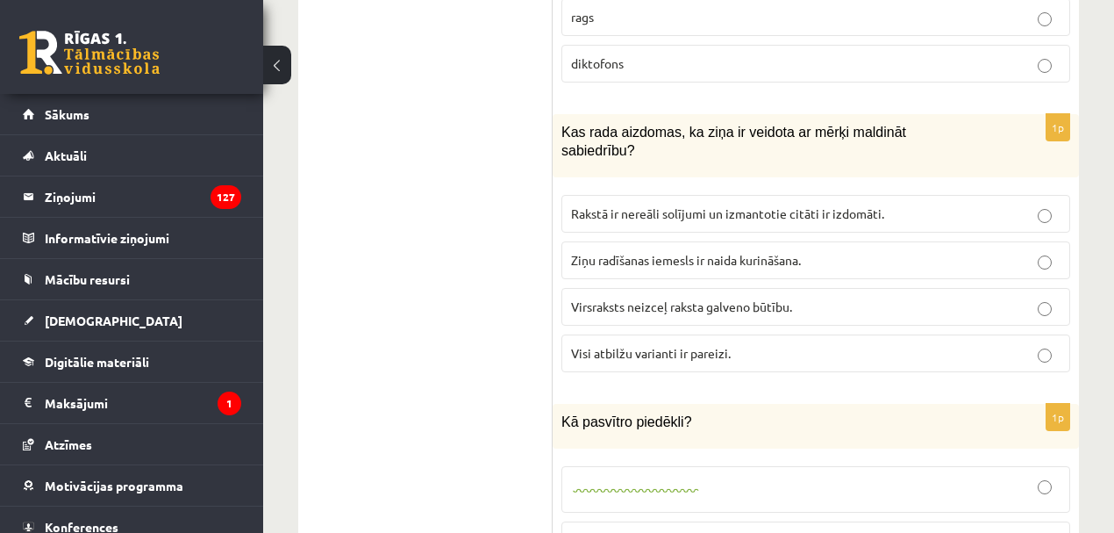
click at [666, 345] on span "Visi atbilžu varianti ir pareizi." at bounding box center [651, 353] width 160 height 16
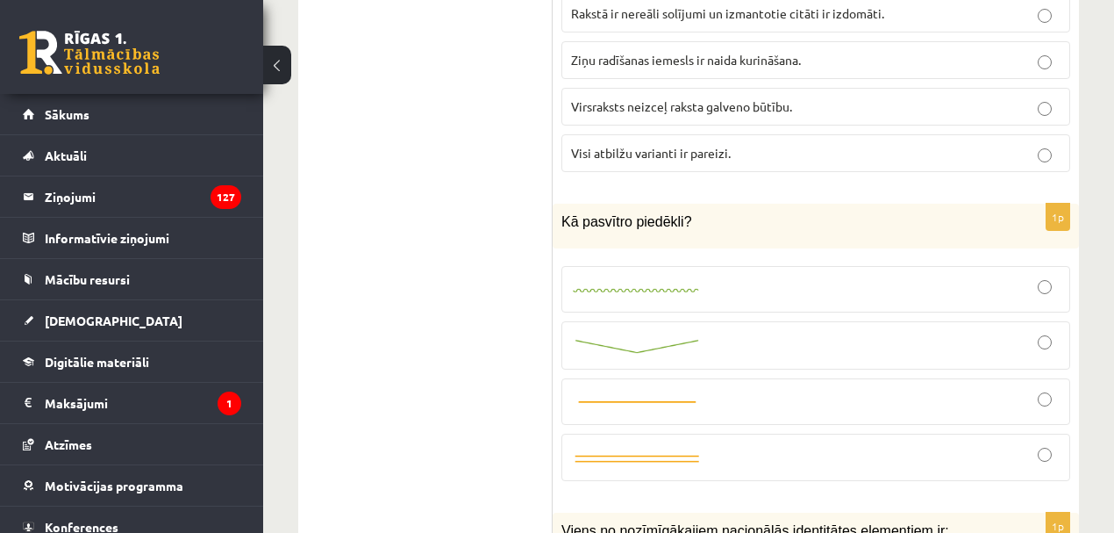
scroll to position [4815, 0]
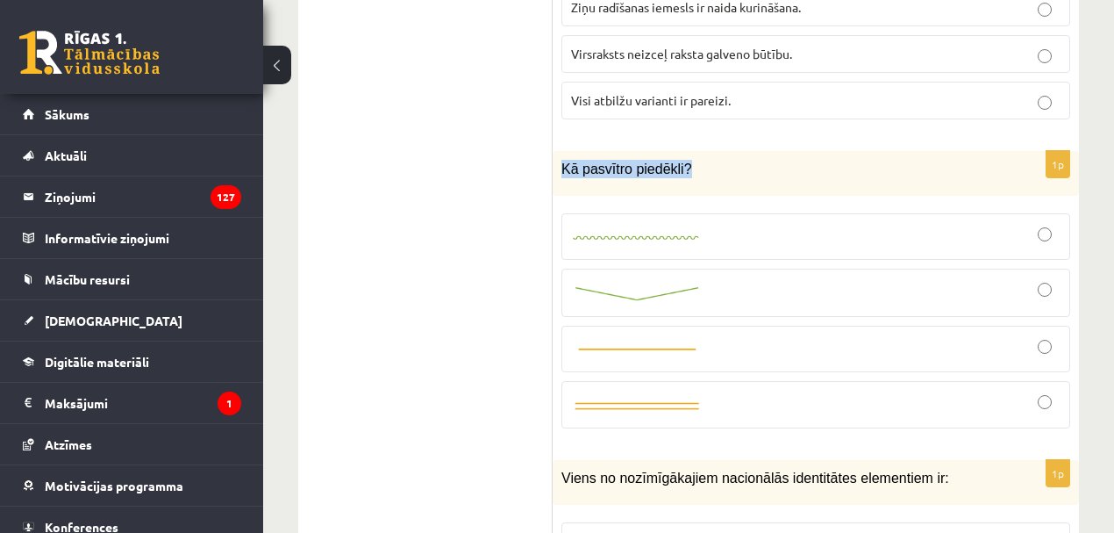
drag, startPoint x: 562, startPoint y: 58, endPoint x: 709, endPoint y: 46, distance: 147.0
click at [709, 151] on div "Kā pasvītro piedēkli?" at bounding box center [816, 173] width 526 height 45
click at [681, 278] on div at bounding box center [816, 292] width 490 height 29
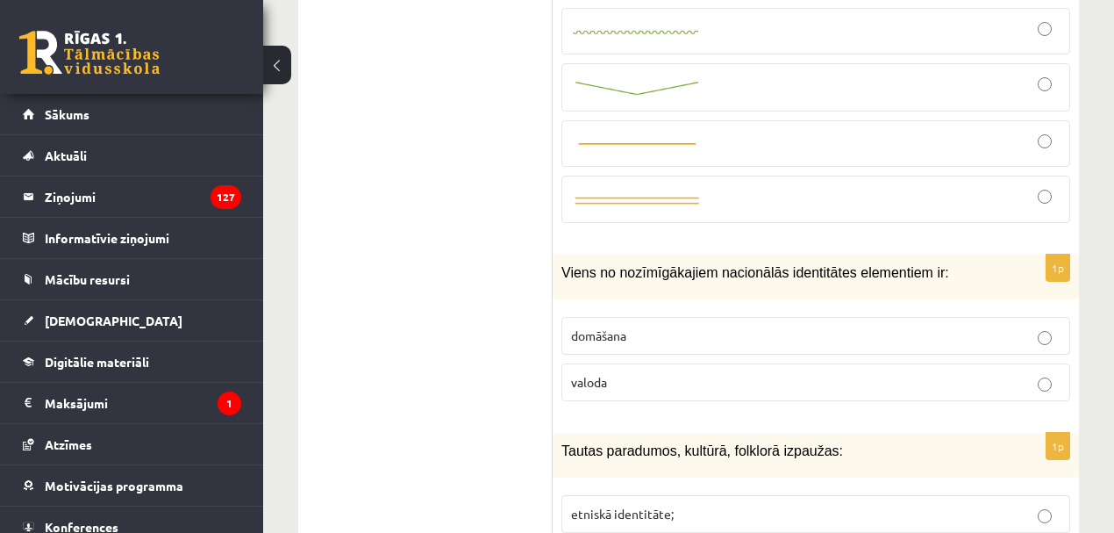
scroll to position [5070, 0]
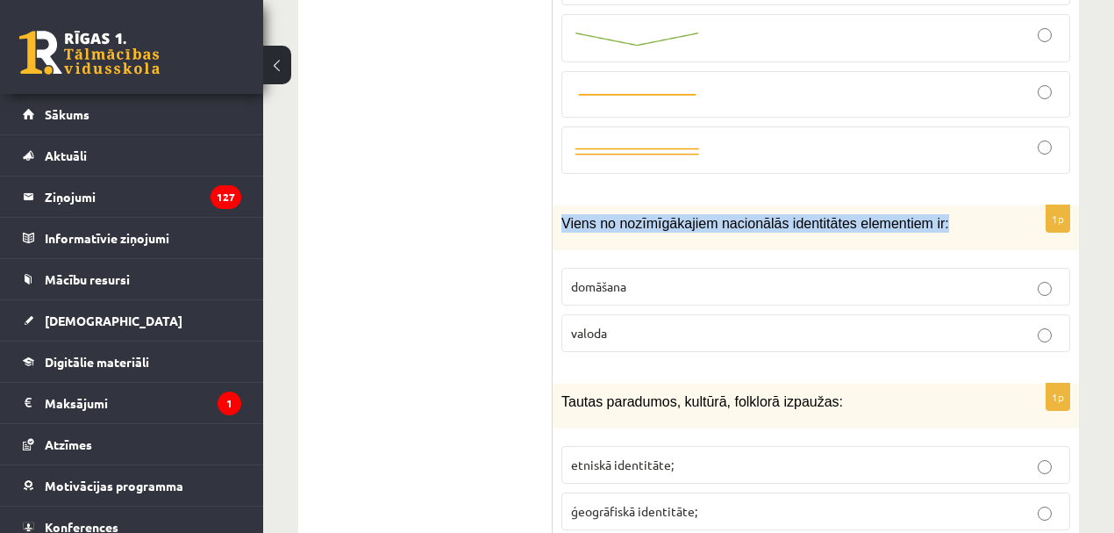
drag, startPoint x: 562, startPoint y: 104, endPoint x: 932, endPoint y: 107, distance: 370.3
click at [932, 214] on p "Viens no nozīmīgākajiem nacionālās identitātes elementiem ir:" at bounding box center [772, 223] width 421 height 18
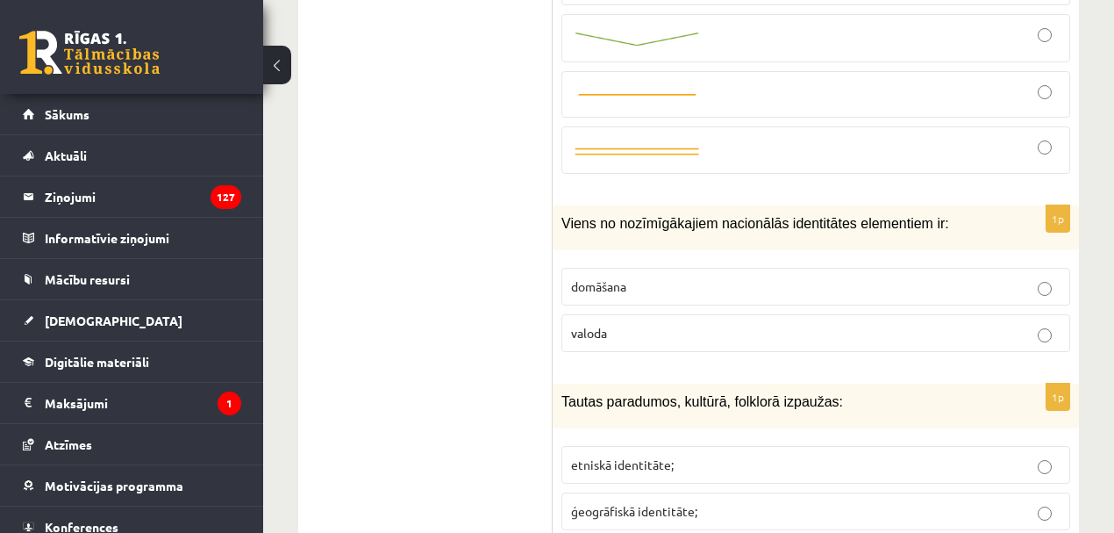
click at [633, 314] on label "valoda" at bounding box center [816, 333] width 509 height 38
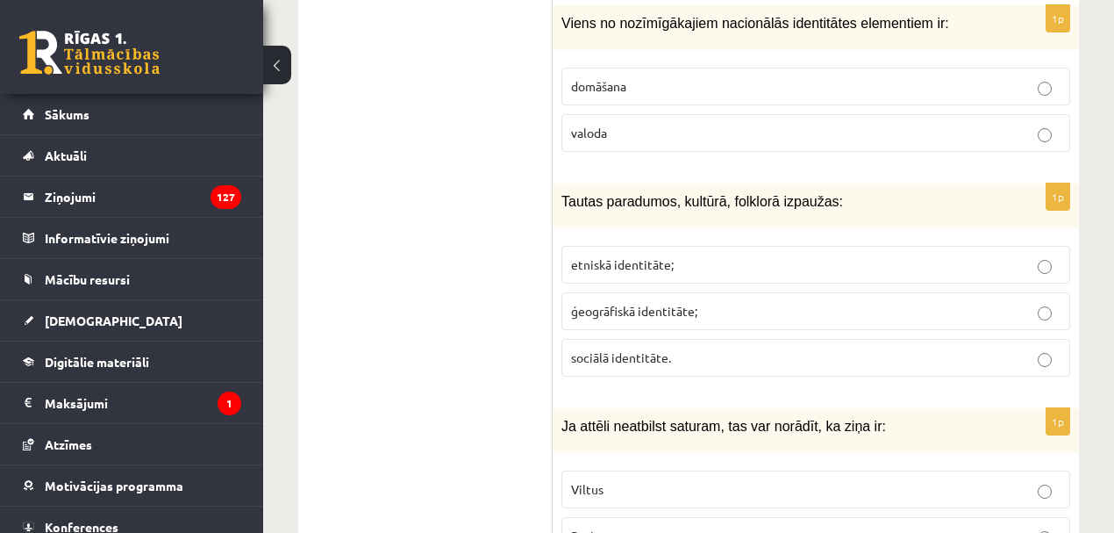
scroll to position [5323, 0]
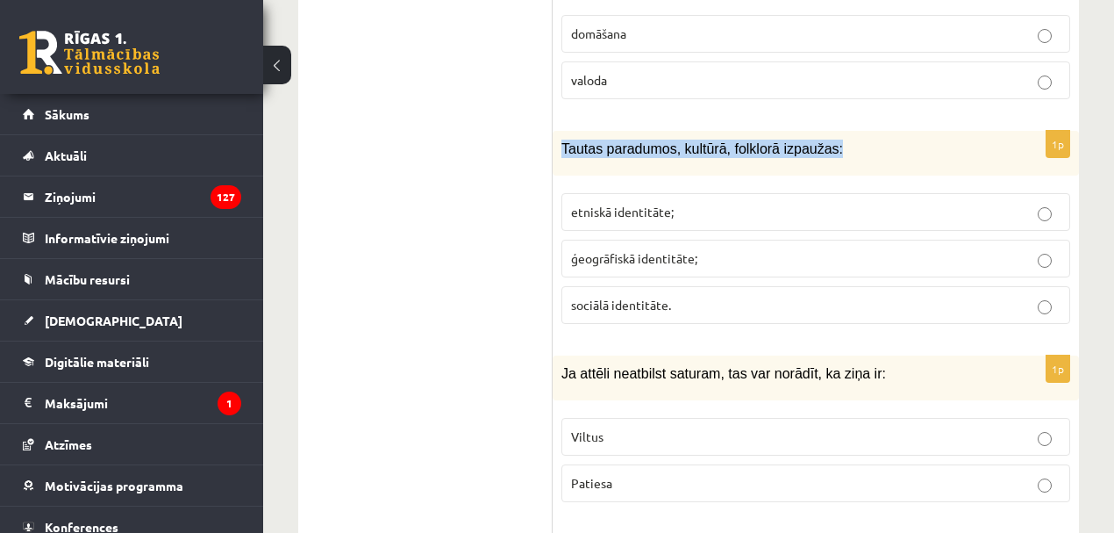
drag, startPoint x: 593, startPoint y: 33, endPoint x: 891, endPoint y: 47, distance: 298.7
click at [891, 131] on div "Tautas paradumos, kultūrā, folklorā izpaužas:" at bounding box center [816, 153] width 526 height 45
click at [612, 204] on span "etniskā identitāte;" at bounding box center [622, 212] width 103 height 16
click at [597, 428] on span "Viltus" at bounding box center [587, 436] width 32 height 16
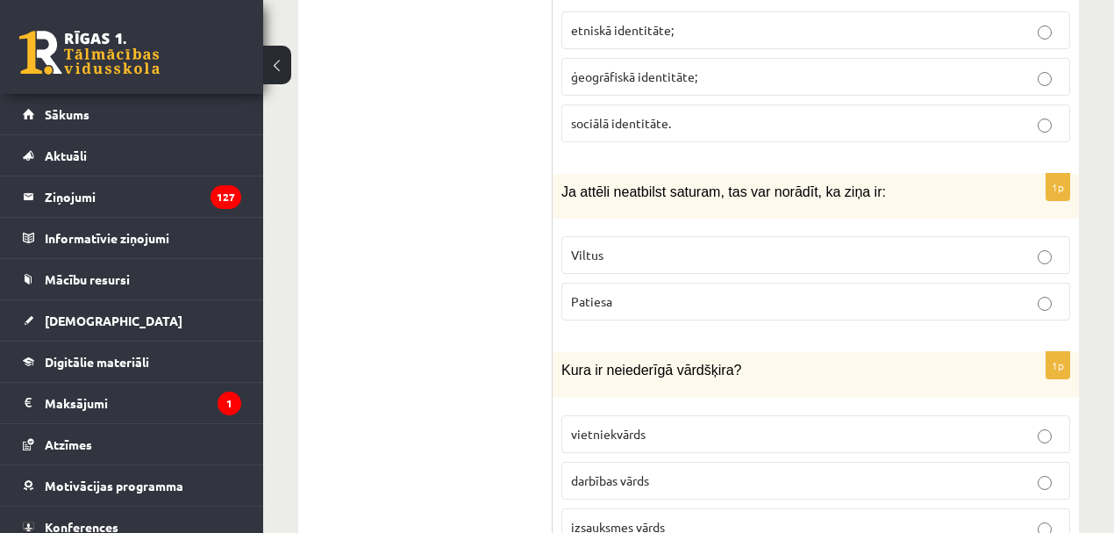
scroll to position [5576, 0]
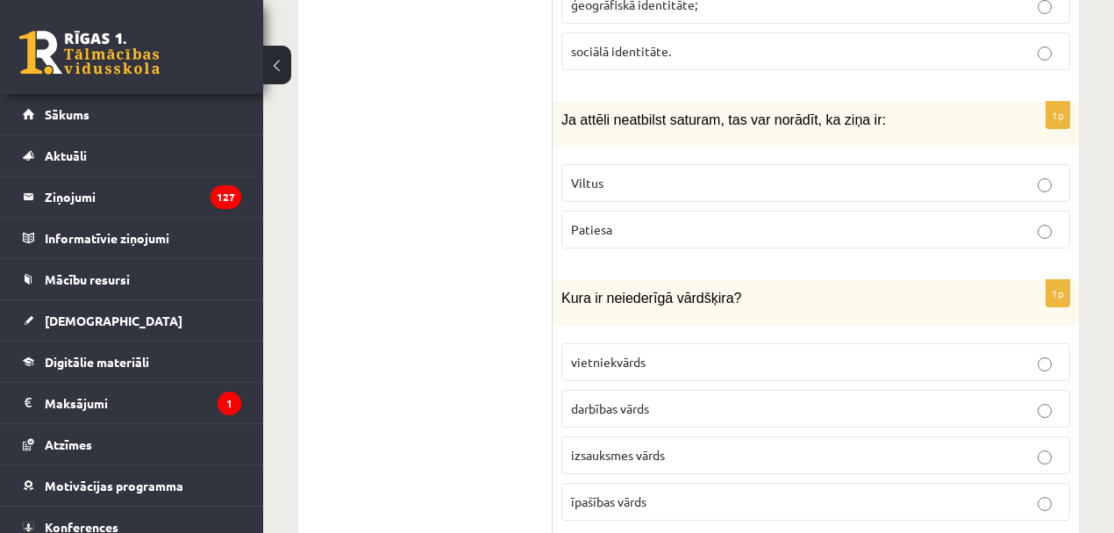
click at [627, 446] on p "izsauksmes vārds" at bounding box center [816, 455] width 490 height 18
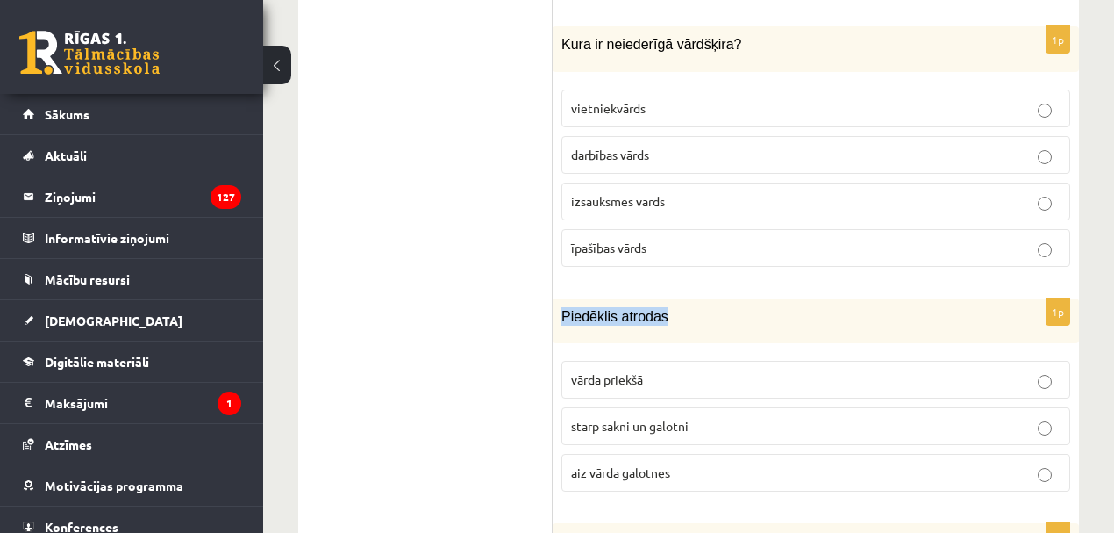
drag, startPoint x: 685, startPoint y: 191, endPoint x: 558, endPoint y: 202, distance: 127.7
click at [558, 298] on div "Piedēklis atrodas" at bounding box center [816, 320] width 526 height 45
click at [637, 464] on span "aiz vārda galotnes" at bounding box center [620, 472] width 99 height 16
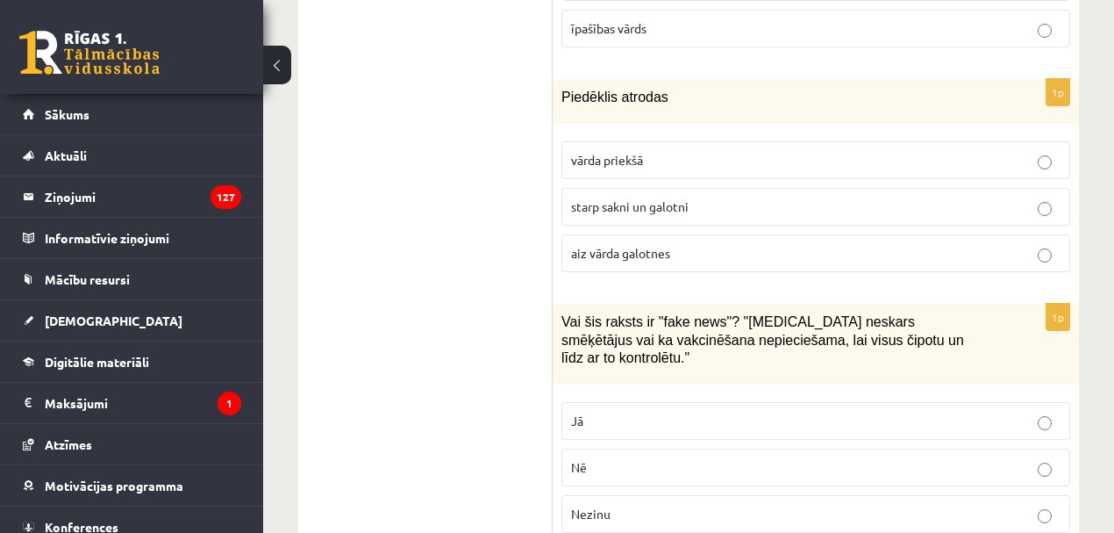
scroll to position [6083, 0]
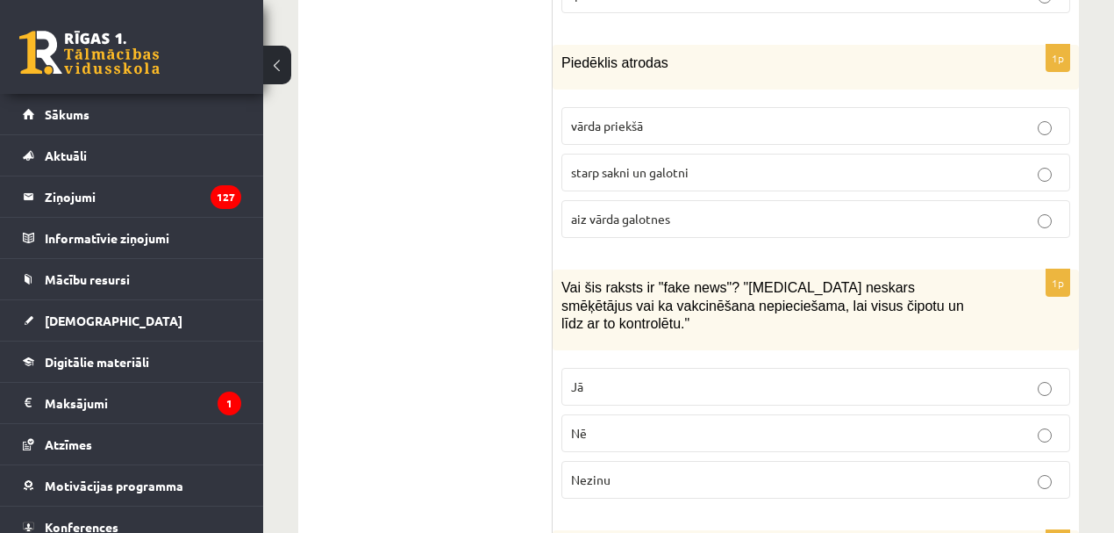
click at [583, 378] on span "Jā" at bounding box center [577, 386] width 12 height 16
click at [591, 471] on span "Nezinu" at bounding box center [590, 479] width 39 height 16
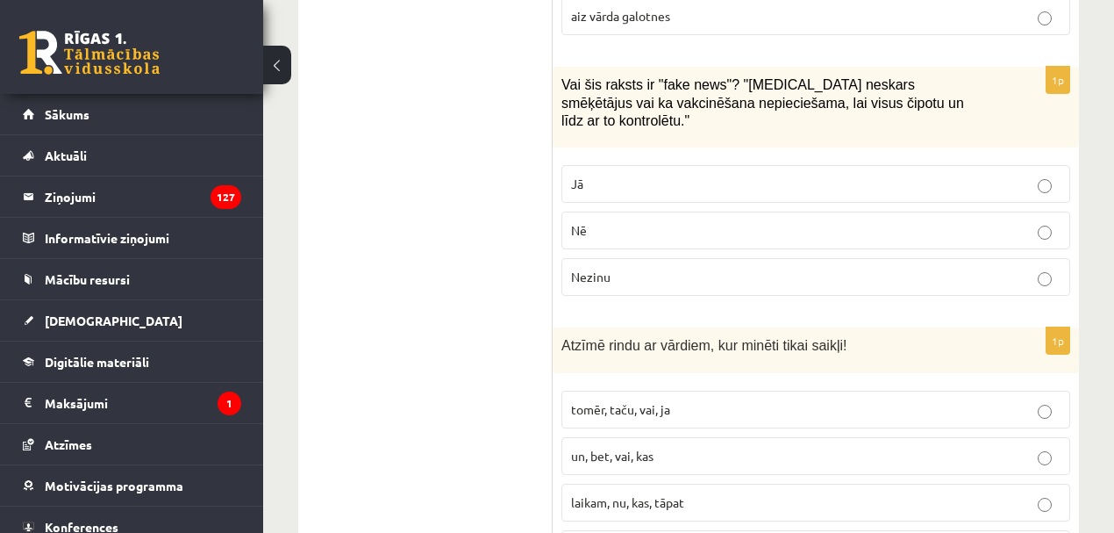
scroll to position [6337, 0]
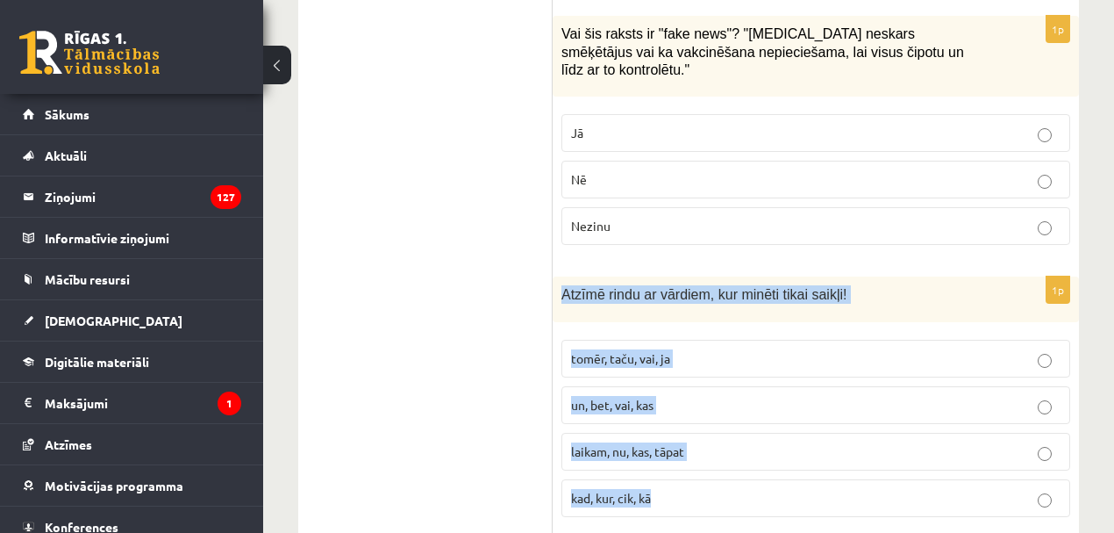
drag, startPoint x: 562, startPoint y: 144, endPoint x: 714, endPoint y: 336, distance: 245.4
click at [714, 336] on div "1p Atzīmē rindu ar vārdiem, kur minēti tikai saikļi! tomēr, taču, vai, ja un, b…" at bounding box center [816, 403] width 526 height 254
click at [640, 350] on span "tomēr, taču, vai, ja" at bounding box center [620, 358] width 99 height 16
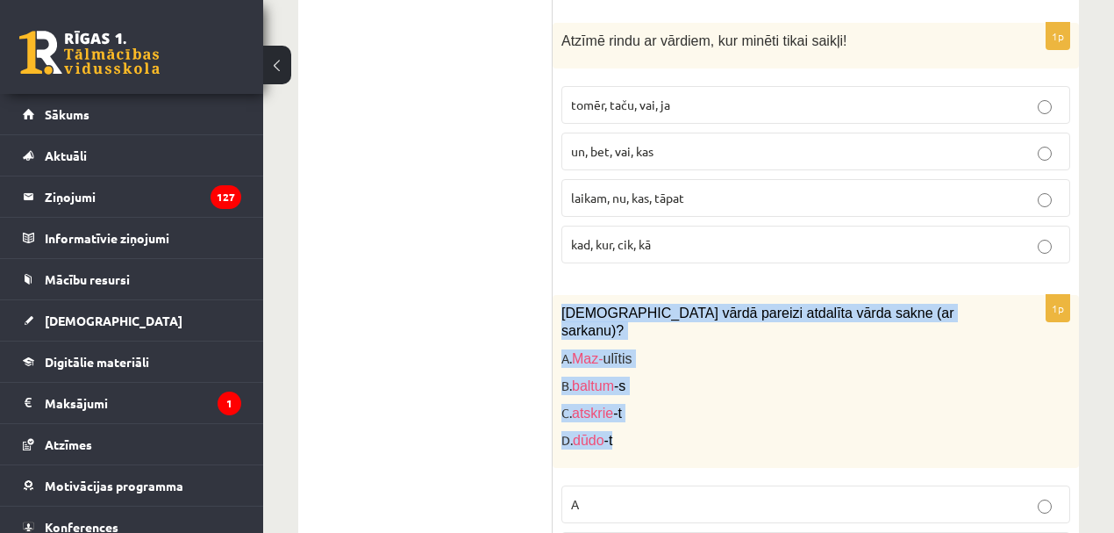
drag, startPoint x: 558, startPoint y: 165, endPoint x: 668, endPoint y: 277, distance: 157.0
click at [667, 295] on div "Kurā vārdā pareizi atdalīta vārda sakne (ar sarkanu)? A. Maz- ulītis B. baltum …" at bounding box center [816, 381] width 526 height 173
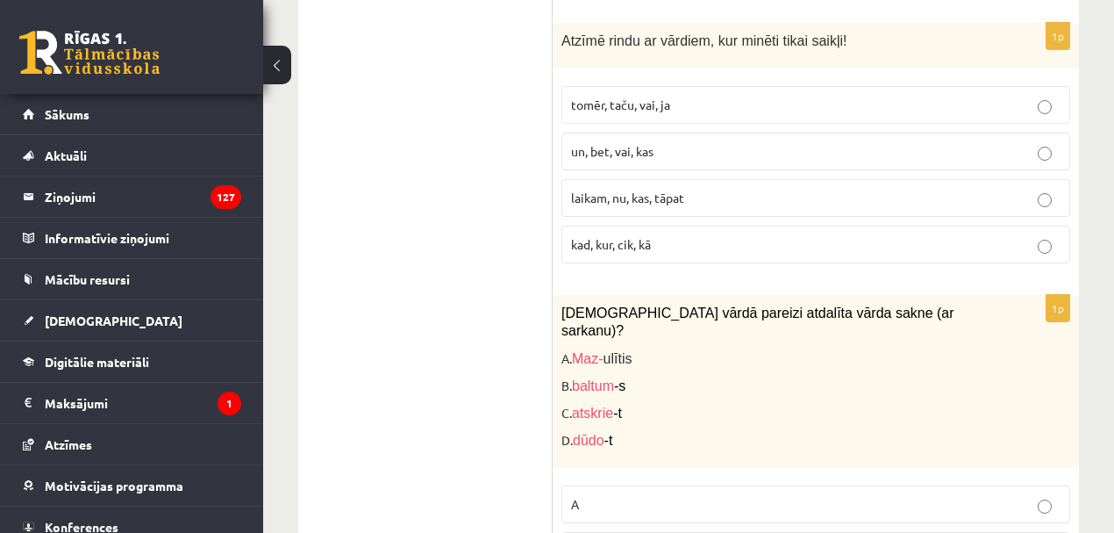
drag, startPoint x: 519, startPoint y: 225, endPoint x: 542, endPoint y: 220, distance: 23.2
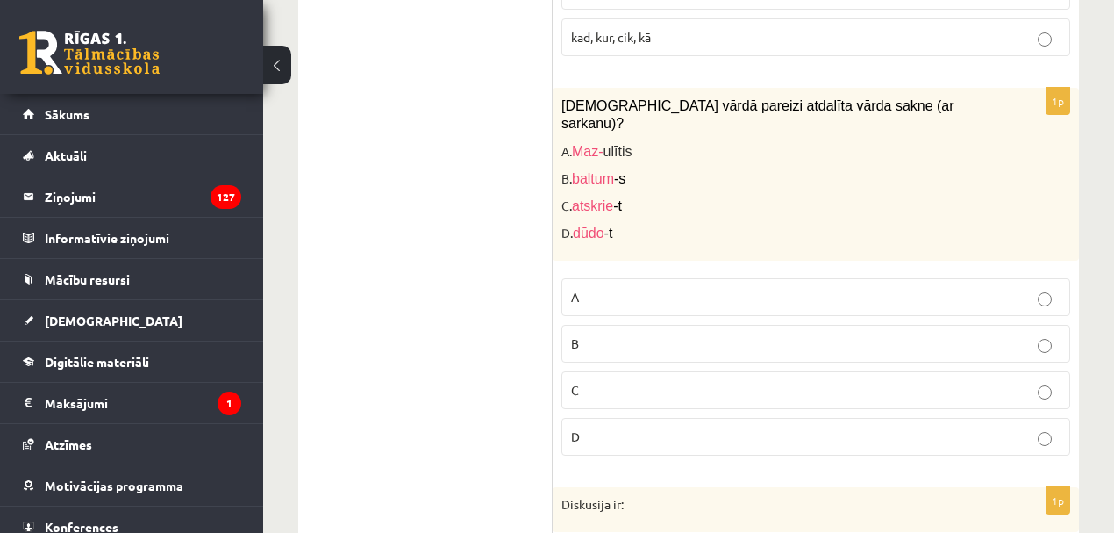
scroll to position [6844, 0]
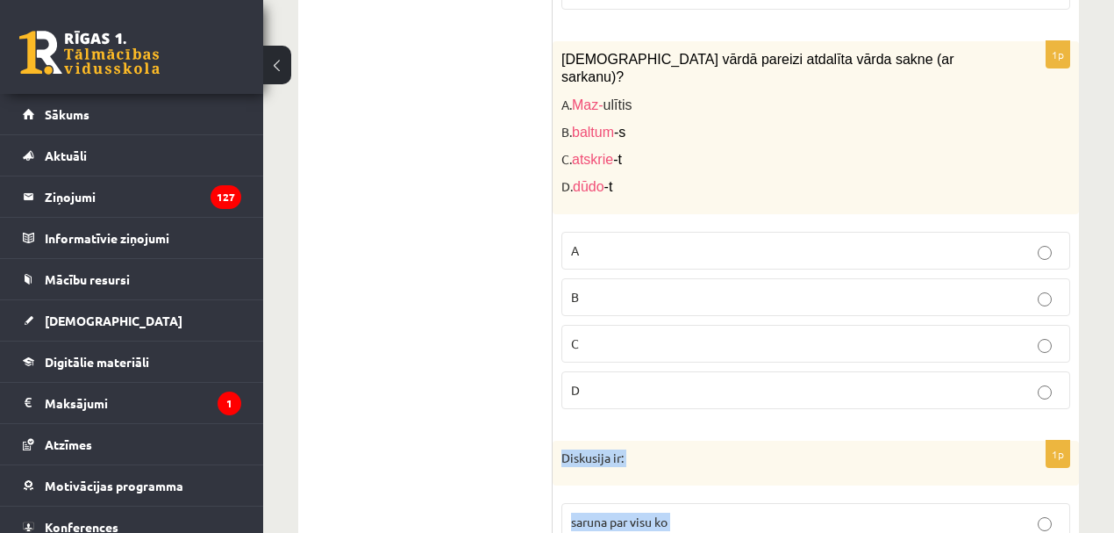
drag, startPoint x: 555, startPoint y: 288, endPoint x: 670, endPoint y: 453, distance: 201.6
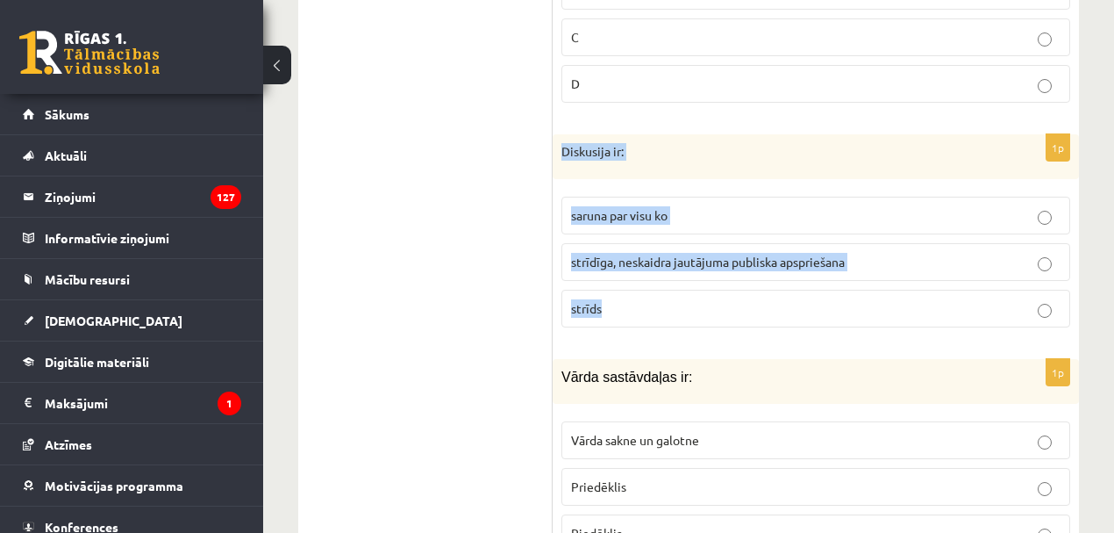
scroll to position [7097, 0]
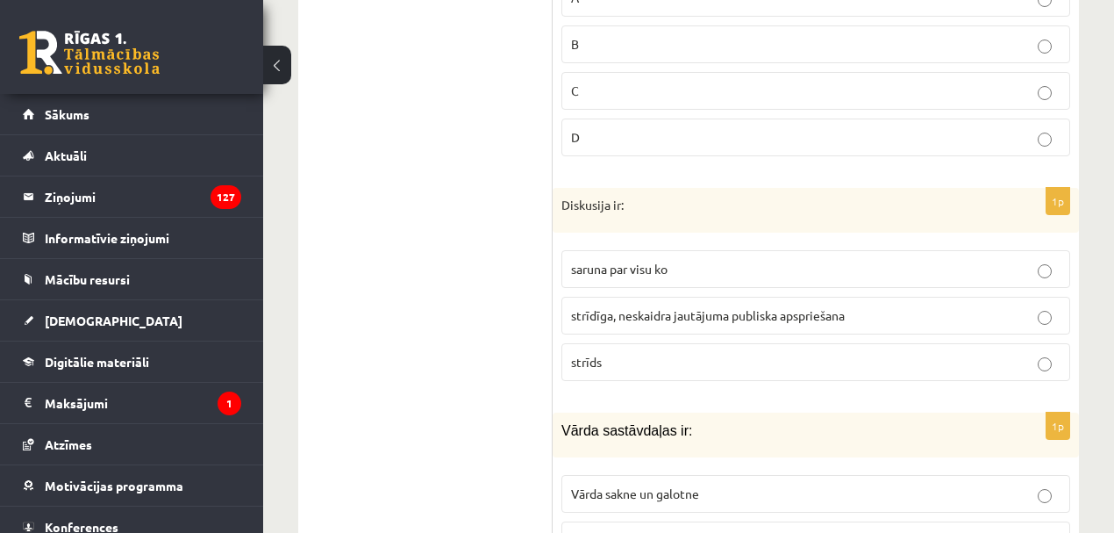
drag, startPoint x: 563, startPoint y: 261, endPoint x: 737, endPoint y: 259, distance: 173.8
click at [737, 421] on p "Vārda sastāvdaļas ir:" at bounding box center [772, 430] width 421 height 18
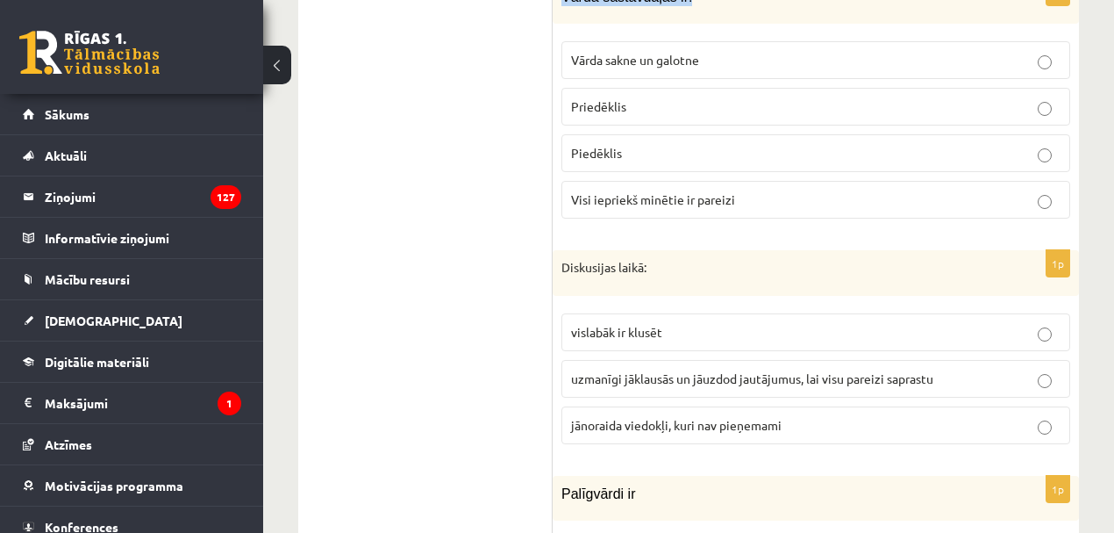
scroll to position [7277, 0]
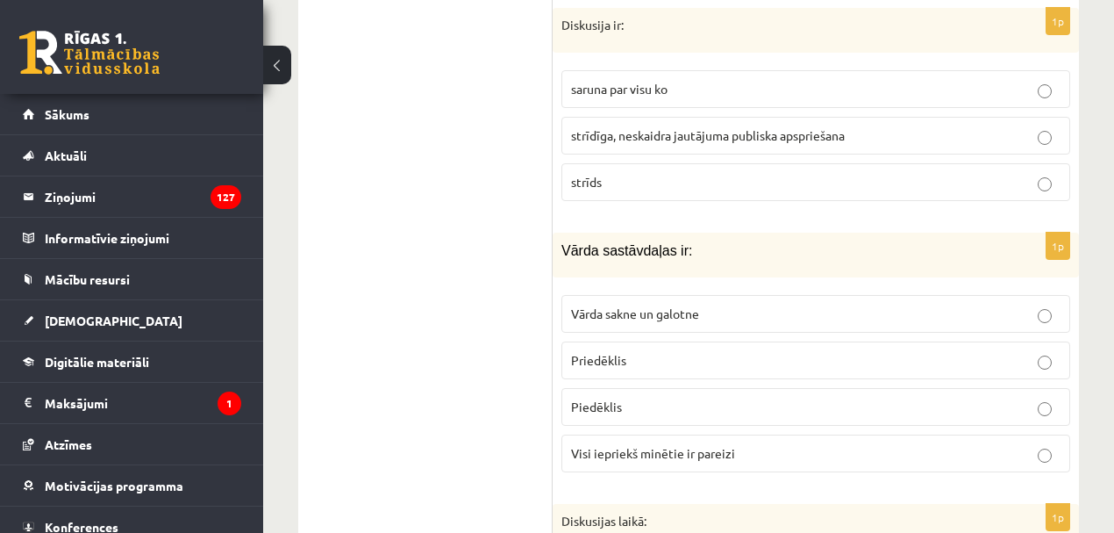
drag, startPoint x: 419, startPoint y: 226, endPoint x: 414, endPoint y: 213, distance: 13.4
click at [634, 445] on span "Visi iepriekš minētie ir pareizi" at bounding box center [653, 453] width 164 height 16
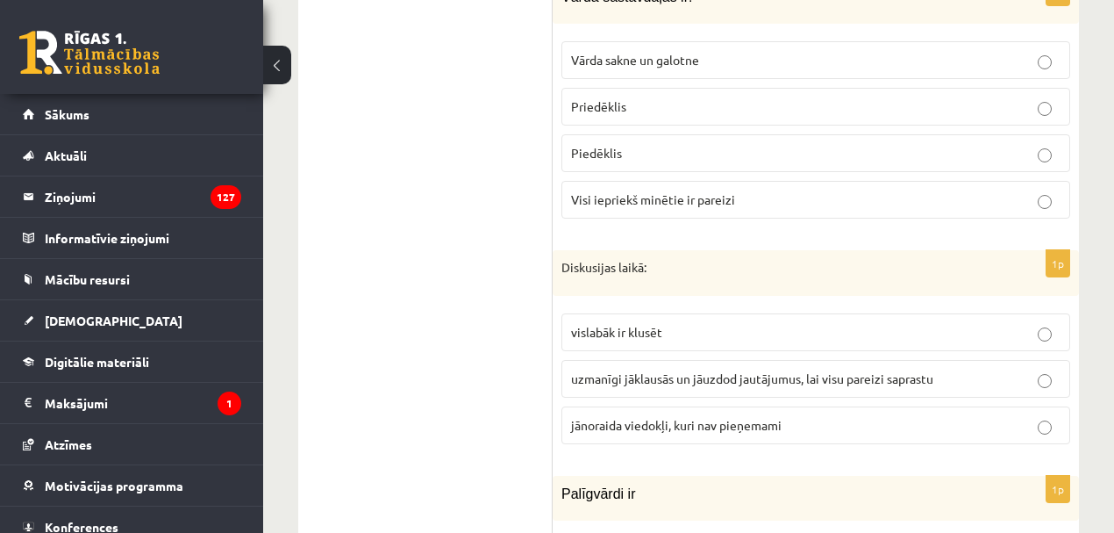
click at [795, 370] on span "uzmanīgi jāklausās un jāuzdod jautājumus, lai visu pareizi saprastu" at bounding box center [752, 378] width 362 height 16
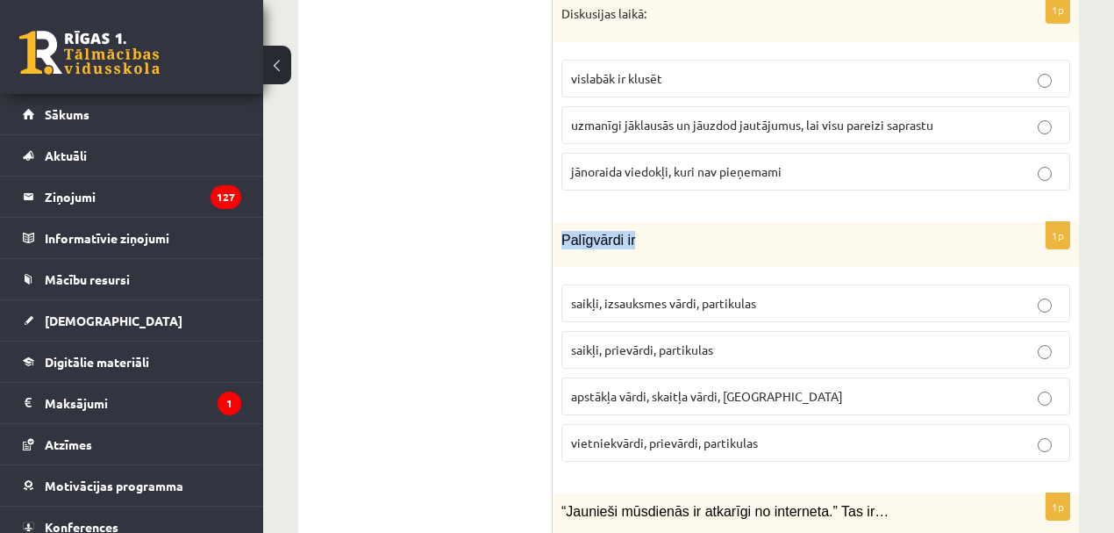
drag, startPoint x: 555, startPoint y: 56, endPoint x: 647, endPoint y: 68, distance: 92.1
click at [647, 222] on div "Palīgvārdi ir" at bounding box center [816, 244] width 526 height 45
click at [561, 222] on div "Palīgvārdi ir" at bounding box center [816, 244] width 526 height 45
drag, startPoint x: 697, startPoint y: 32, endPoint x: 700, endPoint y: 41, distance: 9.5
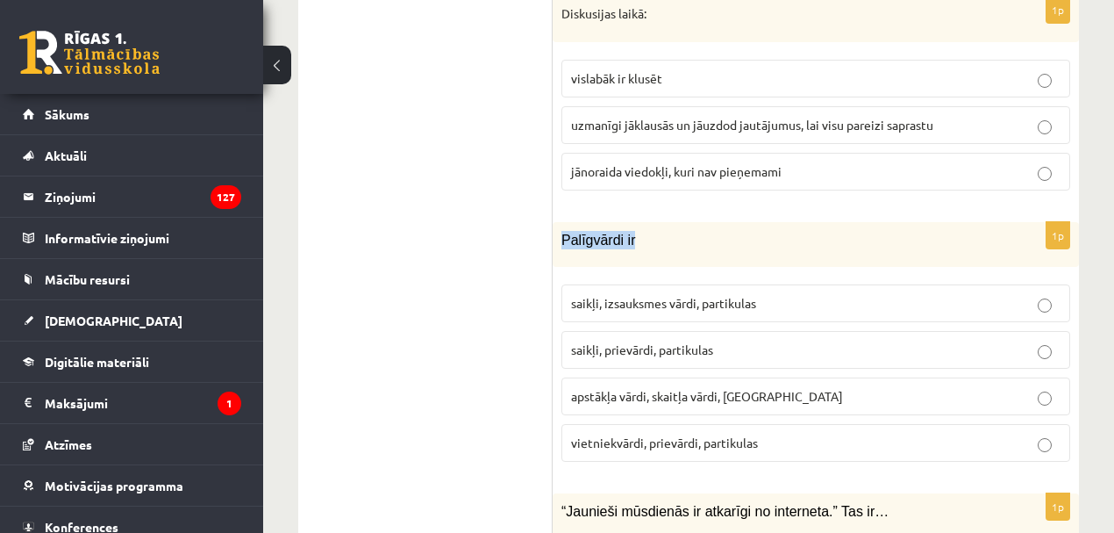
click at [694, 231] on p "Palīgvārdi ir" at bounding box center [772, 240] width 421 height 18
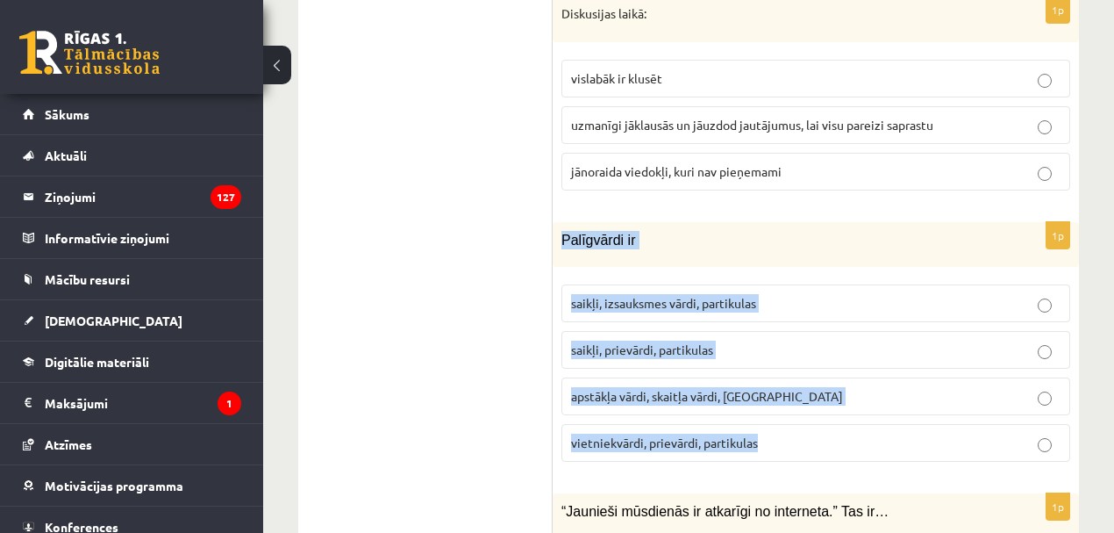
drag, startPoint x: 562, startPoint y: 63, endPoint x: 825, endPoint y: 267, distance: 332.1
click at [825, 267] on div "1p Palīgvārdi ir saikļi, izsauksmes vārdi, partikulas saikļi, prievārdi, partik…" at bounding box center [816, 349] width 526 height 254
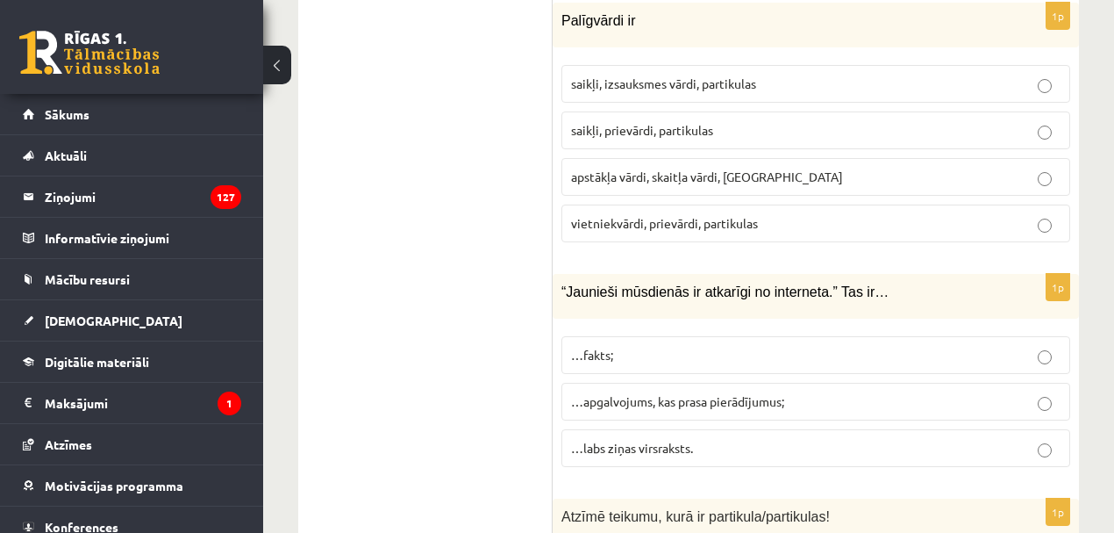
scroll to position [8037, 0]
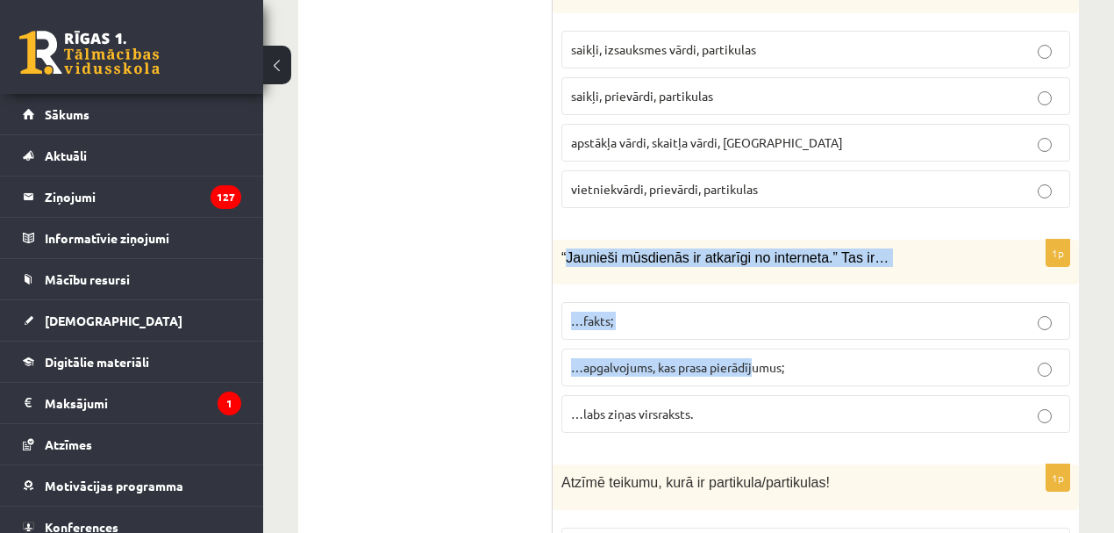
drag, startPoint x: 565, startPoint y: 81, endPoint x: 793, endPoint y: 153, distance: 239.2
click at [754, 240] on div "1p “Jaunieši mūsdienās ir atkarīgi no interneta.” Tas ir… …fakts; …apgalvojums,…" at bounding box center [816, 343] width 526 height 207
click at [895, 240] on div "“Jaunieši mūsdienās ir atkarīgi no interneta.” Tas ir…" at bounding box center [816, 262] width 526 height 45
drag, startPoint x: 562, startPoint y: 79, endPoint x: 788, endPoint y: 243, distance: 279.6
click at [791, 243] on div "1p “Jaunieši mūsdienās ir atkarīgi no interneta.” Tas ir… …fakts; …apgalvojums,…" at bounding box center [816, 343] width 526 height 207
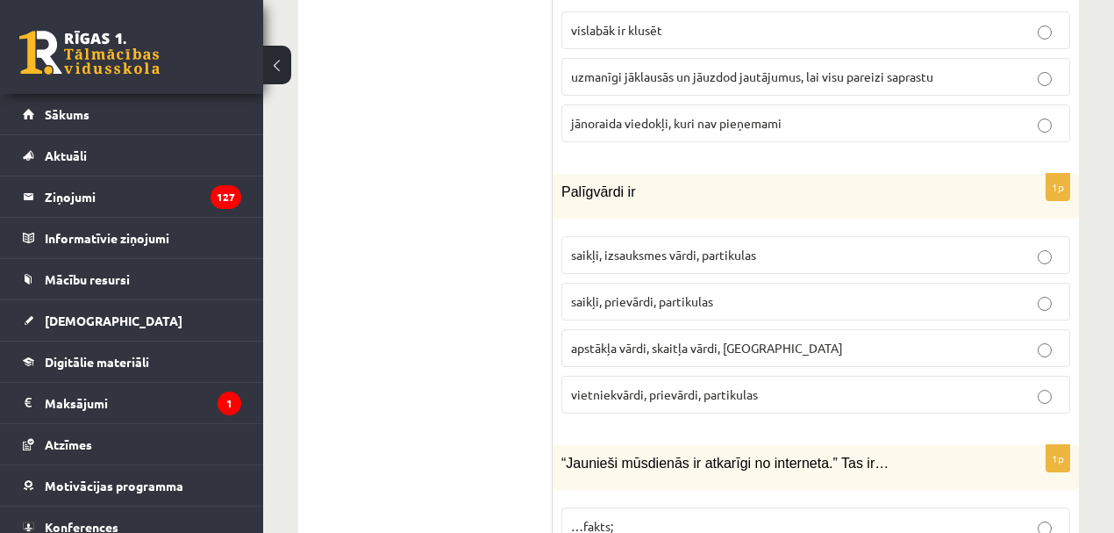
scroll to position [7784, 0]
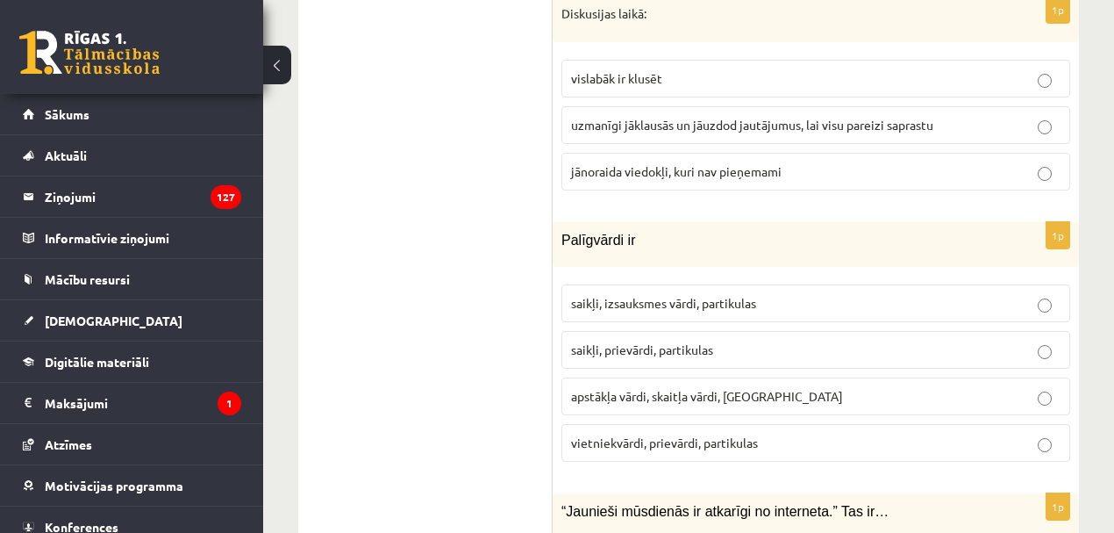
click at [689, 341] on span "saikļi, prievārdi, partikulas" at bounding box center [642, 349] width 142 height 16
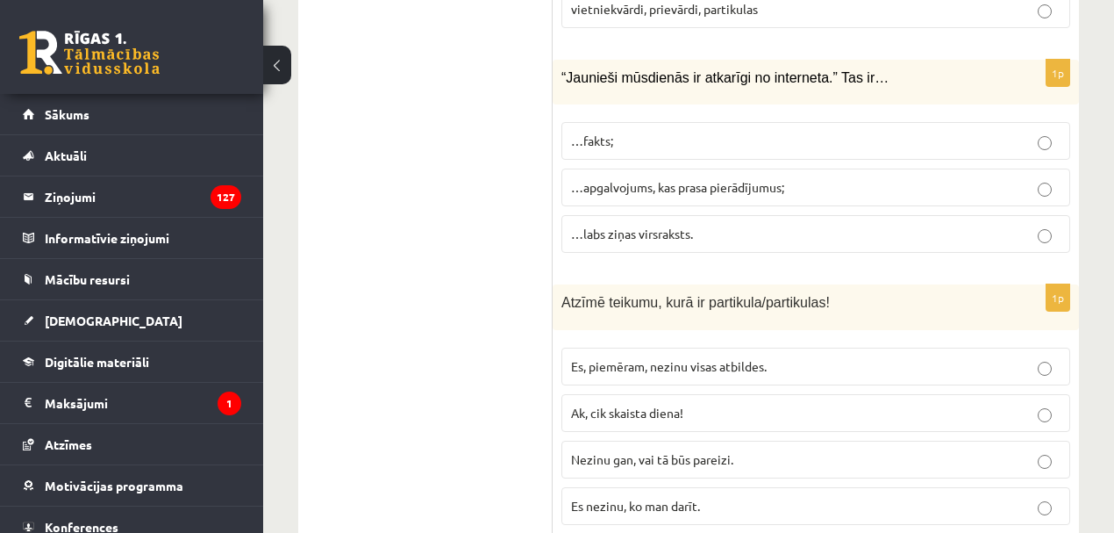
scroll to position [8291, 0]
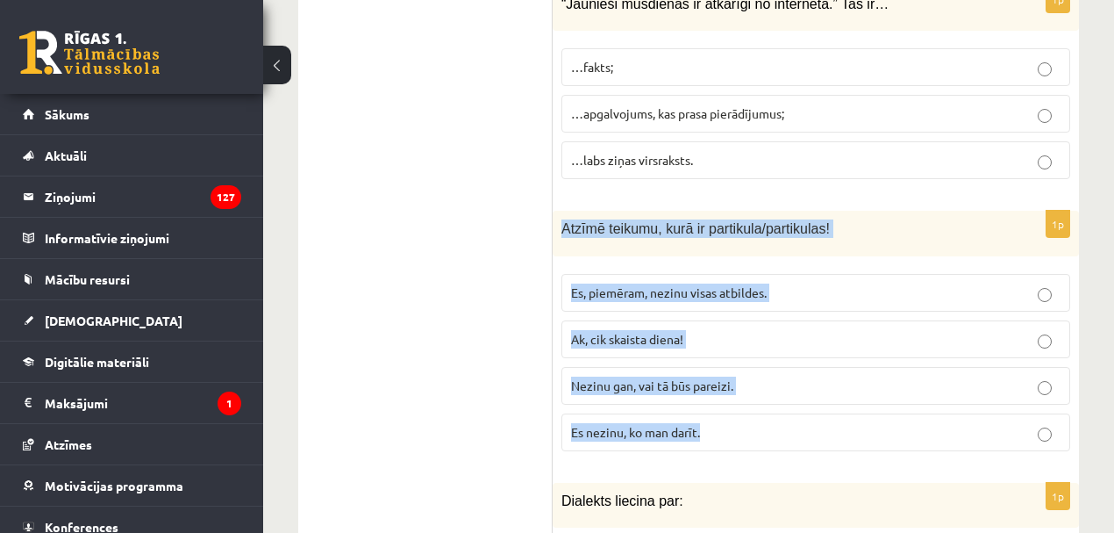
drag, startPoint x: 557, startPoint y: 47, endPoint x: 771, endPoint y: 233, distance: 283.0
click at [771, 233] on div "1p Atzīmē teikumu, kurā ir partikula/partikulas! Es, piemēram, nezinu visas atb…" at bounding box center [816, 338] width 526 height 254
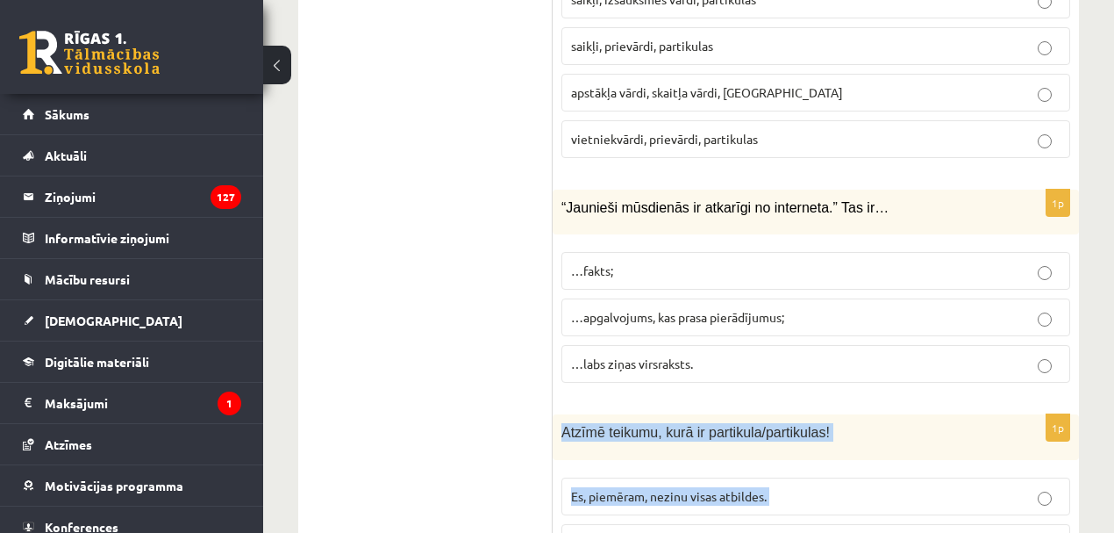
scroll to position [8037, 0]
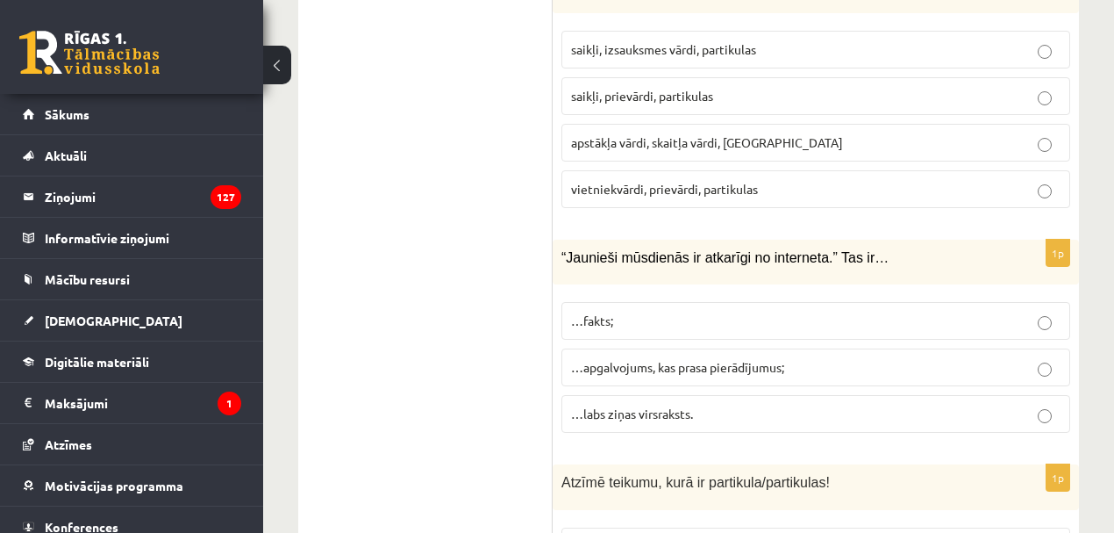
click at [612, 359] on span "…apgalvojums, kas prasa pierādījumus;" at bounding box center [677, 367] width 213 height 16
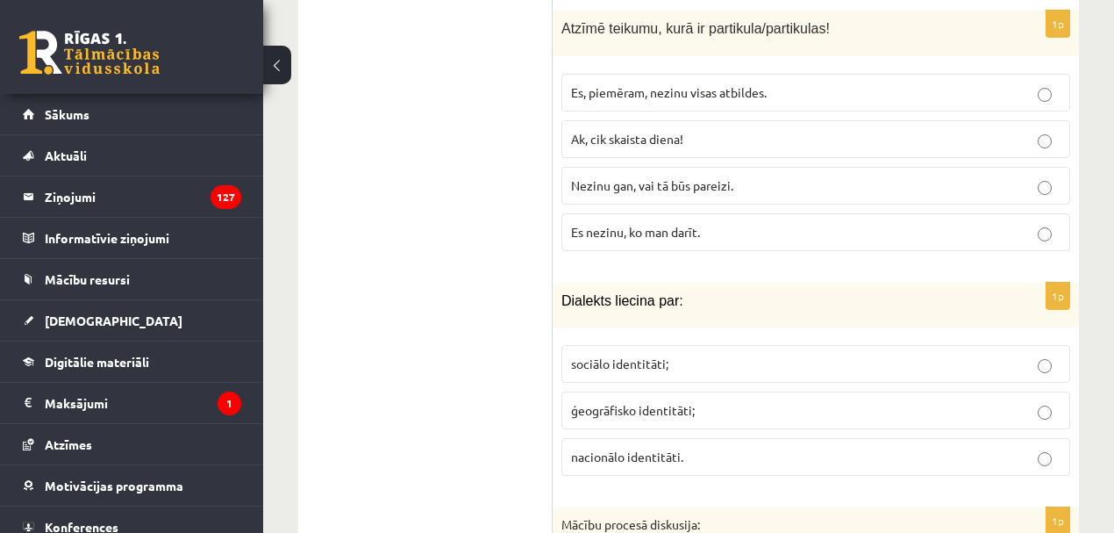
scroll to position [8545, 0]
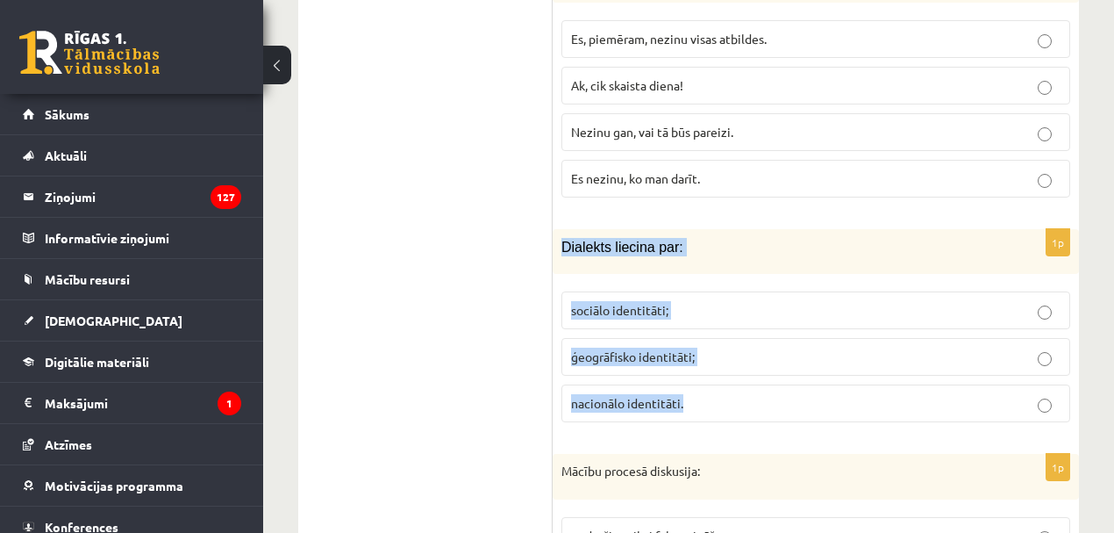
drag, startPoint x: 559, startPoint y: 61, endPoint x: 750, endPoint y: 246, distance: 265.6
click at [750, 246] on div "1p Dialekts liecina par: sociālo identitāti; ģeogrāfisko identitāti; nacionālo …" at bounding box center [816, 332] width 526 height 207
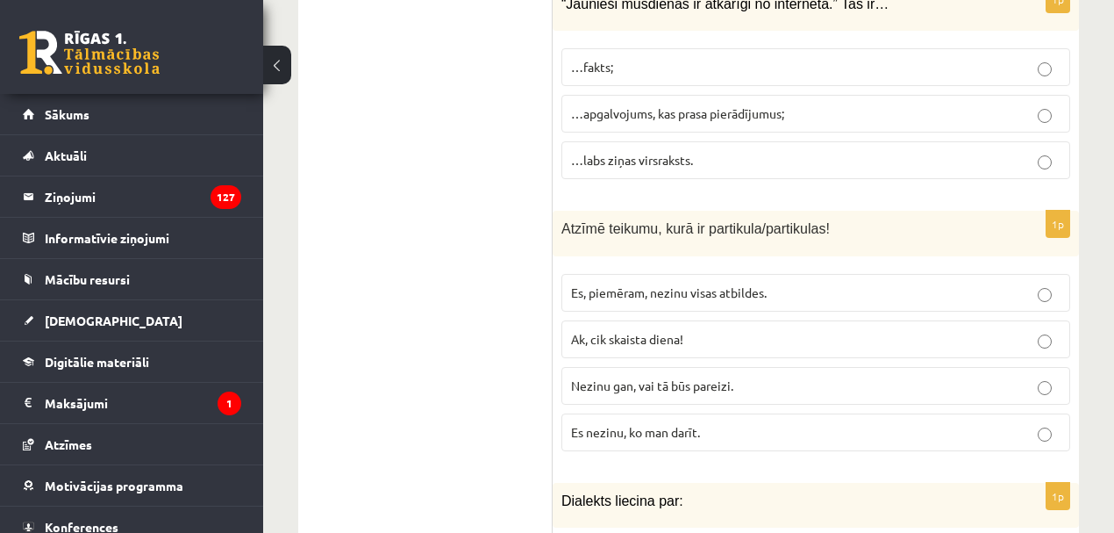
click at [611, 284] on span "Es, piemēram, nezinu visas atbildes." at bounding box center [669, 292] width 196 height 16
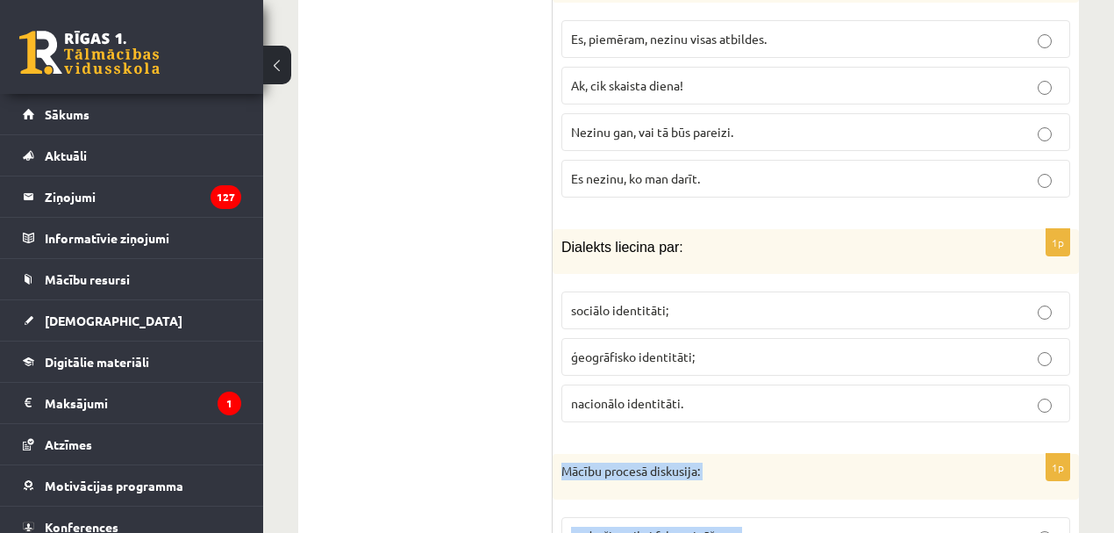
drag, startPoint x: 562, startPoint y: 284, endPoint x: 925, endPoint y: 449, distance: 398.2
click at [669, 348] on span "ģeogrāfisko identitāti;" at bounding box center [633, 356] width 124 height 16
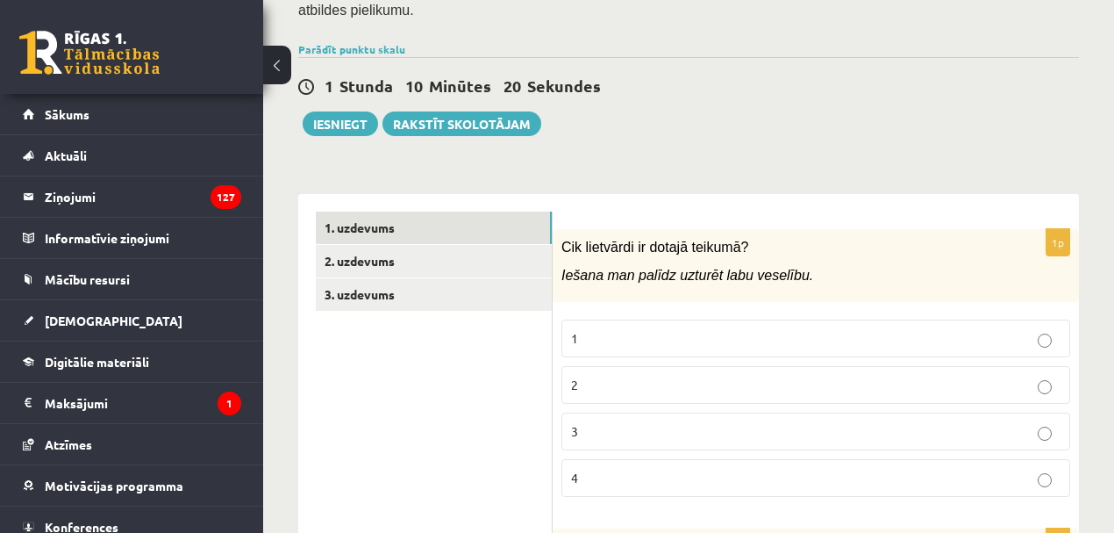
scroll to position [507, 0]
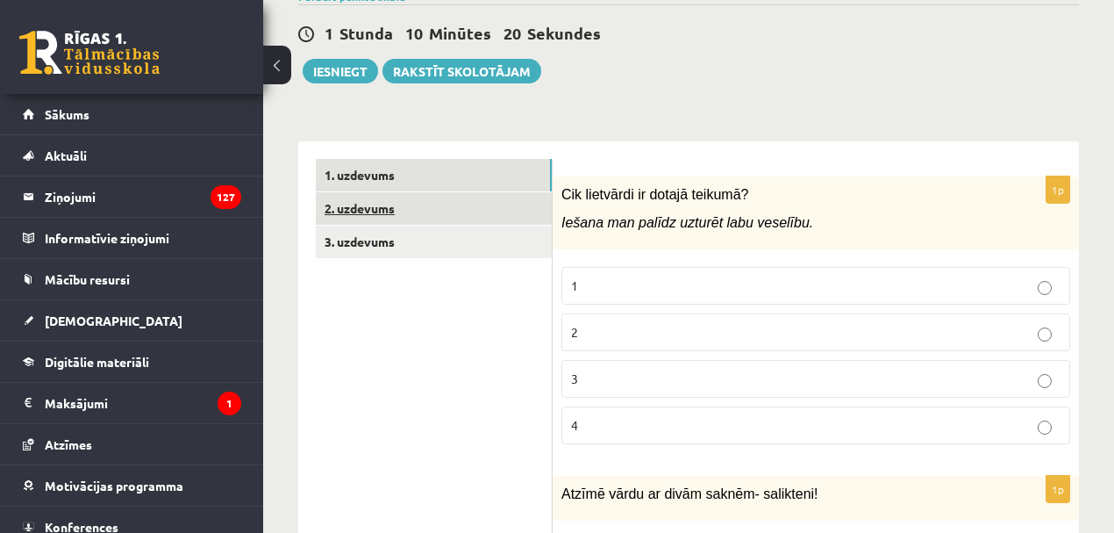
click at [361, 192] on link "2. uzdevums" at bounding box center [434, 208] width 236 height 32
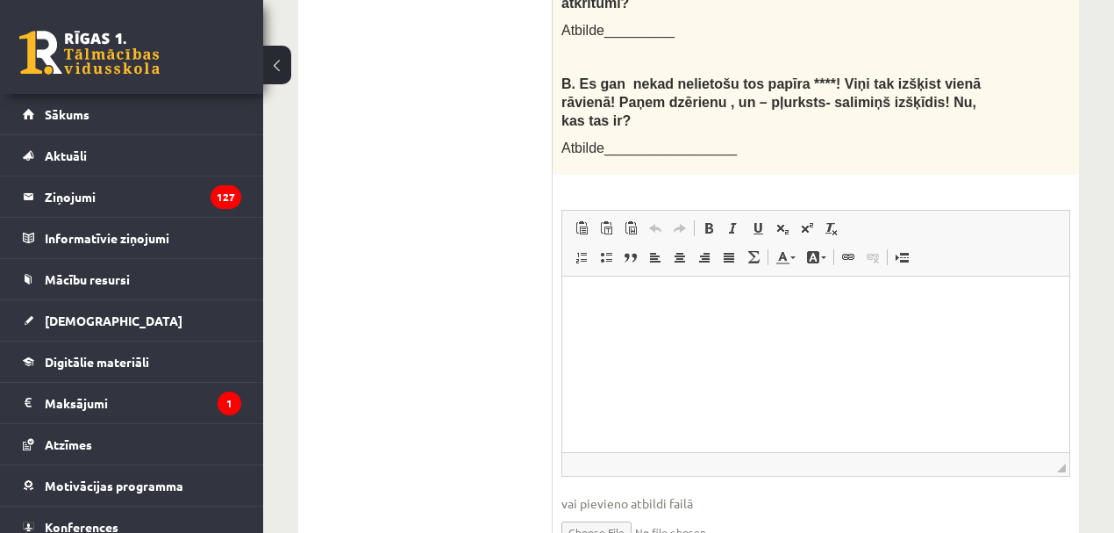
scroll to position [554, 0]
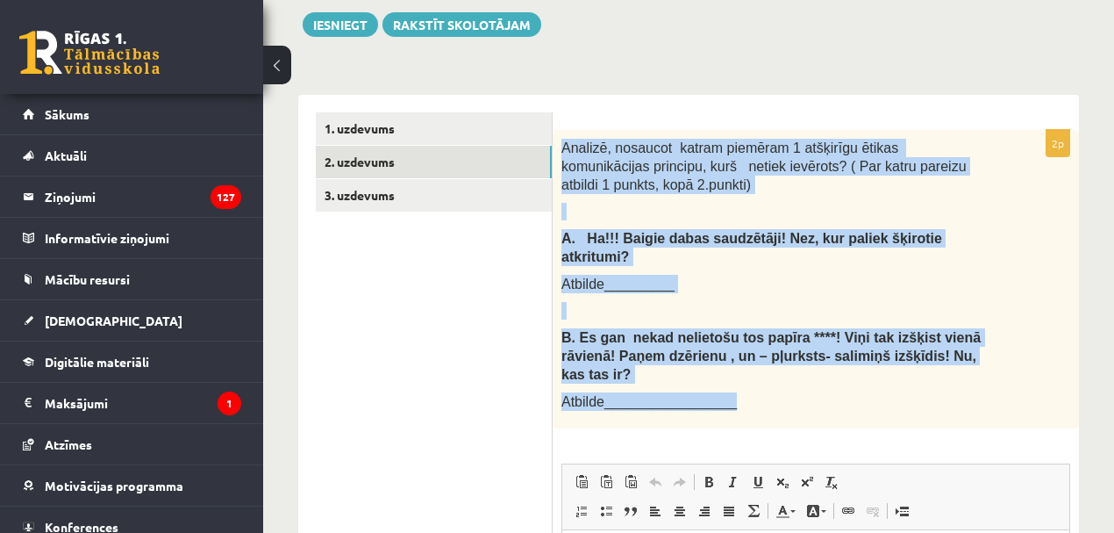
drag, startPoint x: 579, startPoint y: 116, endPoint x: 994, endPoint y: 307, distance: 457.0
click at [994, 307] on div "Analizē, nosaucot katram piemēram 1 atšķirīgu ētikas komunikācijas principu, ku…" at bounding box center [816, 279] width 526 height 298
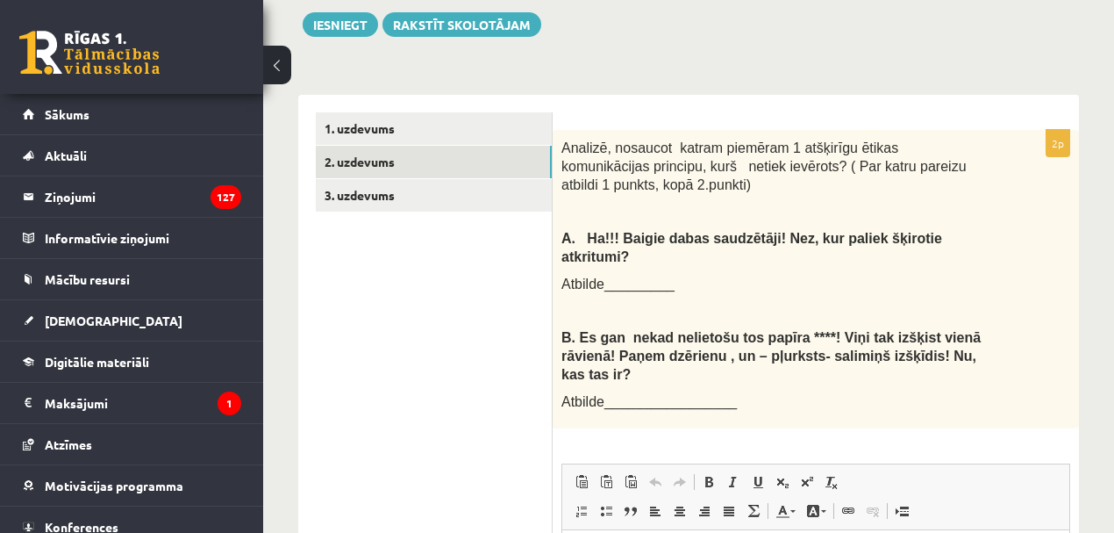
click at [526, 319] on ul "1. uzdevums 2. uzdevums 3. uzdevums" at bounding box center [434, 470] width 237 height 716
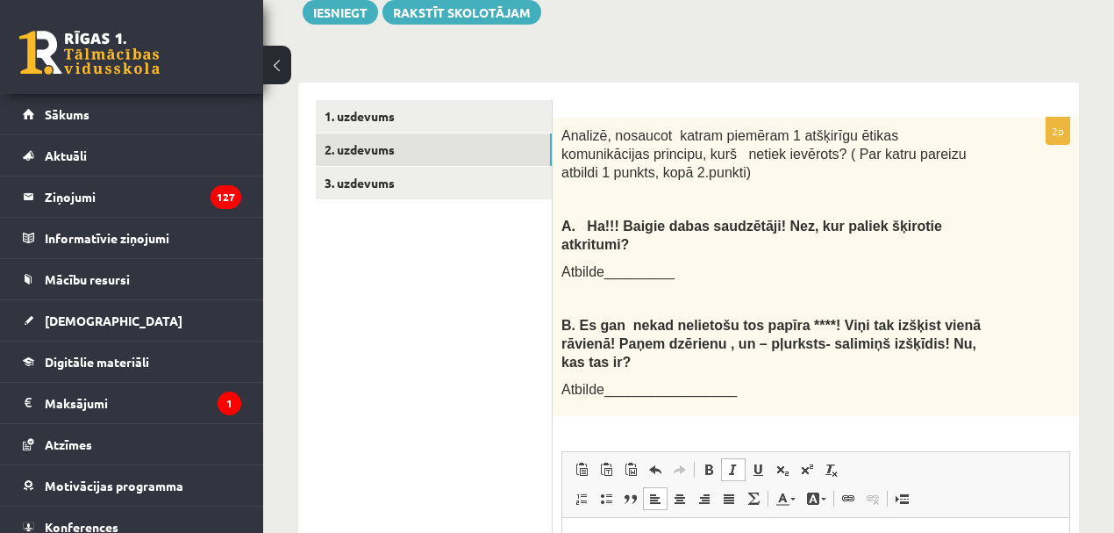
scroll to position [807, 0]
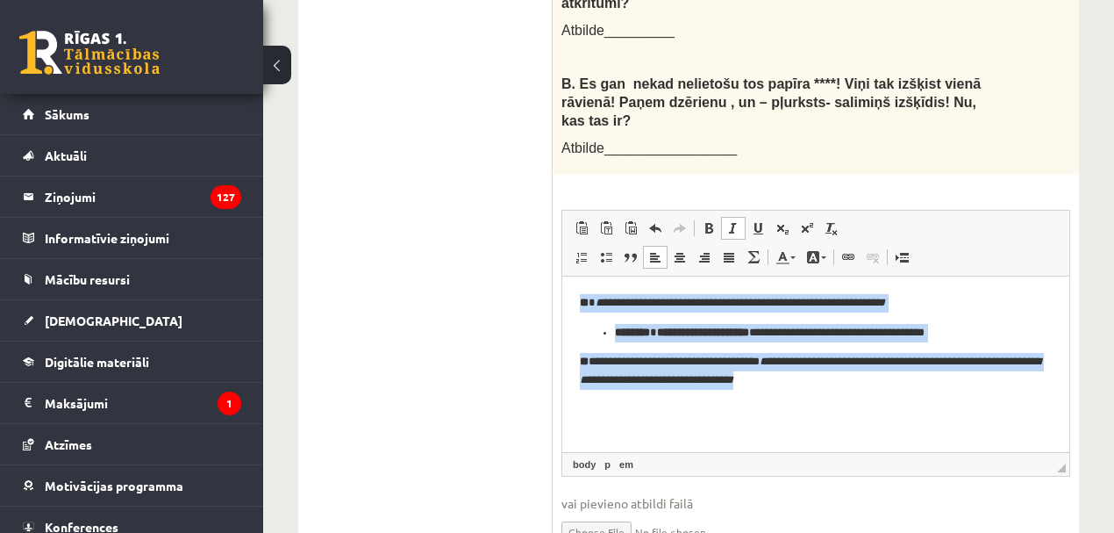
drag, startPoint x: 824, startPoint y: 385, endPoint x: 578, endPoint y: 297, distance: 261.2
click at [575, 302] on html "**********" at bounding box center [815, 341] width 507 height 131
click at [708, 221] on span at bounding box center [709, 228] width 14 height 14
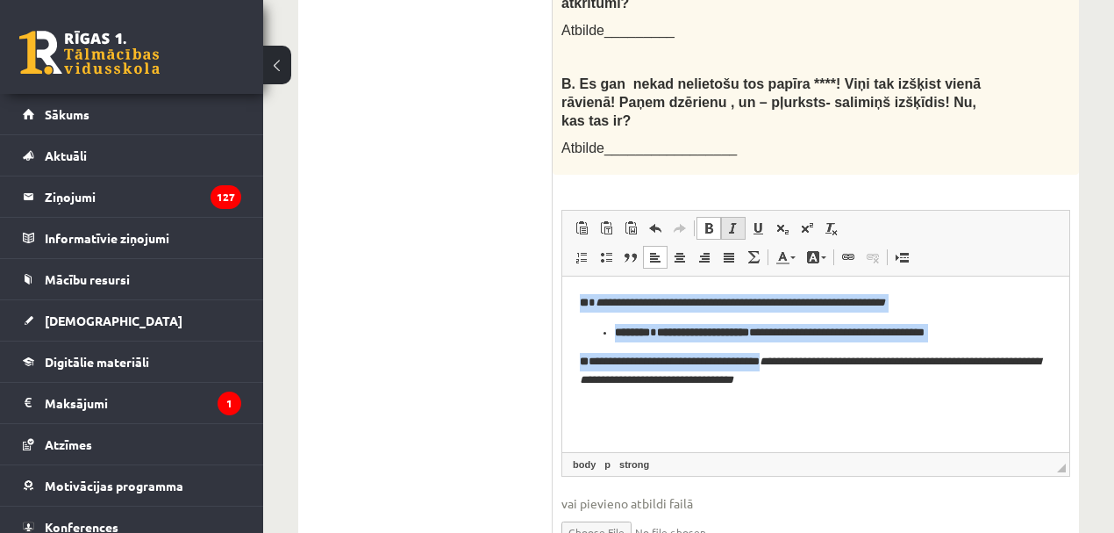
click at [730, 221] on span at bounding box center [734, 228] width 14 height 14
click at [732, 221] on span at bounding box center [734, 228] width 14 height 14
click at [712, 221] on span at bounding box center [709, 228] width 14 height 14
click at [608, 334] on ul "**********" at bounding box center [816, 333] width 472 height 18
click at [612, 331] on ul "**********" at bounding box center [816, 333] width 472 height 18
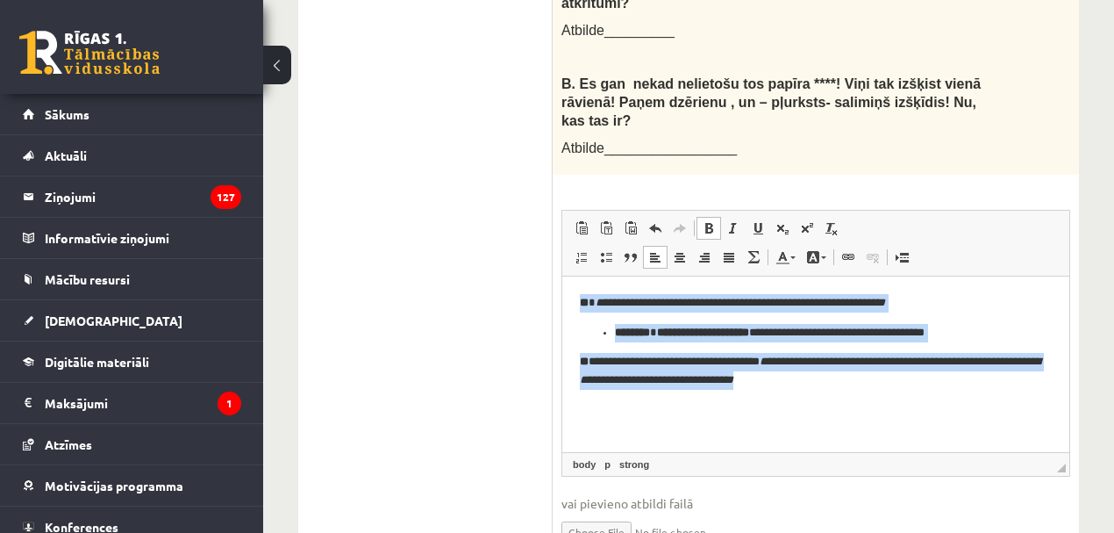
drag, startPoint x: 622, startPoint y: 345, endPoint x: 1452, endPoint y: 635, distance: 879.4
click at [891, 407] on html "**********" at bounding box center [815, 341] width 507 height 131
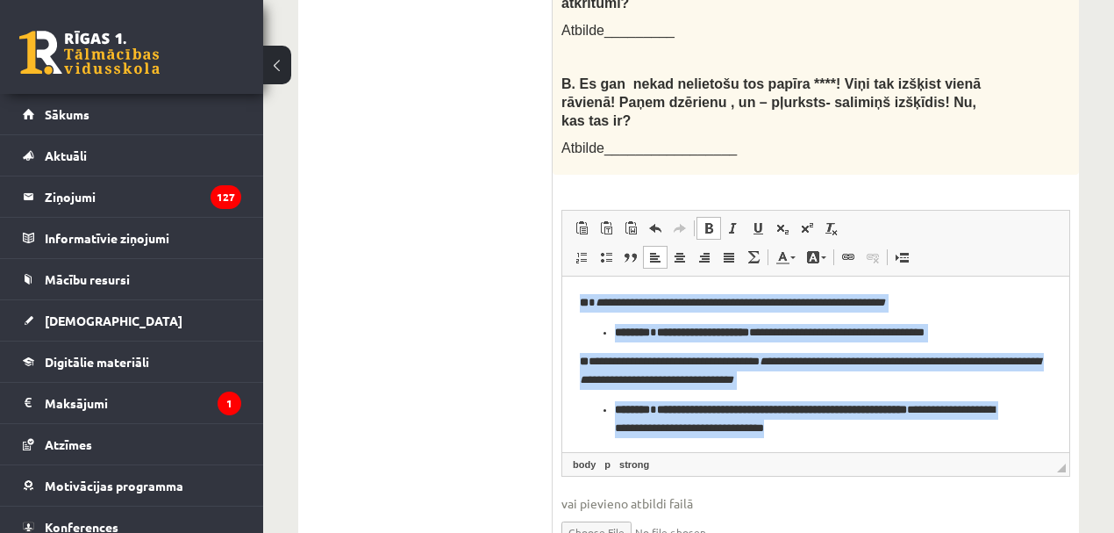
click at [701, 217] on link "Bold Keyboard shortcut Ctrl+B" at bounding box center [709, 228] width 25 height 23
click at [707, 221] on span at bounding box center [709, 228] width 14 height 14
click at [692, 338] on p "**********" at bounding box center [812, 333] width 394 height 18
click at [618, 304] on em "**********" at bounding box center [741, 302] width 290 height 11
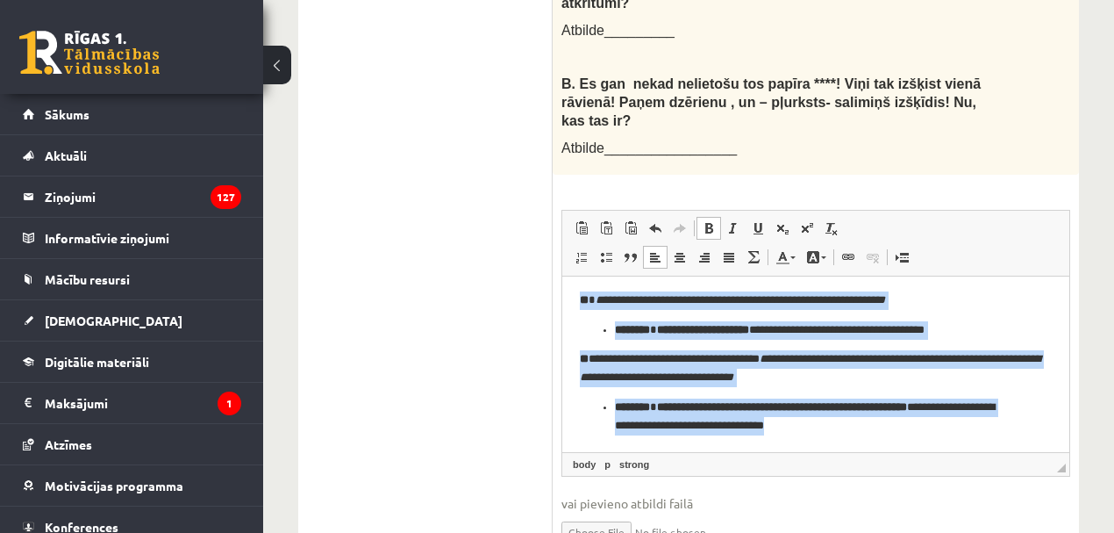
drag, startPoint x: 583, startPoint y: 299, endPoint x: 915, endPoint y: 440, distance: 361.3
click at [915, 440] on html "**********" at bounding box center [815, 363] width 507 height 178
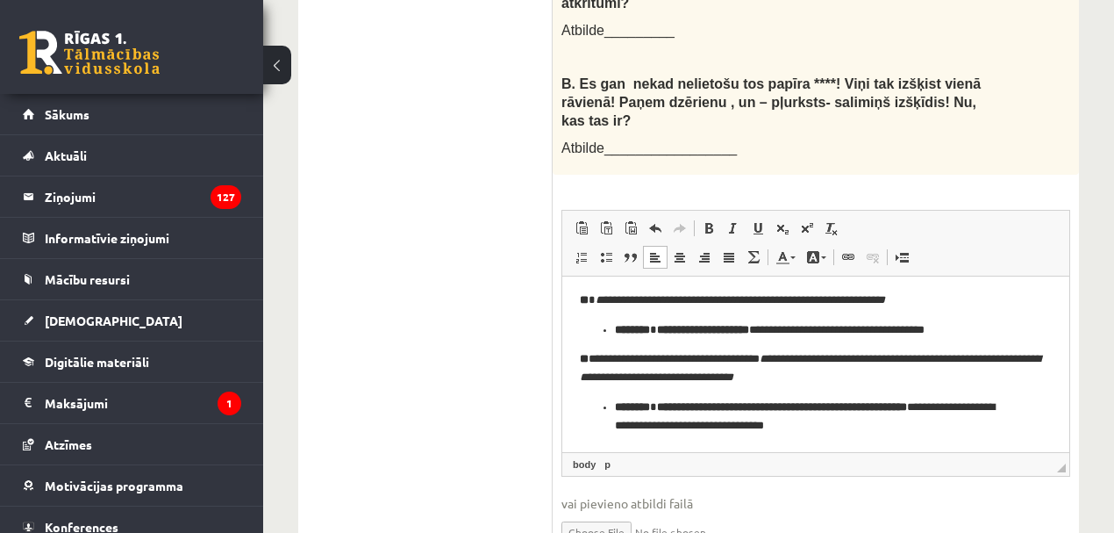
scroll to position [0, 0]
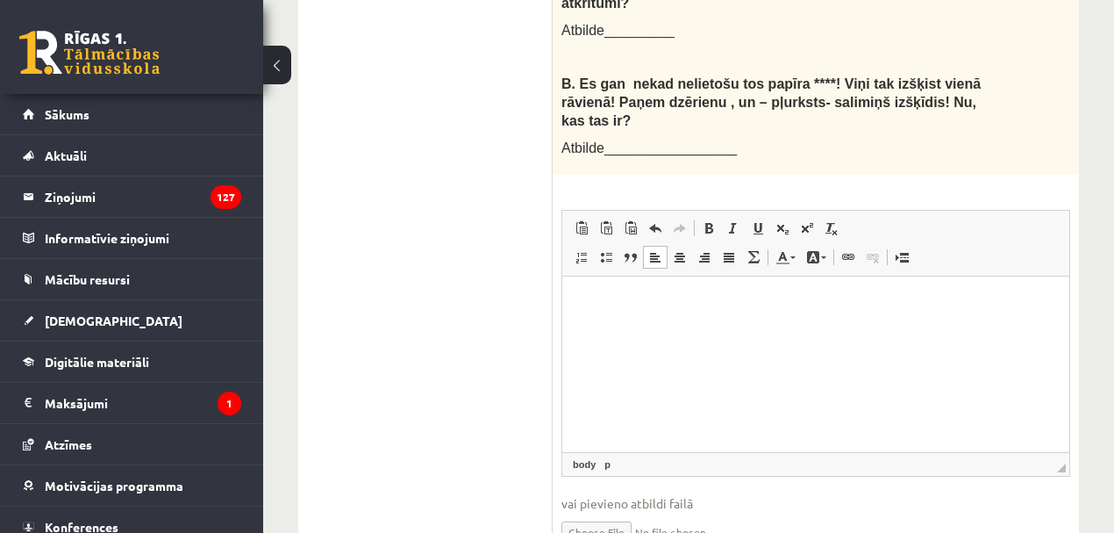
click at [724, 330] on html at bounding box center [815, 303] width 507 height 54
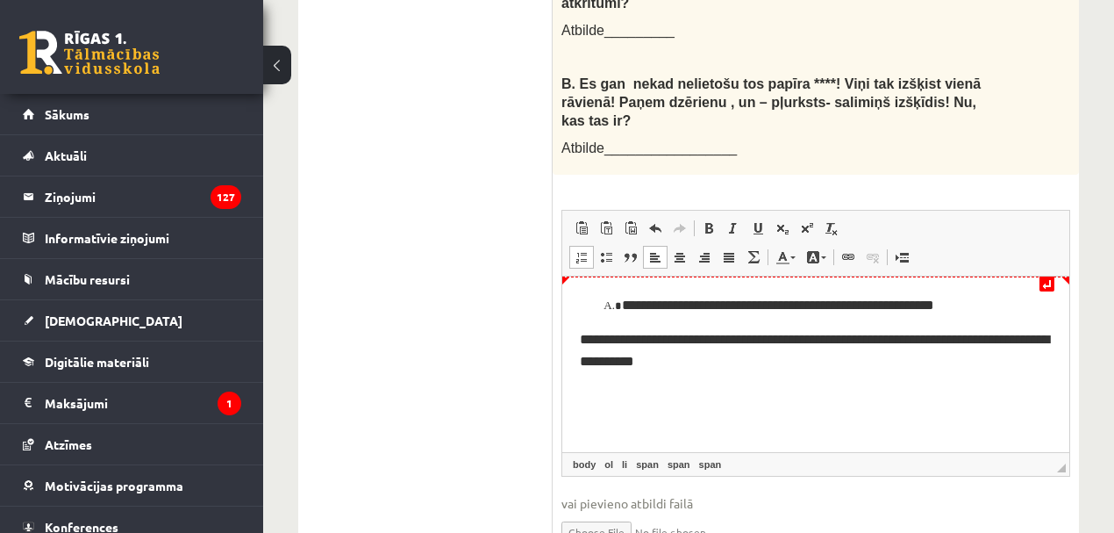
click at [581, 290] on html "**********" at bounding box center [815, 333] width 507 height 114
click at [607, 308] on ol "**********" at bounding box center [816, 305] width 472 height 23
click at [622, 306] on li "**********" at bounding box center [819, 305] width 395 height 23
click at [599, 341] on span "**********" at bounding box center [814, 351] width 469 height 36
drag, startPoint x: 626, startPoint y: 415, endPoint x: 608, endPoint y: 396, distance: 26.1
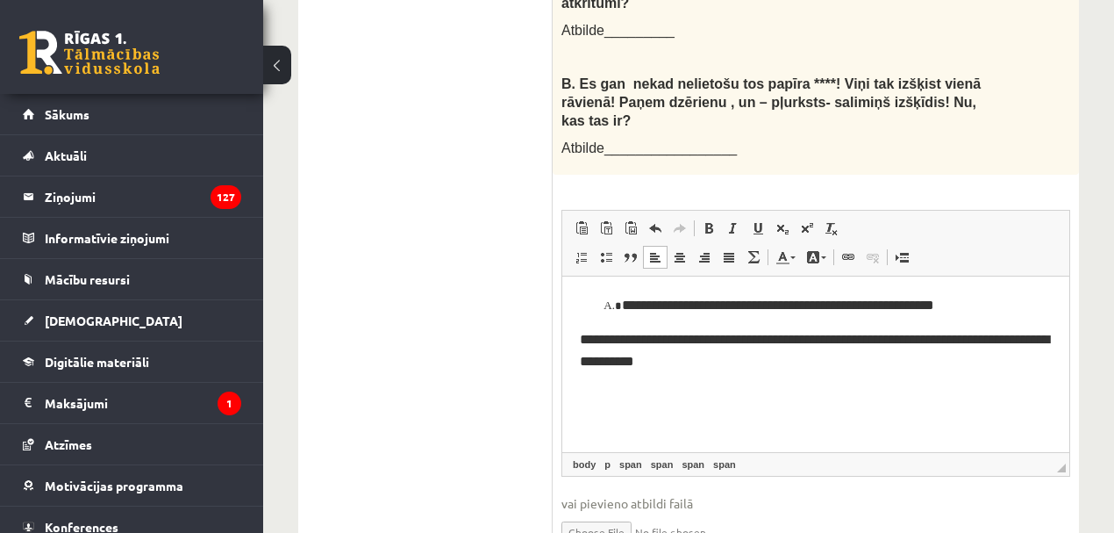
click at [626, 390] on html "**********" at bounding box center [815, 333] width 507 height 114
click at [598, 382] on html "**********" at bounding box center [815, 333] width 507 height 114
click at [590, 276] on iframe at bounding box center [815, 363] width 507 height 175
click at [1035, 290] on html "**********" at bounding box center [815, 333] width 507 height 114
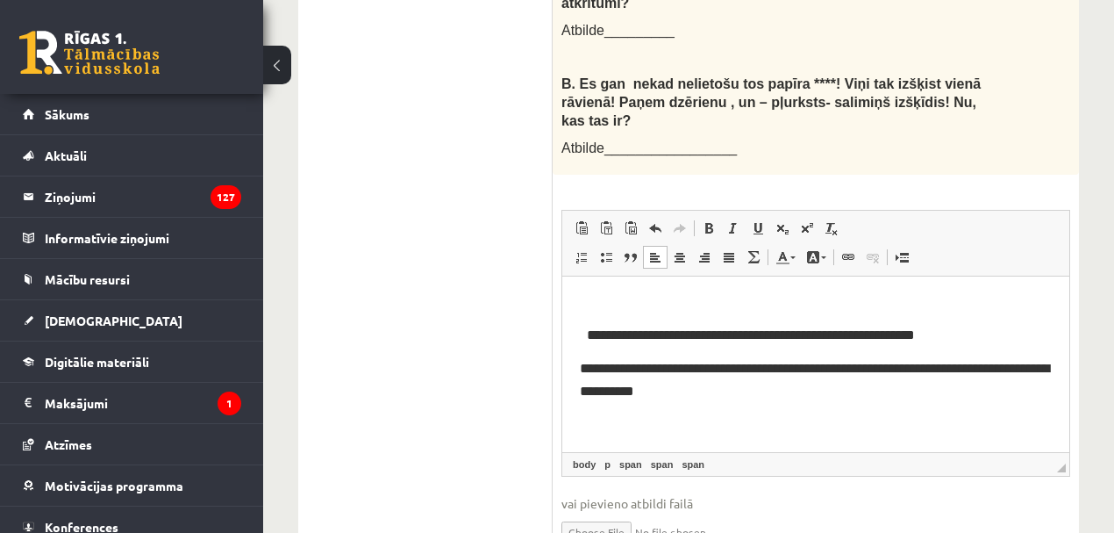
scroll to position [554, 0]
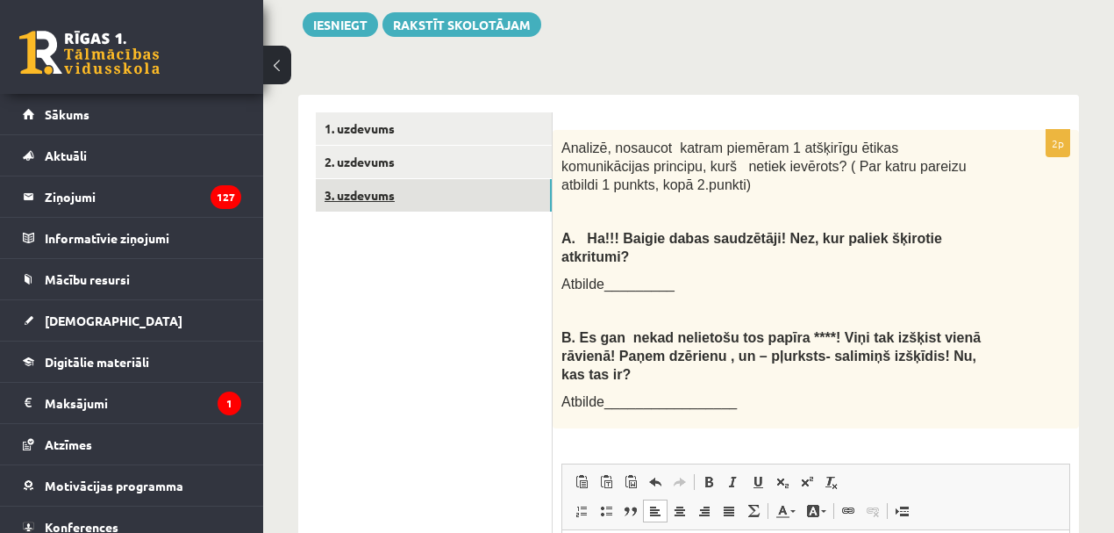
click at [342, 179] on link "3. uzdevums" at bounding box center [434, 195] width 236 height 32
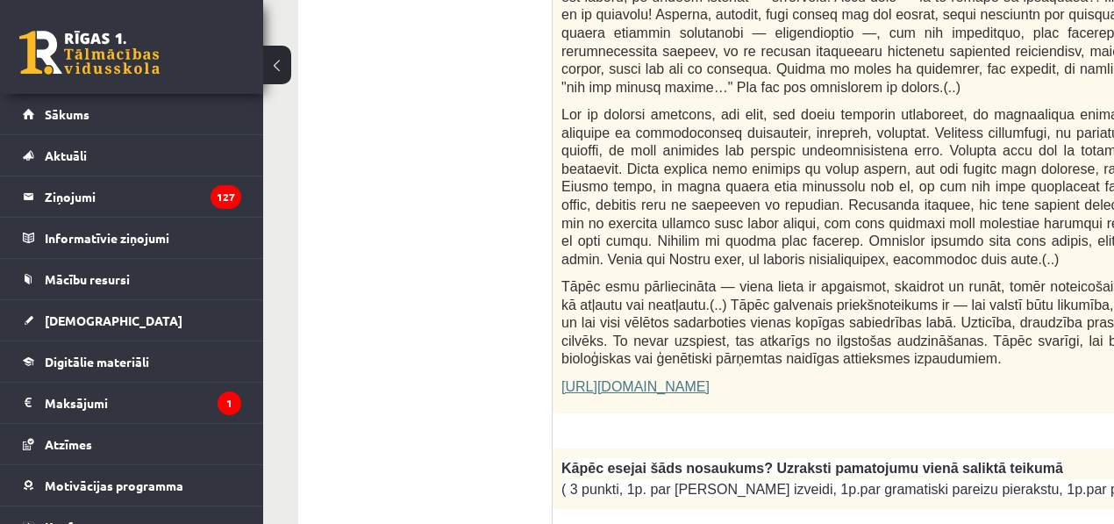
scroll to position [1021, 0]
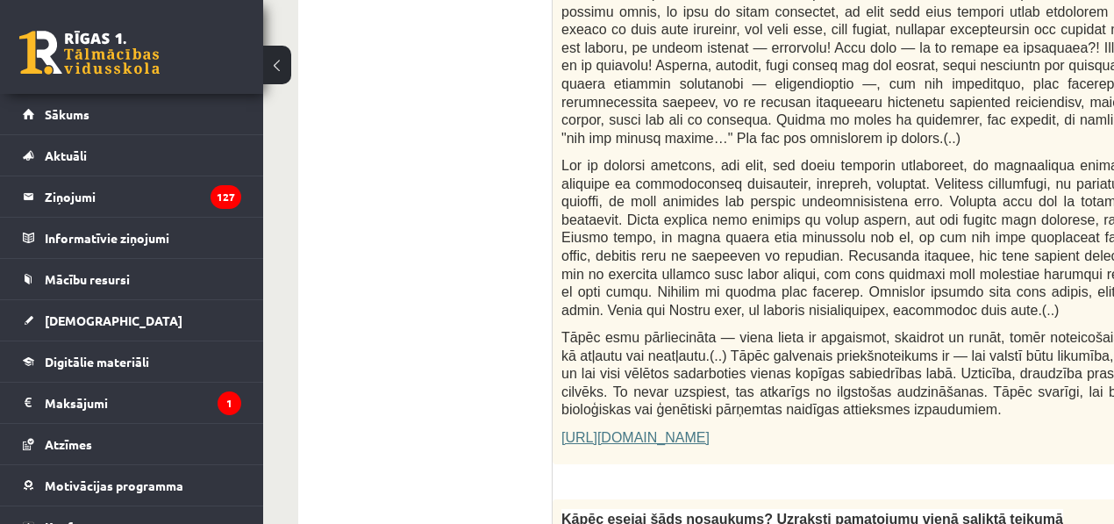
click at [635, 430] on link "https://satori.lv/article/musu-zemapzinas-pagrabi" at bounding box center [636, 437] width 148 height 15
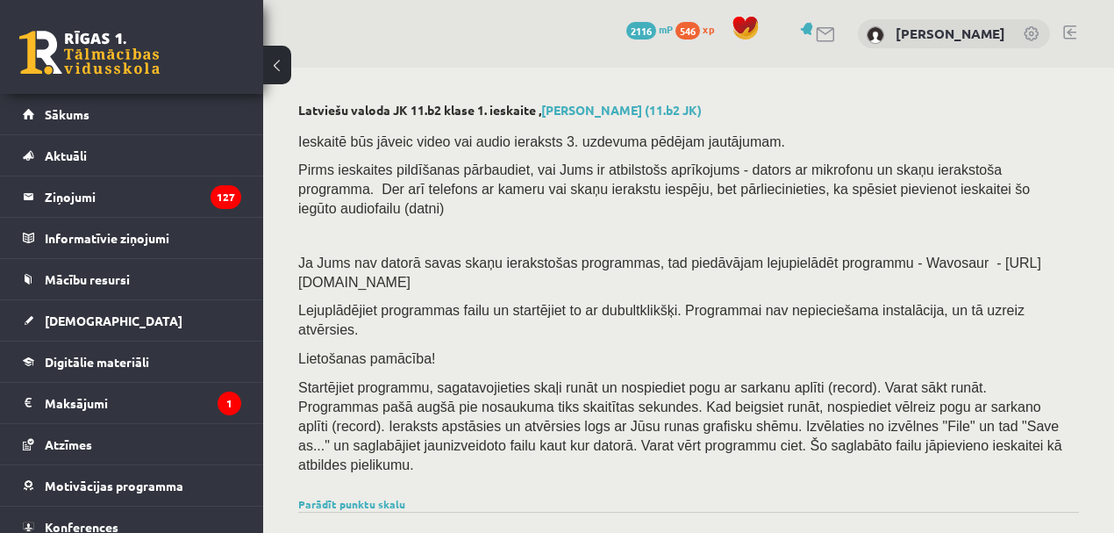
scroll to position [507, 0]
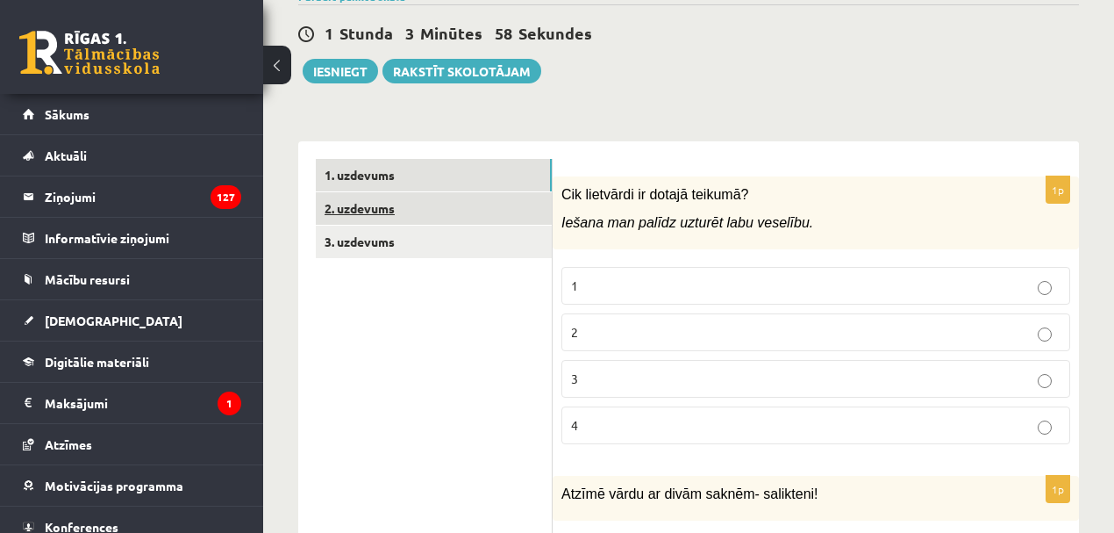
click at [377, 192] on link "2. uzdevums" at bounding box center [434, 208] width 236 height 32
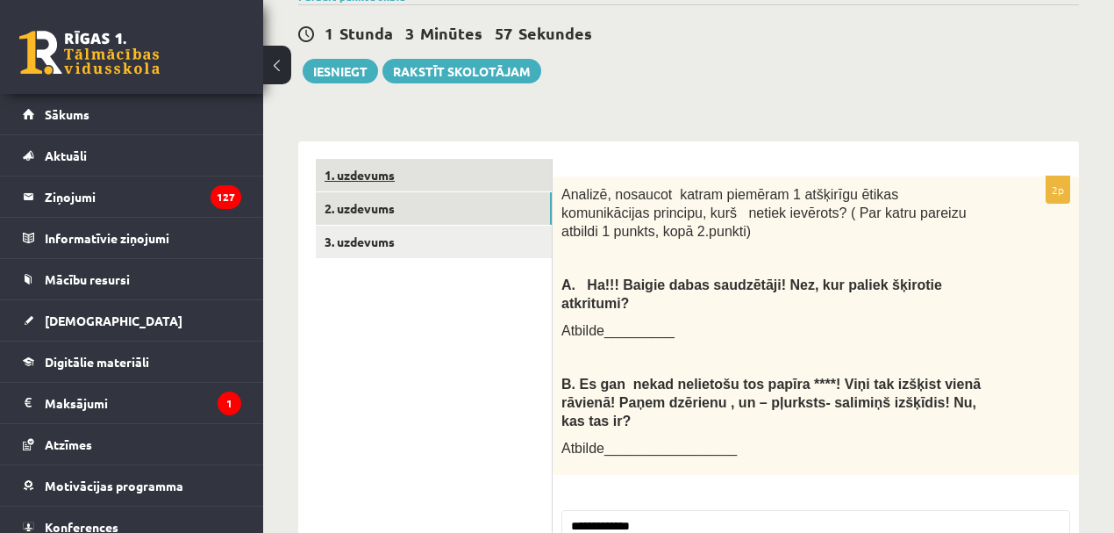
click at [392, 159] on link "1. uzdevums" at bounding box center [434, 175] width 236 height 32
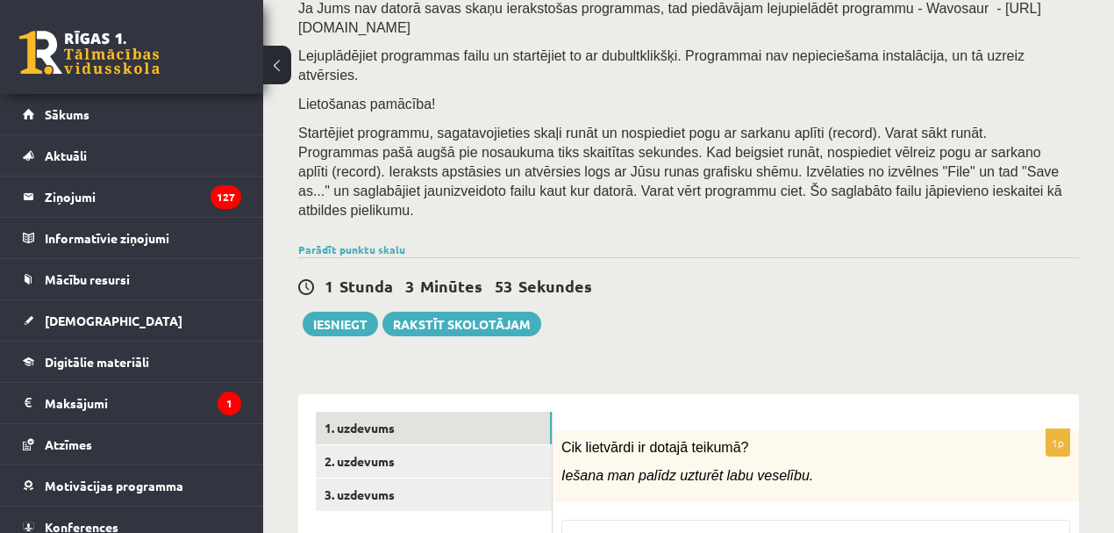
scroll to position [253, 0]
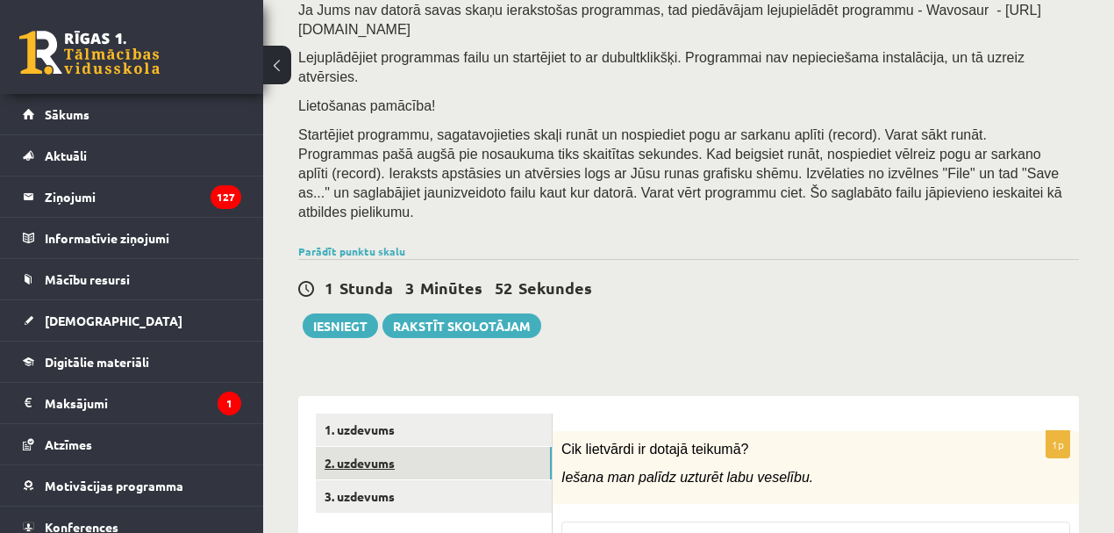
click at [382, 447] on link "2. uzdevums" at bounding box center [434, 463] width 236 height 32
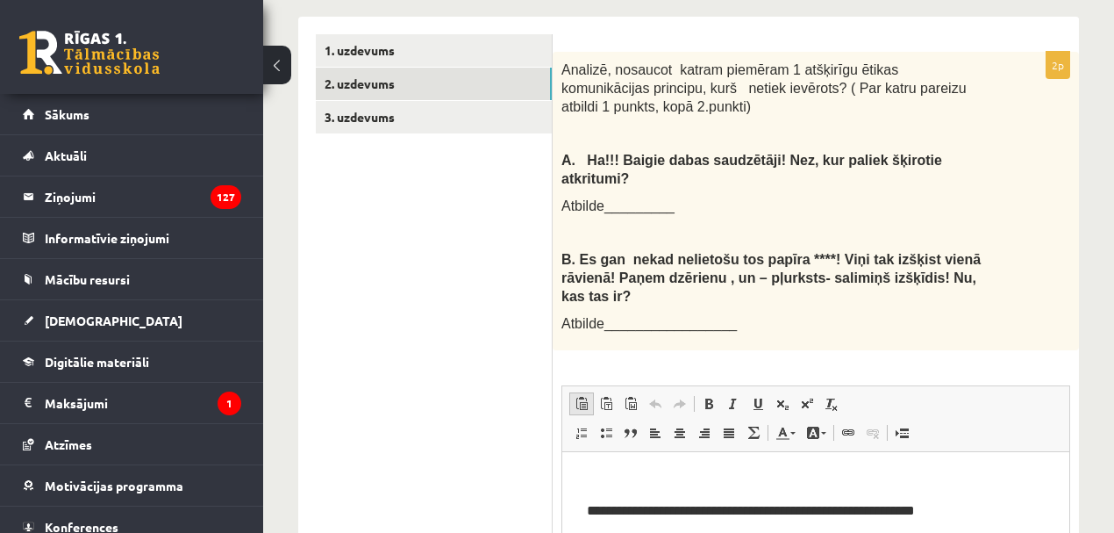
scroll to position [0, 0]
click at [349, 101] on link "3. uzdevums" at bounding box center [434, 117] width 236 height 32
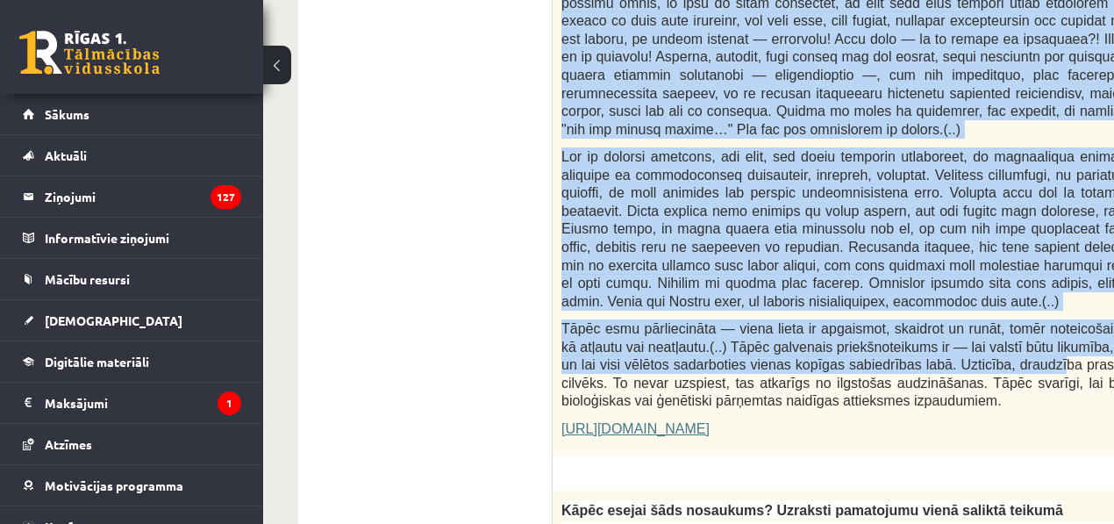
scroll to position [1100, 0]
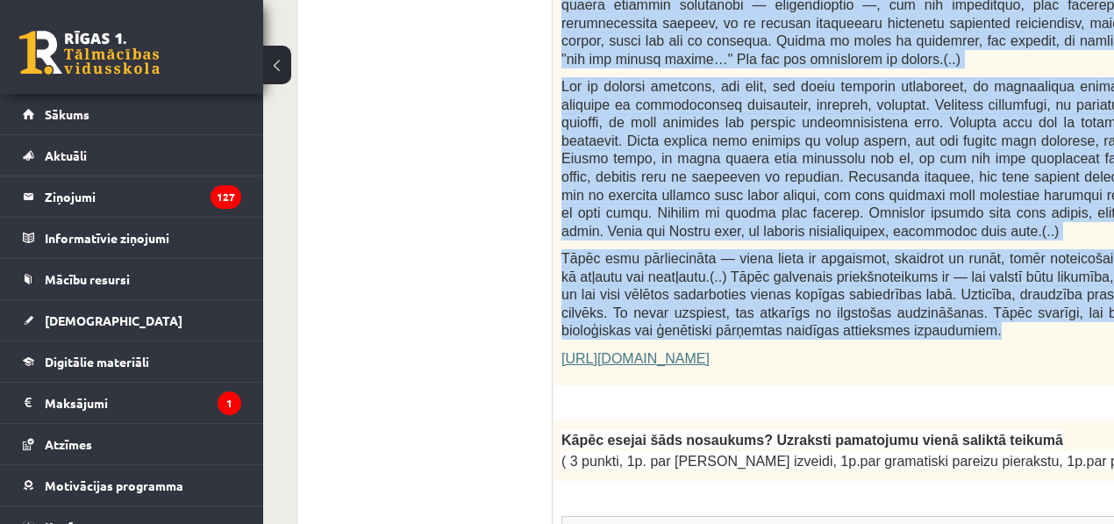
drag, startPoint x: 571, startPoint y: 235, endPoint x: 881, endPoint y: 257, distance: 310.5
type textarea "**********"
copy form "Loremi dolors! Ametcon ad elitsedd eiusmodtemp! Inci 91 utlabo 4e Doloremag al …"
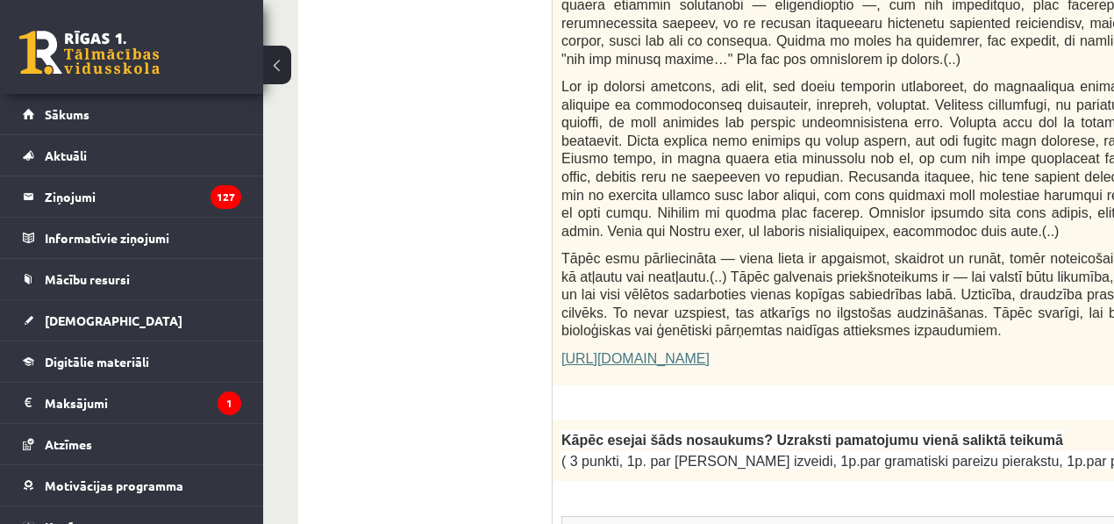
click at [869, 349] on p "[URL][DOMAIN_NAME]" at bounding box center [979, 358] width 835 height 18
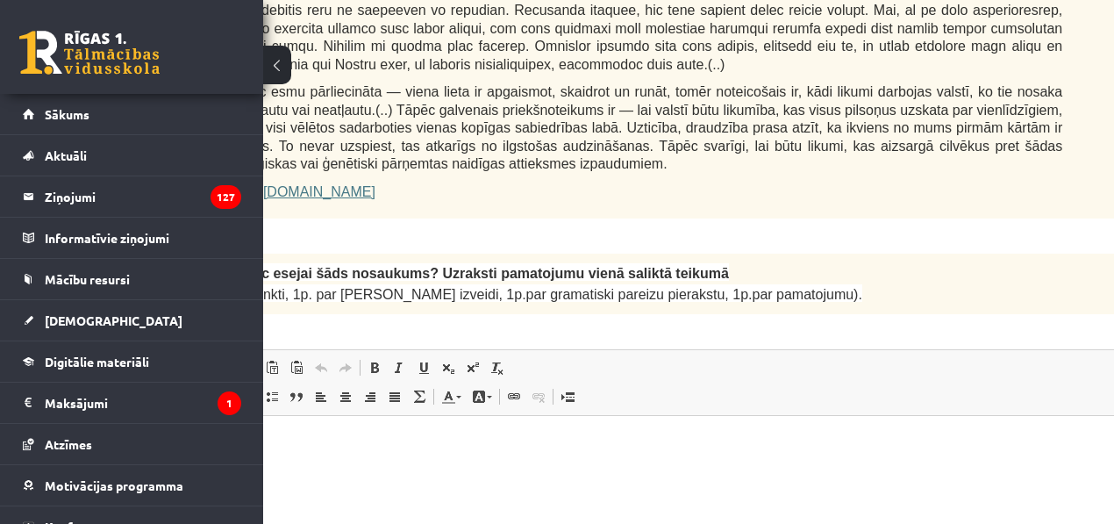
scroll to position [1267, 263]
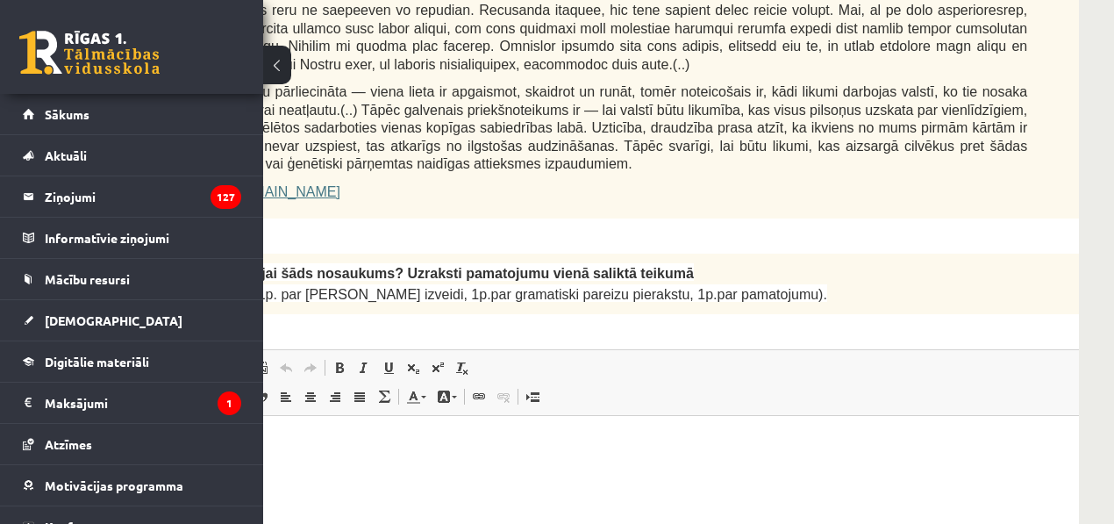
drag, startPoint x: 591, startPoint y: 82, endPoint x: 754, endPoint y: 223, distance: 215.2
copy form "Loremi dolors! Ametcon ad elitsedd eiusmodtemp! Inci 91 utlabo 4e Doloremag al …"
click at [616, 254] on div "3p Kāpēc esejai šāds nosaukums? Uzraksti pamatojumu vienā saliktā teikumā ( 3 p…" at bounding box center [653, 484] width 941 height 461
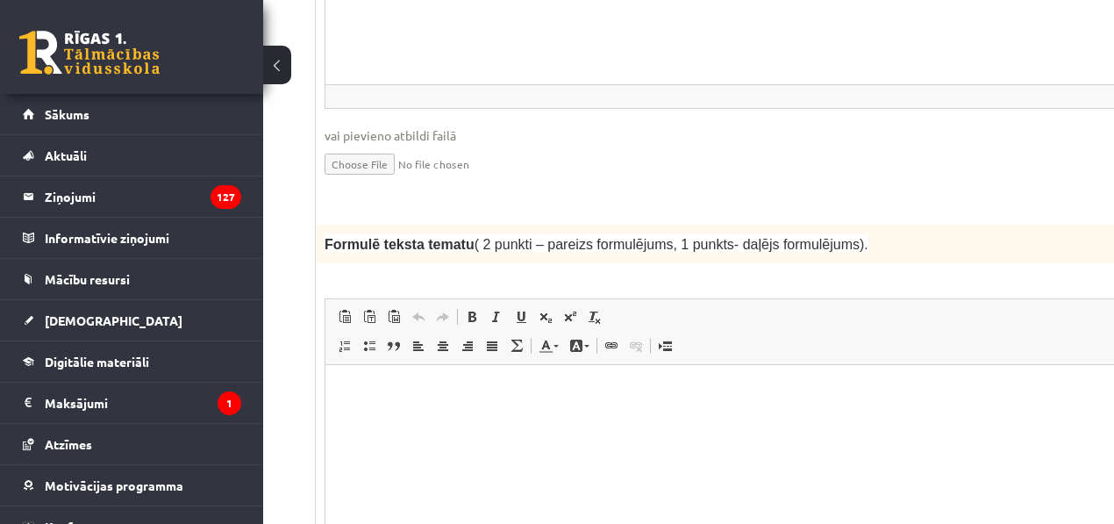
scroll to position [1774, 0]
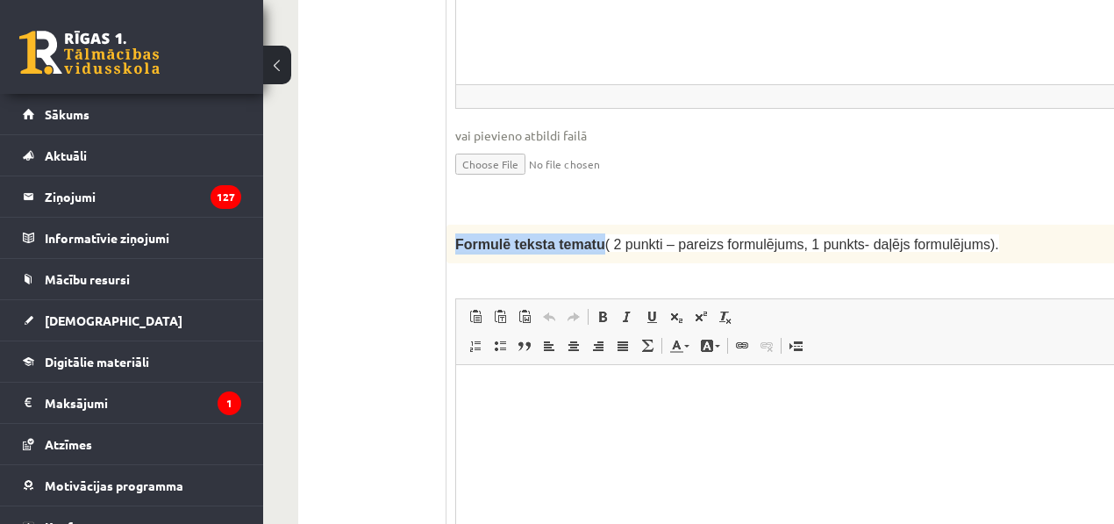
drag, startPoint x: 455, startPoint y: 161, endPoint x: 586, endPoint y: 167, distance: 131.7
click at [586, 237] on span "Formulē teksta tematu" at bounding box center [530, 244] width 150 height 15
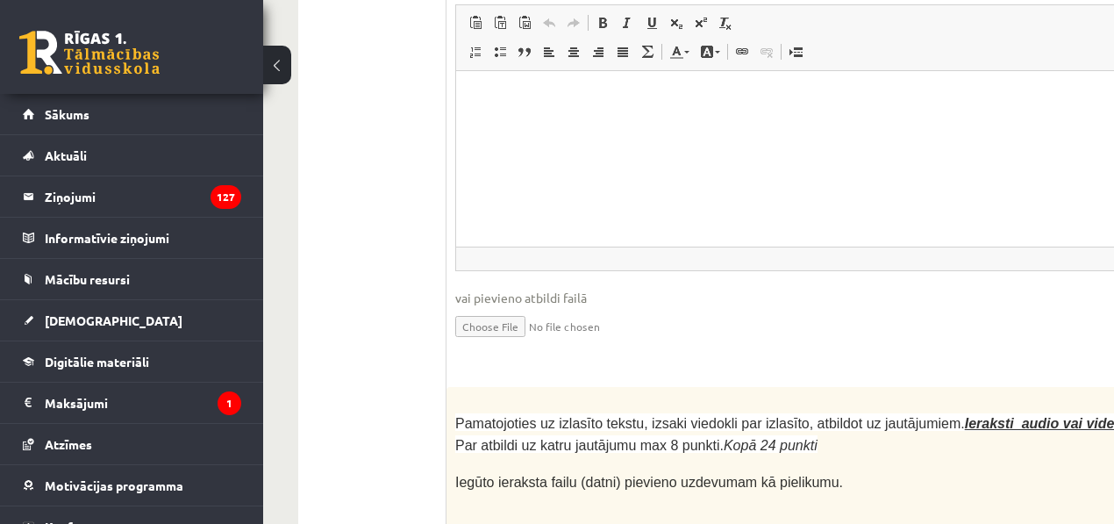
scroll to position [4635, 0]
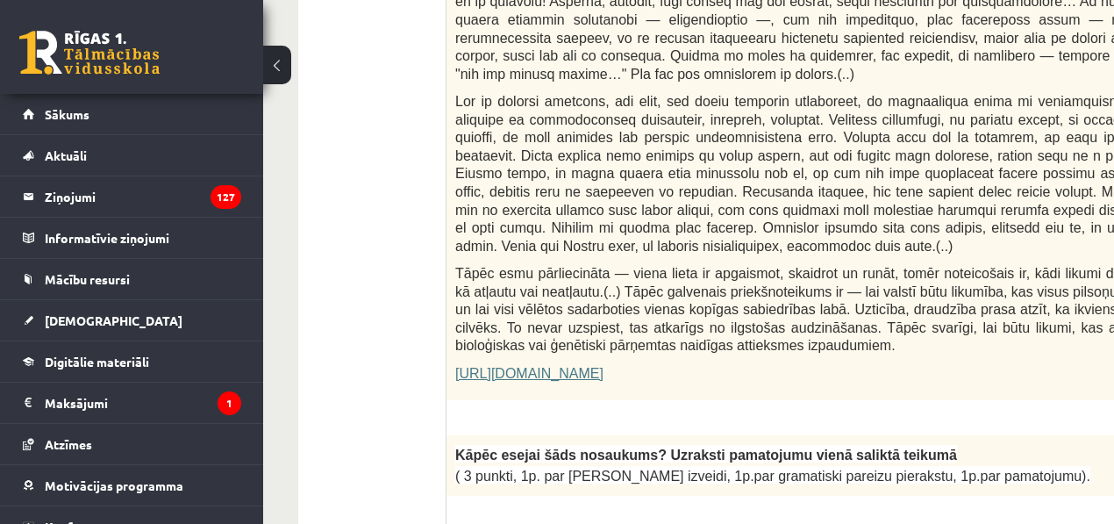
scroll to position [1339, 0]
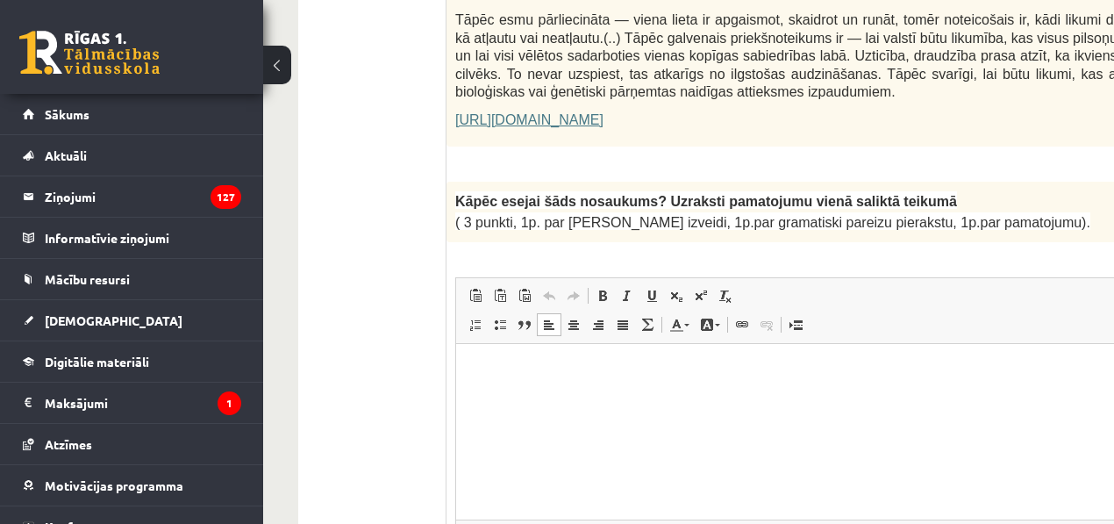
click at [493, 397] on html at bounding box center [916, 370] width 921 height 54
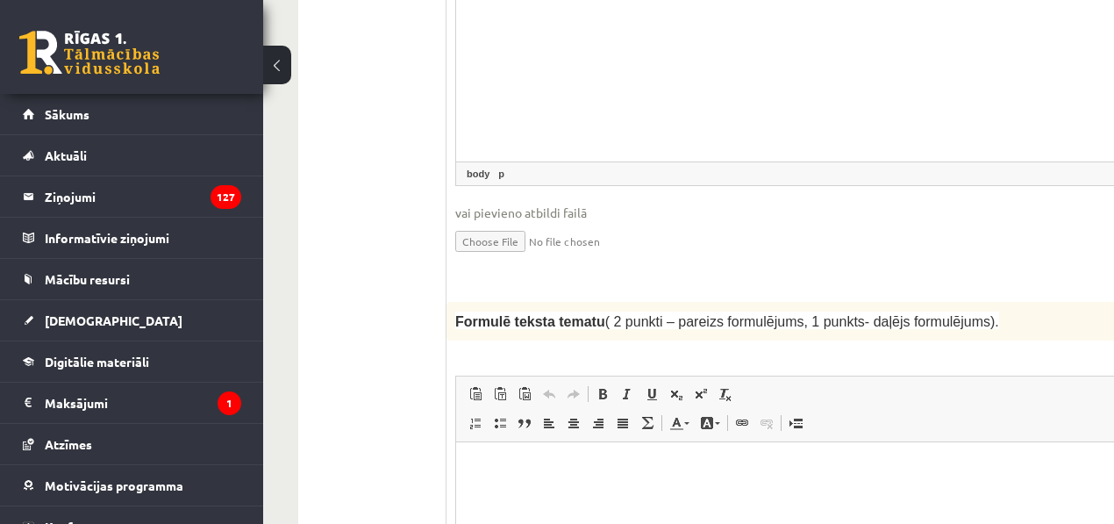
scroll to position [1846, 0]
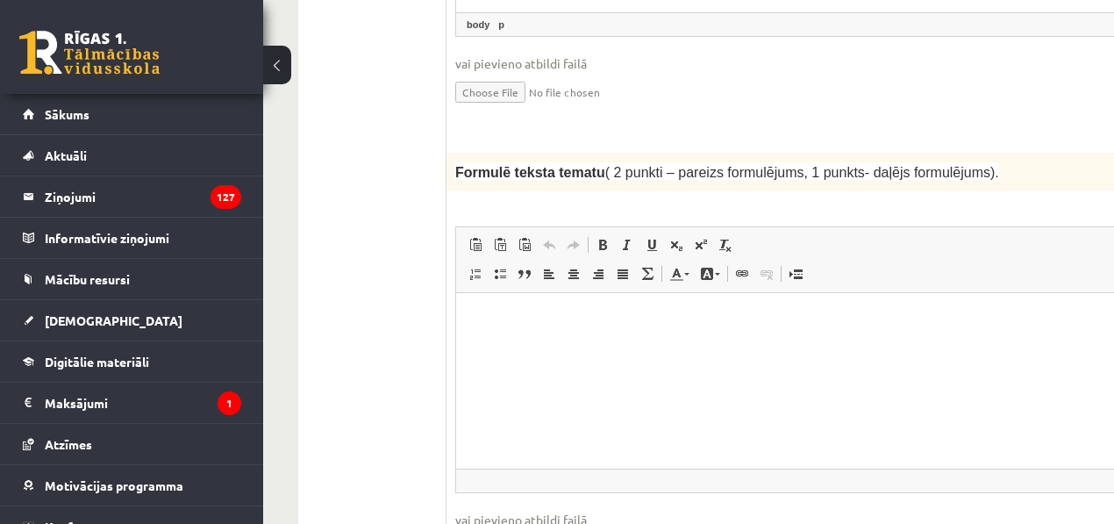
click at [479, 333] on html at bounding box center [916, 320] width 921 height 54
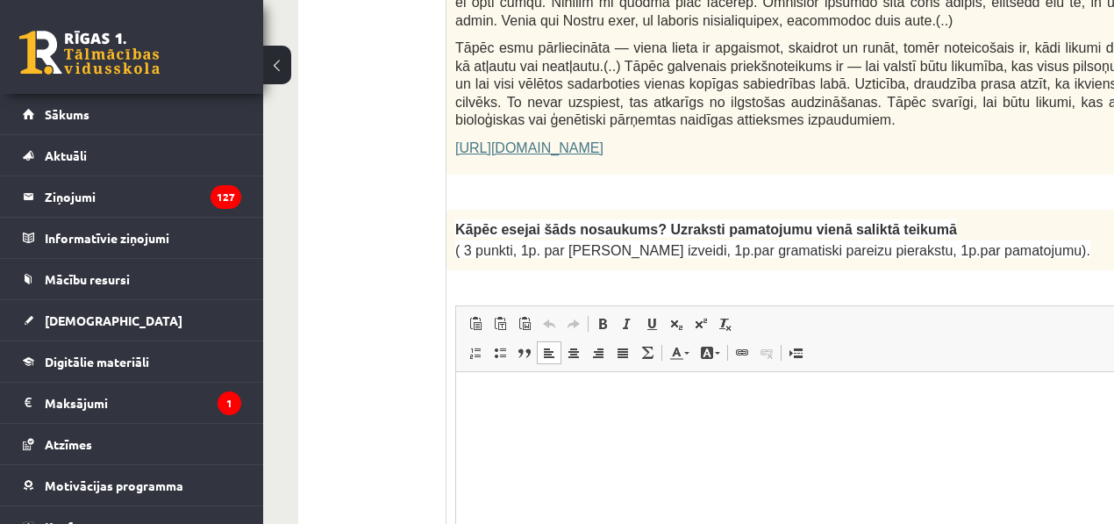
scroll to position [1339, 0]
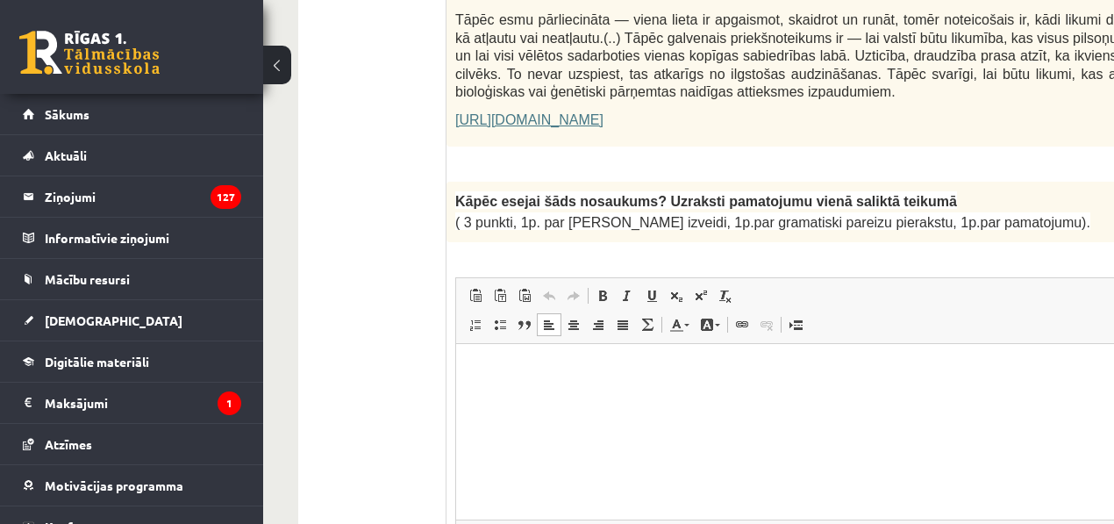
click at [491, 393] on html at bounding box center [916, 370] width 921 height 54
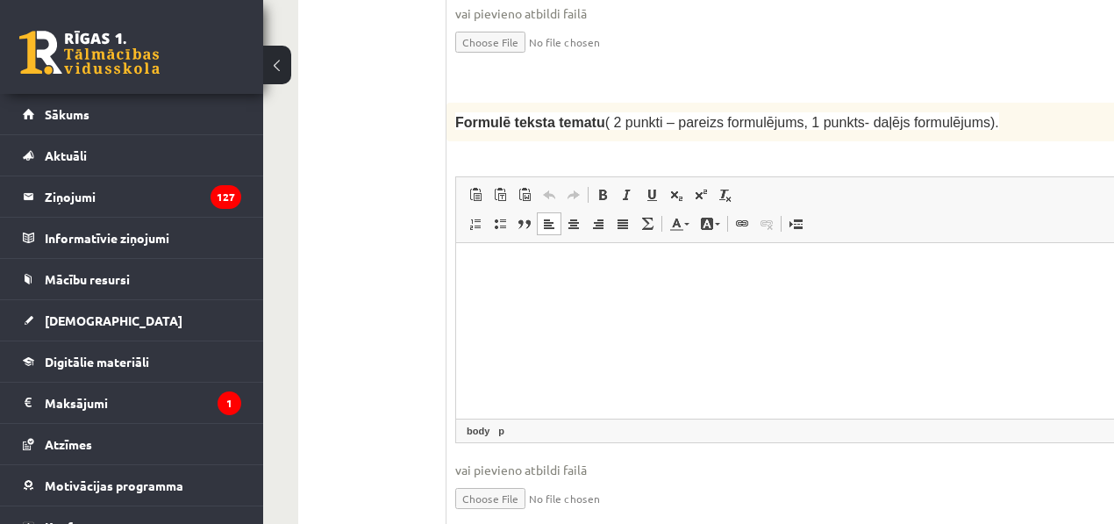
scroll to position [1846, 0]
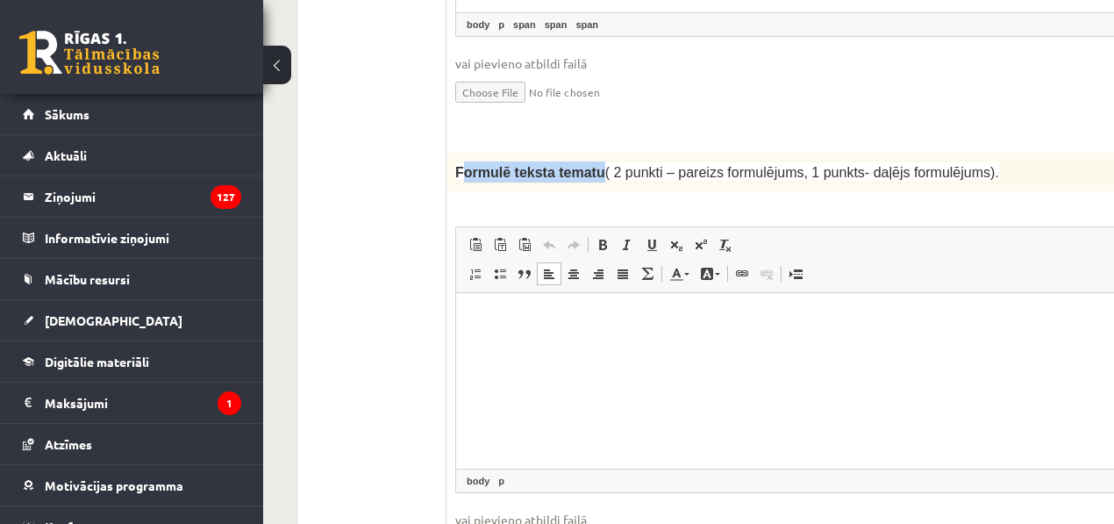
drag, startPoint x: 458, startPoint y: 89, endPoint x: 589, endPoint y: 88, distance: 130.8
click at [589, 165] on span "Formulē teksta tematu ( 2 punkti – pareizs formulējums, 1 punkts- daļējs formul…" at bounding box center [727, 172] width 544 height 15
drag, startPoint x: 544, startPoint y: 126, endPoint x: 538, endPoint y: 118, distance: 10.7
click at [542, 153] on div "2p Formulē teksta tematu ( 2 punkti – pareizs formulējums, 1 punkts- daļējs for…" at bounding box center [917, 372] width 941 height 439
drag, startPoint x: 458, startPoint y: 89, endPoint x: 591, endPoint y: 89, distance: 132.5
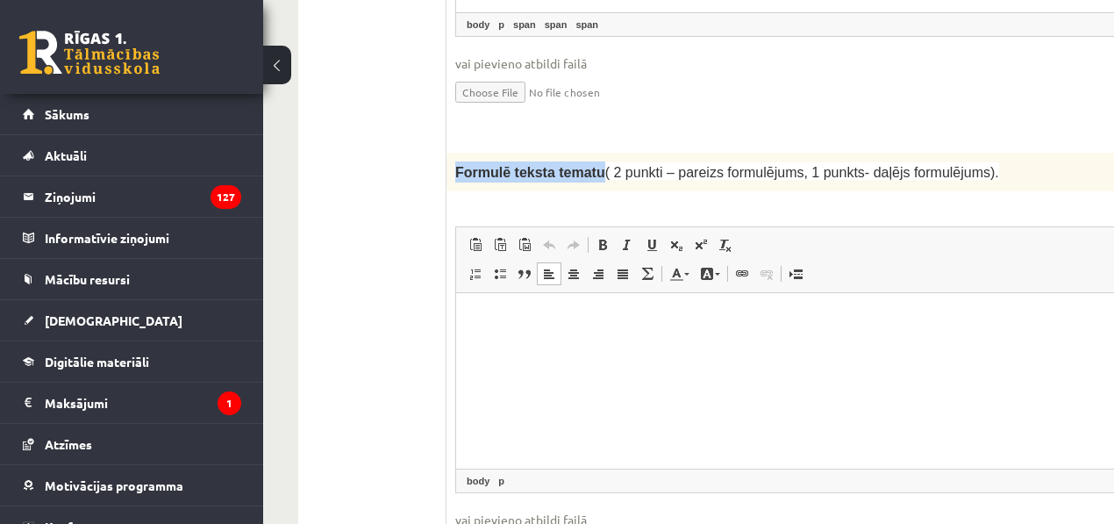
click at [589, 165] on span "Formulē teksta tematu ( 2 punkti – pareizs formulējums, 1 punkts- daļējs formul…" at bounding box center [727, 172] width 544 height 15
copy span "Formulē teksta tematu"
click at [685, 153] on div "2p Formulē teksta tematu ( 2 punkti – pareizs formulējums, 1 punkts- daļējs for…" at bounding box center [917, 372] width 941 height 439
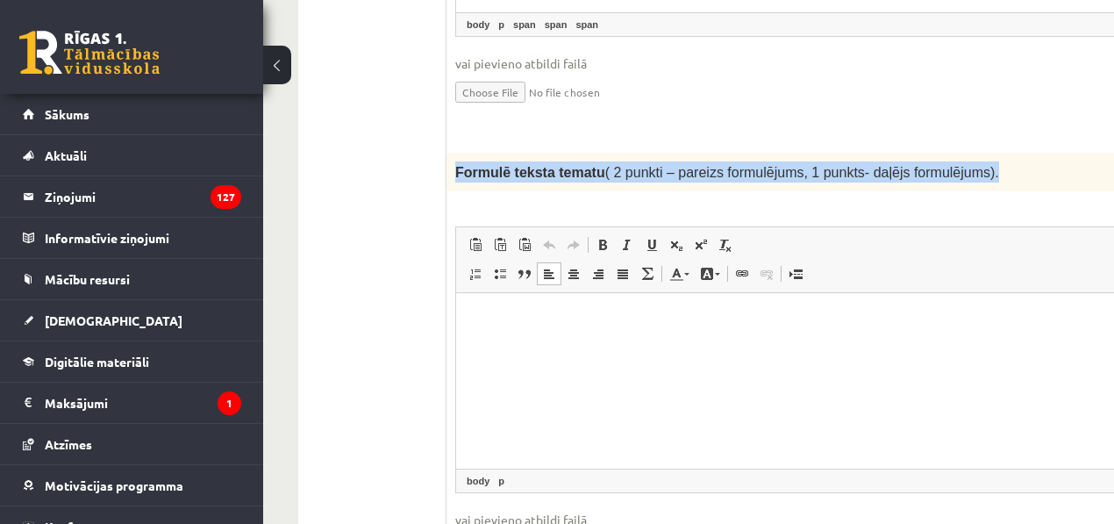
drag, startPoint x: 456, startPoint y: 88, endPoint x: 971, endPoint y: 86, distance: 515.1
click at [971, 161] on p "Formulē teksta tematu ( 2 punkti – pareizs formulējums, 1 punkts- daļējs formul…" at bounding box center [872, 171] width 835 height 21
copy span "Formulē teksta tematu ( 2 punkti – pareizs formulējums, 1 punkts- daļējs formul…"
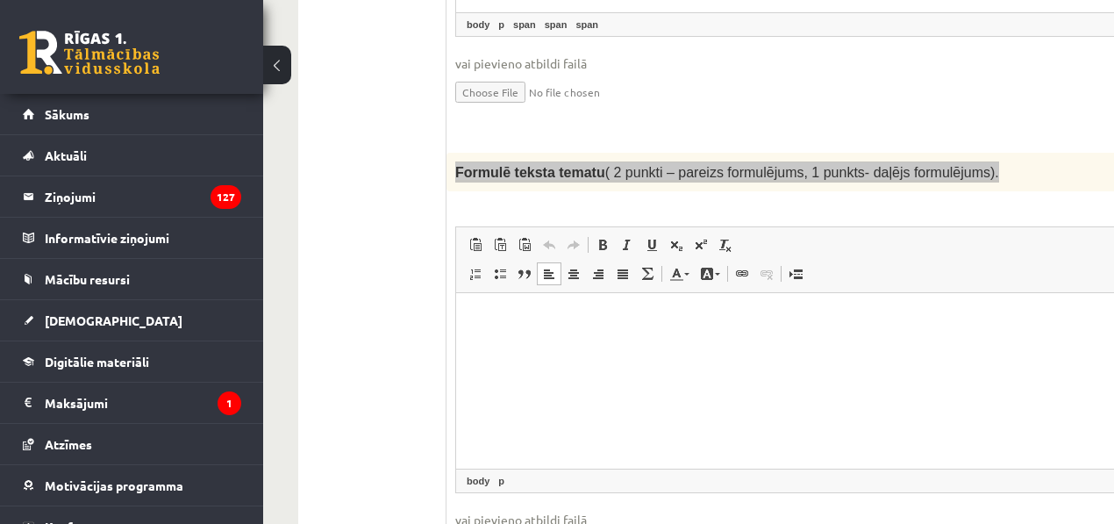
click at [526, 347] on html at bounding box center [916, 320] width 921 height 54
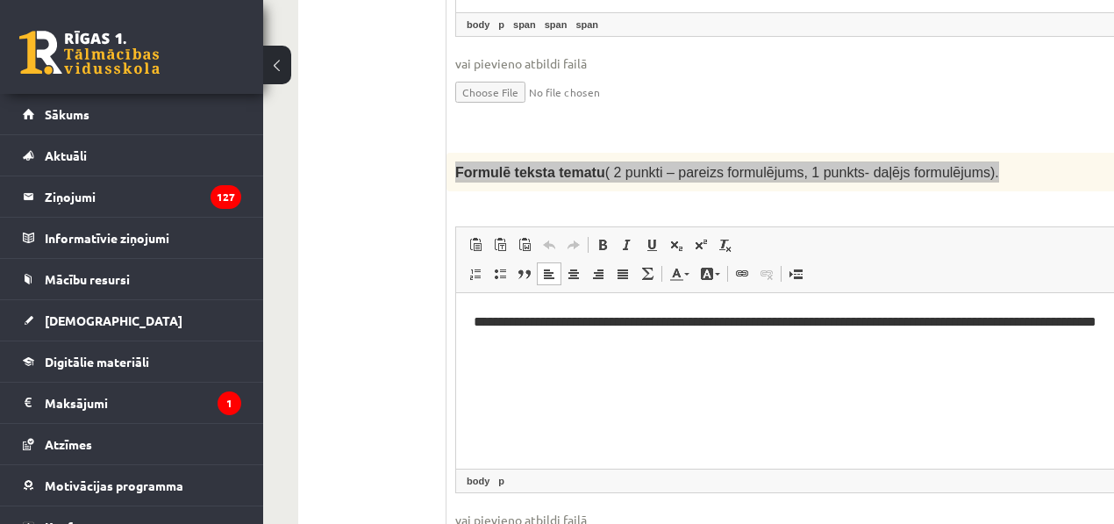
scroll to position [1846, 82]
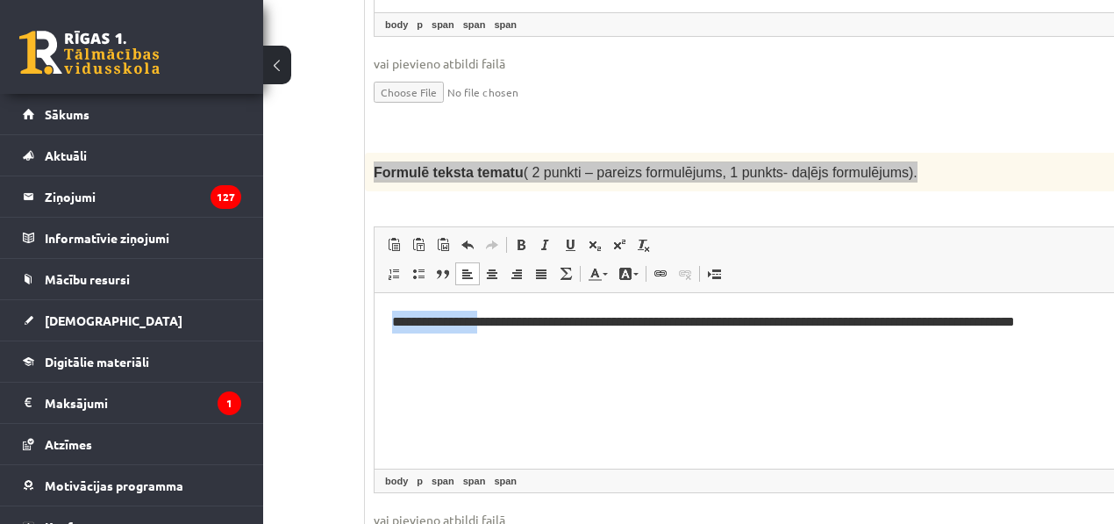
drag, startPoint x: 493, startPoint y: 325, endPoint x: 743, endPoint y: 531, distance: 324.1
click at [375, 319] on html "**********" at bounding box center [835, 322] width 921 height 58
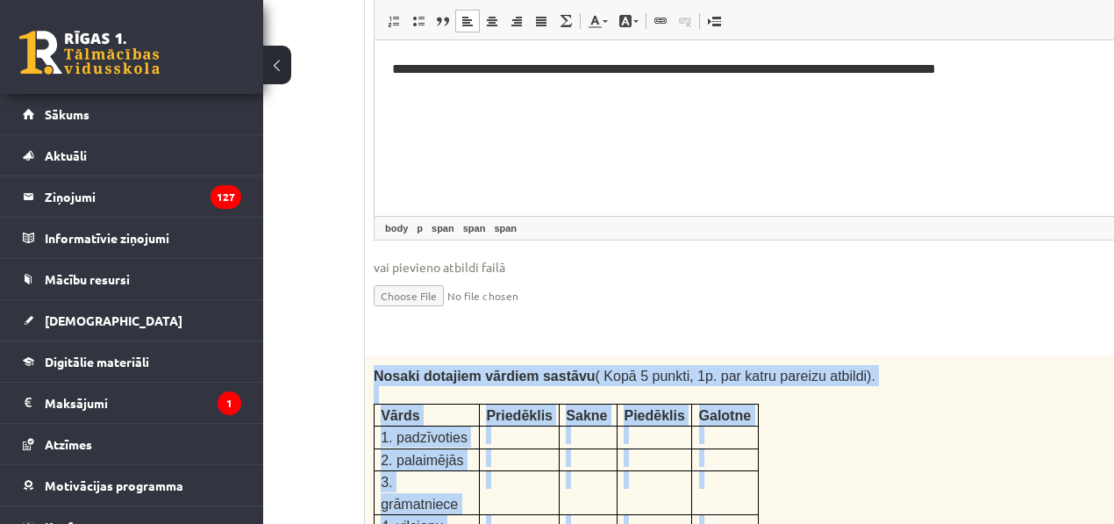
drag, startPoint x: 391, startPoint y: 300, endPoint x: 636, endPoint y: 448, distance: 286.2
click at [636, 448] on div "Nosaki dotajiem vārdiem sastāvu ( Kopā 5 punkti, 1p. par katru pareizu atbildi)…" at bounding box center [835, 462] width 941 height 212
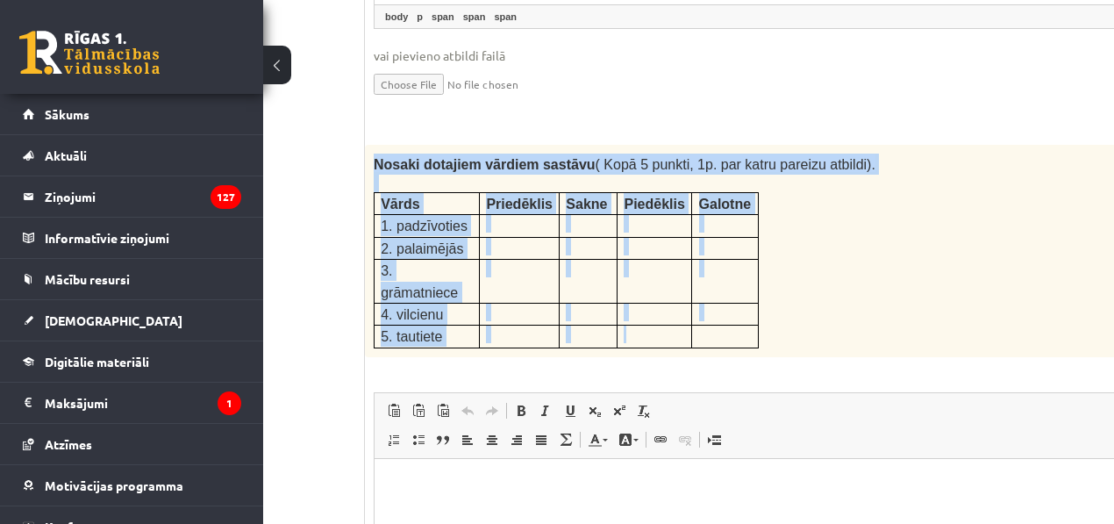
scroll to position [2353, 82]
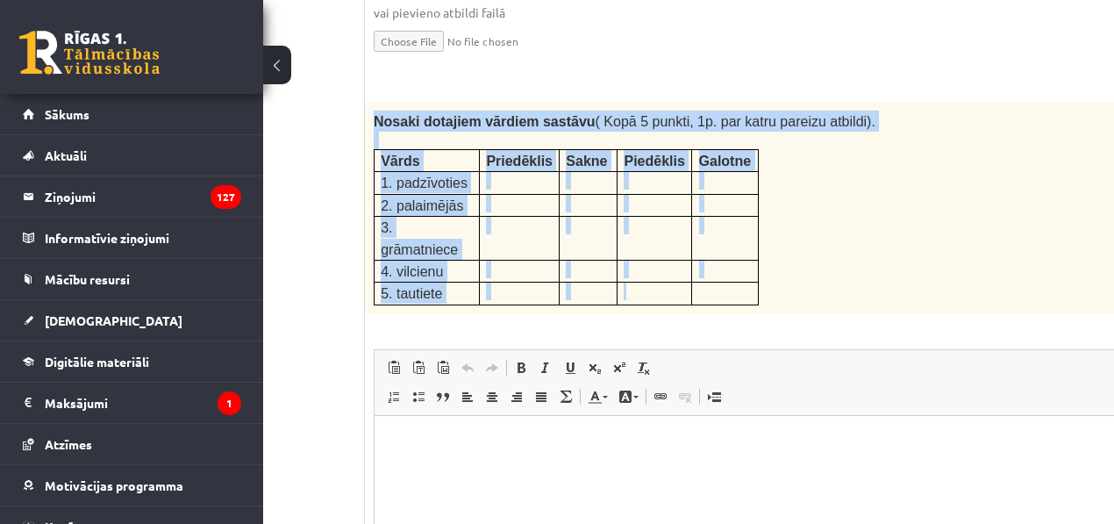
copy div "Nosaki dotajiem vārdiem sastāvu ( Kopā 5 punkti, 1p. par katru pareizu atbildi)…"
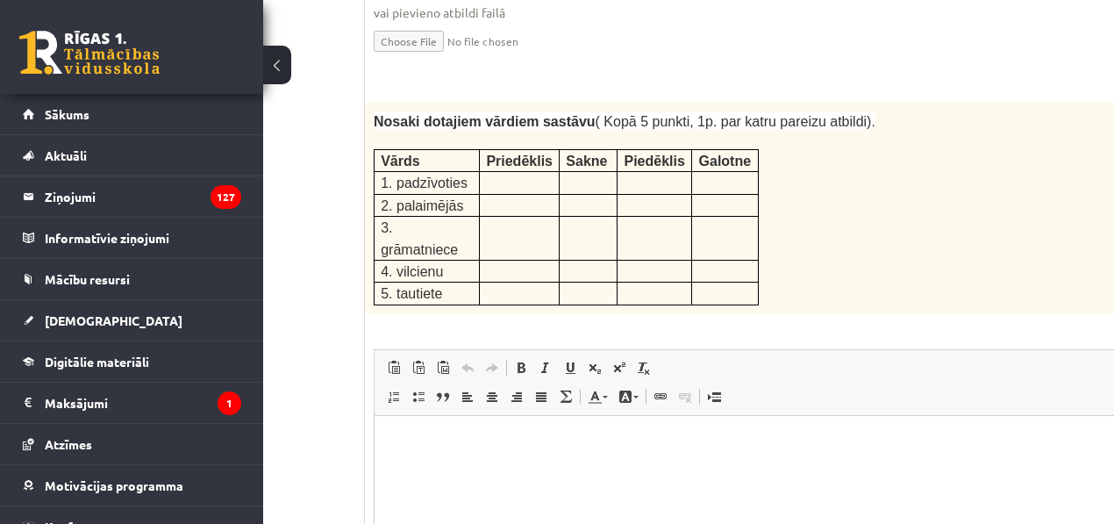
click at [468, 469] on html at bounding box center [835, 442] width 921 height 54
click at [414, 447] on p "**********" at bounding box center [813, 442] width 842 height 18
click at [466, 438] on p "**********" at bounding box center [813, 442] width 842 height 18
click at [403, 442] on p "**********" at bounding box center [813, 442] width 842 height 18
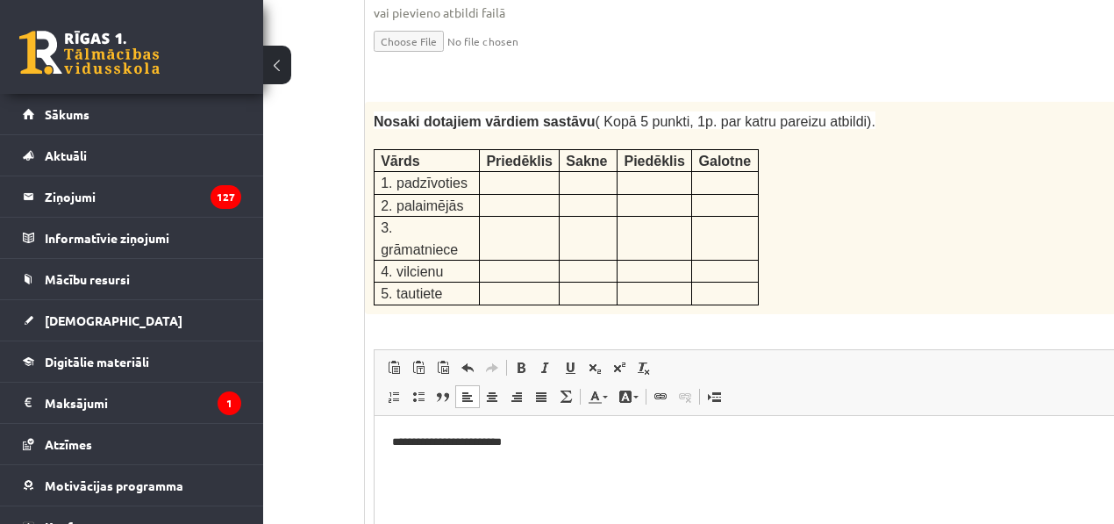
click at [532, 441] on p "**********" at bounding box center [813, 442] width 842 height 18
click at [401, 453] on html "**********" at bounding box center [835, 442] width 921 height 54
drag, startPoint x: 408, startPoint y: 457, endPoint x: 513, endPoint y: 461, distance: 105.4
click at [408, 458] on html "**********" at bounding box center [835, 442] width 921 height 54
click at [568, 447] on p "**********" at bounding box center [813, 442] width 842 height 18
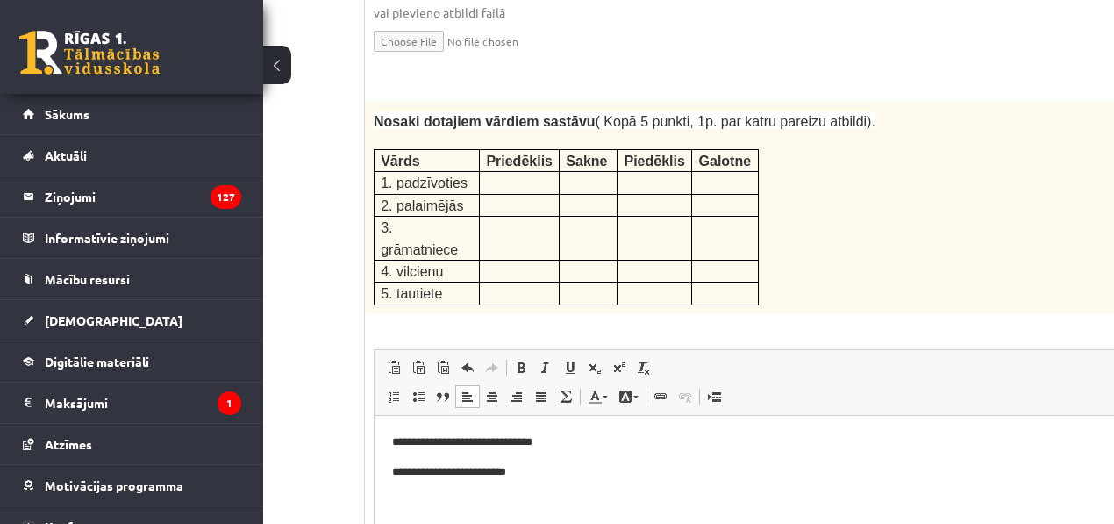
click at [488, 468] on p "**********" at bounding box center [813, 471] width 842 height 18
click at [510, 471] on p "**********" at bounding box center [813, 471] width 842 height 18
click at [510, 472] on p "**********" at bounding box center [813, 471] width 842 height 18
click at [510, 469] on p "**********" at bounding box center [813, 471] width 842 height 18
click at [512, 469] on p "**********" at bounding box center [813, 471] width 842 height 18
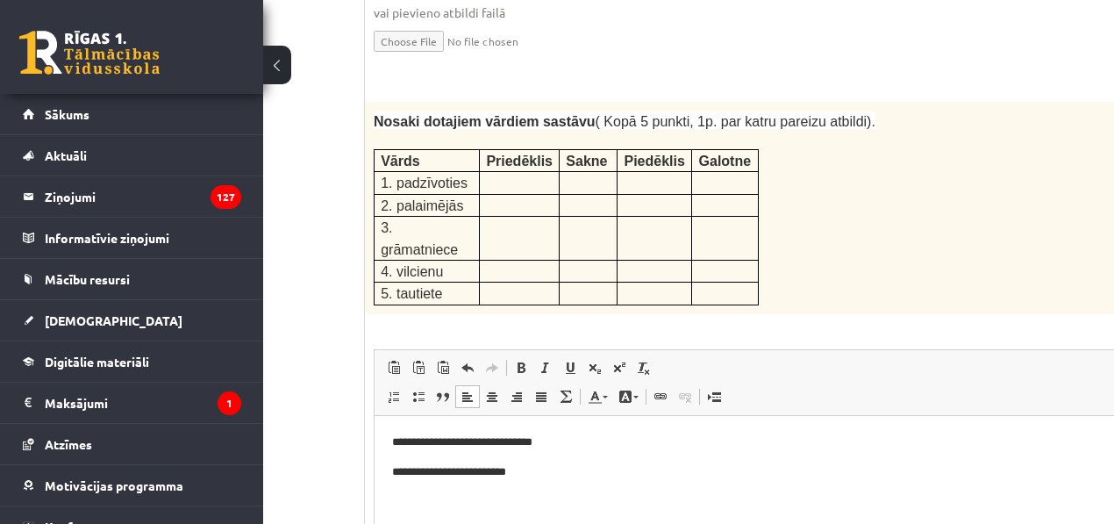
click at [519, 443] on p "**********" at bounding box center [813, 442] width 842 height 18
click at [489, 441] on p "**********" at bounding box center [813, 442] width 842 height 18
click at [546, 475] on p "**********" at bounding box center [813, 471] width 842 height 18
drag, startPoint x: 483, startPoint y: 499, endPoint x: 492, endPoint y: 502, distance: 10.0
click at [483, 499] on p "**********" at bounding box center [813, 500] width 842 height 18
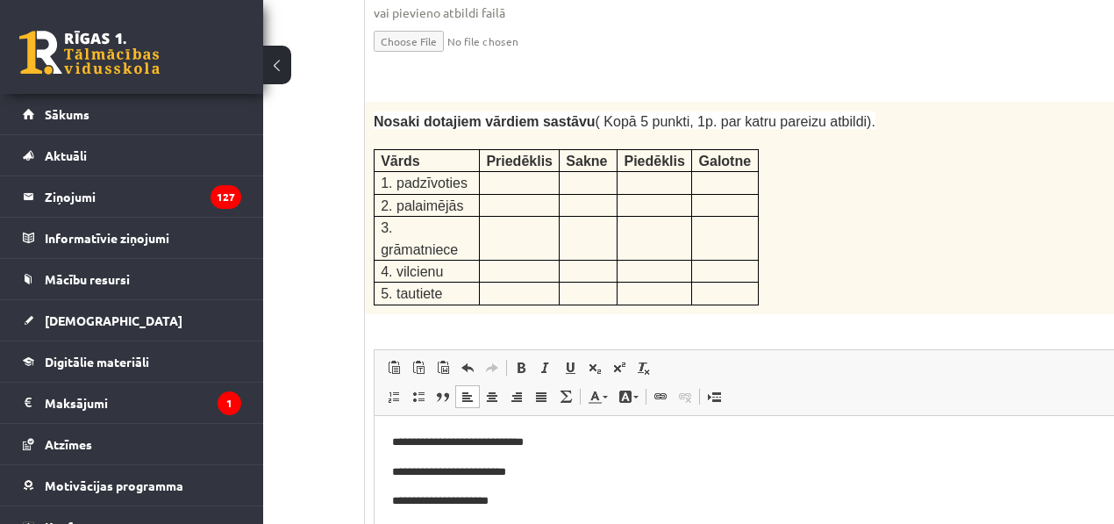
click at [513, 505] on p "**********" at bounding box center [813, 500] width 842 height 18
click at [441, 530] on p "**********" at bounding box center [813, 530] width 842 height 18
click at [458, 505] on p "**********" at bounding box center [813, 500] width 842 height 18
click at [531, 497] on p "**********" at bounding box center [813, 500] width 842 height 18
click at [459, 528] on p "**********" at bounding box center [813, 530] width 842 height 18
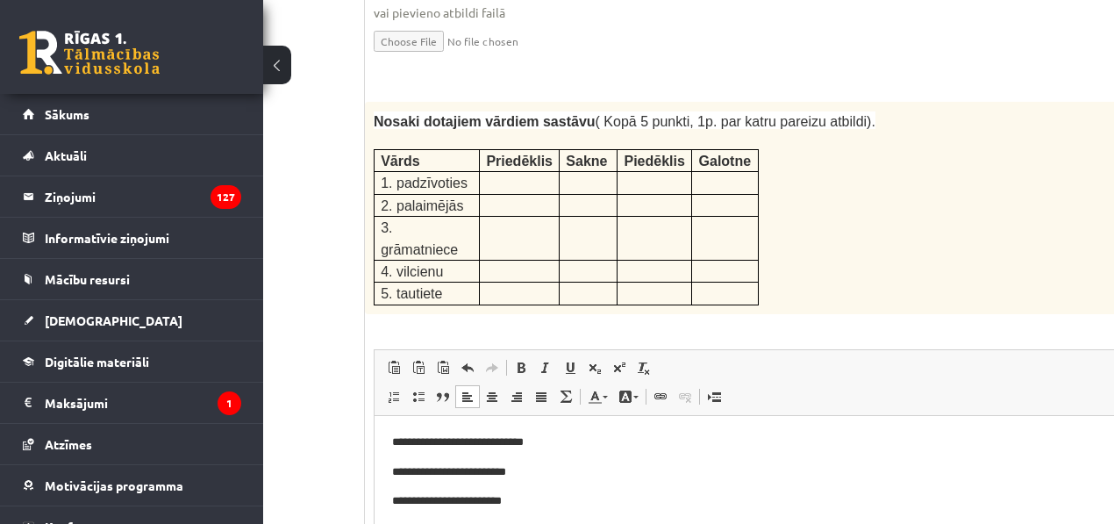
click at [472, 531] on p "**********" at bounding box center [813, 530] width 842 height 18
click at [476, 529] on p "**********" at bounding box center [813, 530] width 842 height 18
click at [405, 532] on html "**********" at bounding box center [835, 486] width 921 height 142
click at [547, 528] on p "**********" at bounding box center [813, 530] width 842 height 18
drag, startPoint x: 460, startPoint y: 561, endPoint x: 471, endPoint y: 561, distance: 11.4
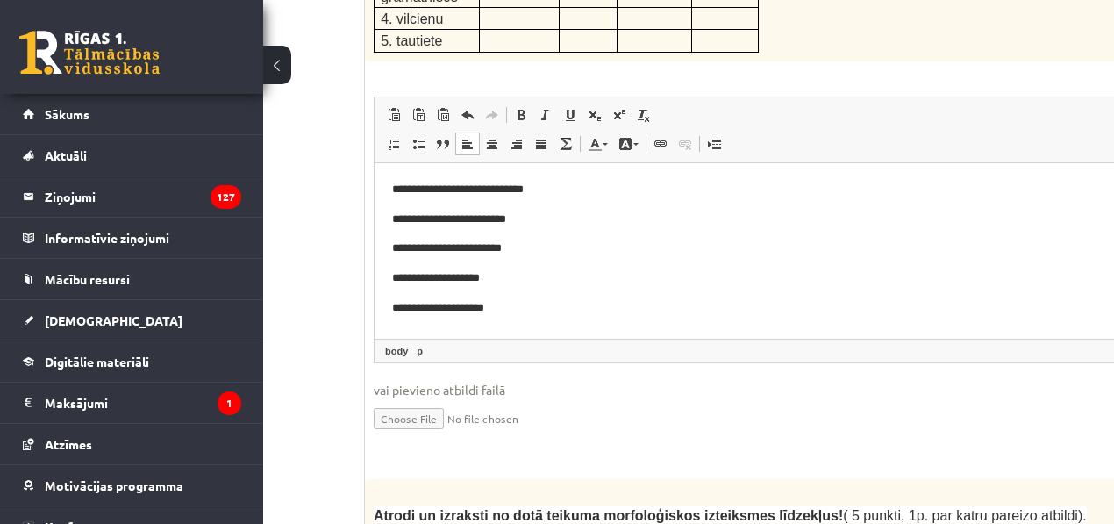
scroll to position [2860, 82]
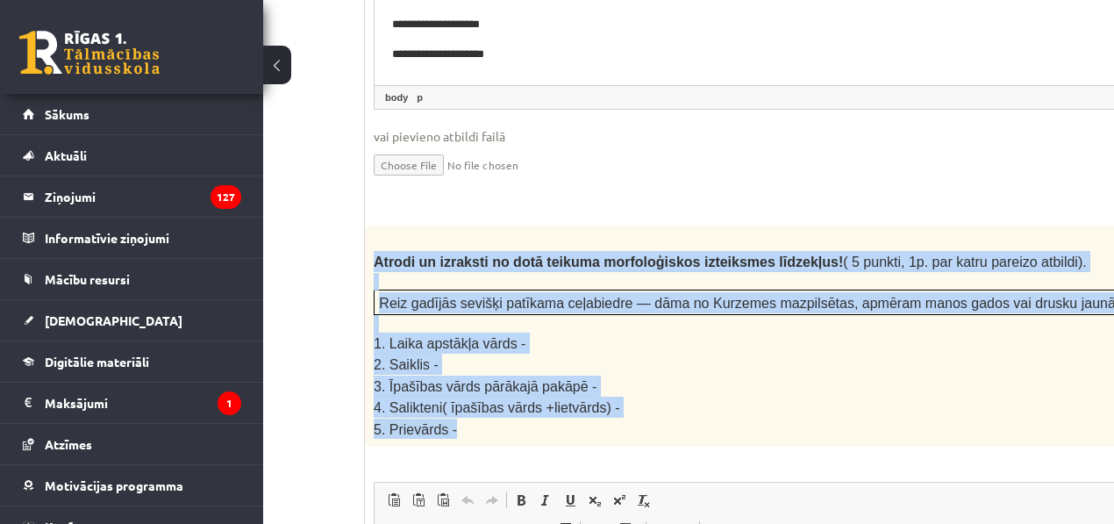
drag, startPoint x: 373, startPoint y: 145, endPoint x: 462, endPoint y: 318, distance: 194.2
click at [462, 318] on div "Atrodi un izraksti no dotā teikuma morfoloģiskos izteiksmes līdzekļus! ( 5 punk…" at bounding box center [835, 336] width 941 height 221
copy div "Atrodi un izraksti no dotā teikuma morfoloģiskos izteiksmes līdzekļus! ( 5 punk…"
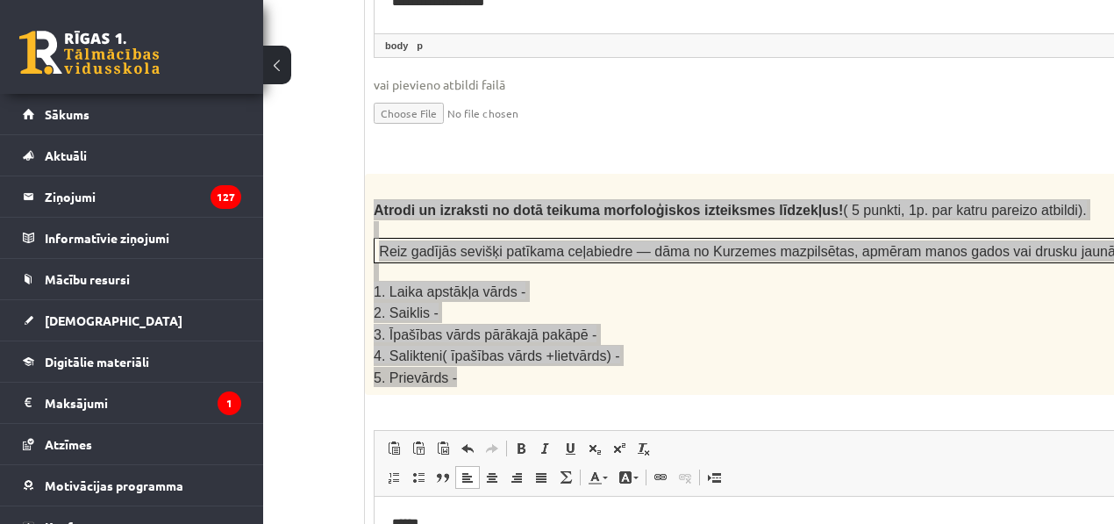
scroll to position [2860, 82]
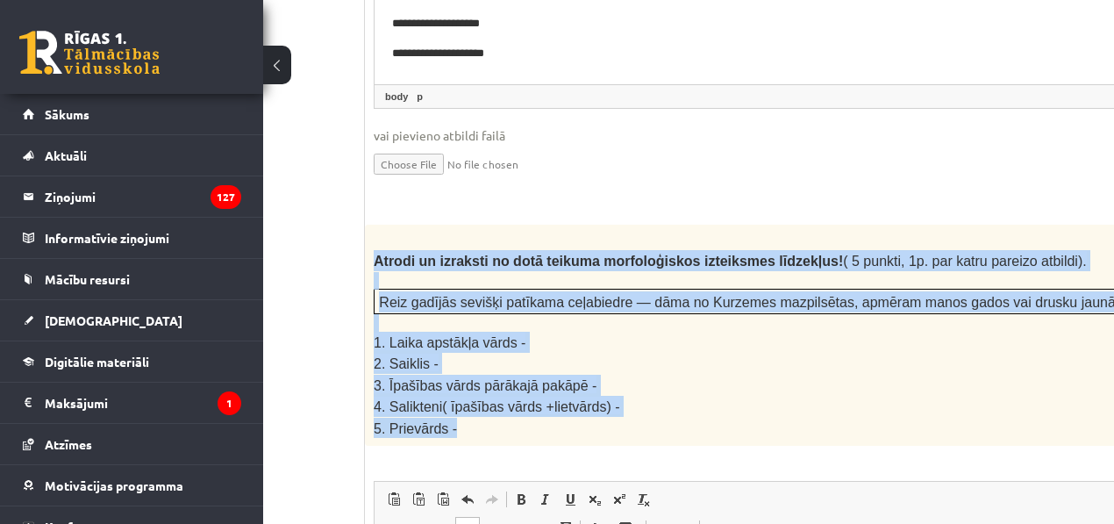
click at [686, 353] on p "2. Saiklis -" at bounding box center [791, 363] width 835 height 21
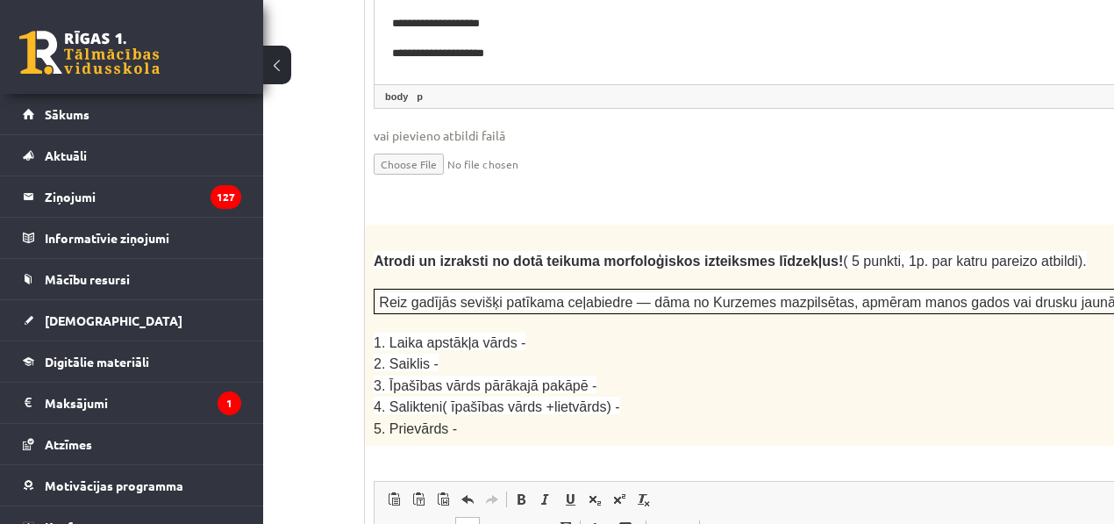
scroll to position [3115, 82]
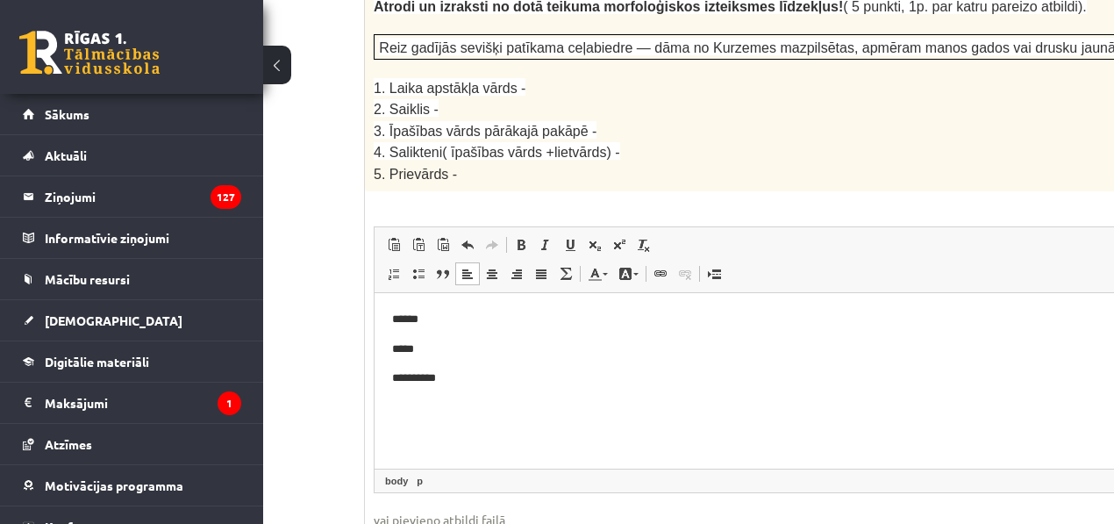
click at [473, 379] on p "**********" at bounding box center [813, 378] width 842 height 18
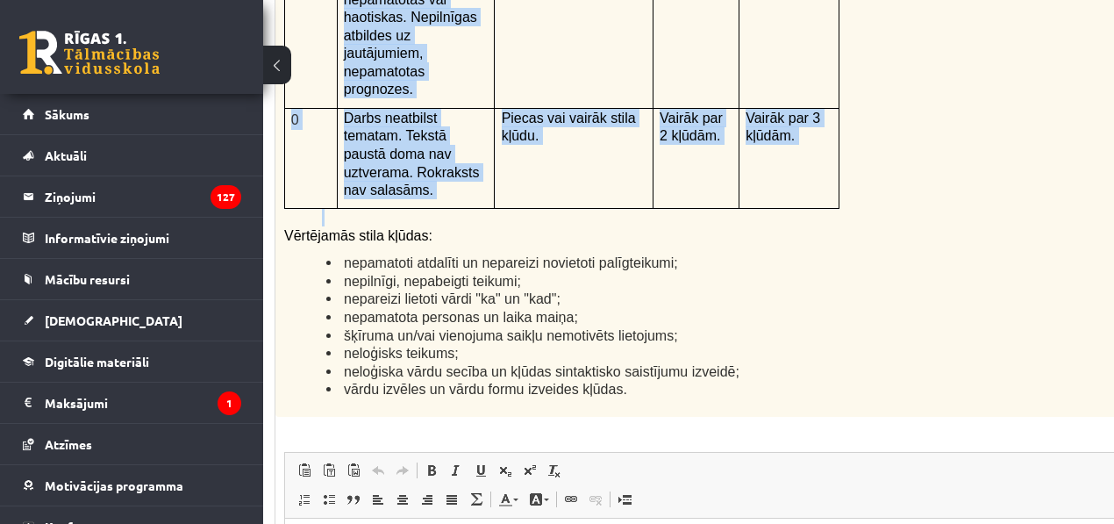
scroll to position [4128, 171]
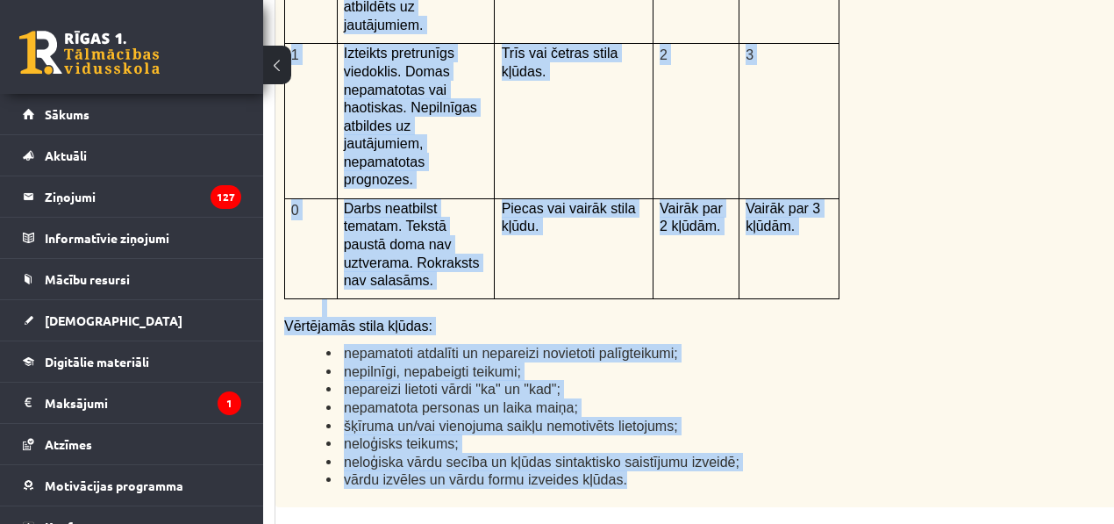
drag, startPoint x: 284, startPoint y: 272, endPoint x: 683, endPoint y: 281, distance: 398.5
click at [683, 281] on div "Kā doto citātu var attiecināt uz Tavu dzīvi? Uzraksti savu atbildi, nosaucot un…" at bounding box center [746, 51] width 941 height 912
copy div "Kā doto citātu var attiecināt uz Tavu dzīvi? Uzraksti savu atbildi, nosaucot un…"
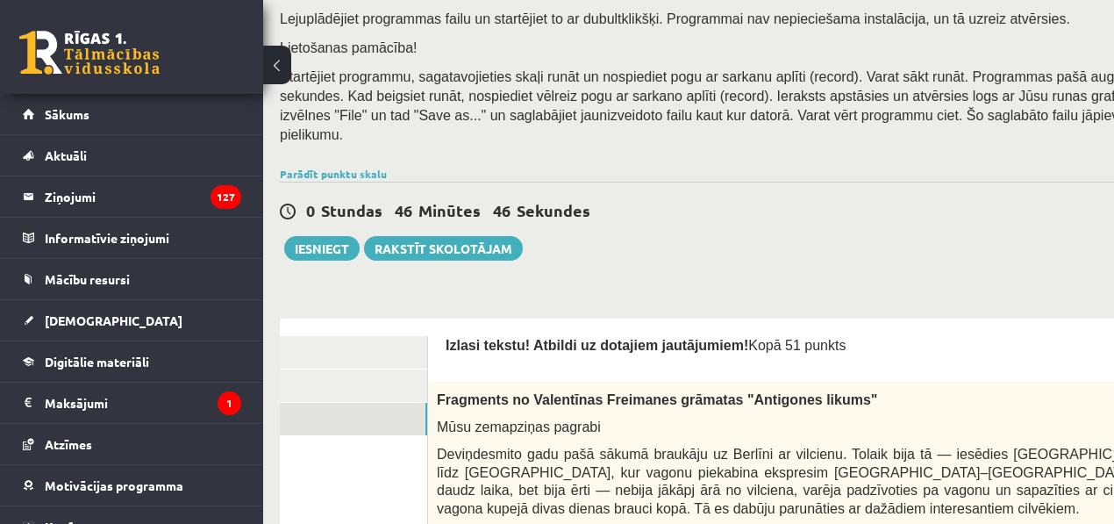
scroll to position [253, 0]
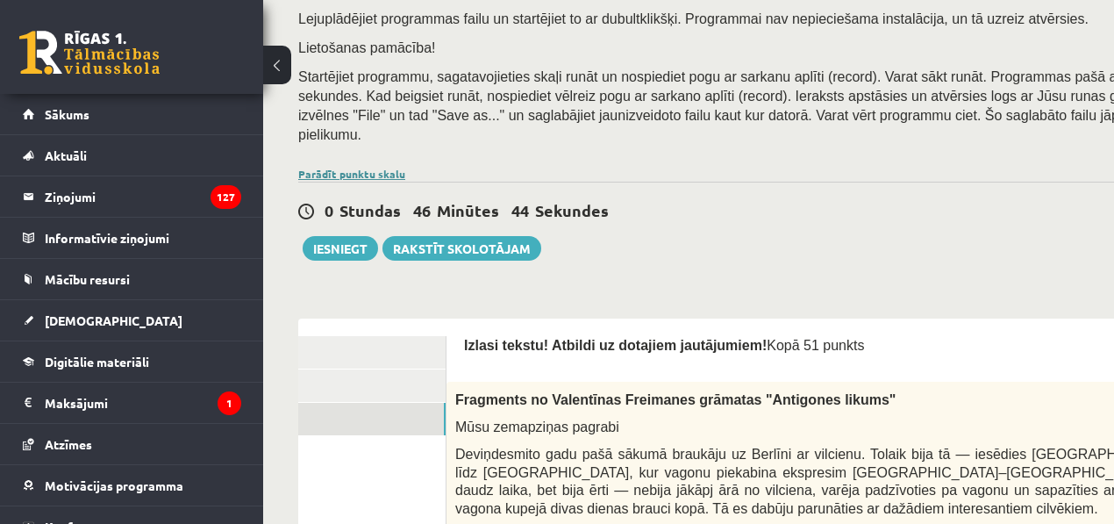
click at [379, 167] on link "Parādīt punktu skalu" at bounding box center [351, 174] width 107 height 14
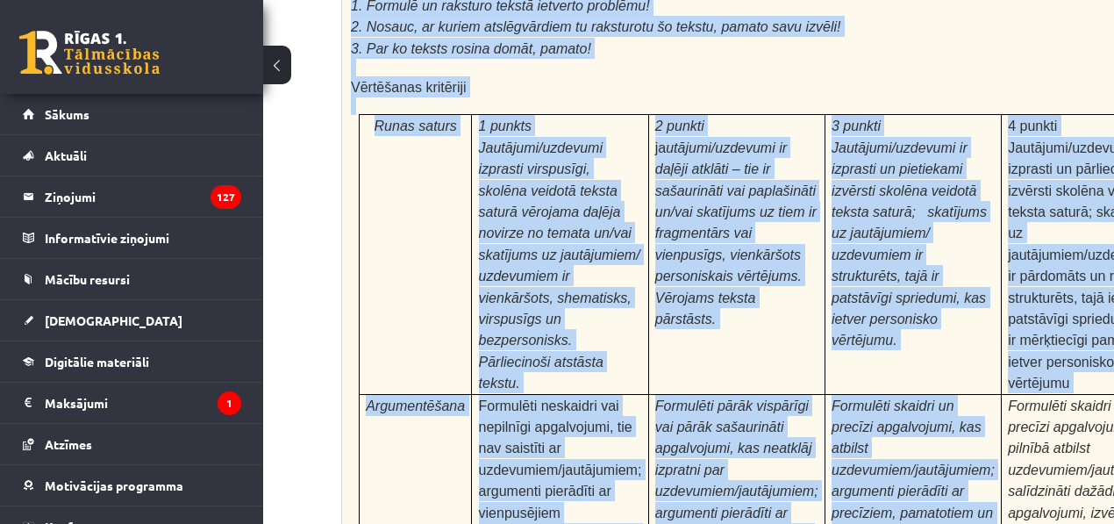
scroll to position [6055, 104]
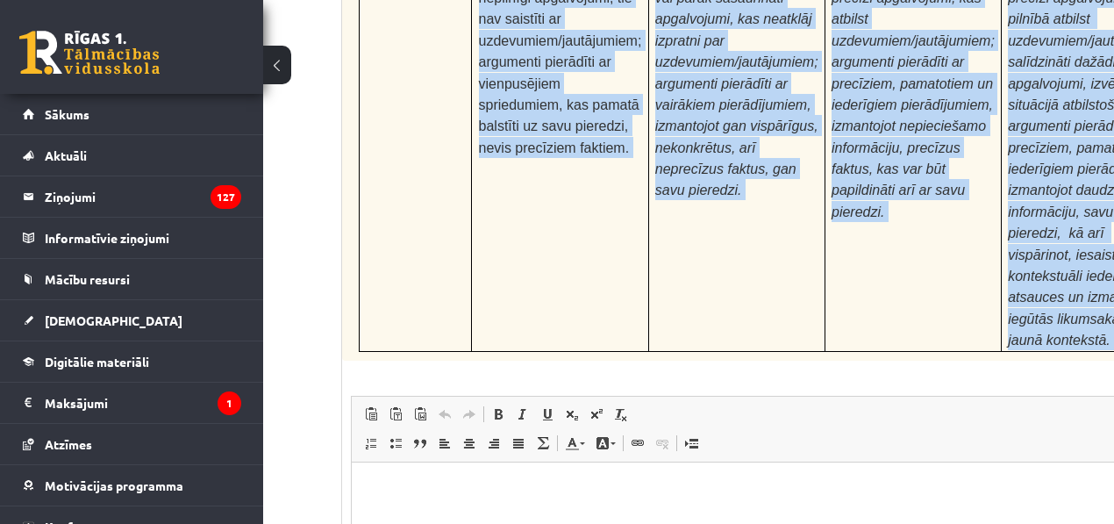
drag, startPoint x: 348, startPoint y: 239, endPoint x: 1013, endPoint y: 77, distance: 683.6
click at [1013, 77] on div "24p Pamatojoties uz izlasīto tekstu, izsaki viedokli par izlasīto, atbildot uz …" at bounding box center [812, 85] width 941 height 1352
copy div "Pamatojoties uz izlasīto tekstu, izsaki viedokli par izlasīto, atbildot uz jaut…"
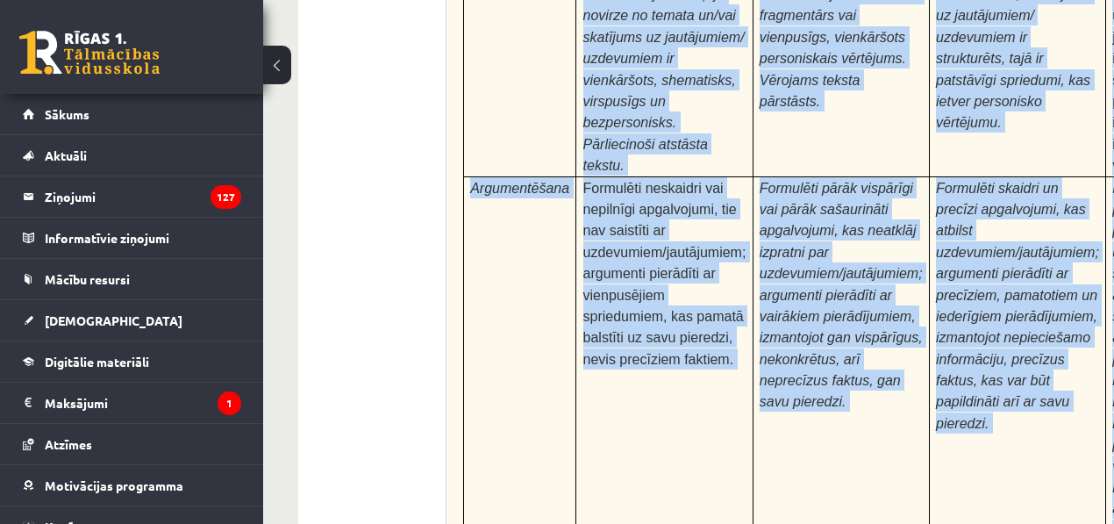
scroll to position [6055, 0]
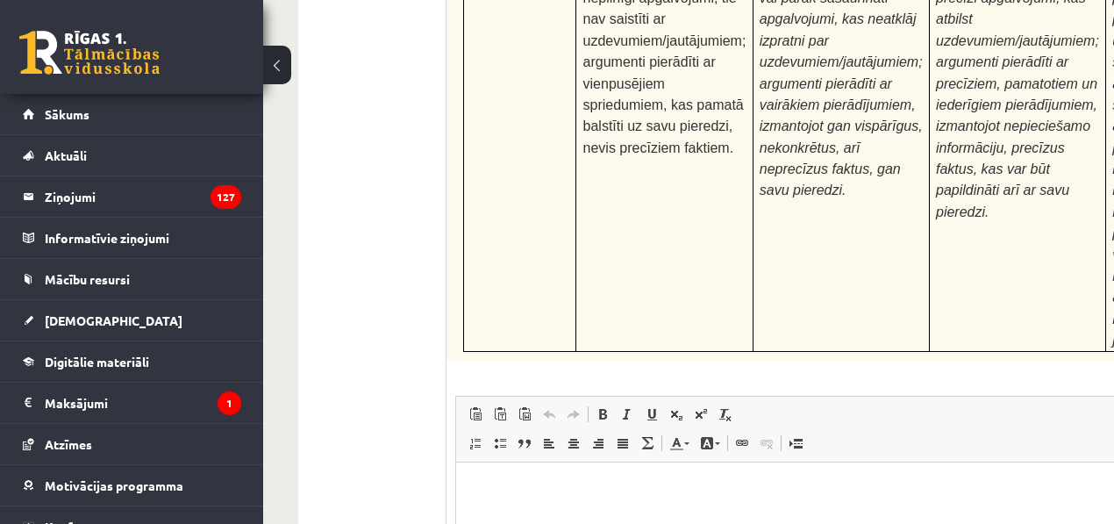
click at [279, 68] on button at bounding box center [277, 65] width 28 height 39
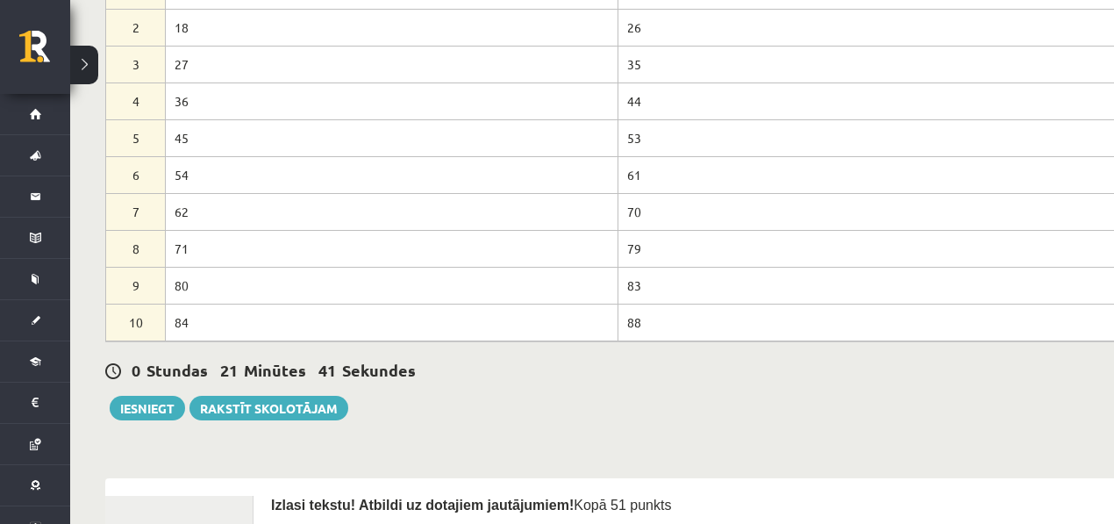
scroll to position [507, 0]
